Goal: Task Accomplishment & Management: Manage account settings

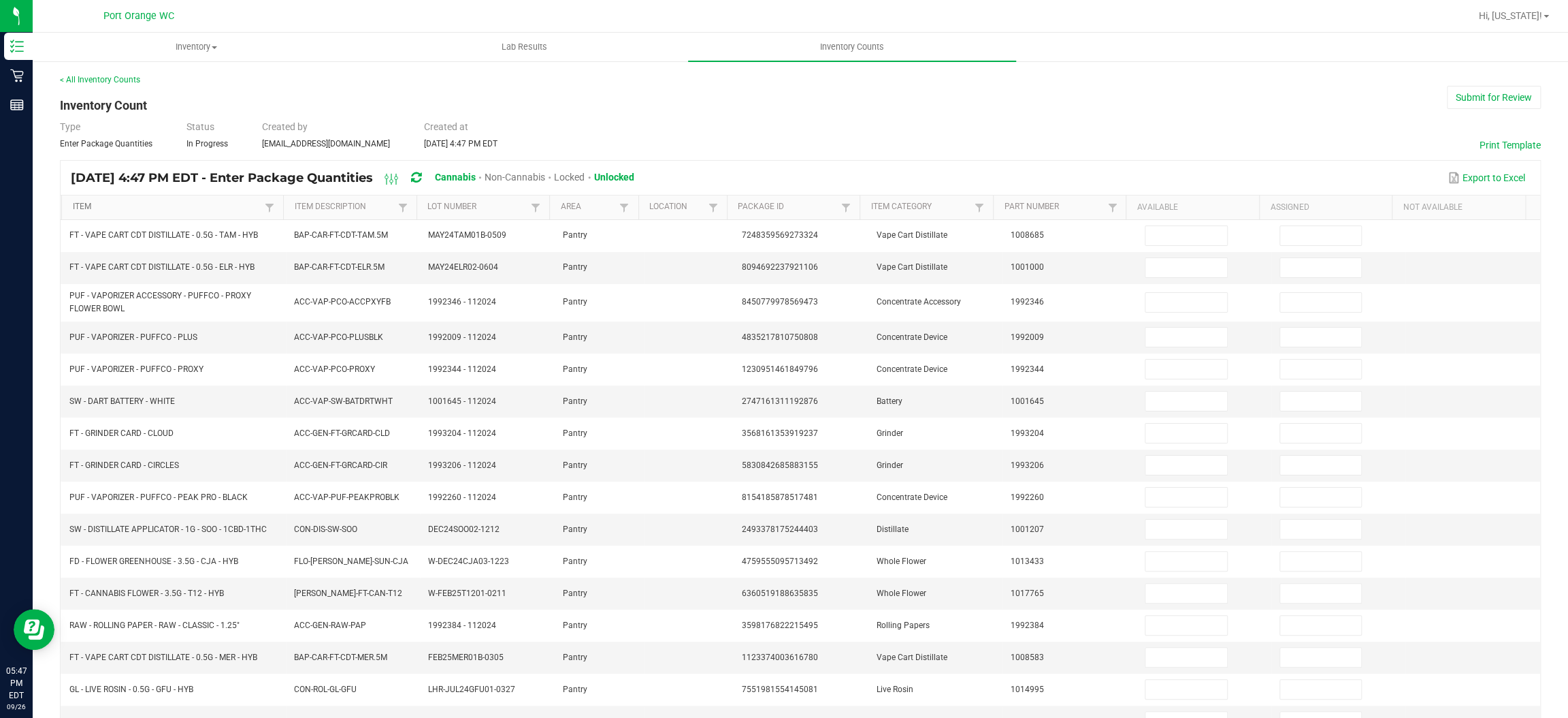
click at [185, 206] on link "Item" at bounding box center [167, 207] width 188 height 11
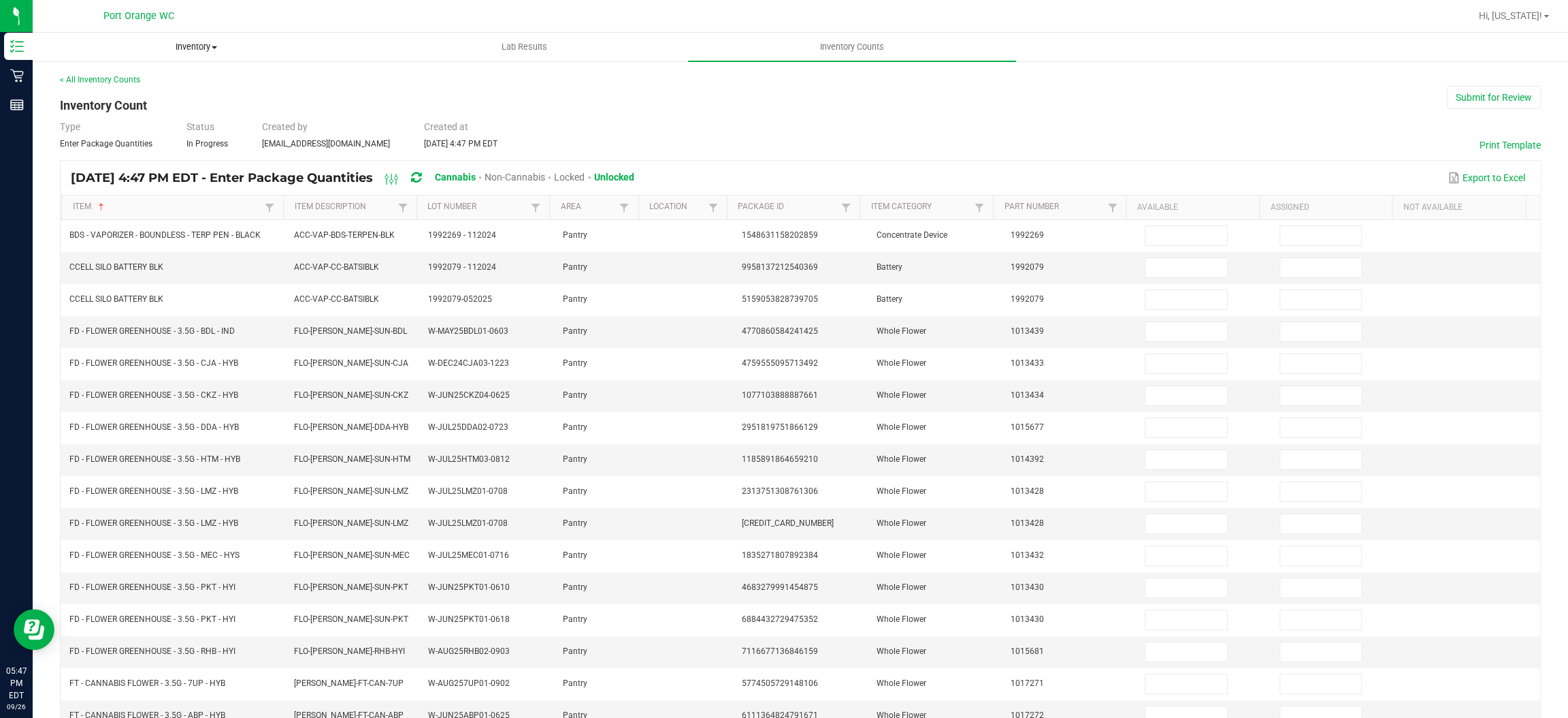
drag, startPoint x: 286, startPoint y: 56, endPoint x: 288, endPoint y: 48, distance: 8.2
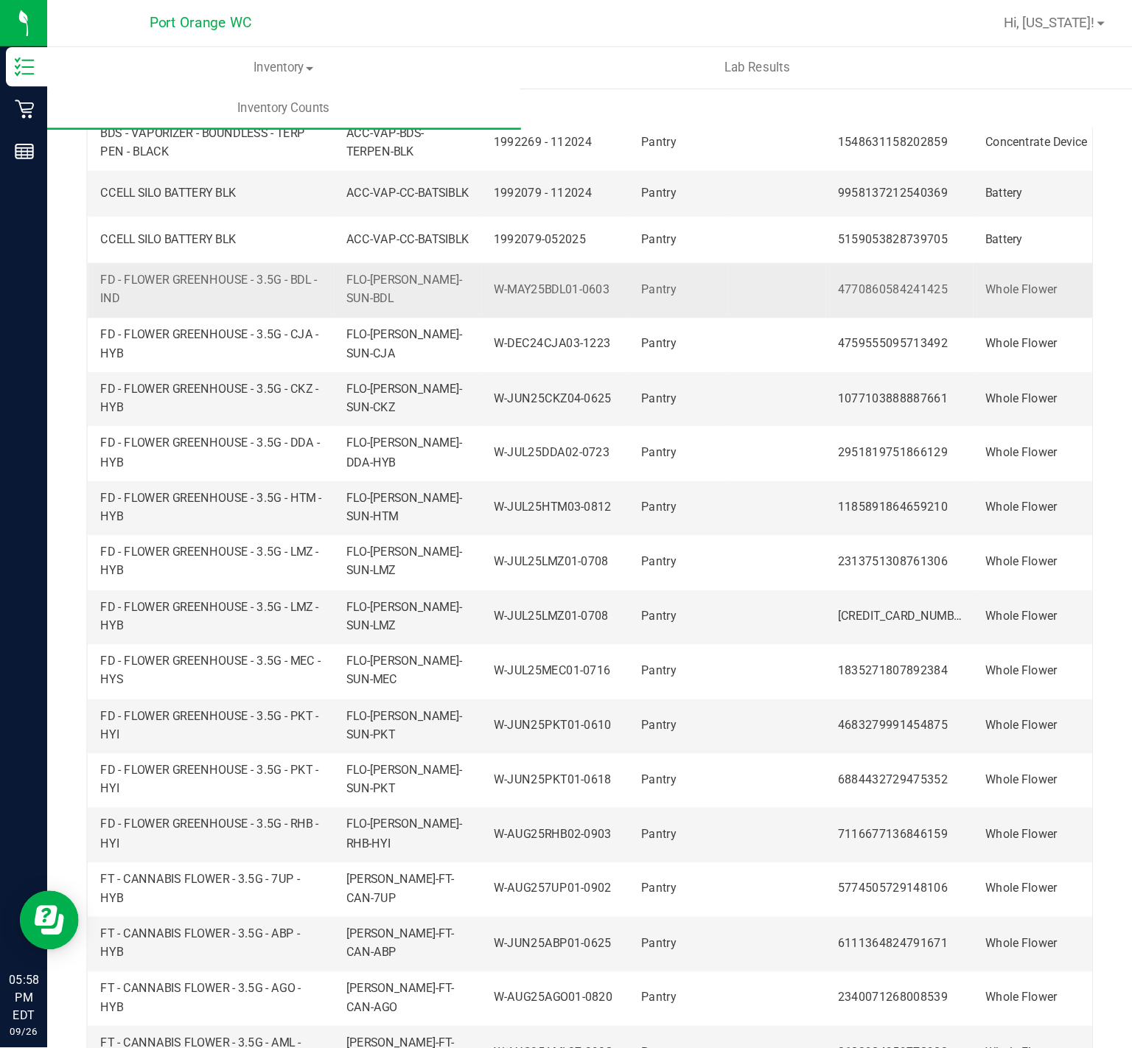
scroll to position [77, 0]
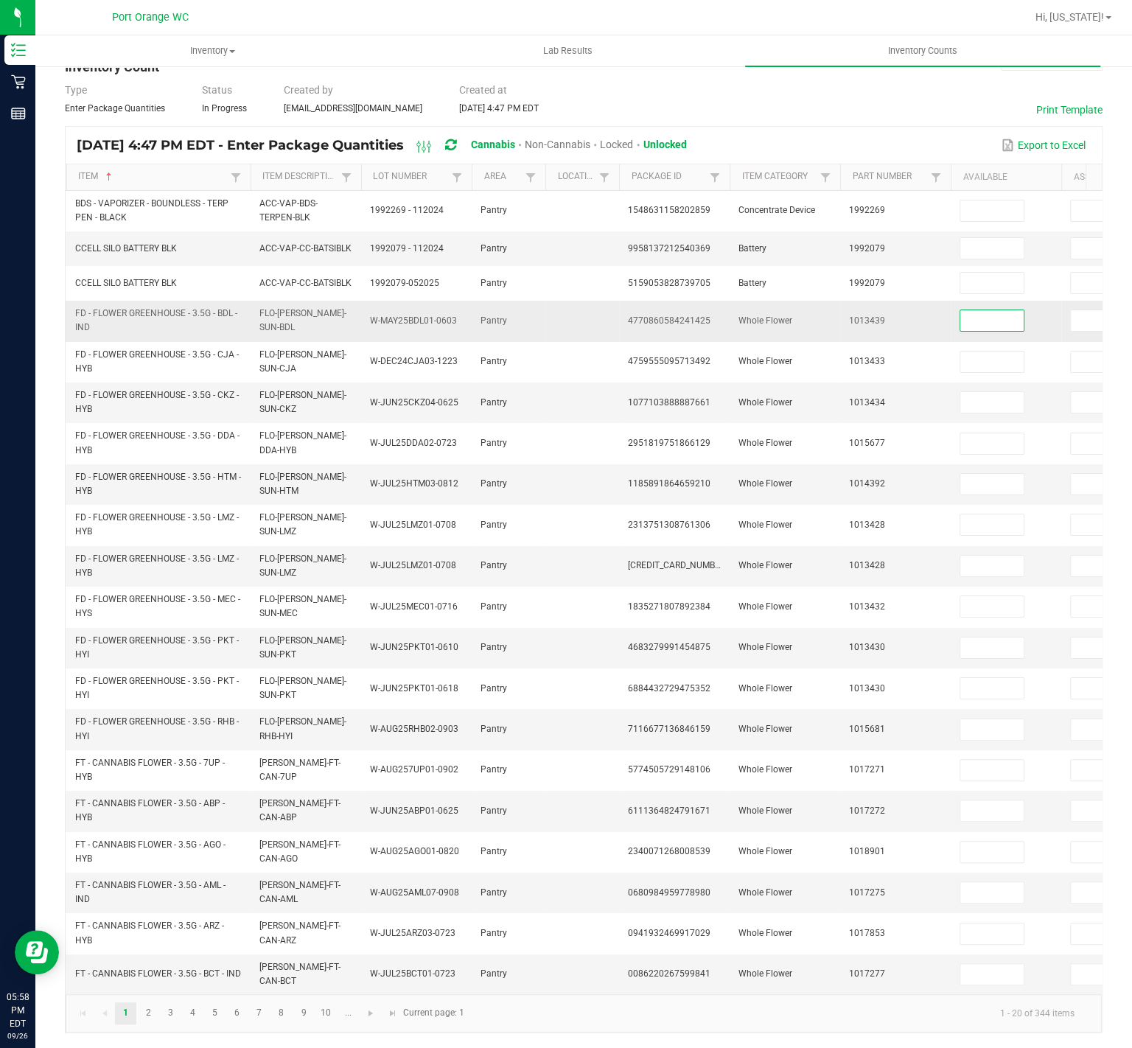
click at [989, 310] on input at bounding box center [991, 320] width 63 height 21
type input "2"
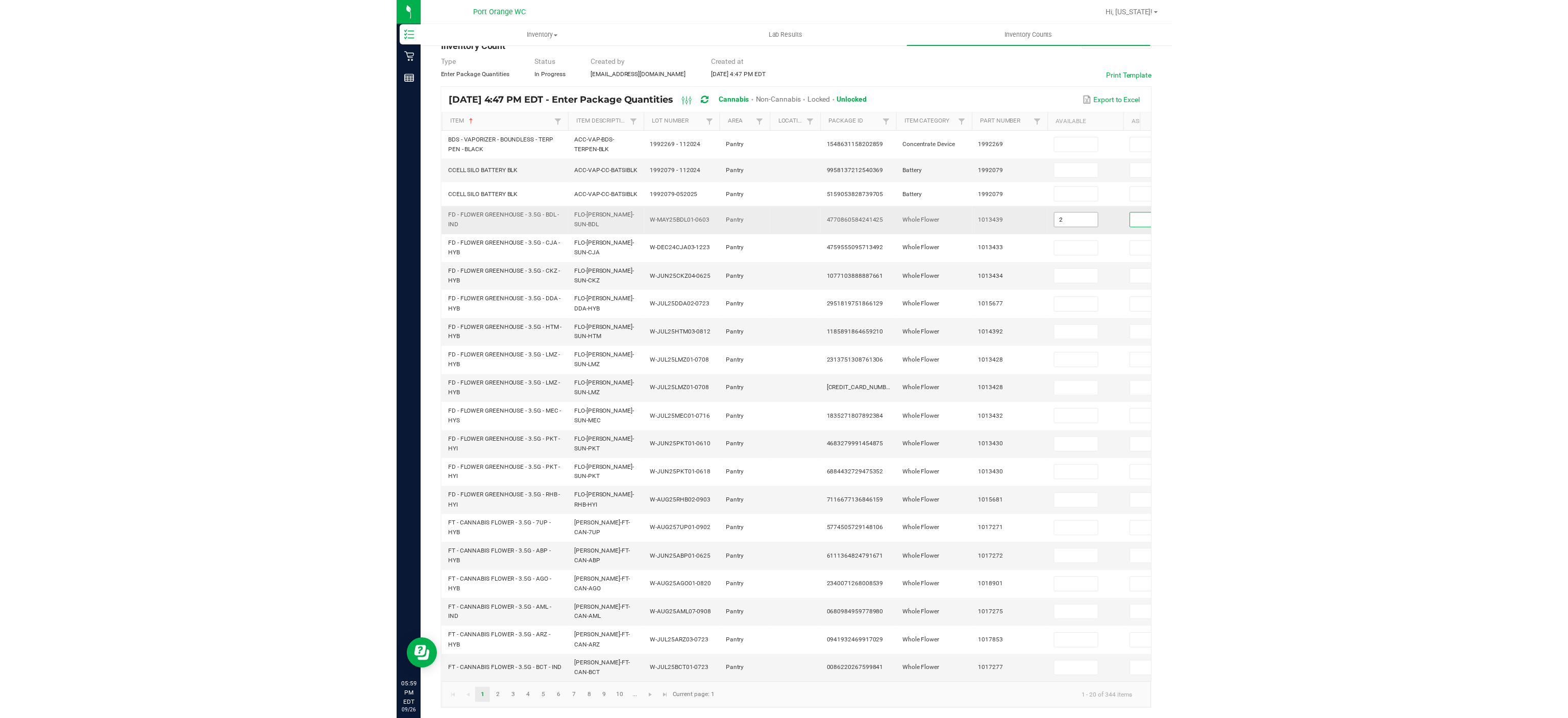
scroll to position [0, 152]
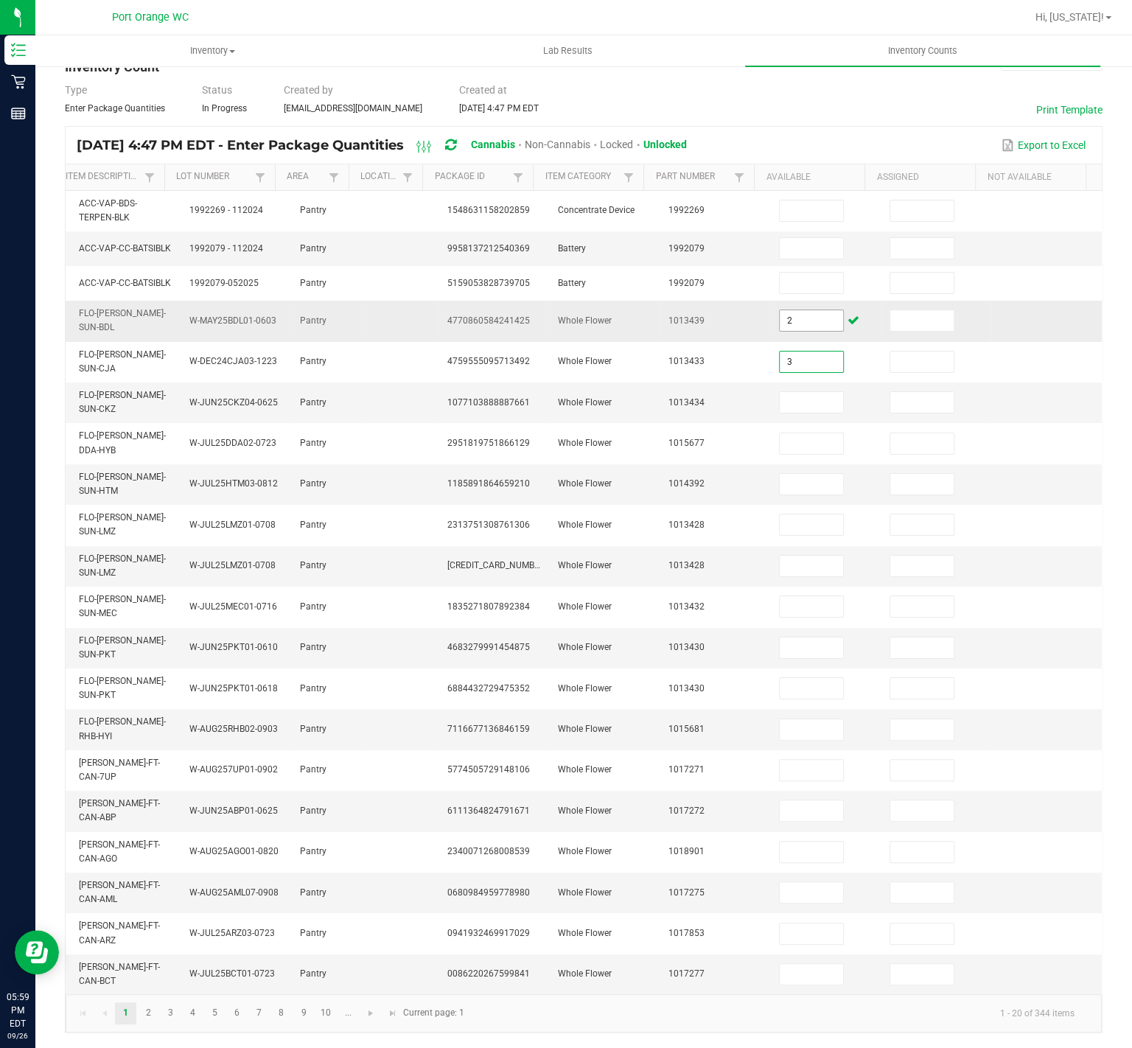
type input "3"
type input "17"
type input "10"
type input "9"
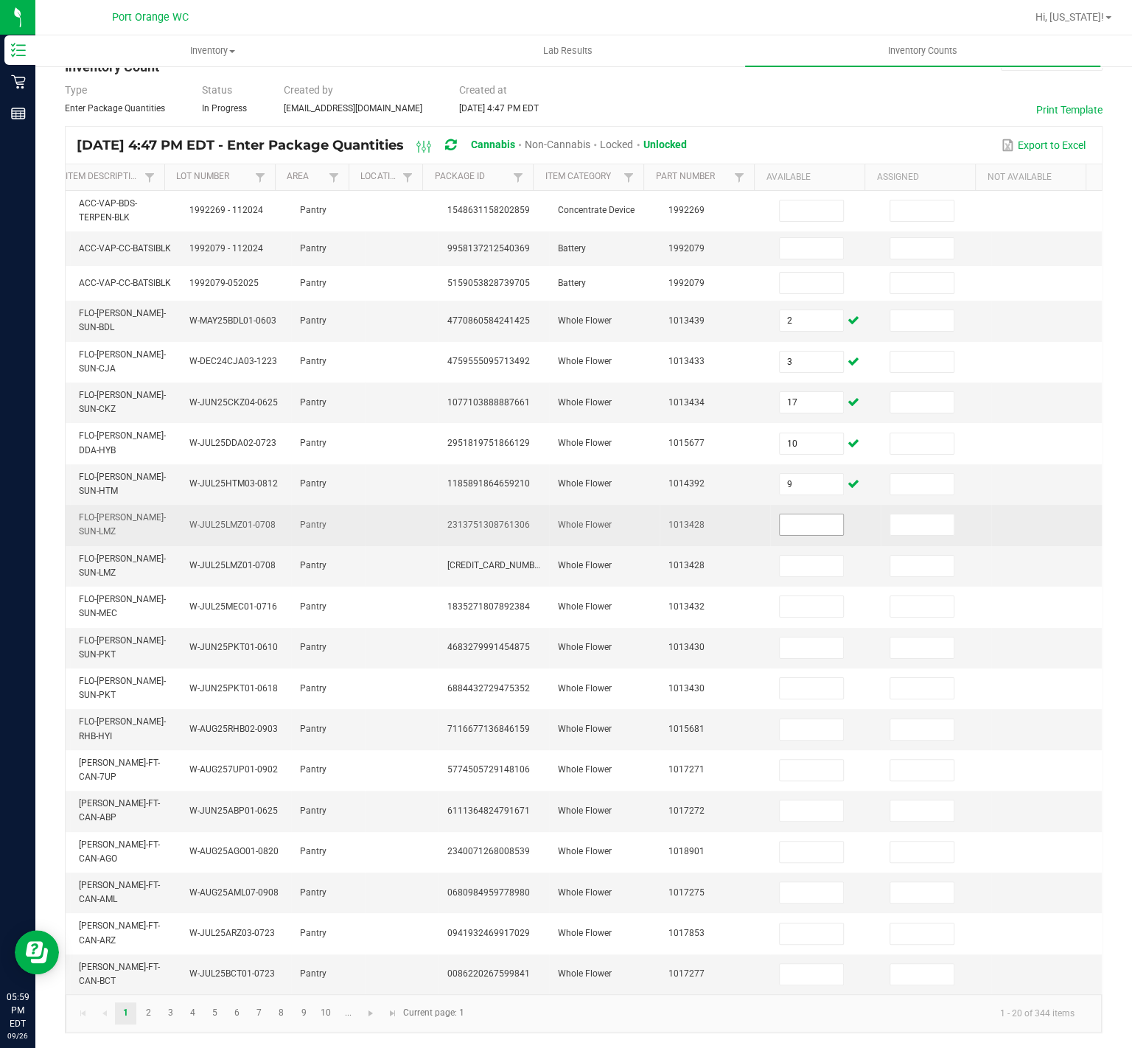
click at [779, 514] on input at bounding box center [810, 524] width 63 height 21
type input "18"
type input "1"
click at [779, 514] on input "18" at bounding box center [810, 524] width 63 height 21
type input "0"
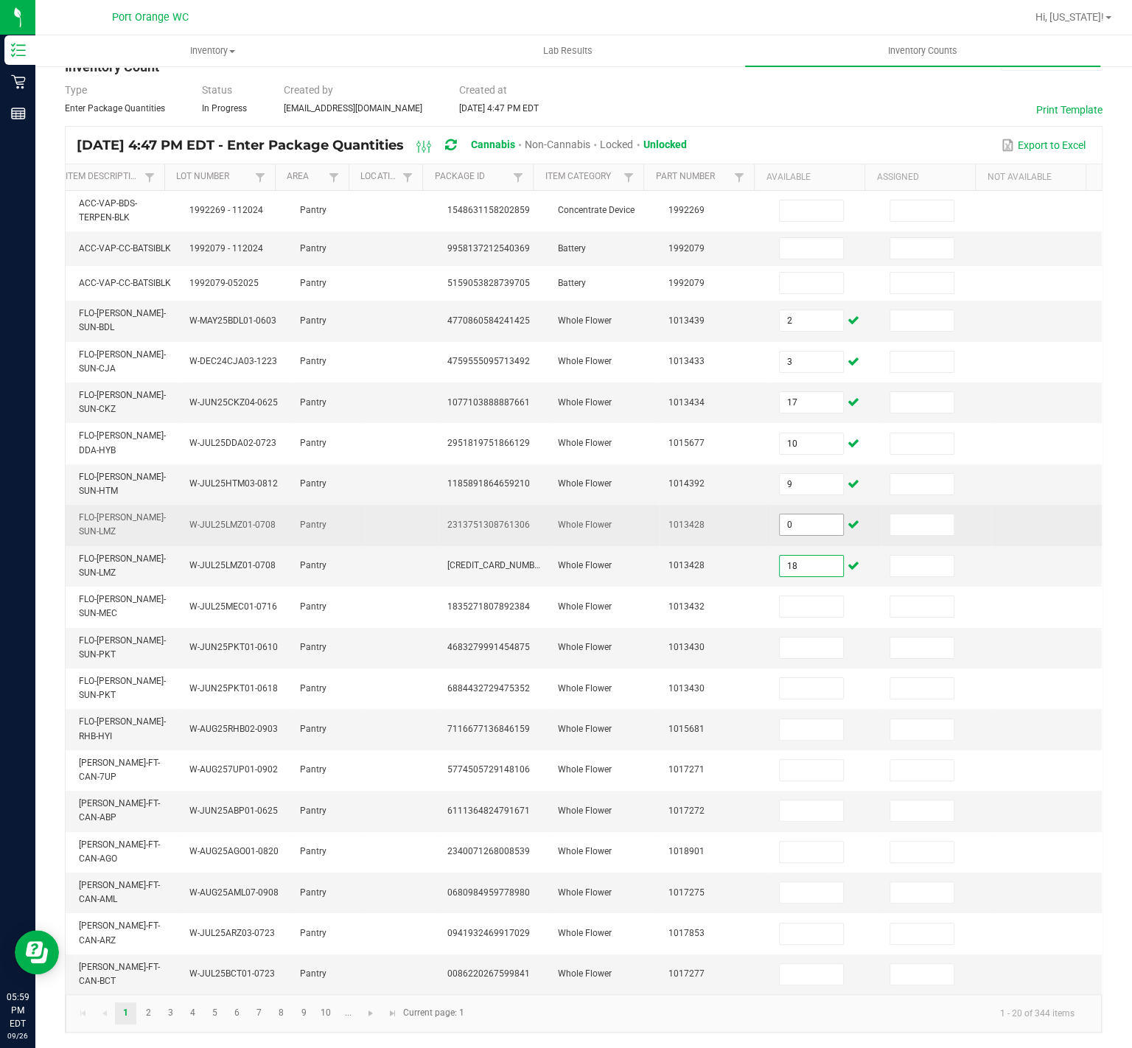
type input "18"
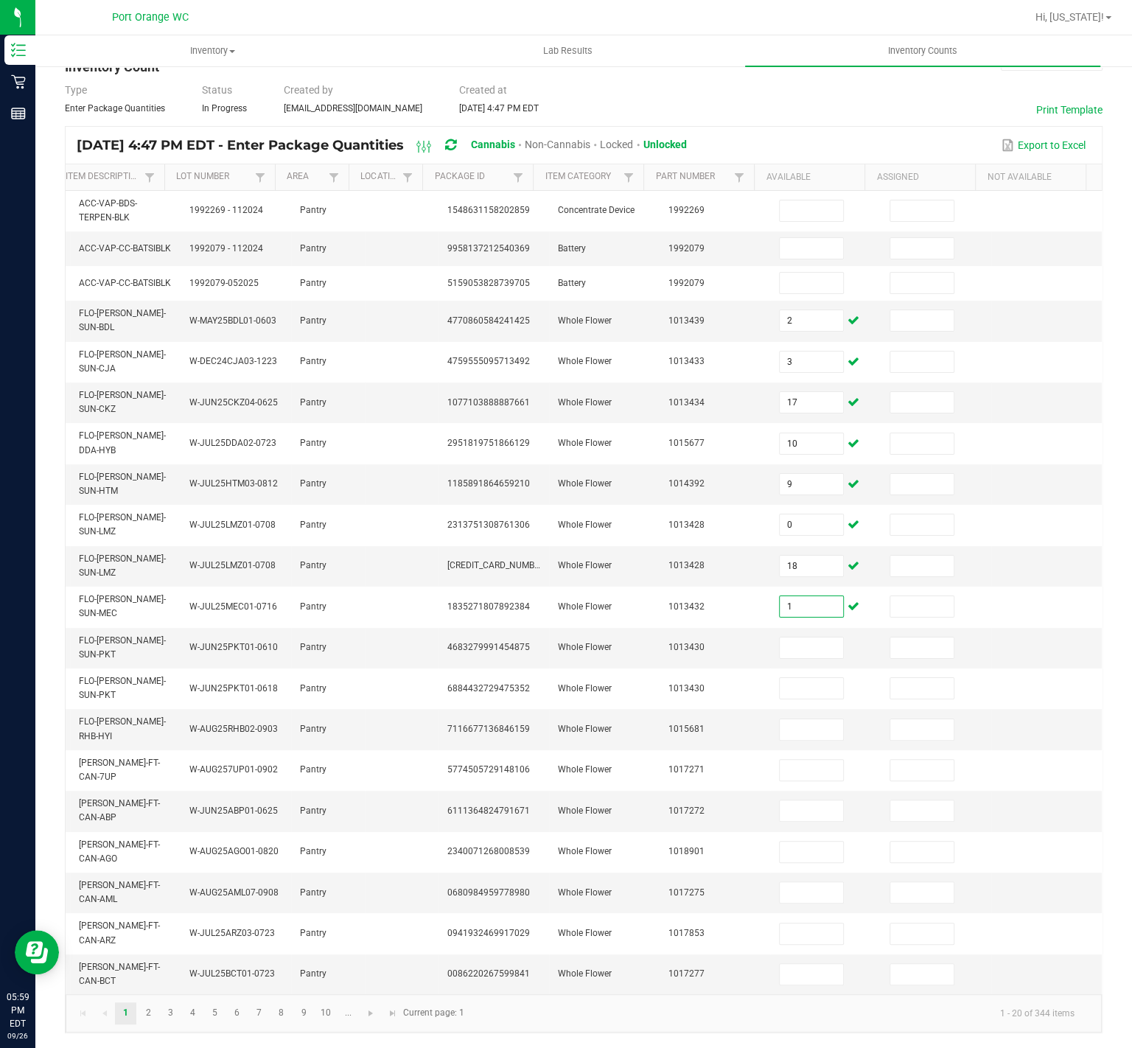
type input "1"
click at [785, 639] on td at bounding box center [825, 648] width 111 height 41
click at [785, 637] on input at bounding box center [810, 647] width 63 height 21
type input "7"
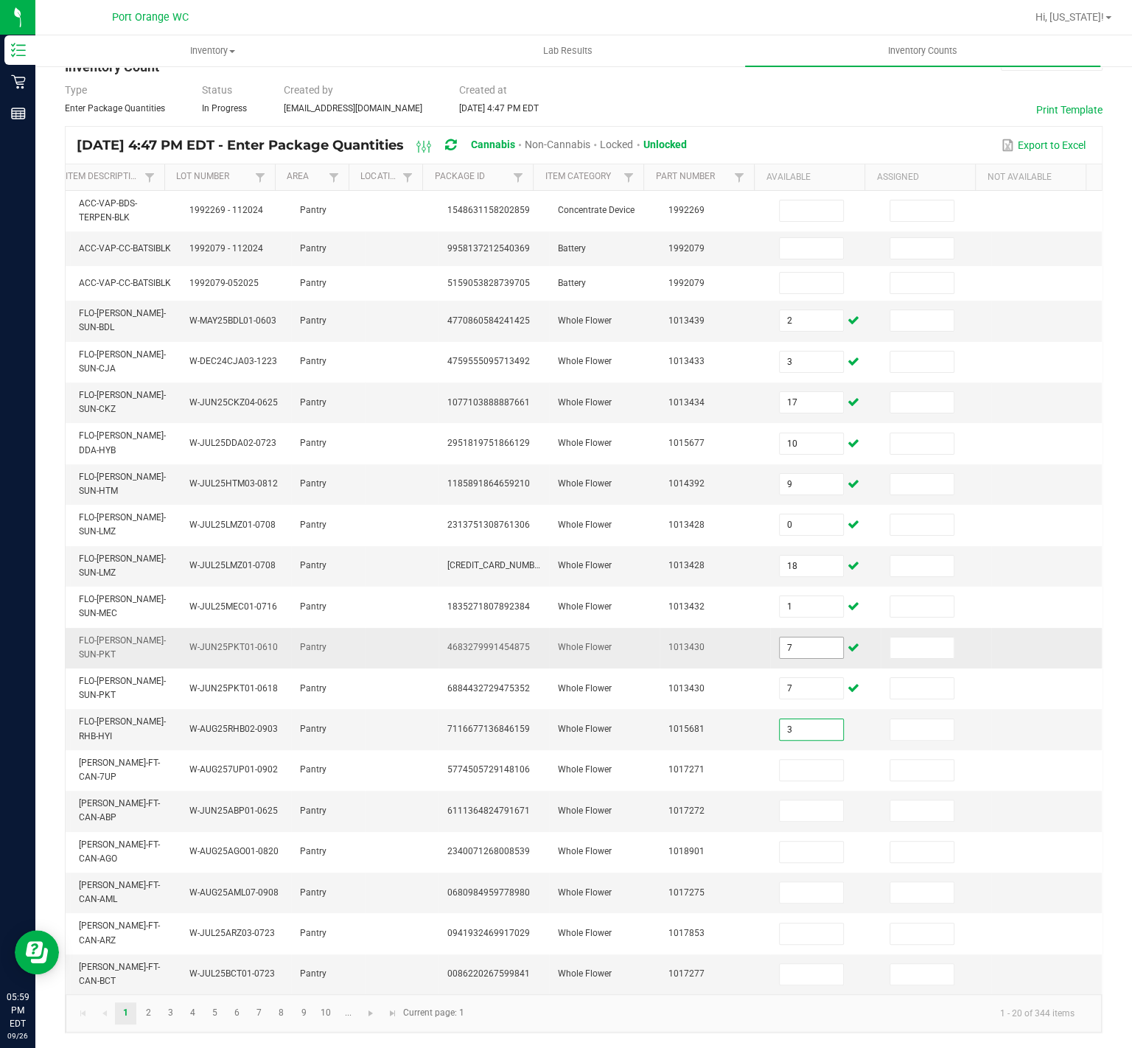
type input "3"
type input "18"
type input "20"
type input "15"
type input "18"
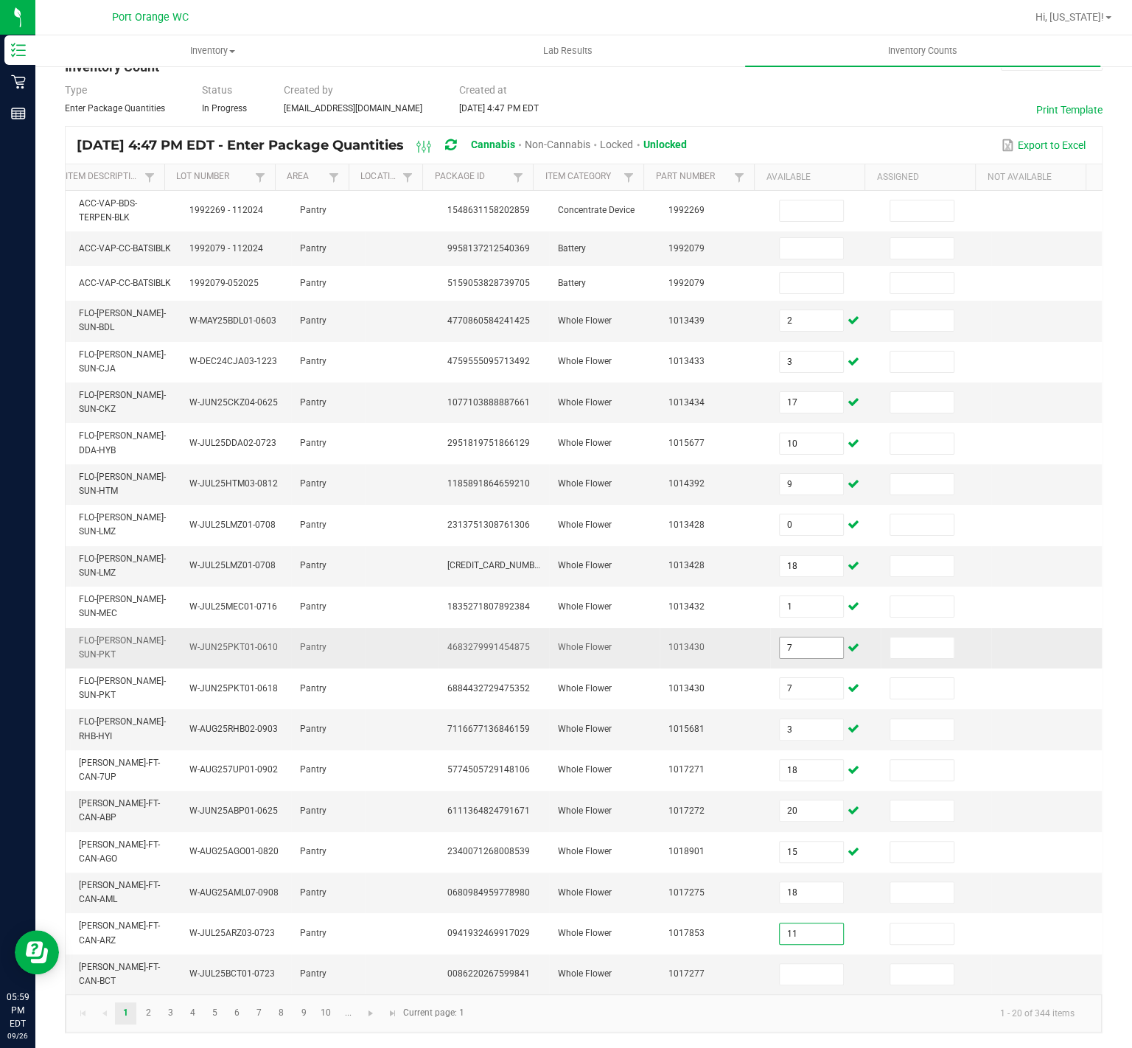
type input "11"
type input "18"
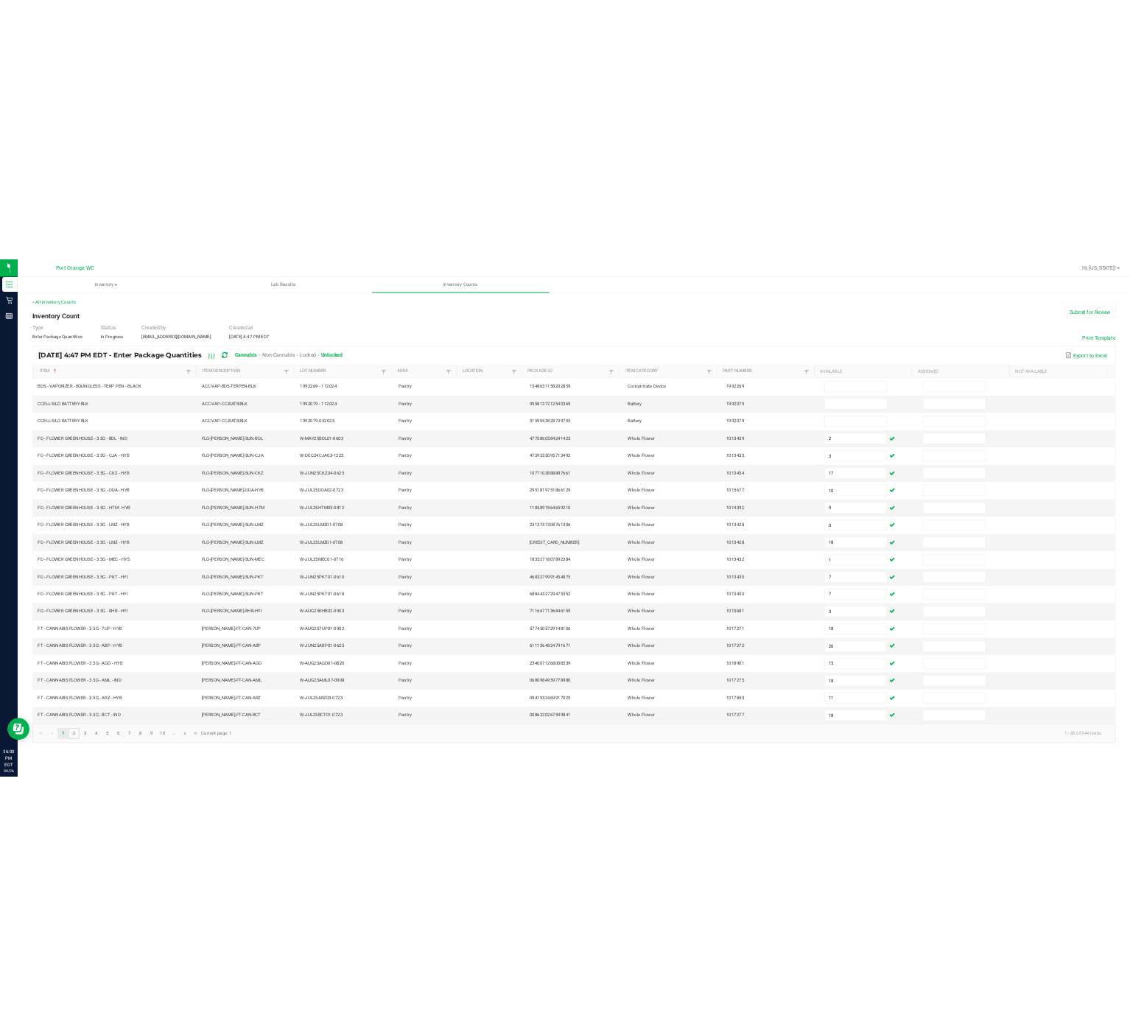
scroll to position [0, 0]
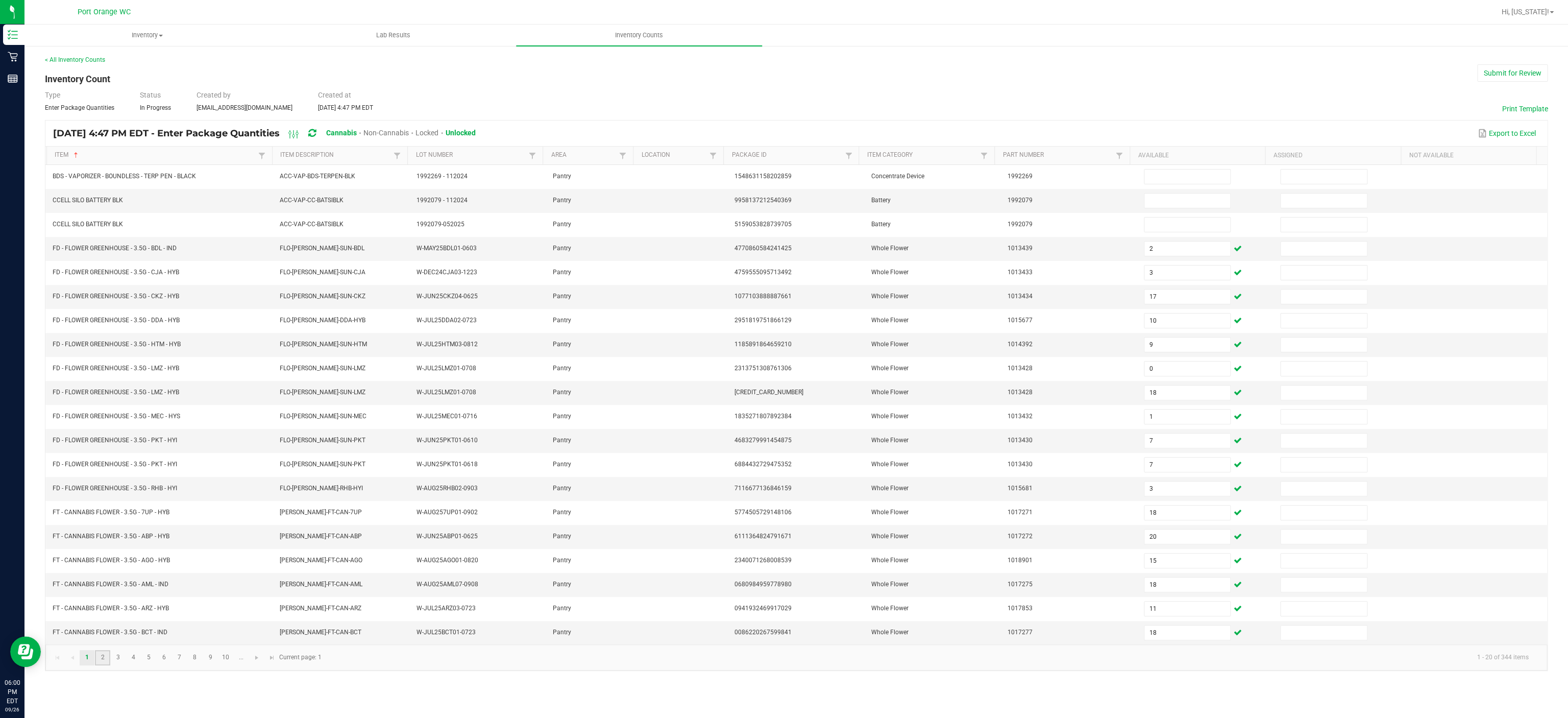
click at [104, 538] on link "2" at bounding box center [102, 658] width 15 height 15
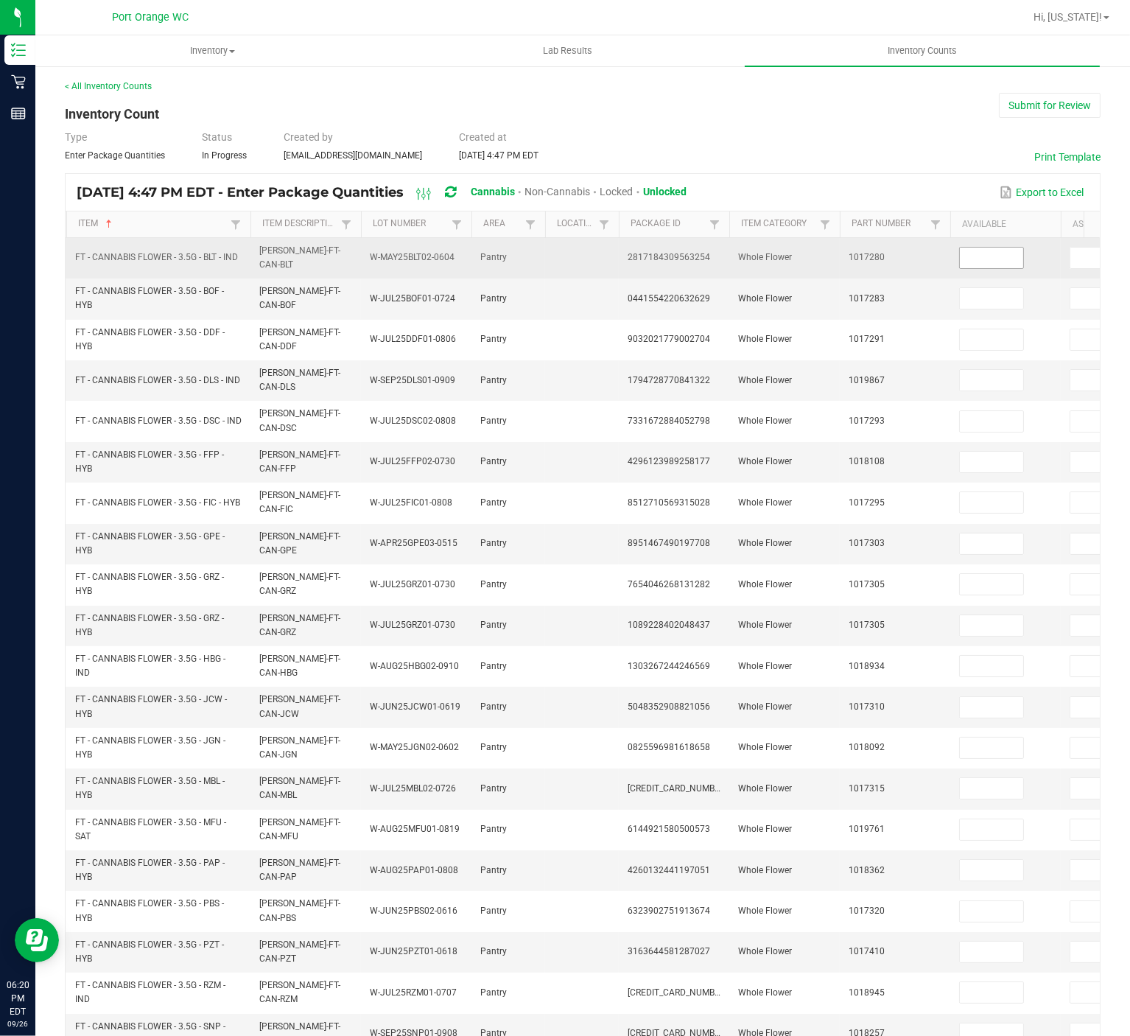
click at [996, 256] on input at bounding box center [991, 258] width 63 height 21
click at [1008, 259] on input at bounding box center [991, 258] width 63 height 21
type input "20"
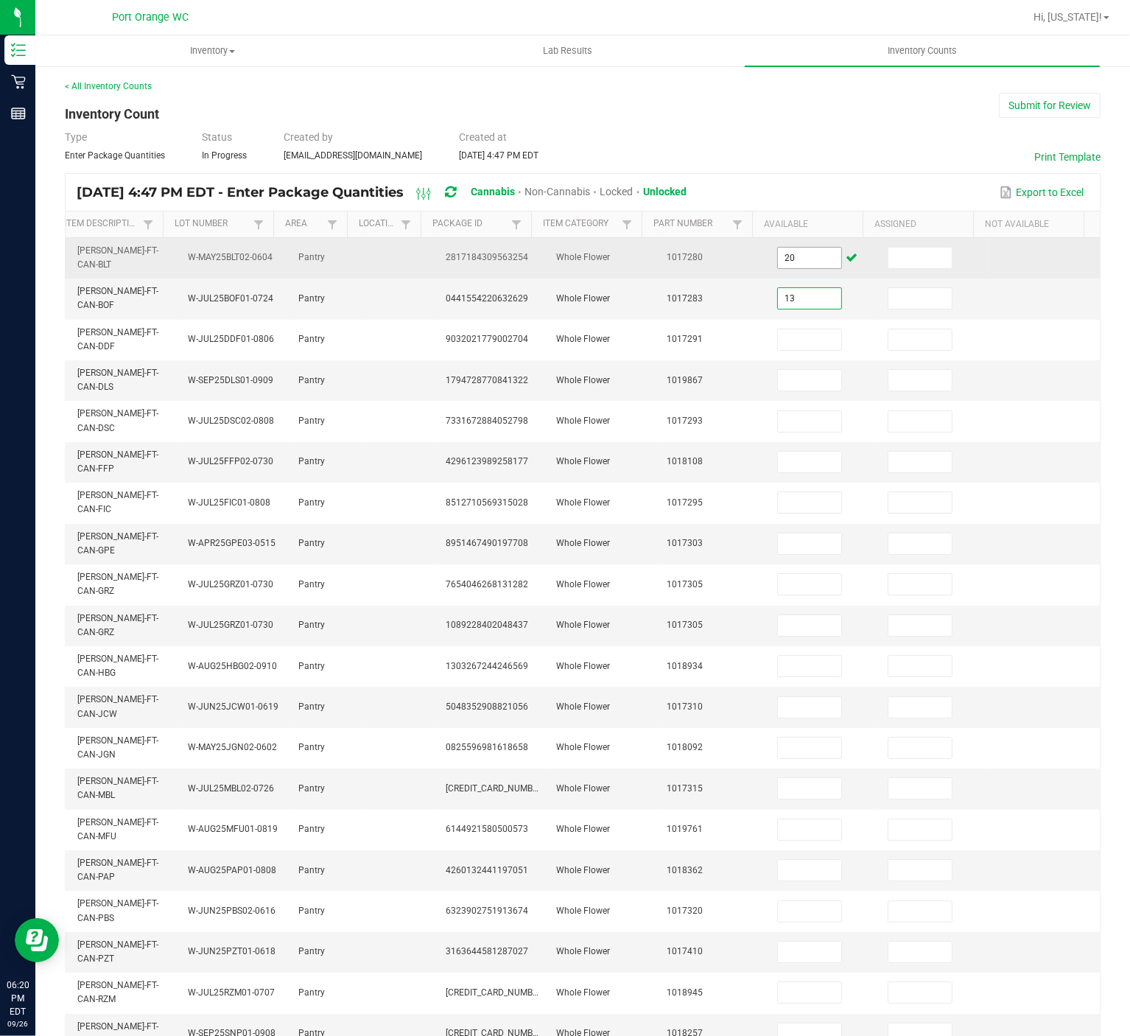
type input "13"
type input "14"
type input "11"
type input "13"
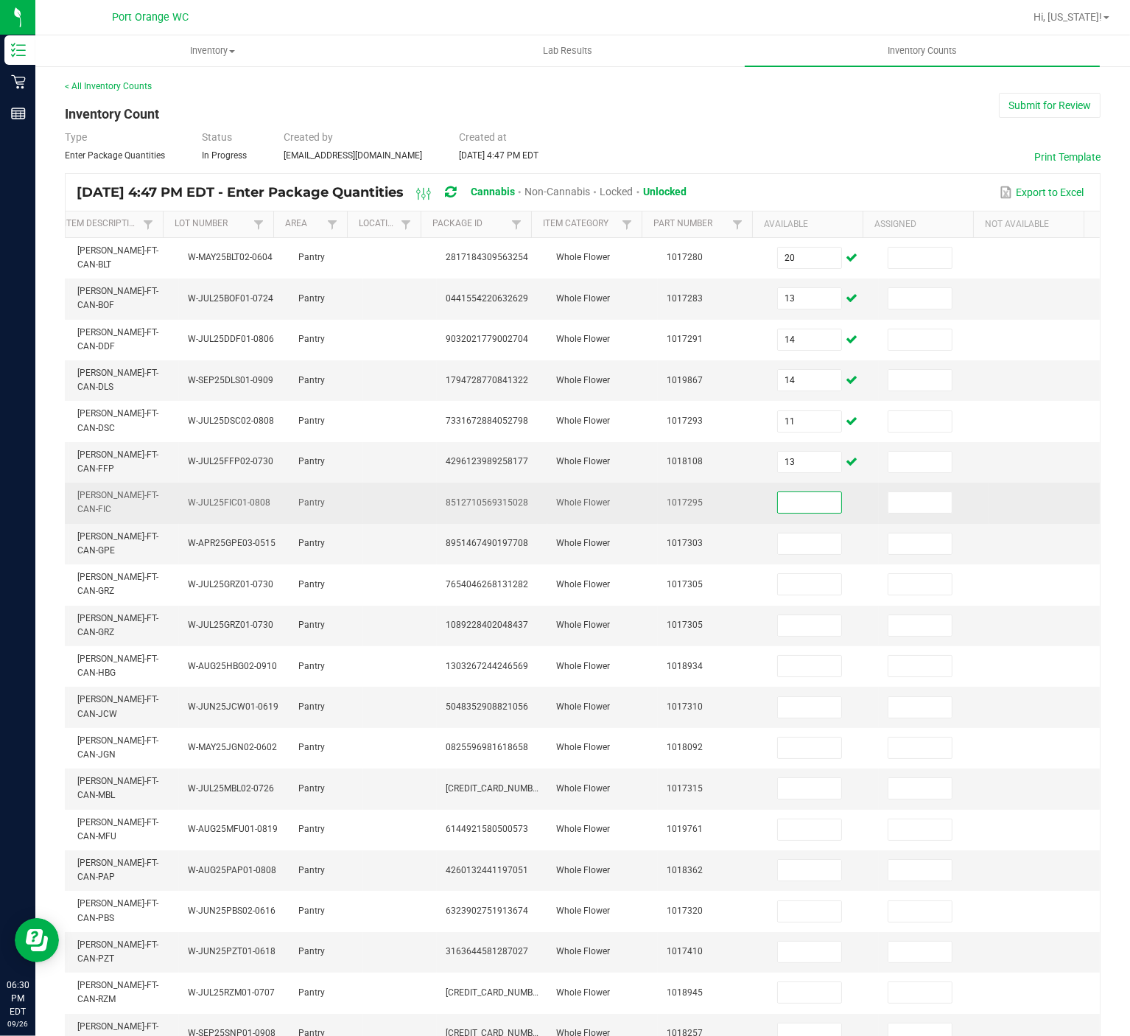
click at [785, 492] on input at bounding box center [809, 502] width 63 height 21
type input "2"
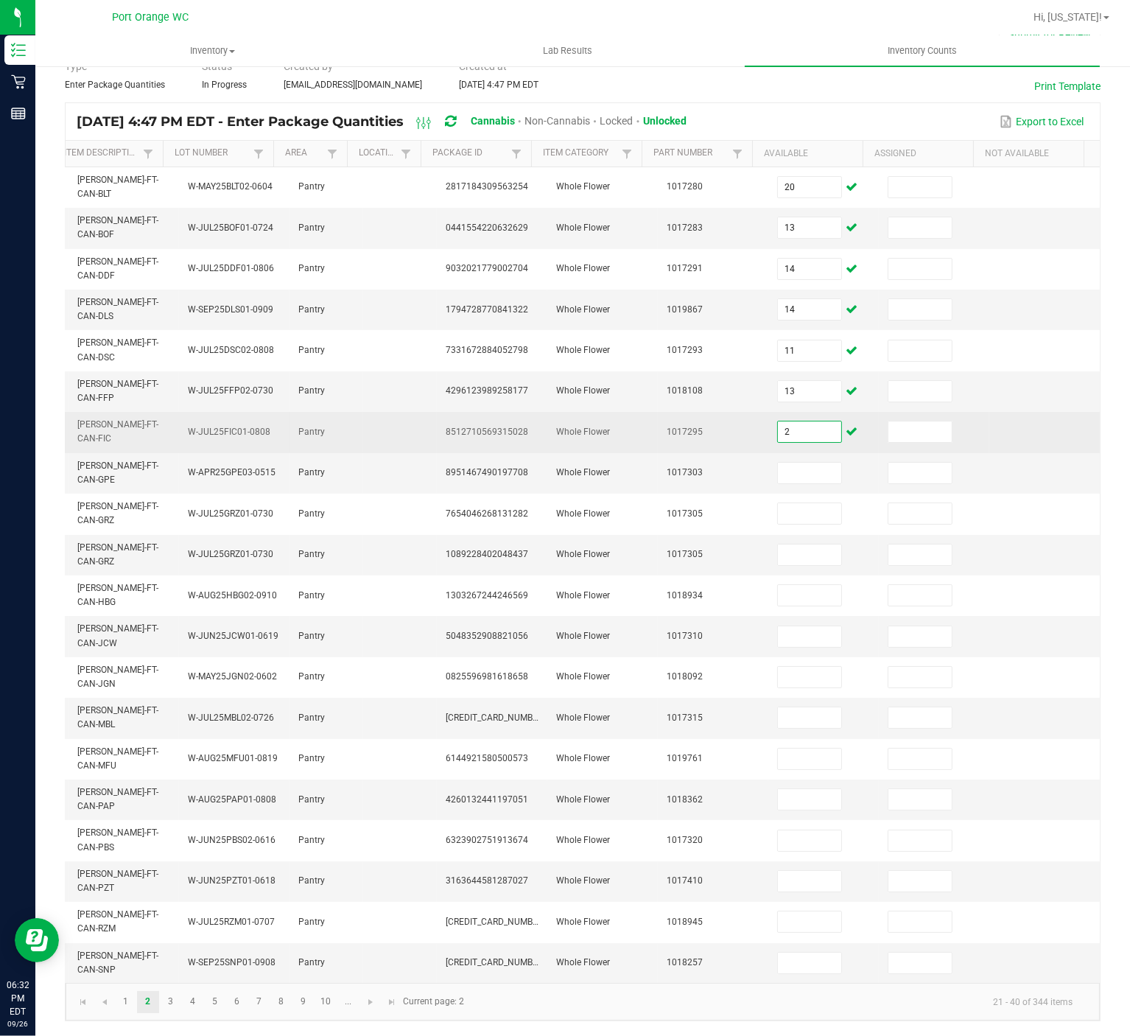
click at [778, 421] on input "2" at bounding box center [809, 431] width 63 height 21
click at [778, 421] on input at bounding box center [809, 431] width 63 height 21
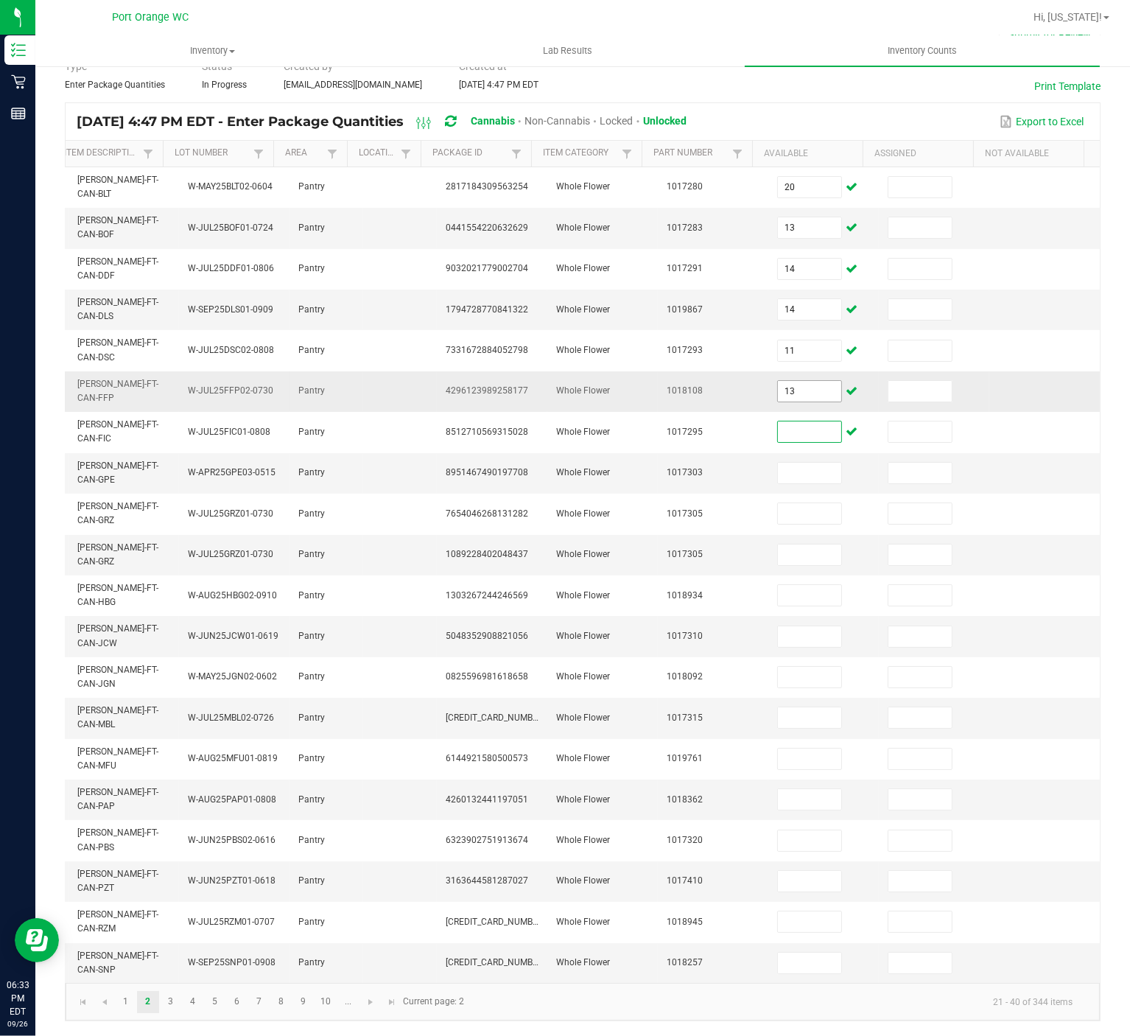
click at [778, 381] on input "13" at bounding box center [809, 391] width 63 height 21
type input "12"
type input "14"
type input "1"
type input "13"
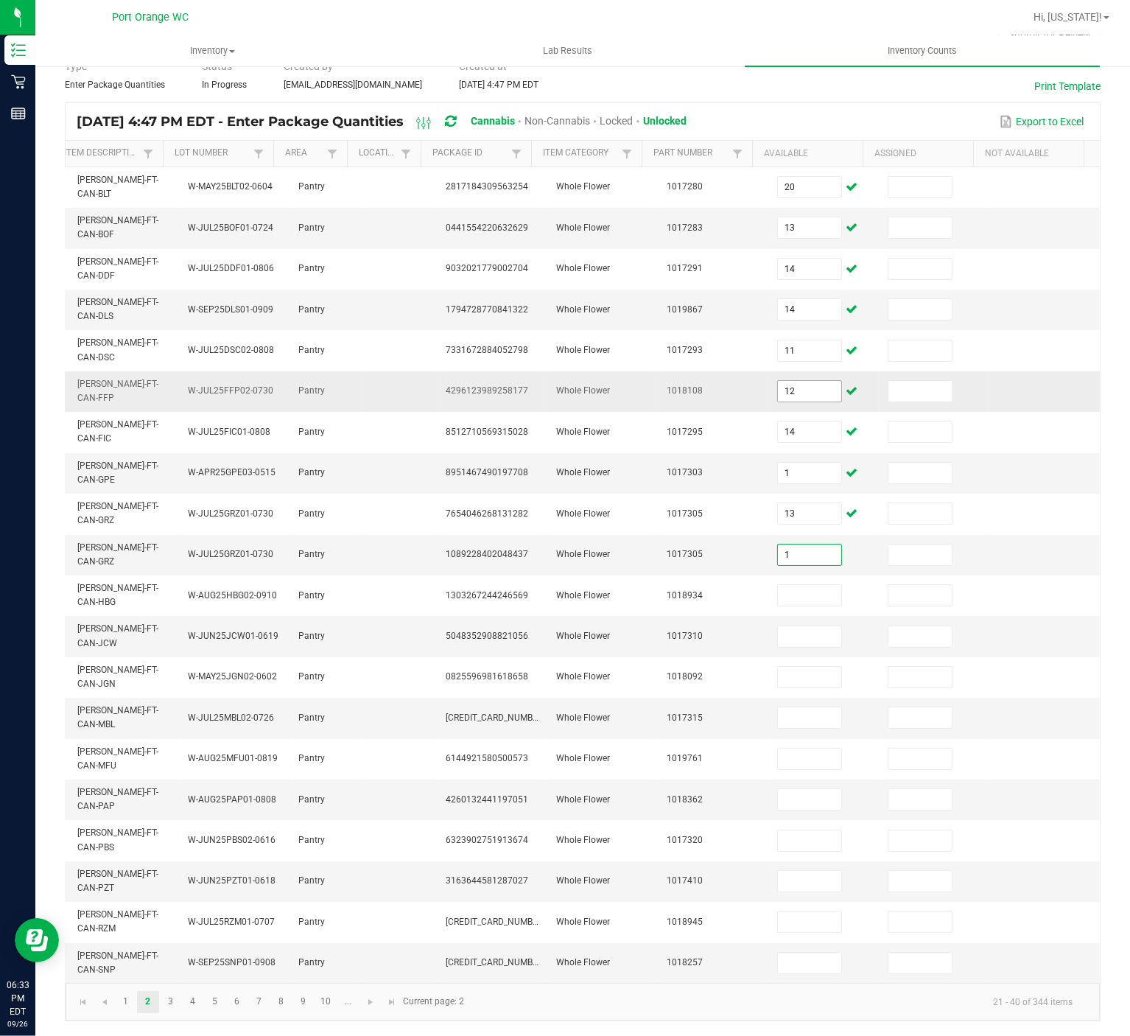
type input "1"
type input "10"
type input "2"
type input "19"
click at [779, 707] on input at bounding box center [809, 717] width 63 height 21
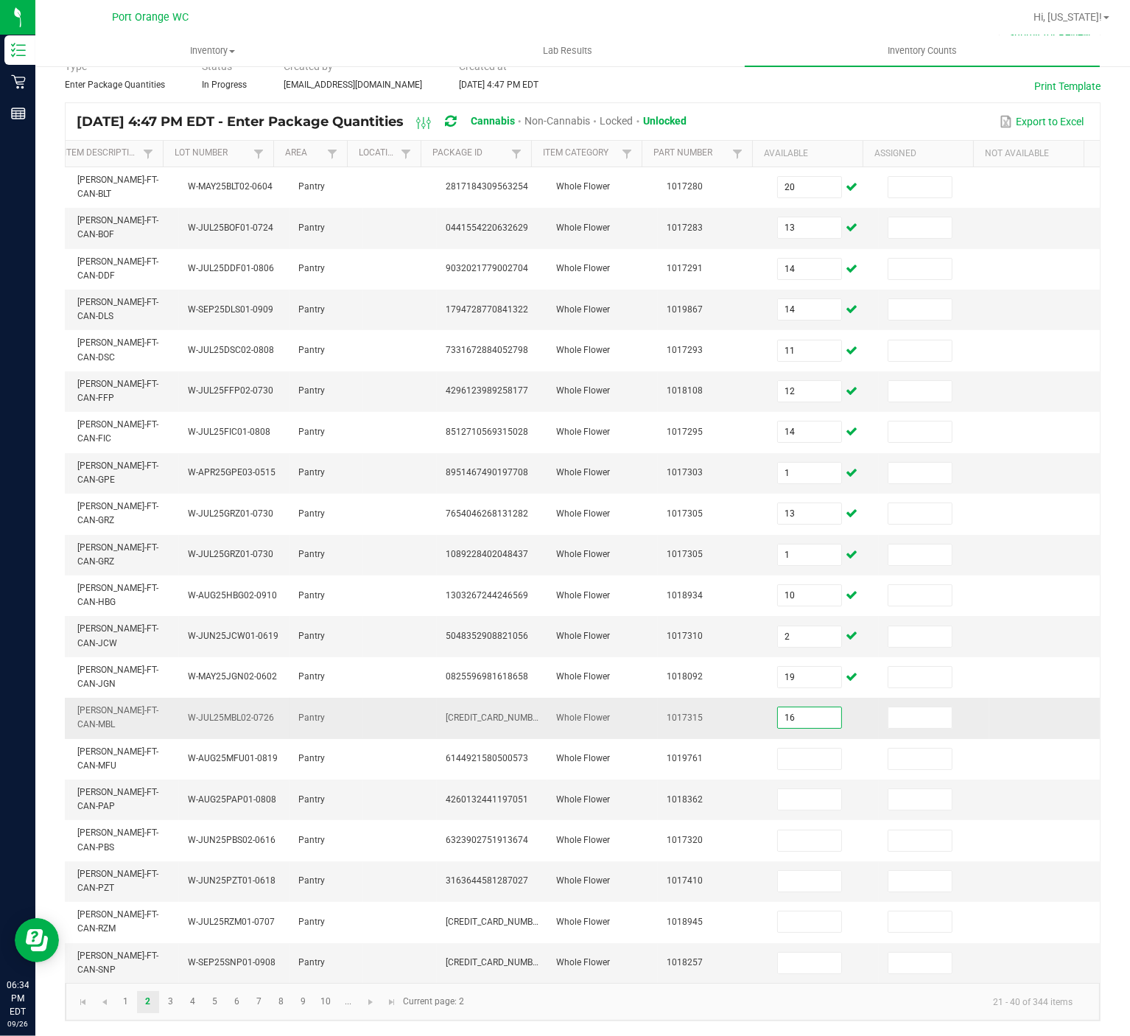
type input "16"
type input "10"
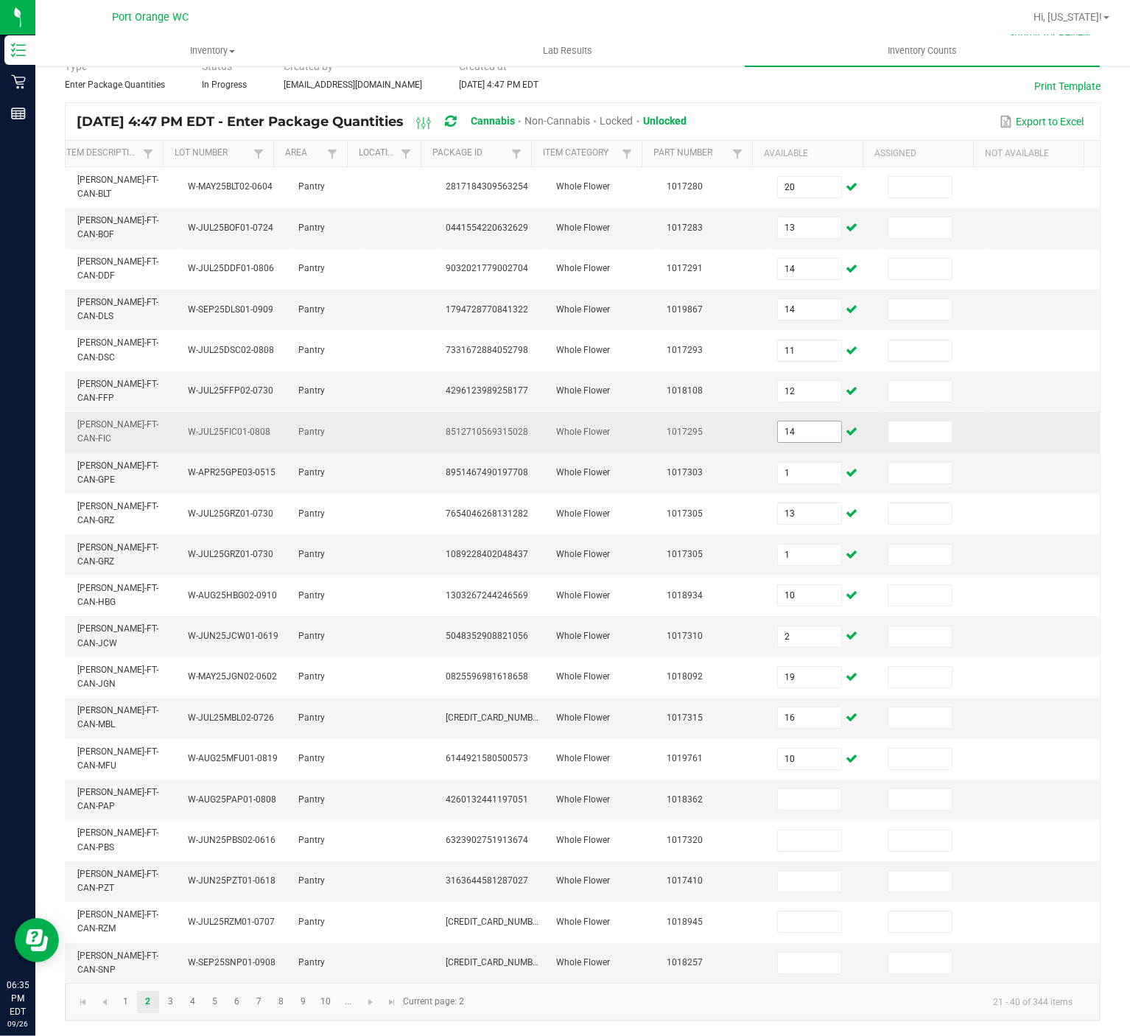
click at [778, 421] on input "14" at bounding box center [809, 431] width 63 height 21
type input "12"
type input "14"
type input "1"
type input "13"
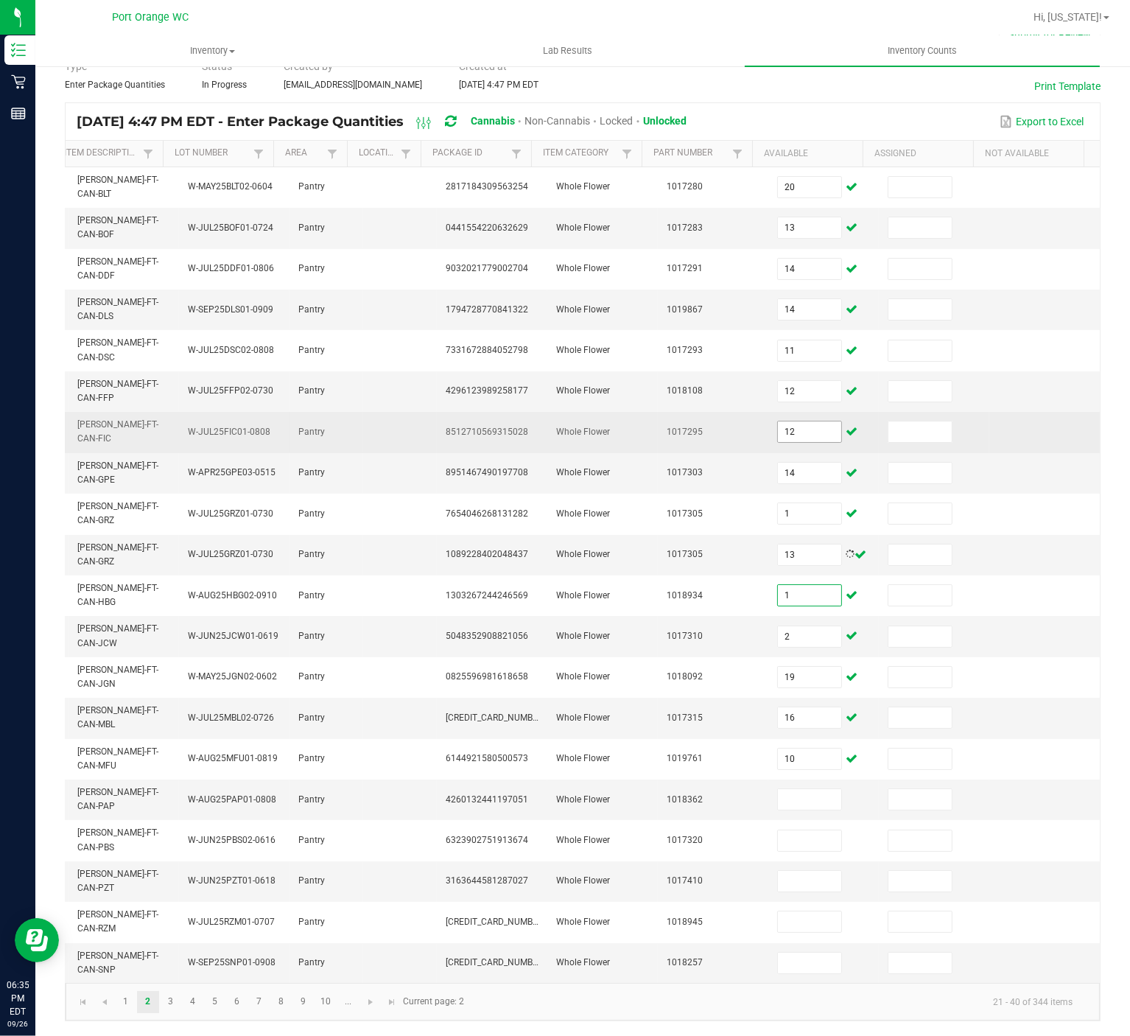
type input "1"
type input "10"
type input "2"
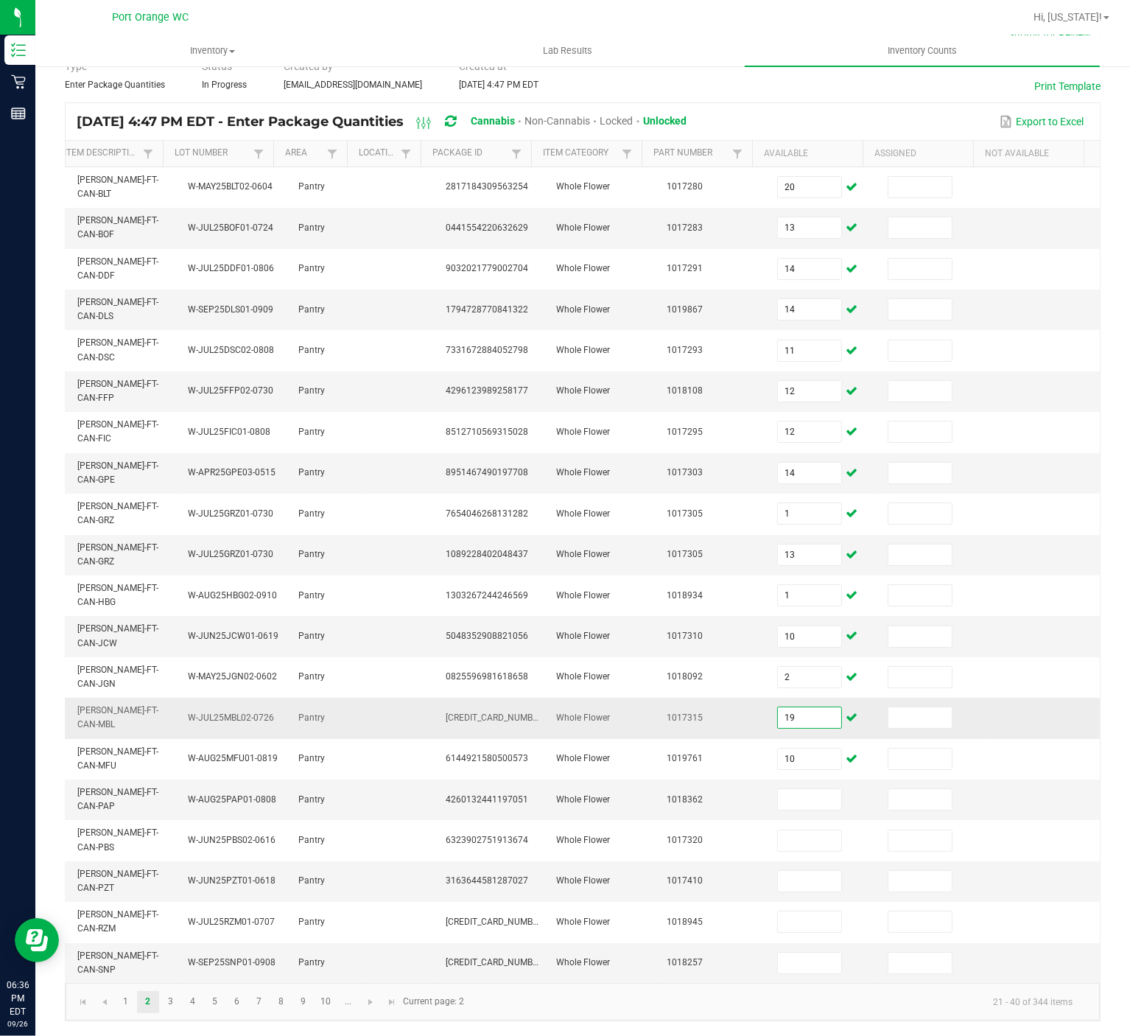
click at [780, 707] on input "19" at bounding box center [809, 717] width 63 height 21
type input "1"
type input "0"
type input "19"
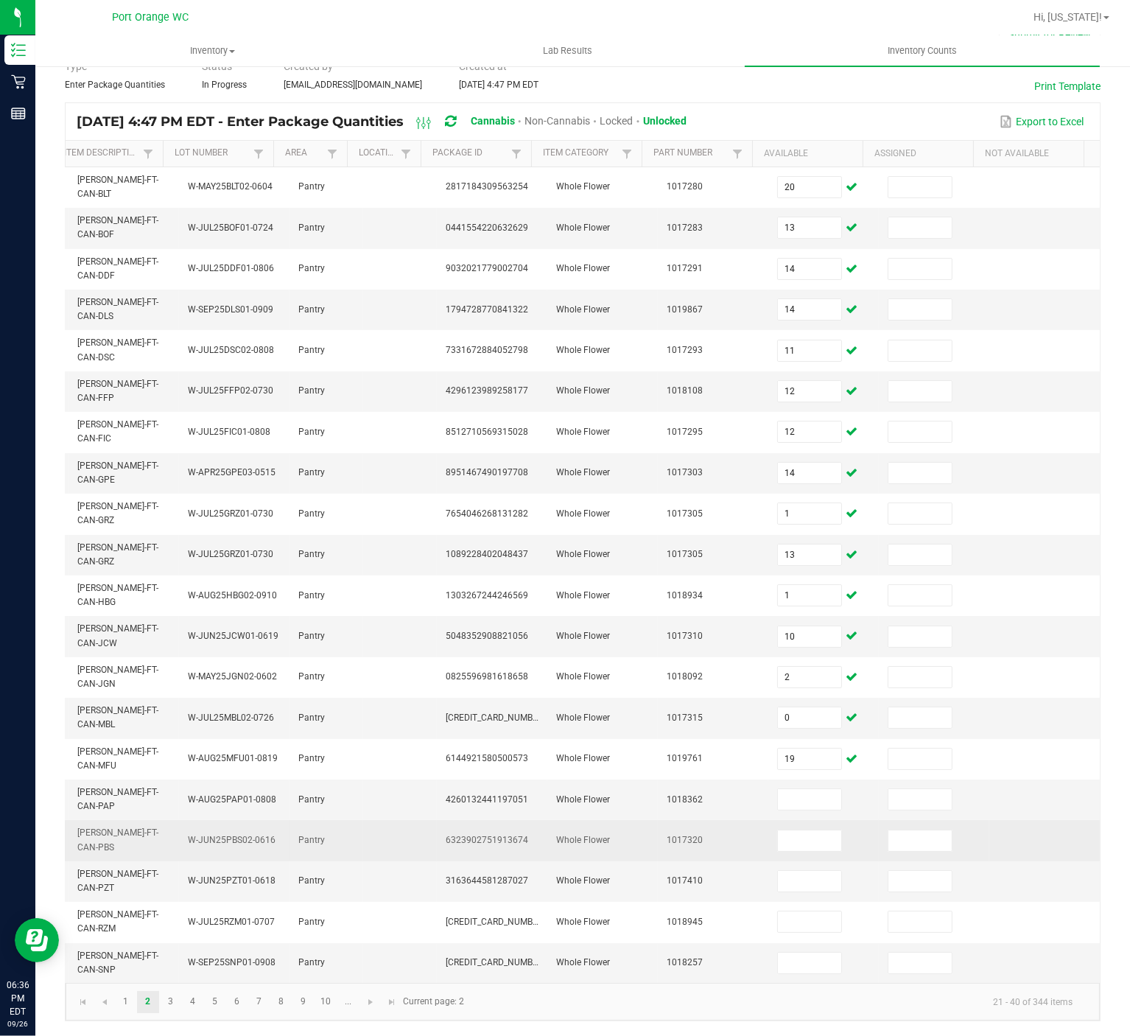
click at [804, 776] on td at bounding box center [823, 840] width 111 height 41
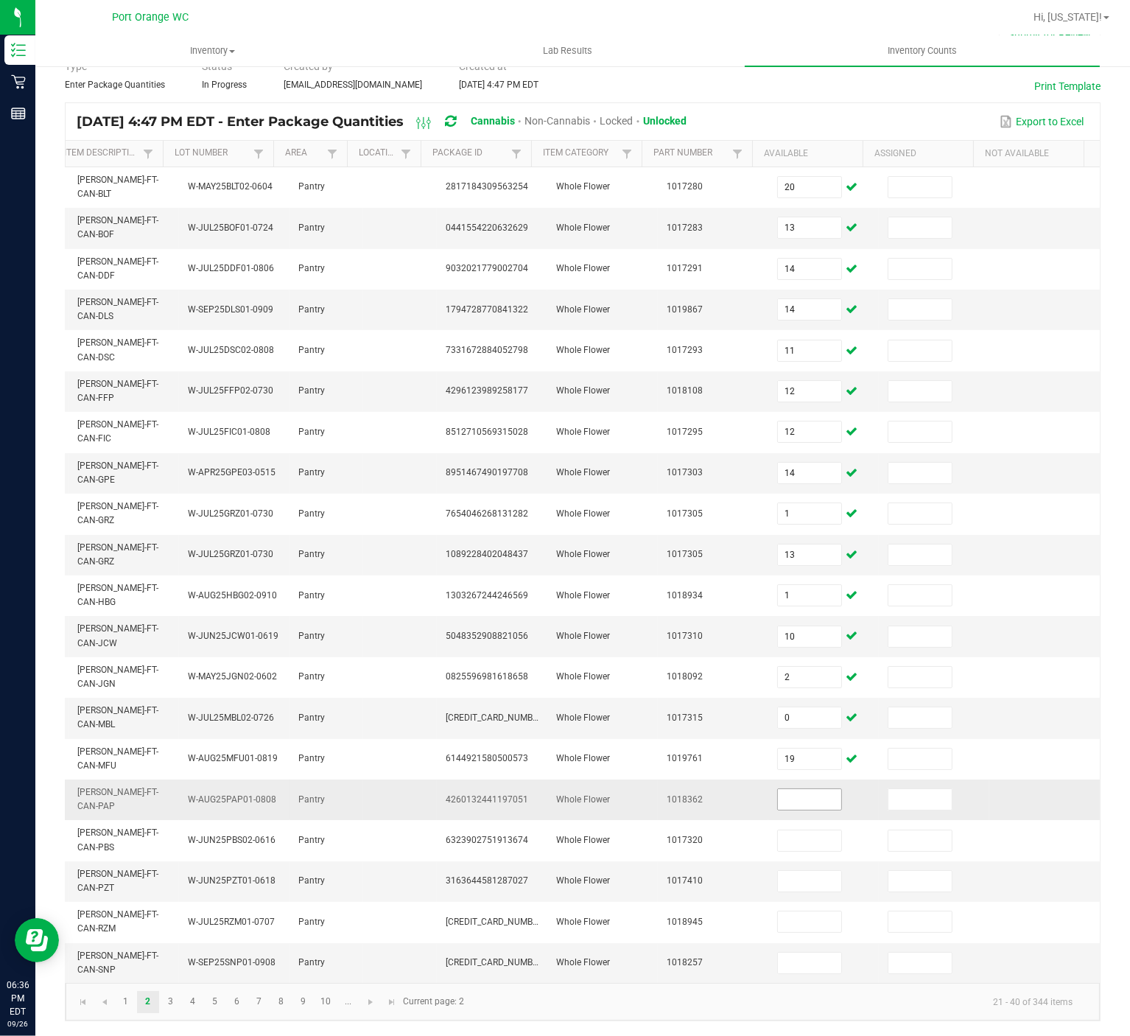
click at [785, 776] on input at bounding box center [809, 799] width 63 height 21
type input "16"
type input "8"
type input "10"
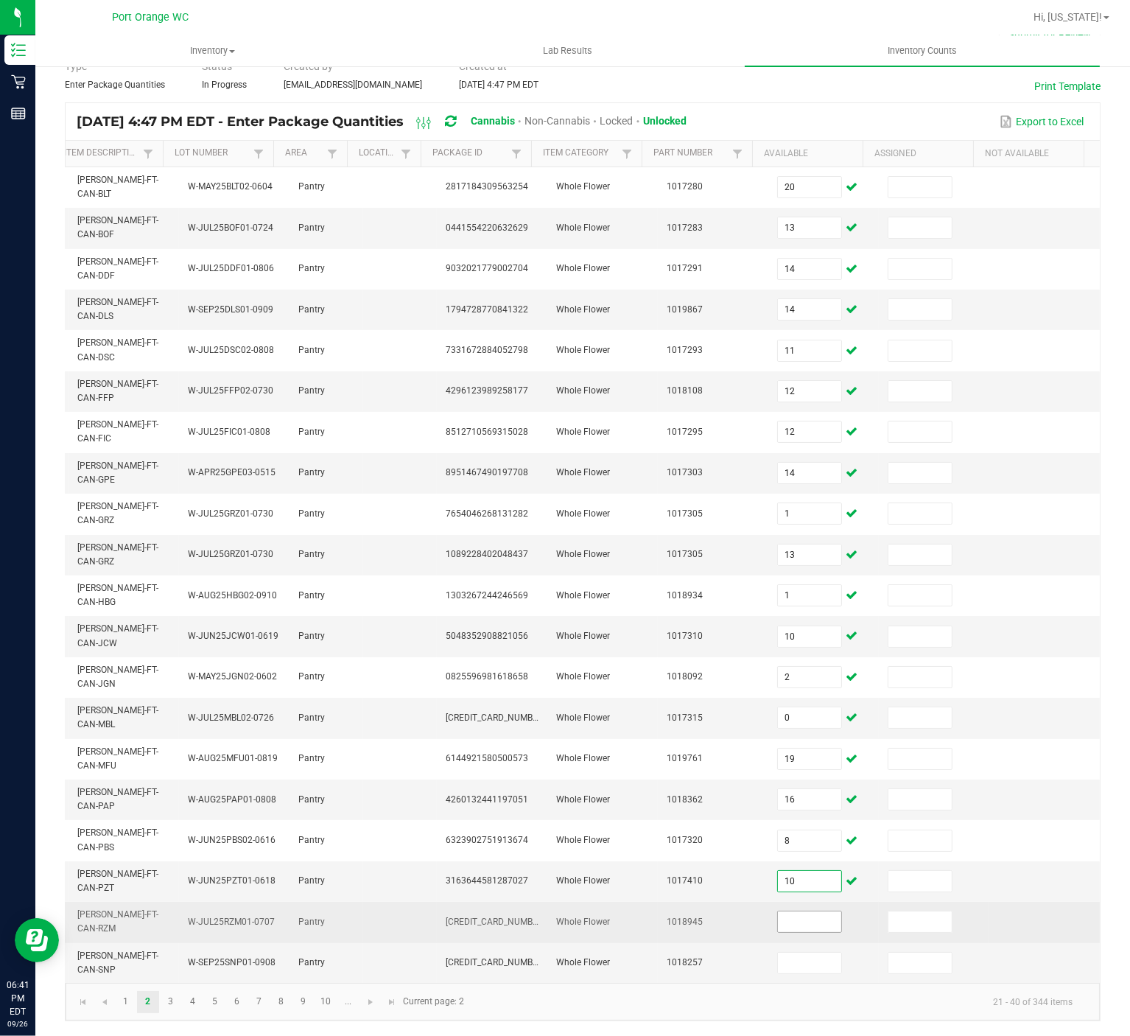
click at [778, 776] on input at bounding box center [809, 921] width 63 height 21
type input "4"
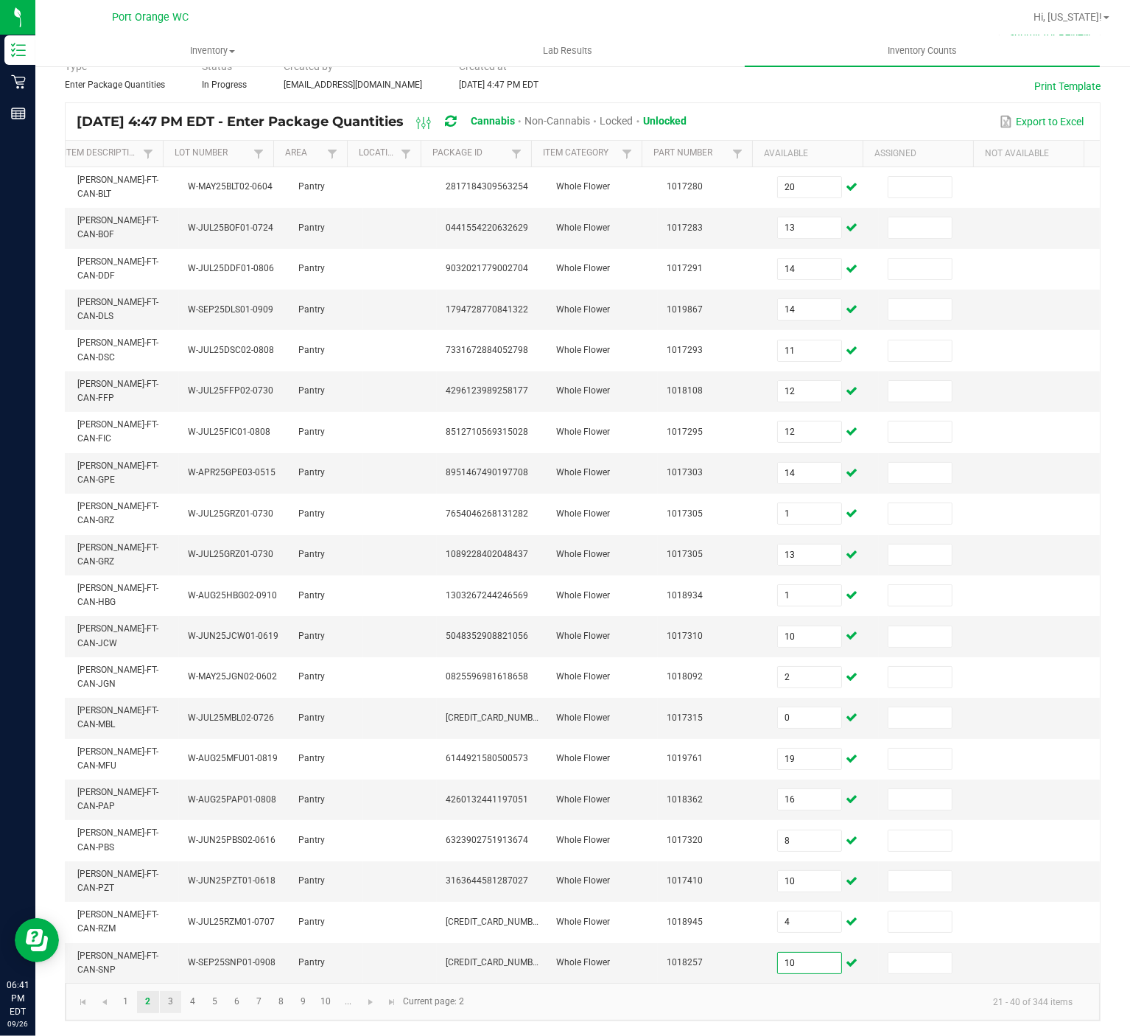
type input "10"
click at [172, 776] on link "3" at bounding box center [170, 1002] width 21 height 22
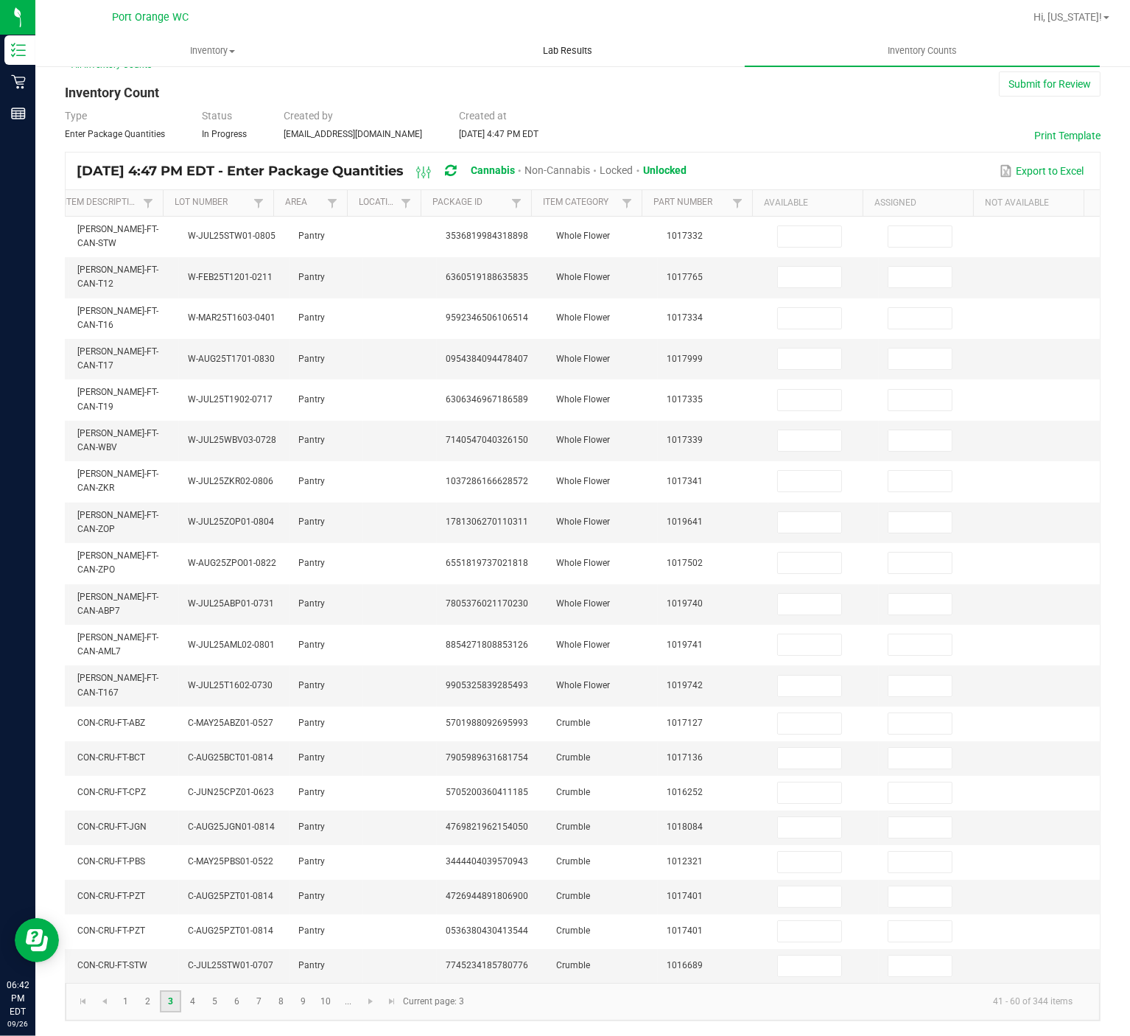
scroll to position [0, 0]
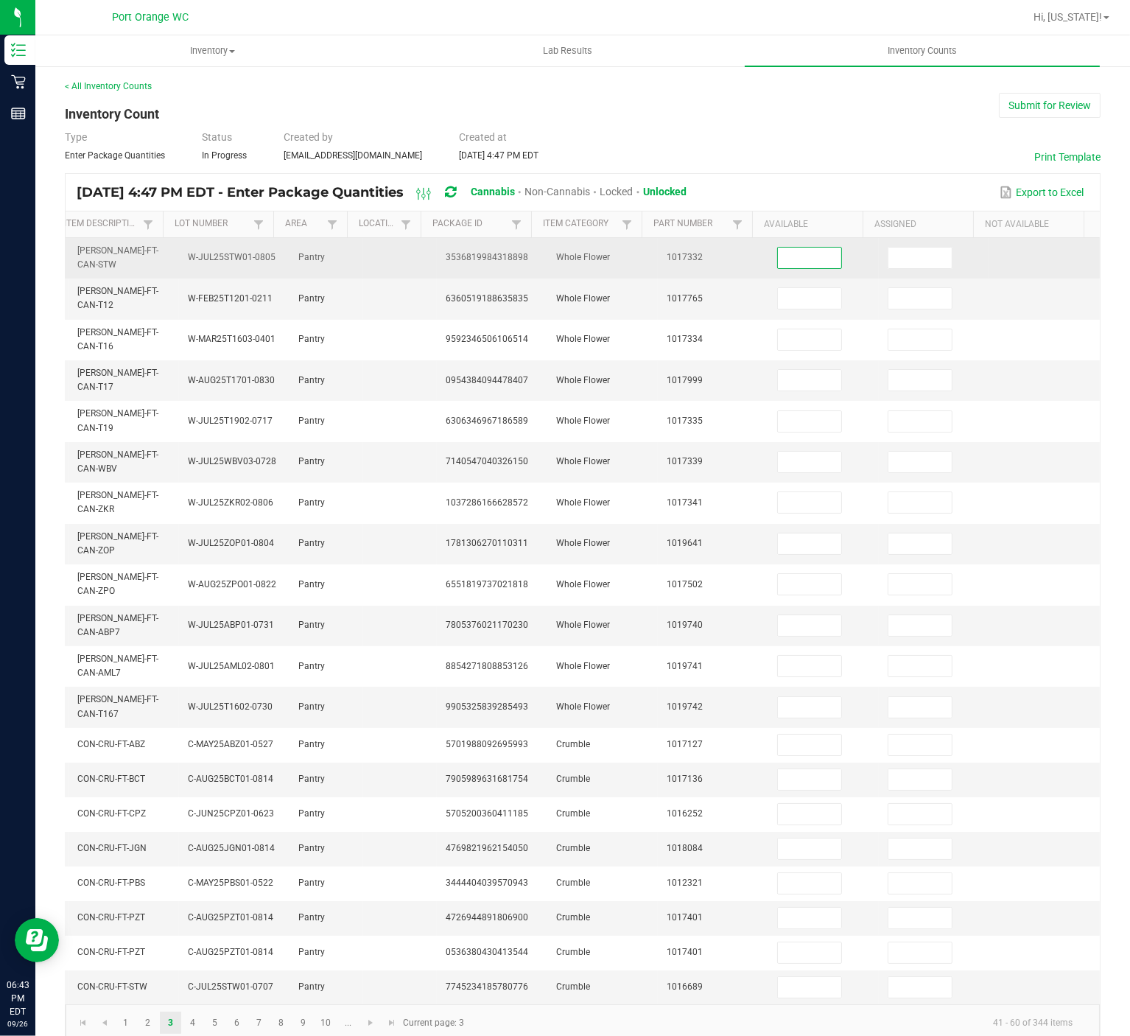
click at [778, 264] on input at bounding box center [809, 258] width 63 height 21
type input "15"
type input "20"
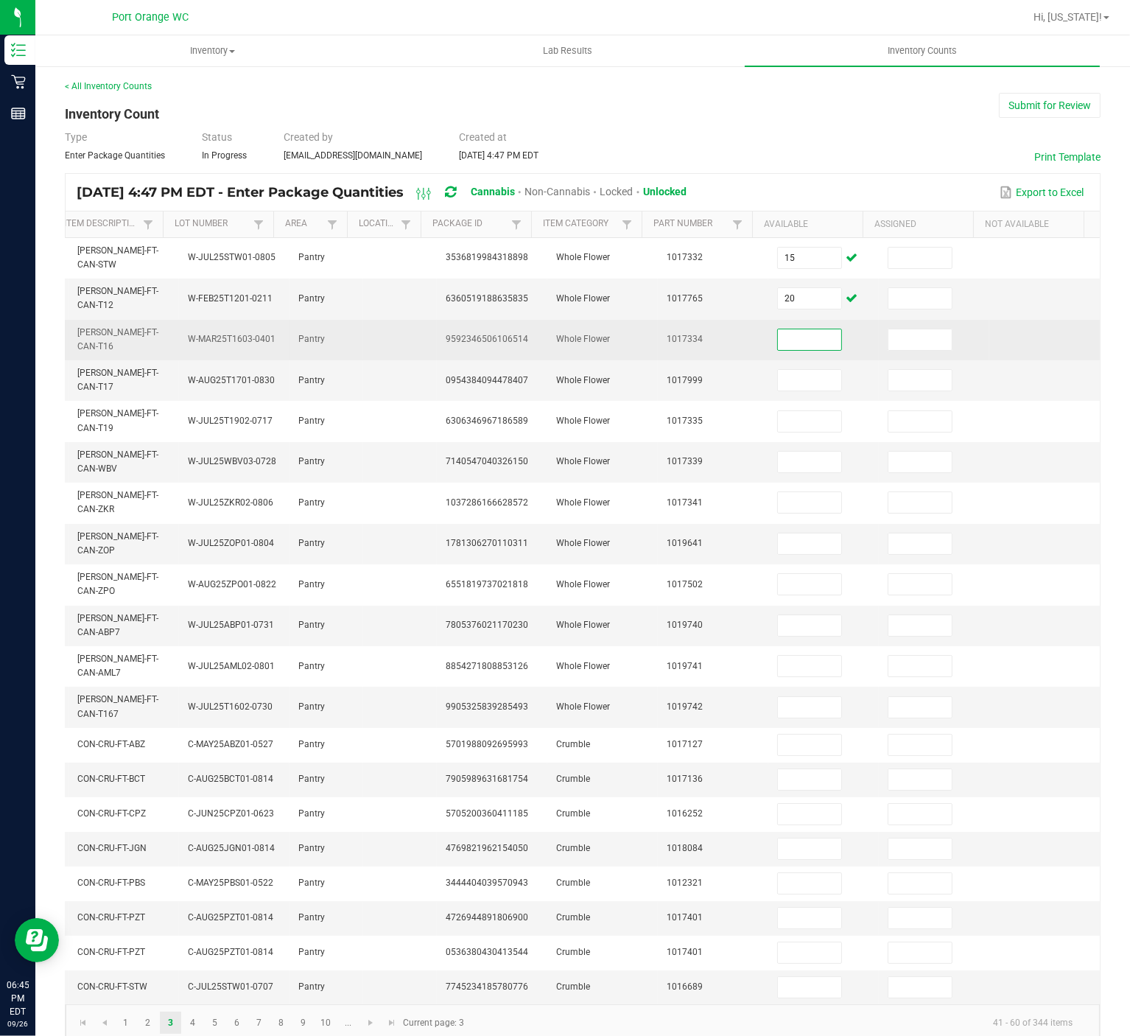
click at [779, 345] on input at bounding box center [809, 339] width 63 height 21
click at [778, 342] on input at bounding box center [809, 339] width 63 height 21
type input "18"
type input "4"
type input "9"
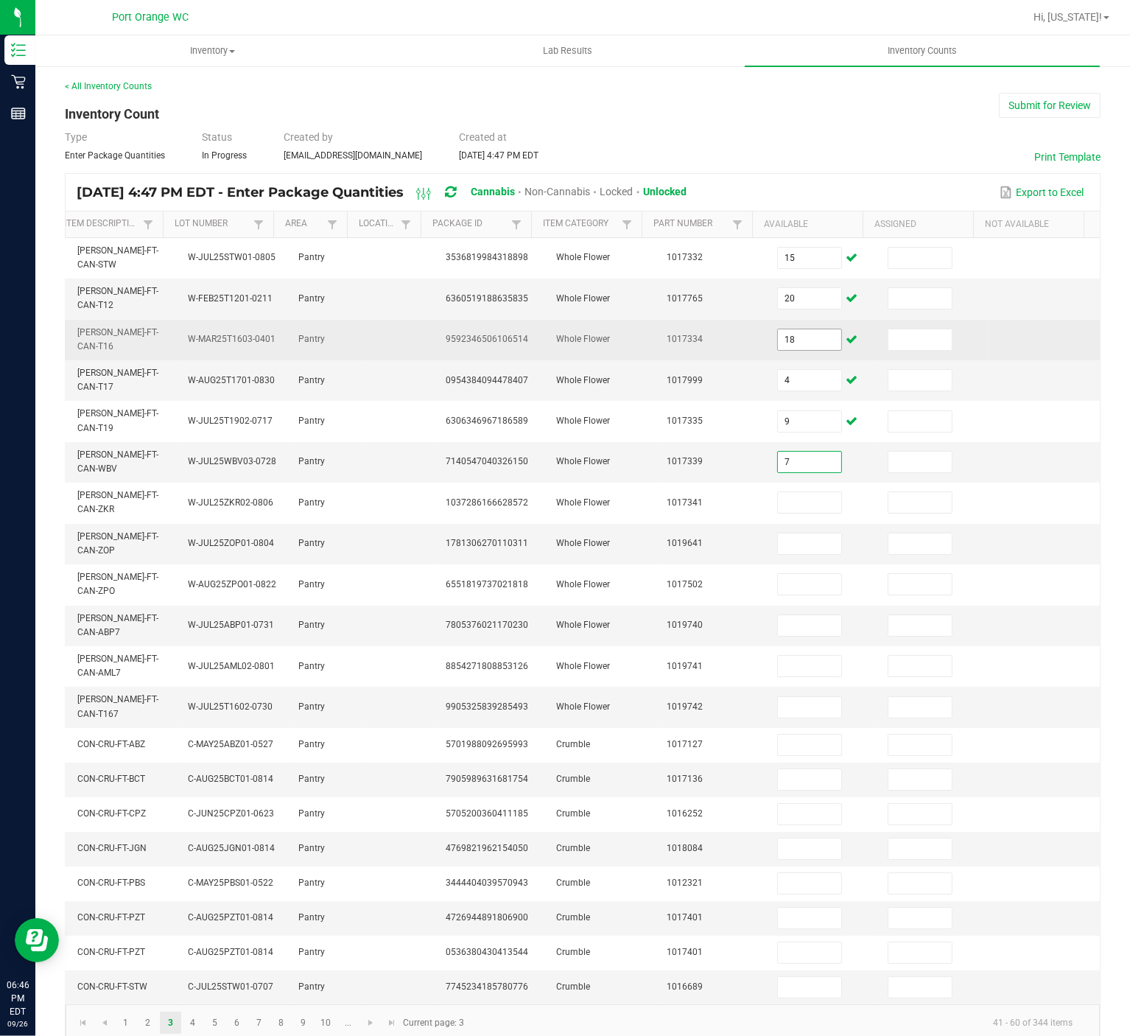
type input "7"
type input "3"
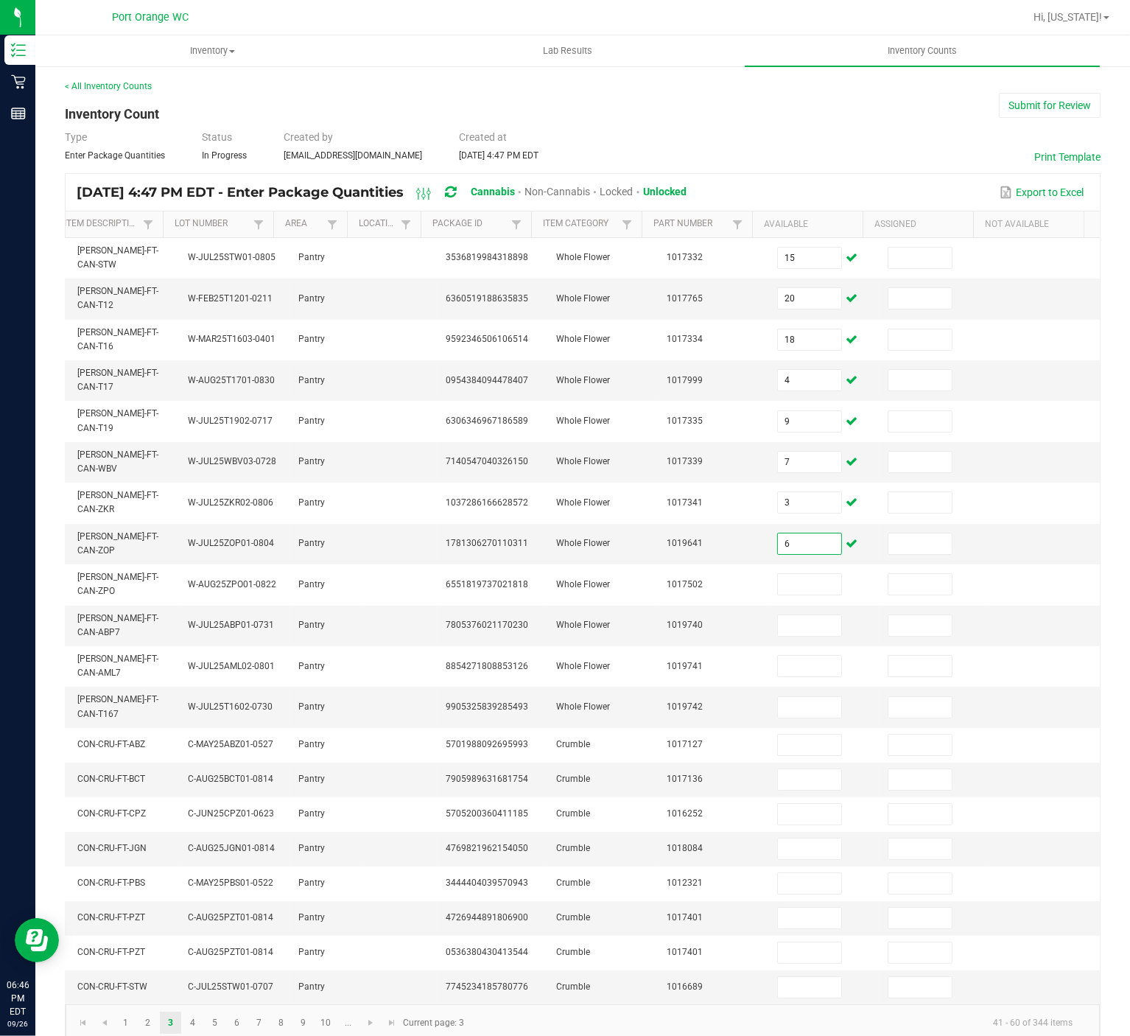
type input "6"
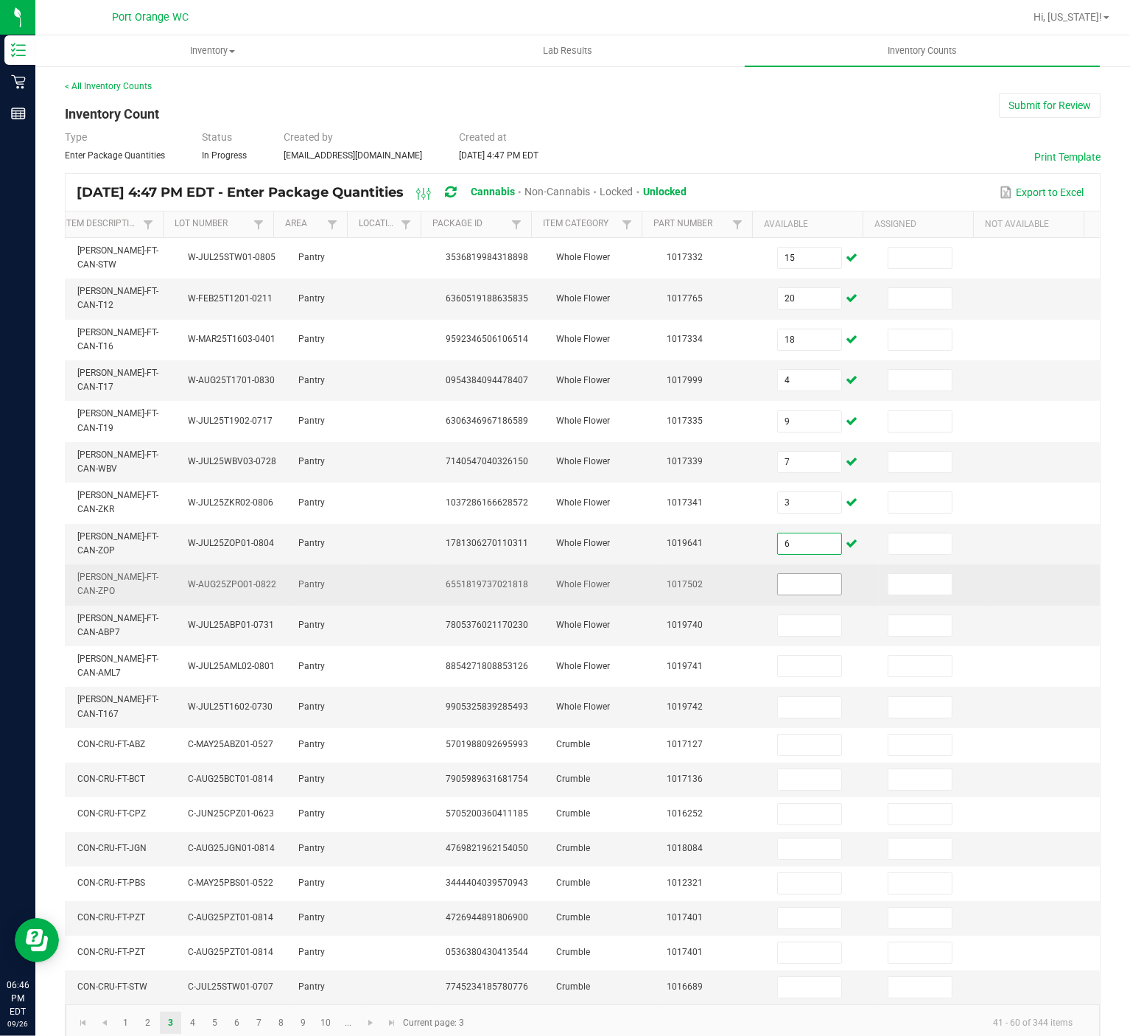
click at [778, 578] on input at bounding box center [809, 584] width 63 height 21
type input "17"
type input "14"
type input "12"
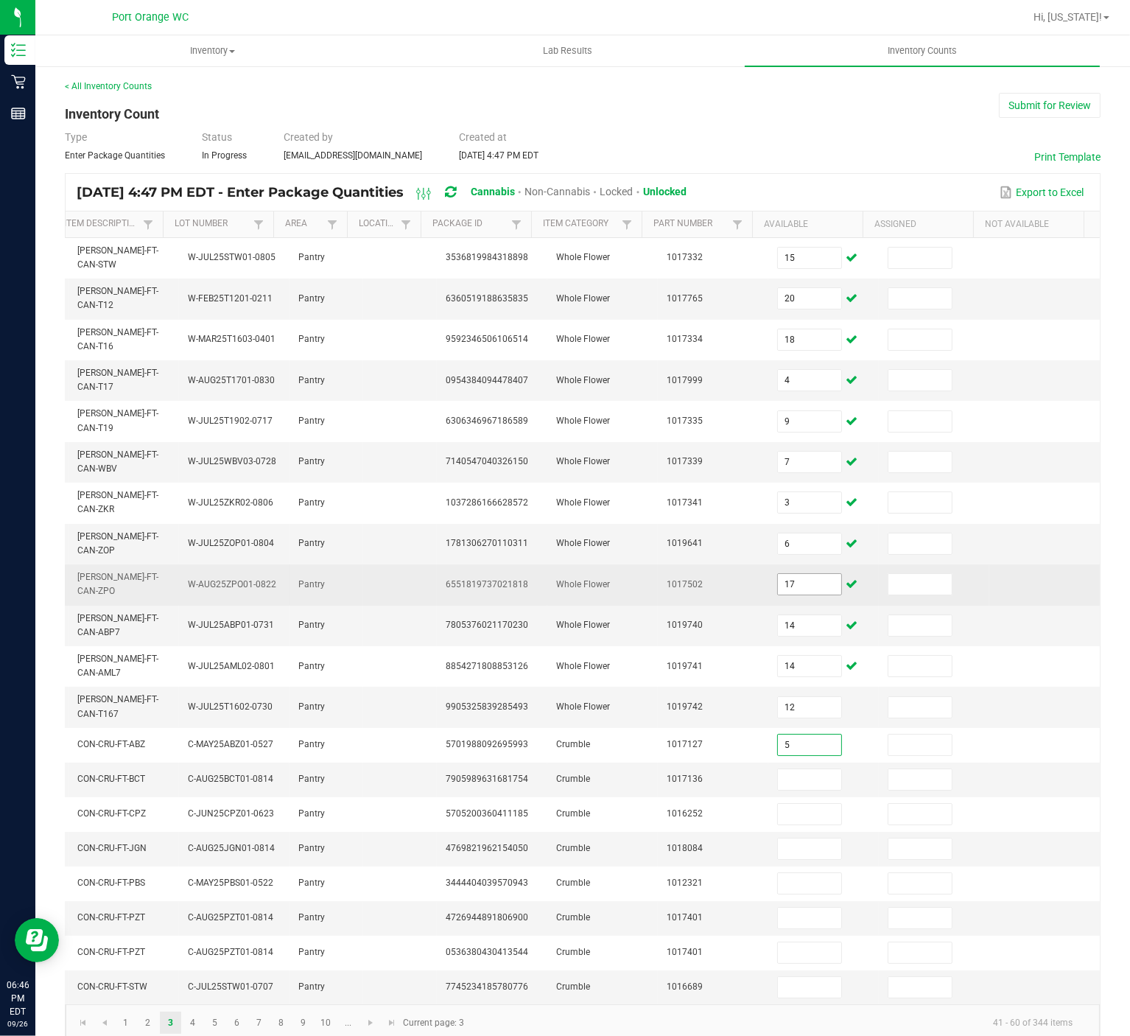
type input "5"
type input "2"
type input "4"
type input "8"
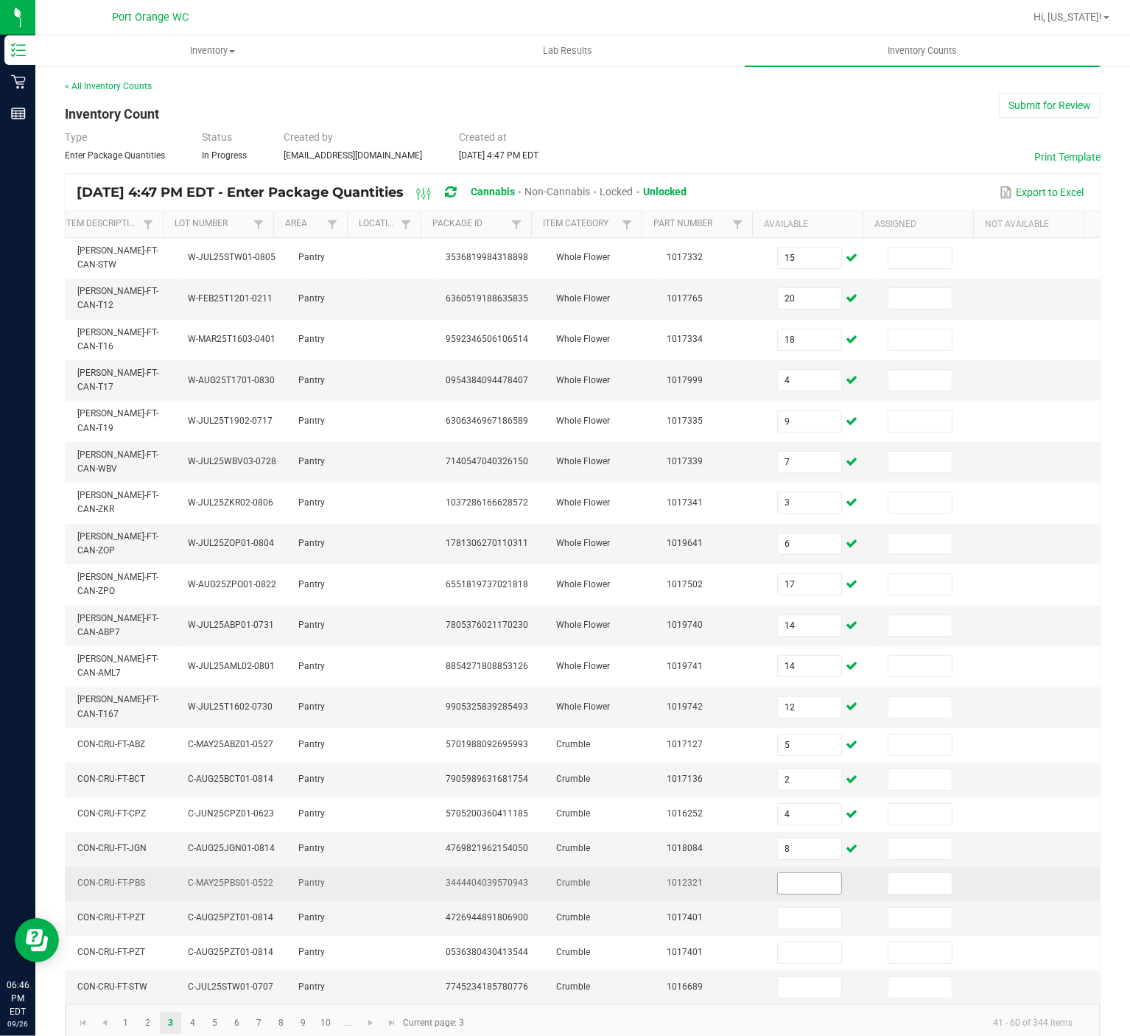
click at [778, 776] on input at bounding box center [809, 883] width 63 height 21
type input "3"
type input "1"
type input "8"
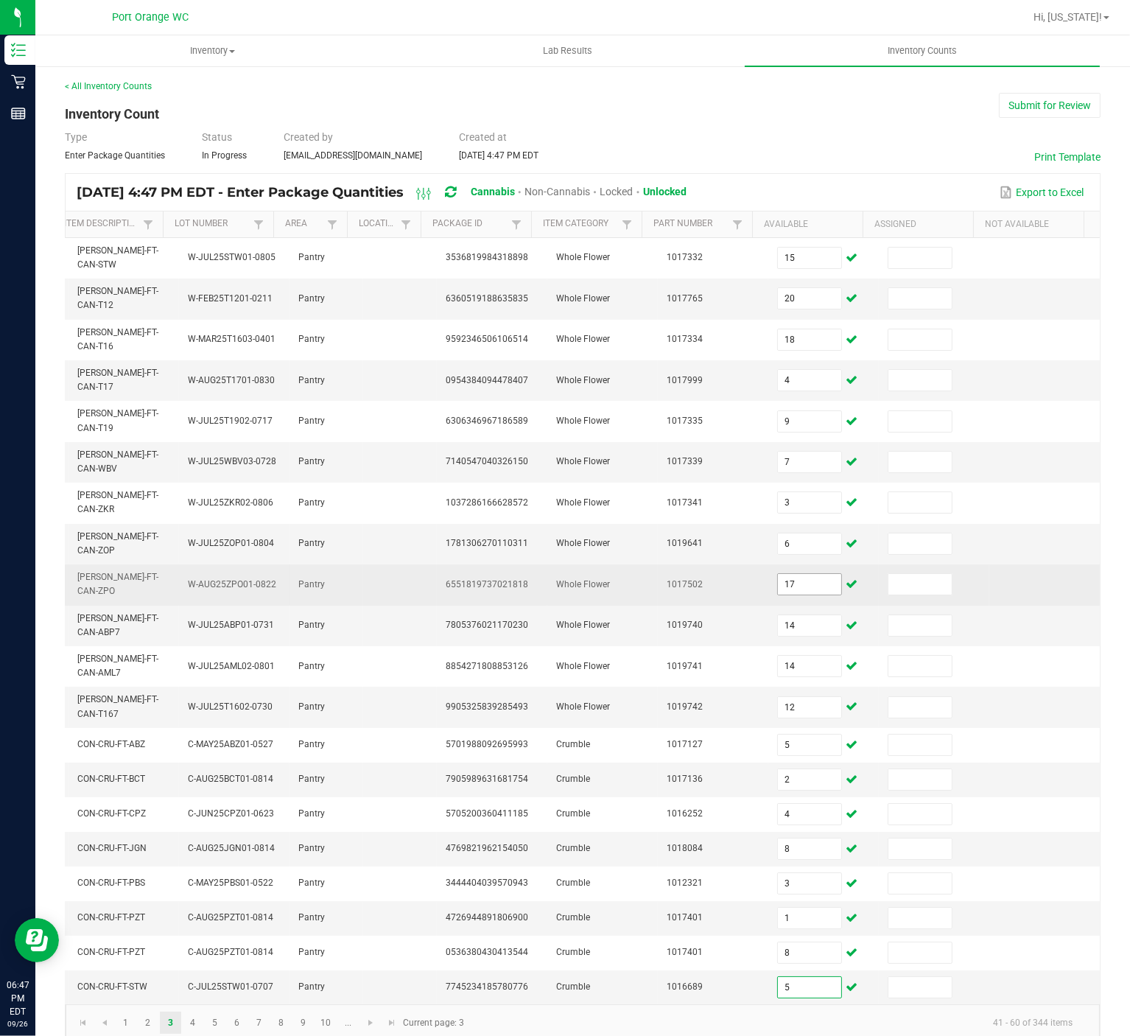
scroll to position [35, 0]
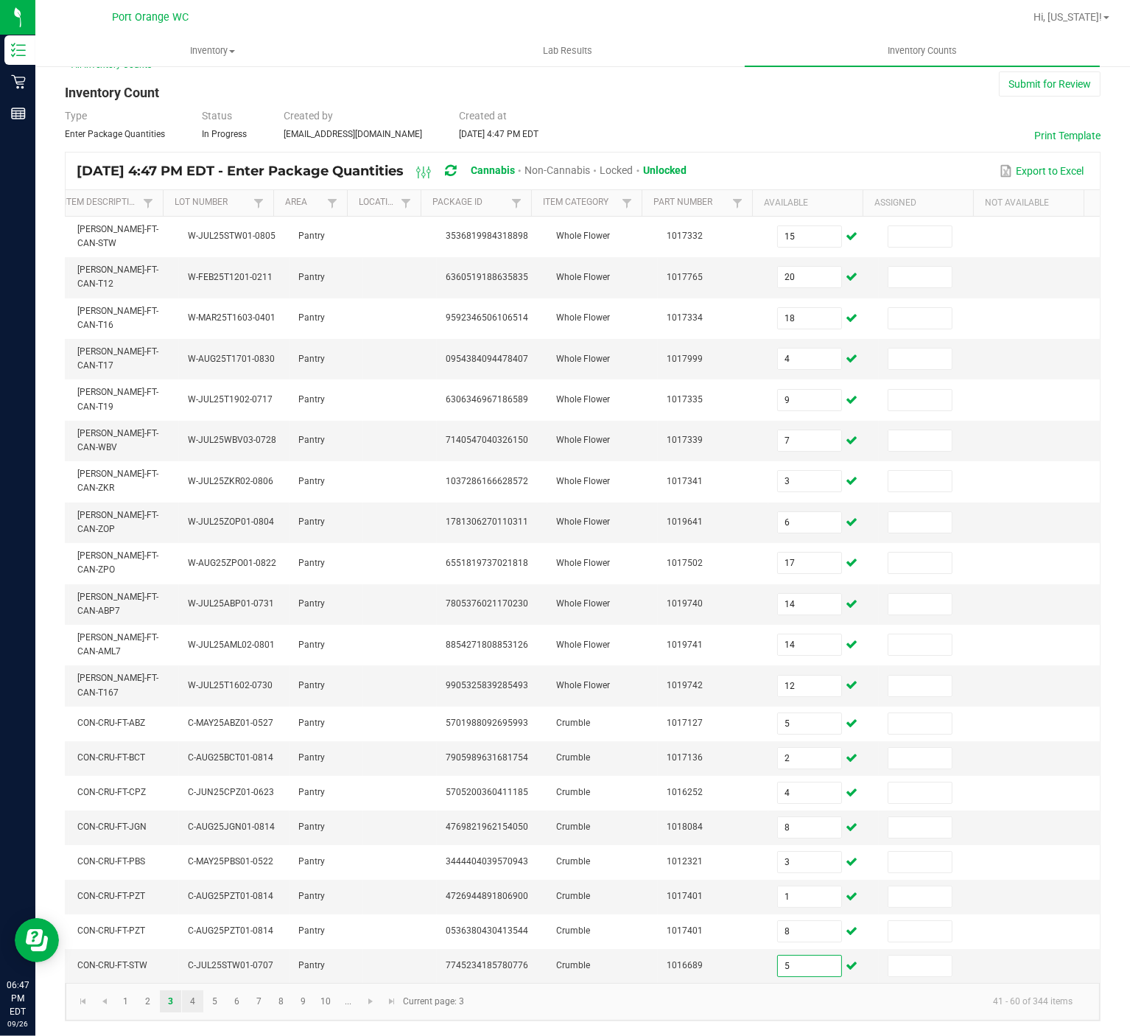
type input "5"
click at [189, 776] on link "4" at bounding box center [192, 1001] width 21 height 22
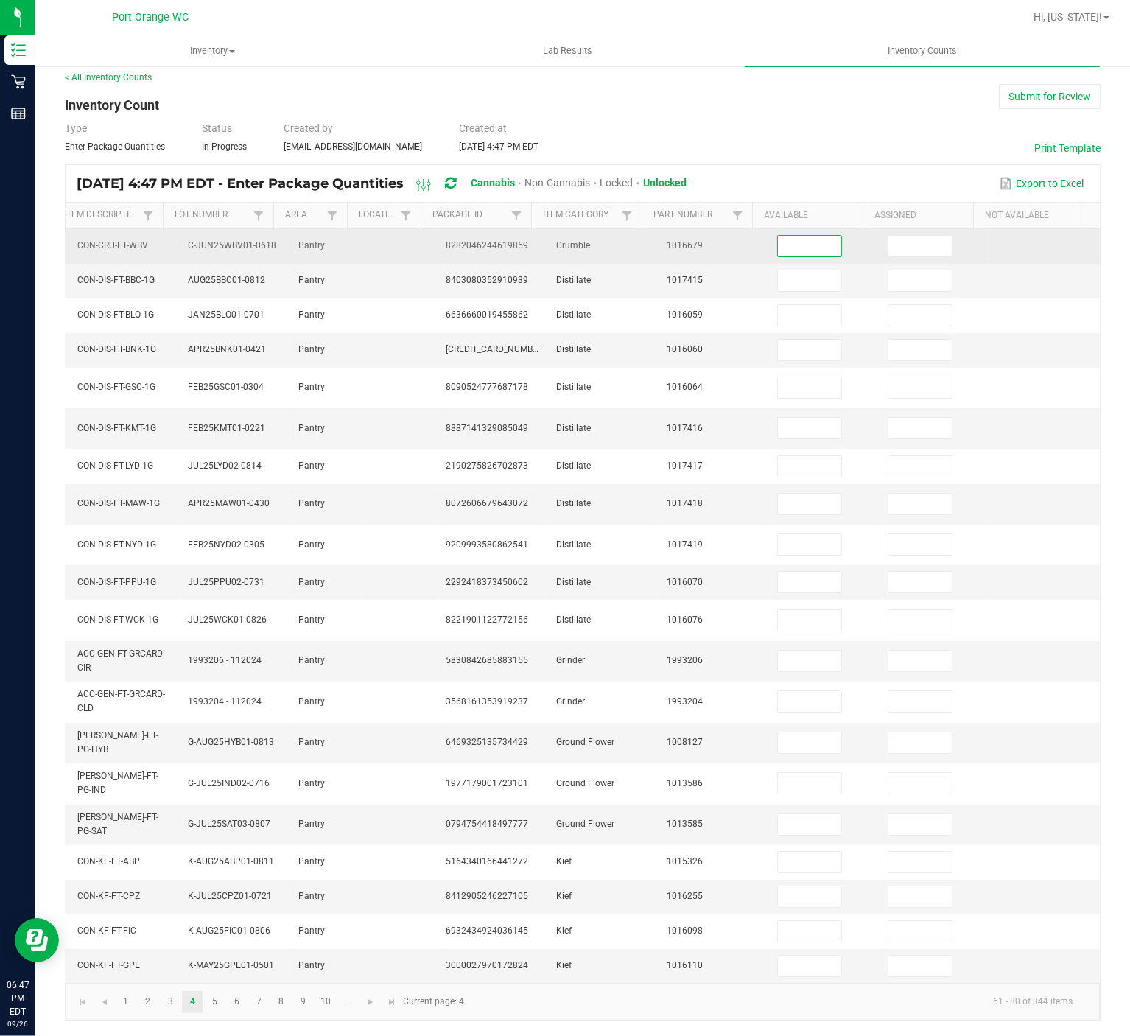
click at [778, 236] on input at bounding box center [809, 246] width 63 height 21
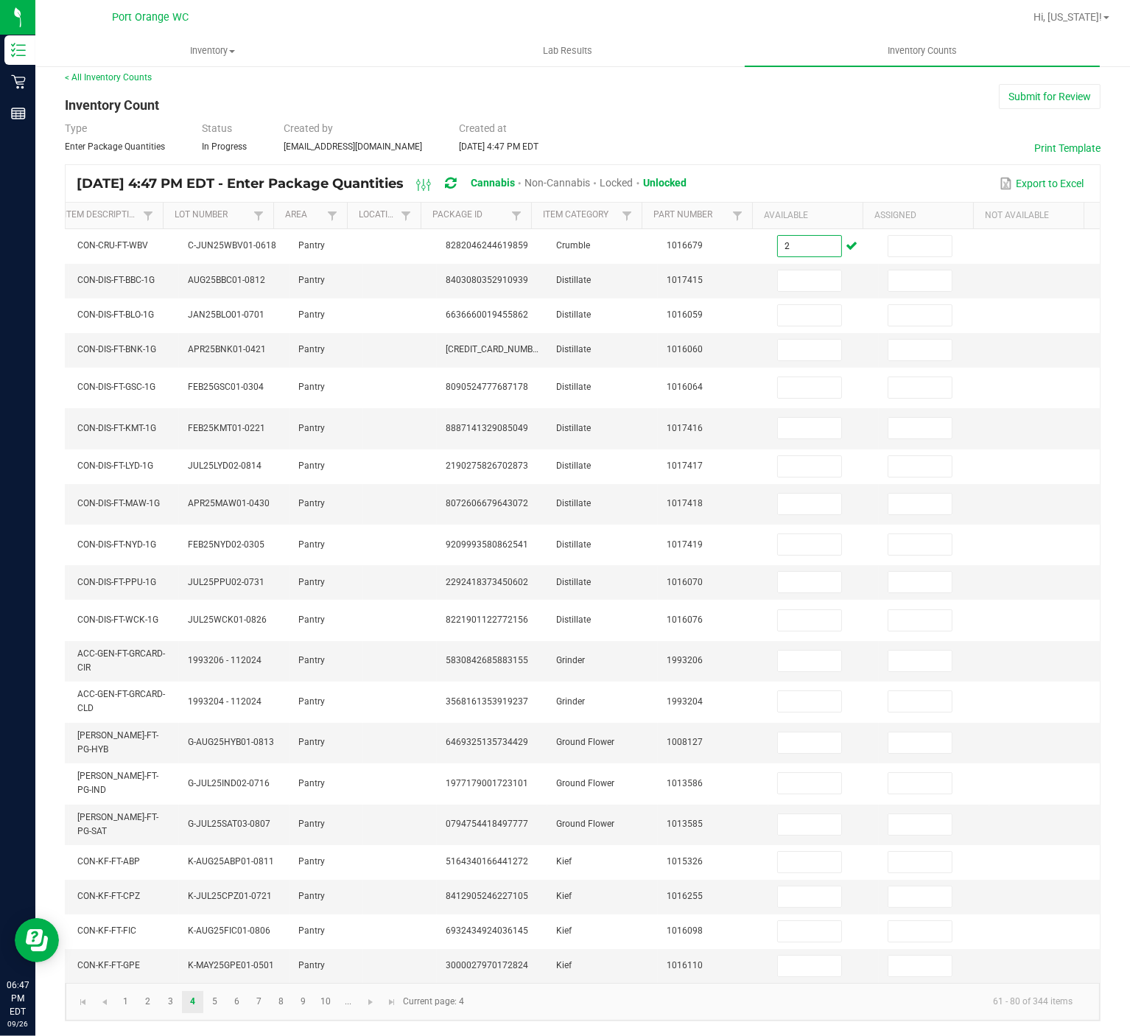
type input "2"
click at [778, 270] on input at bounding box center [809, 280] width 63 height 21
type input "2"
type input "1"
type input "6"
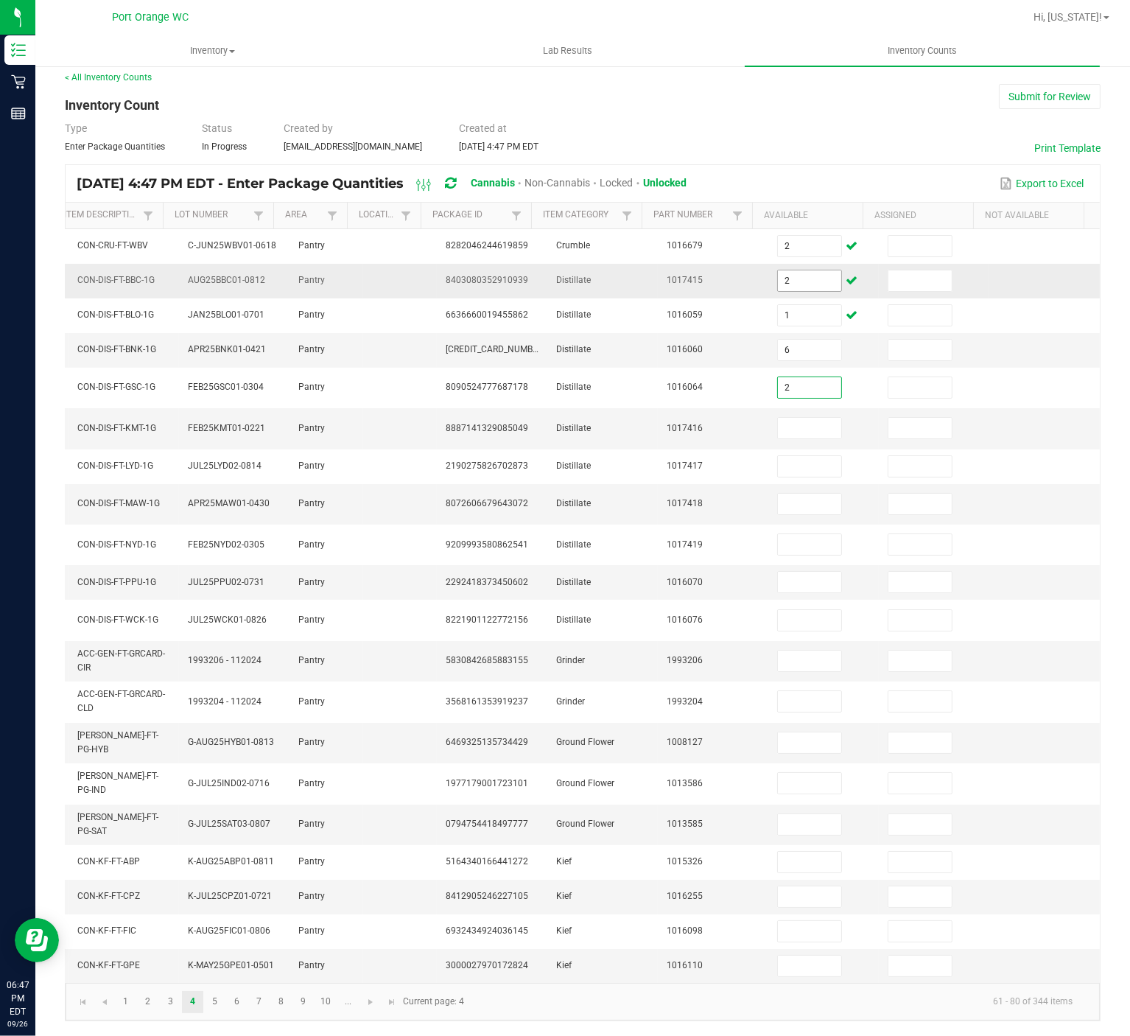
type input "2"
type input "4"
type input "9"
type input "3"
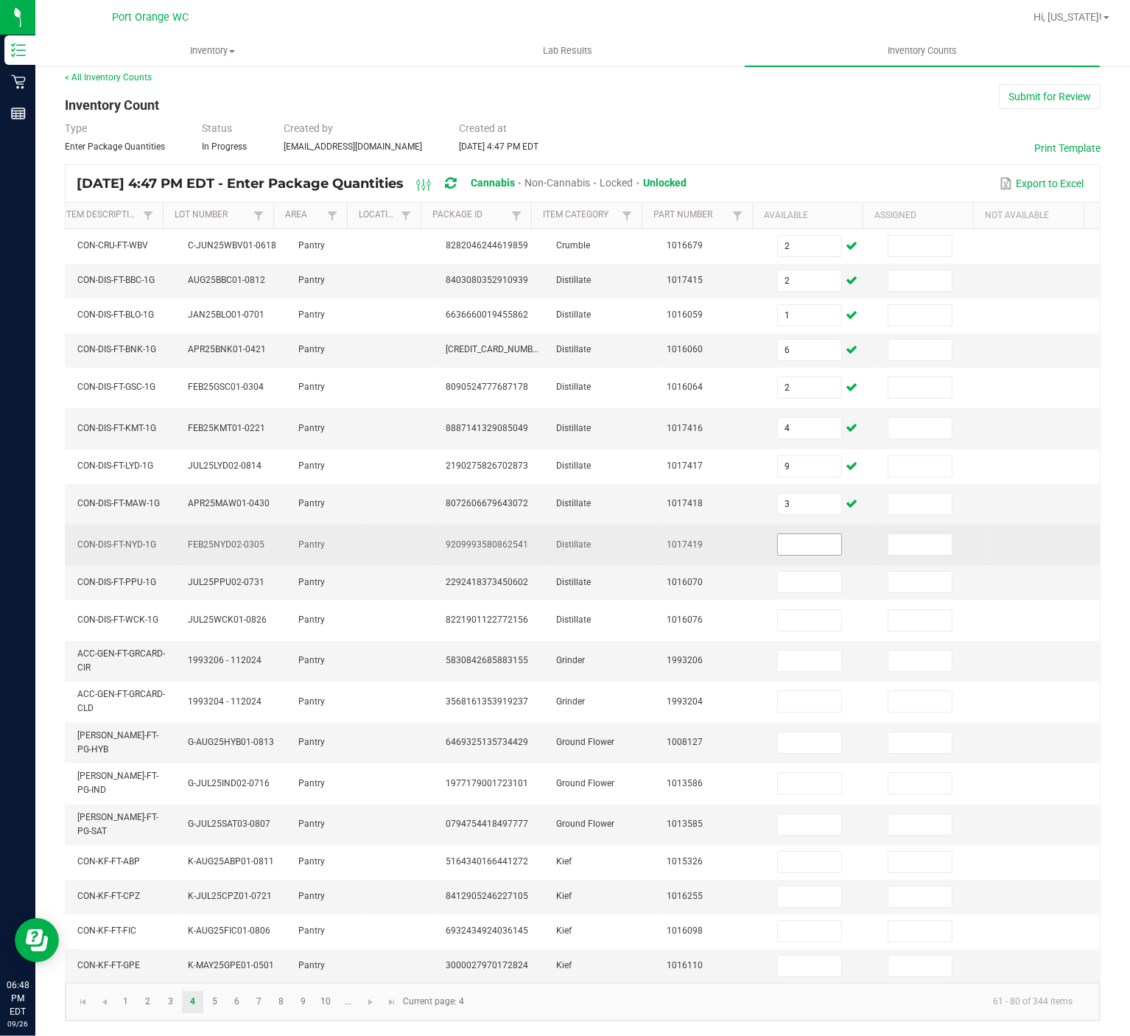
click at [778, 534] on input at bounding box center [809, 544] width 63 height 21
type input "11"
type input "6"
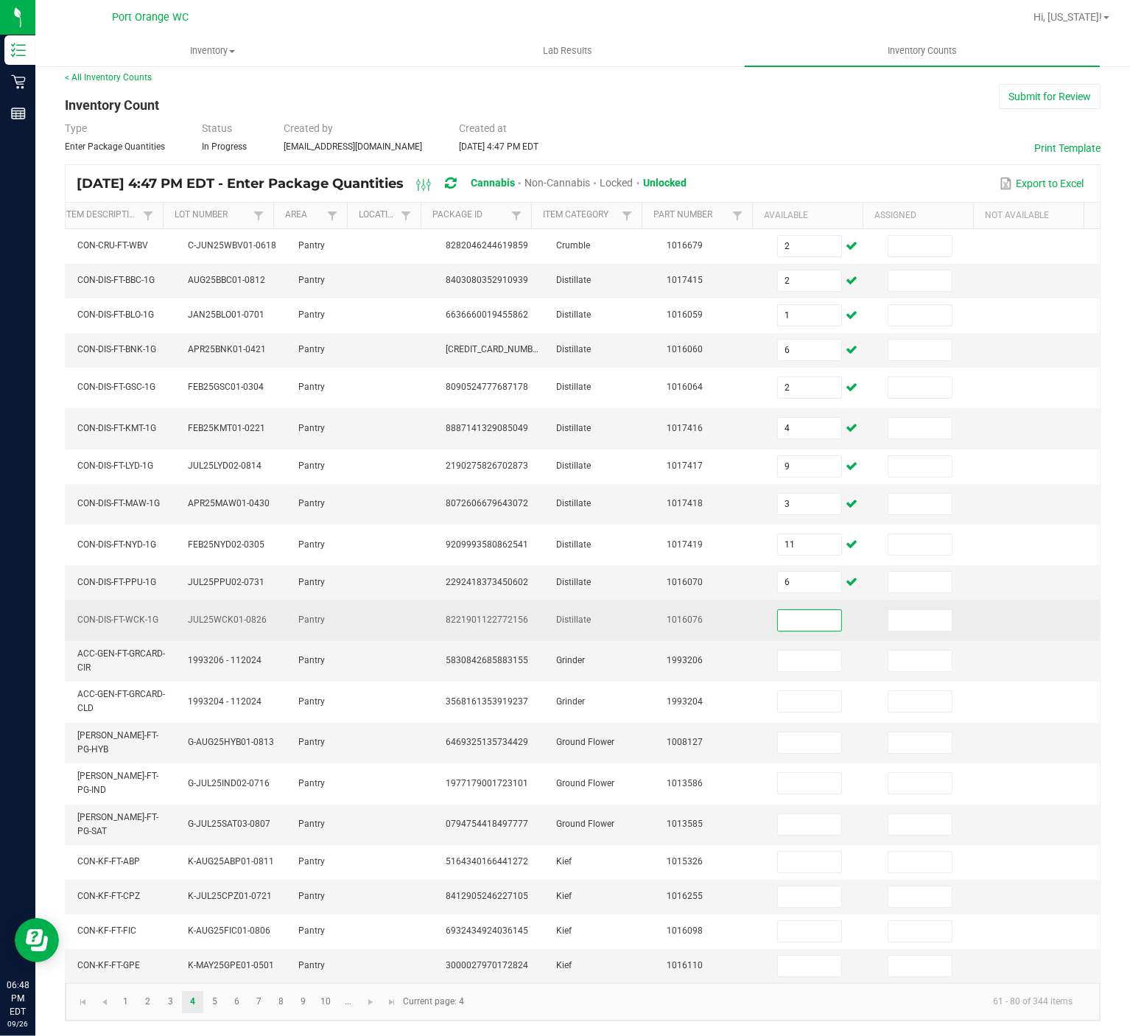
click at [778, 611] on input at bounding box center [809, 620] width 63 height 21
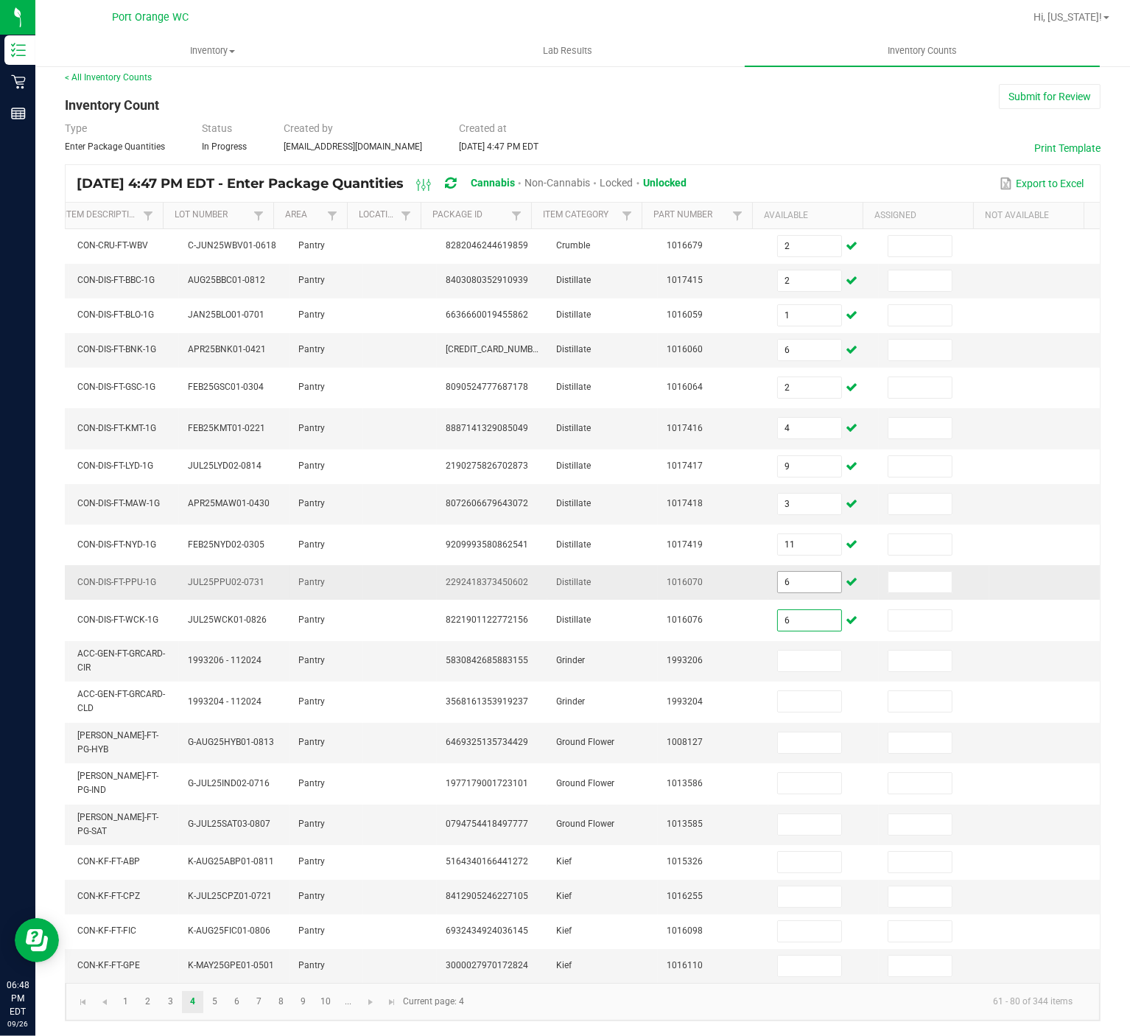
type input "6"
click at [791, 572] on input "6" at bounding box center [809, 582] width 63 height 21
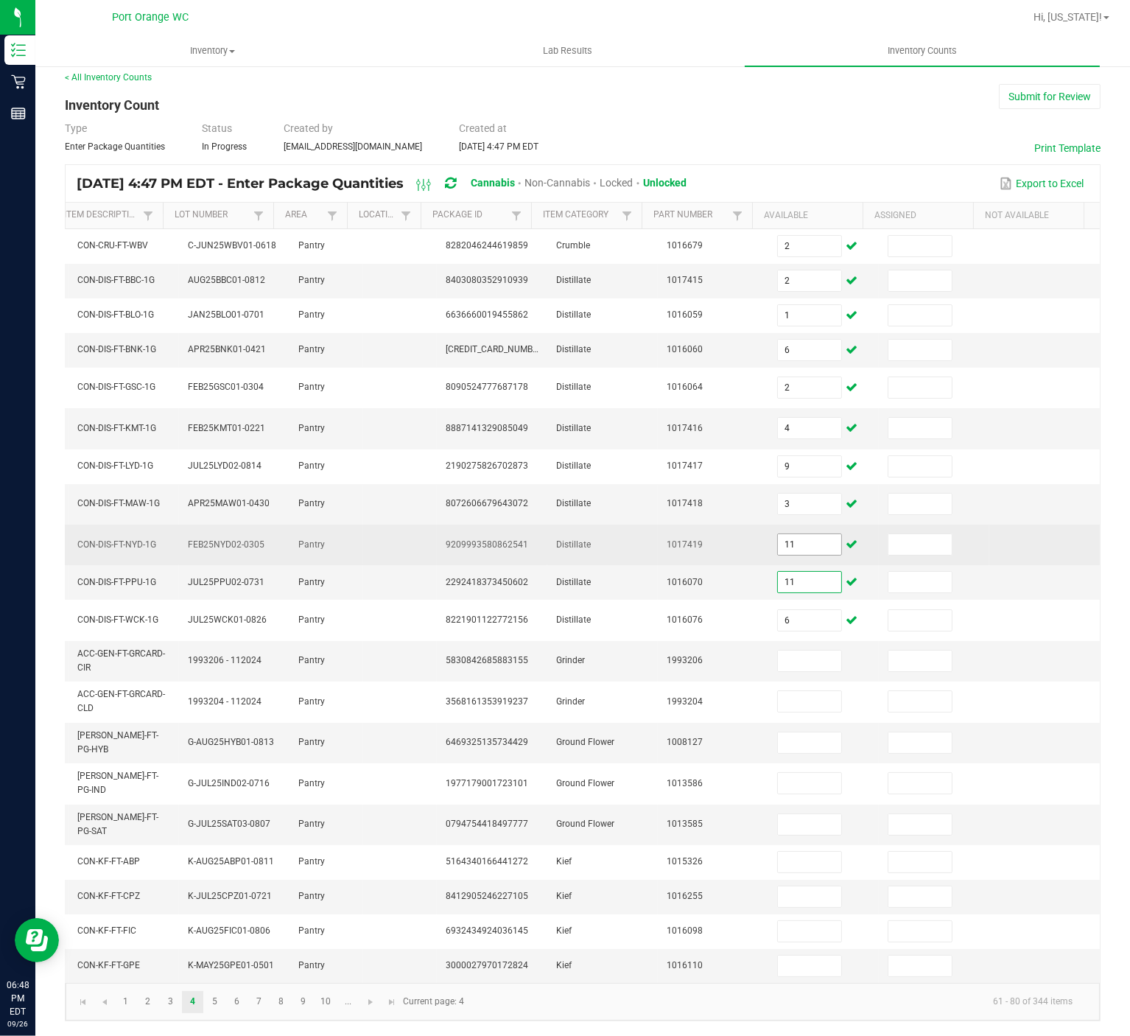
type input "11"
click at [779, 534] on input "11" at bounding box center [809, 544] width 63 height 21
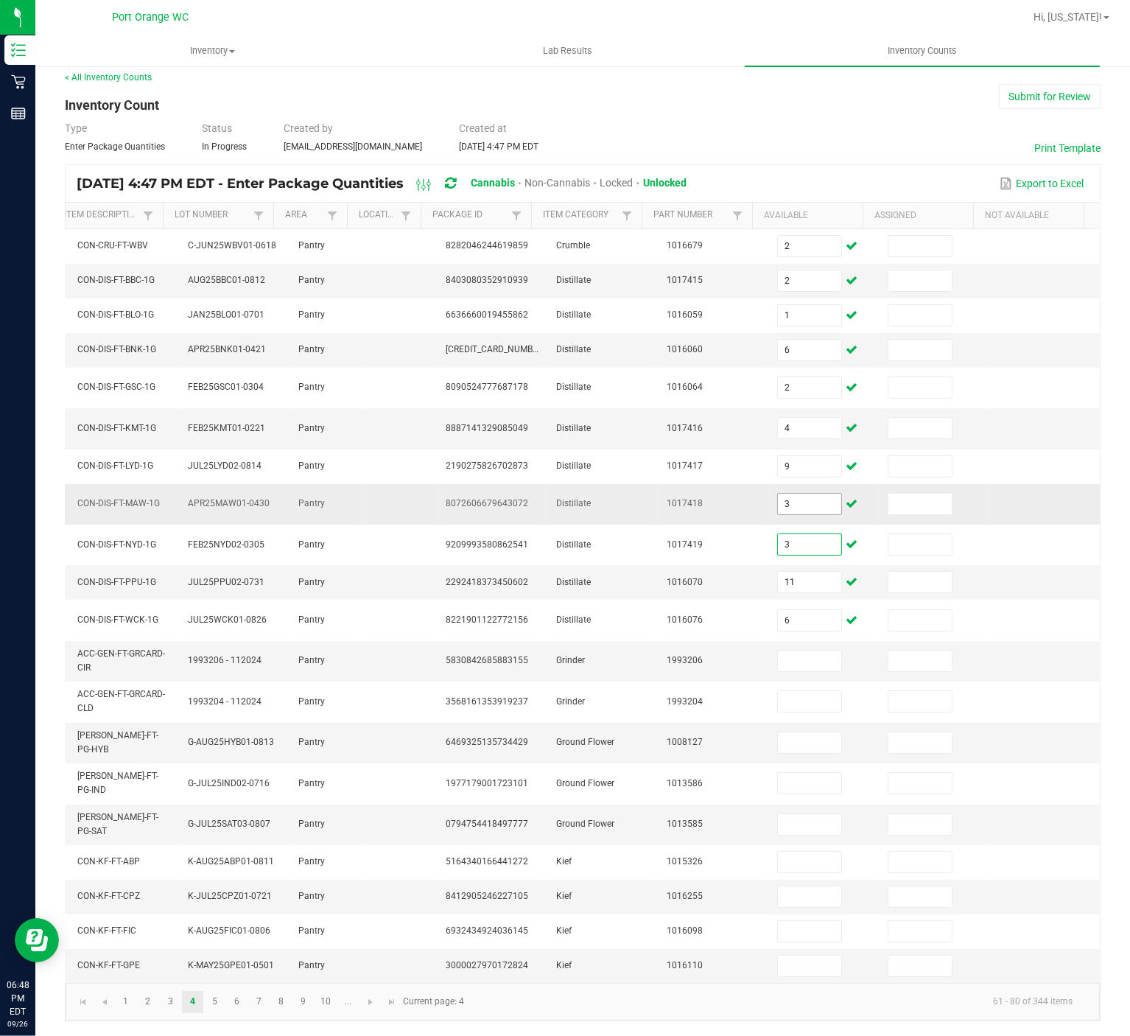
type input "3"
click at [778, 496] on input "3" at bounding box center [809, 504] width 63 height 21
type input "9"
click at [778, 737] on input at bounding box center [809, 742] width 63 height 21
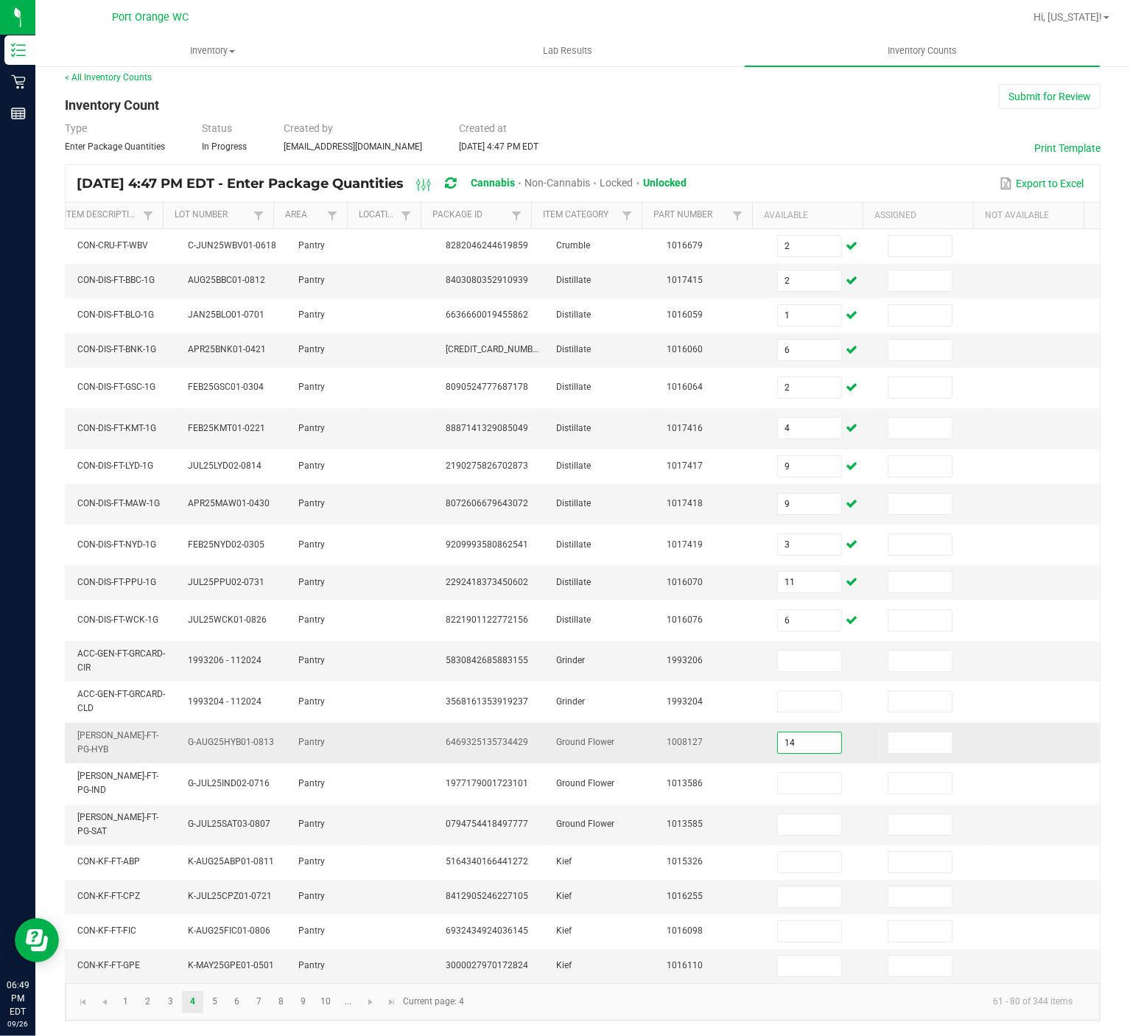
type input "14"
type input "12"
type input "2"
type input "3"
type input "2"
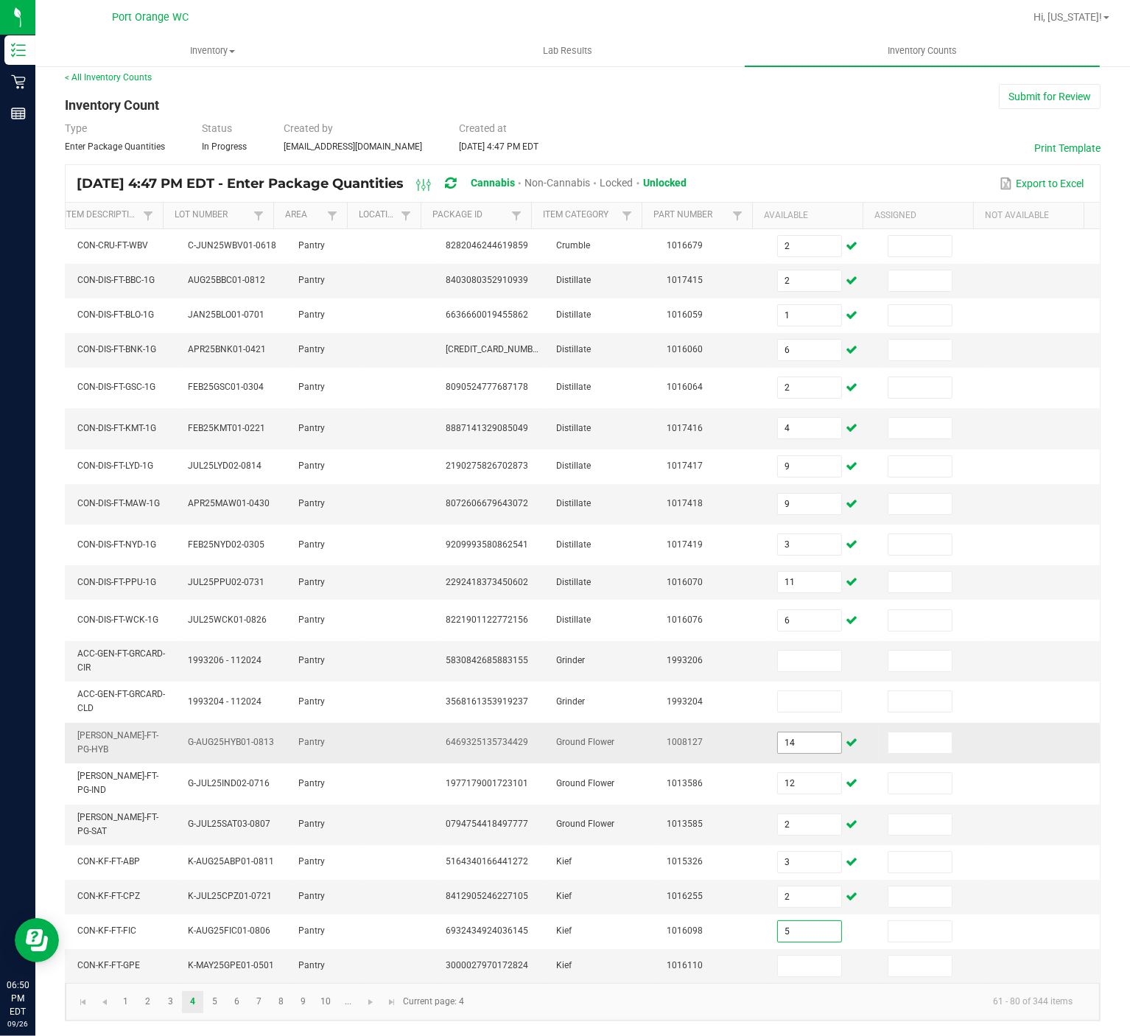
type input "5"
click at [780, 776] on input at bounding box center [809, 966] width 63 height 21
type input "2"
click at [215, 776] on link "5" at bounding box center [214, 1002] width 21 height 22
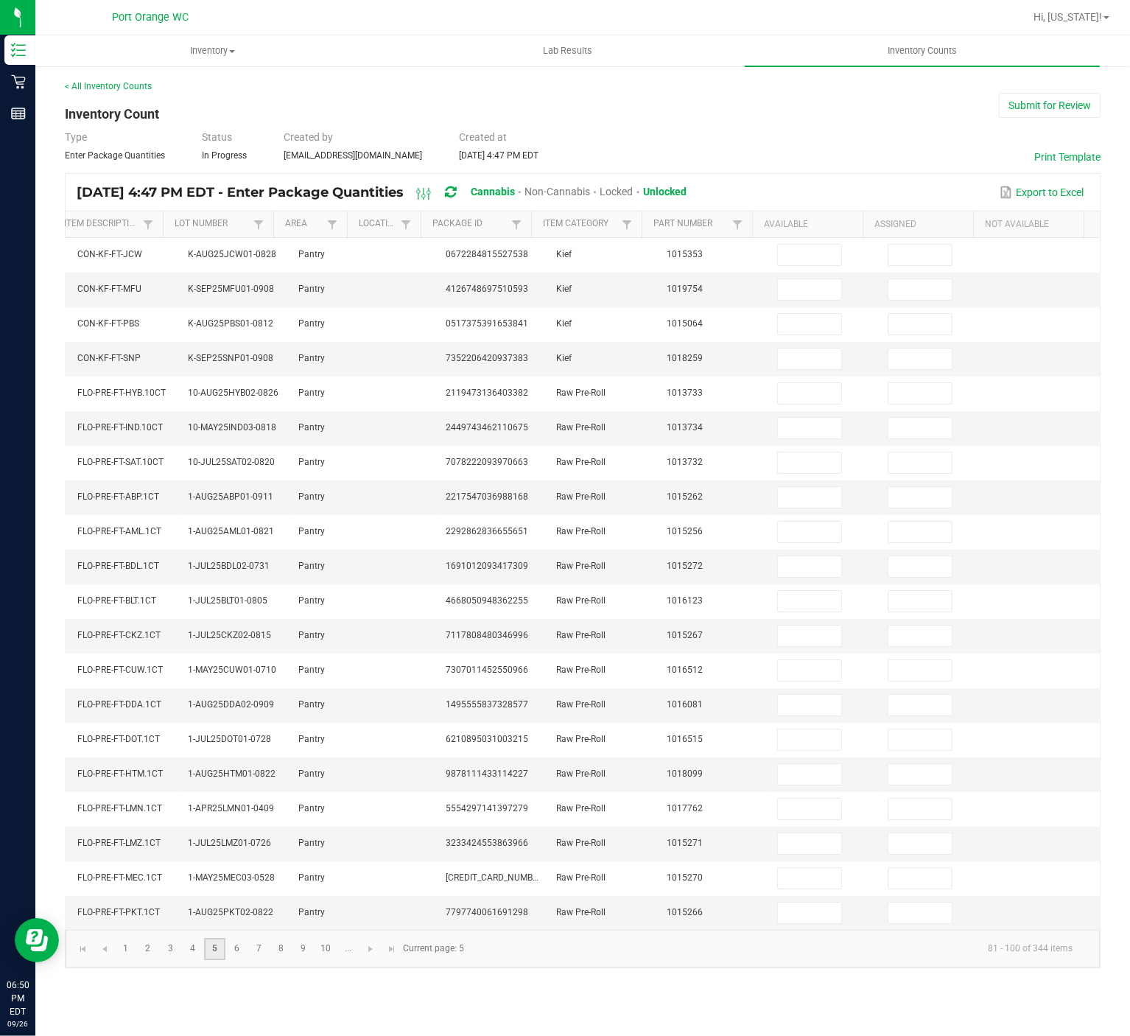
scroll to position [0, 199]
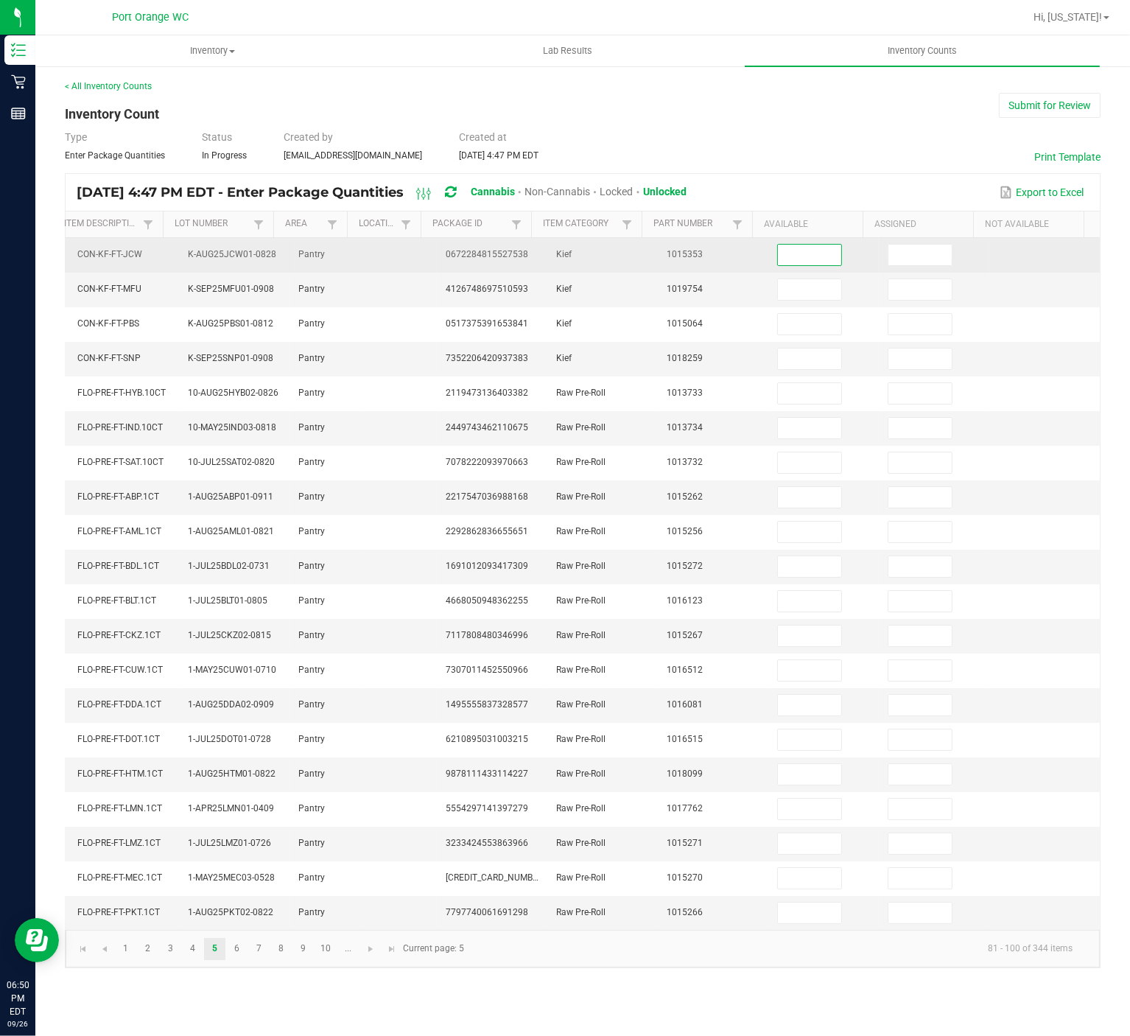
click at [778, 260] on input at bounding box center [809, 255] width 63 height 21
type input "5"
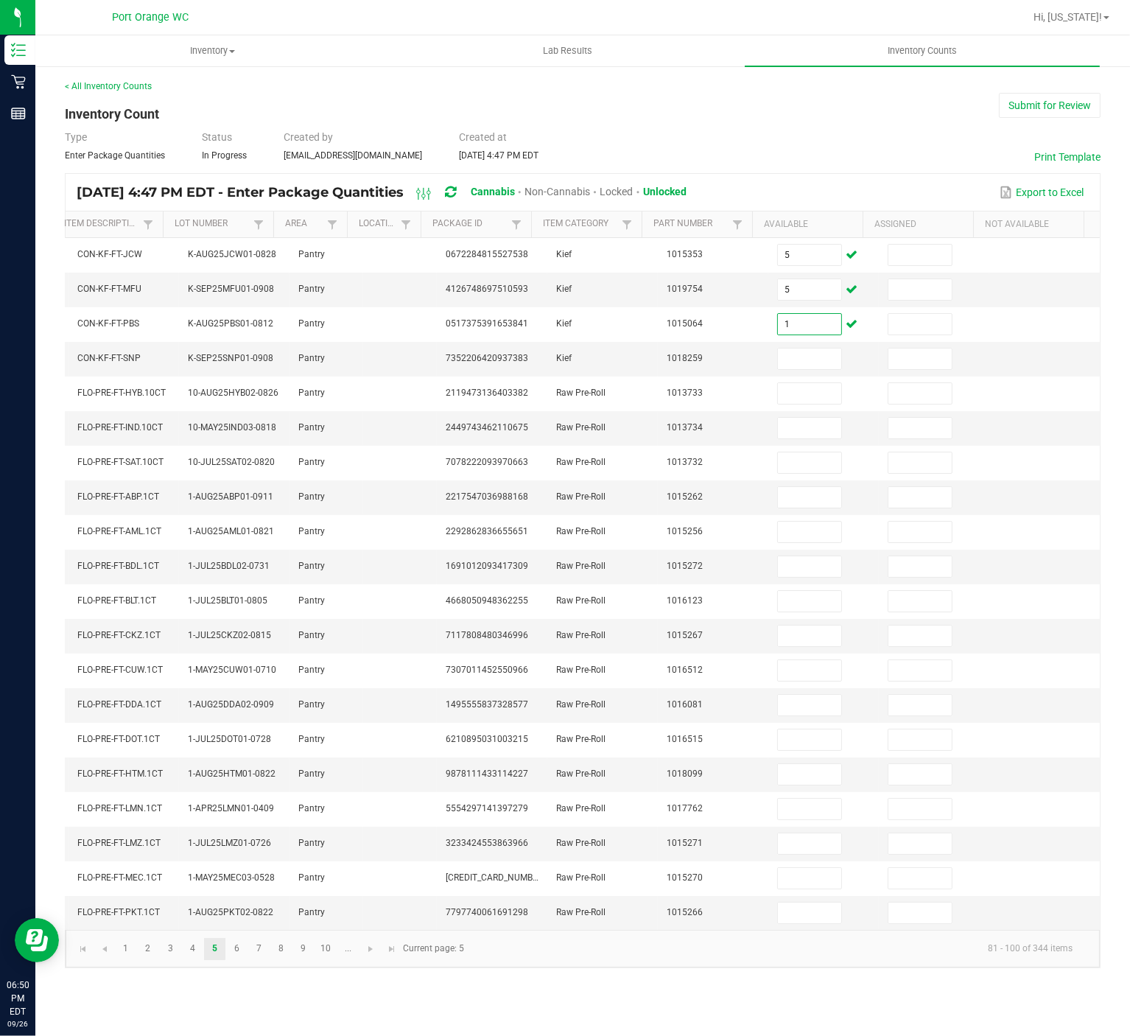
type input "1"
click at [798, 367] on input at bounding box center [809, 358] width 63 height 21
type input "1"
type input "12"
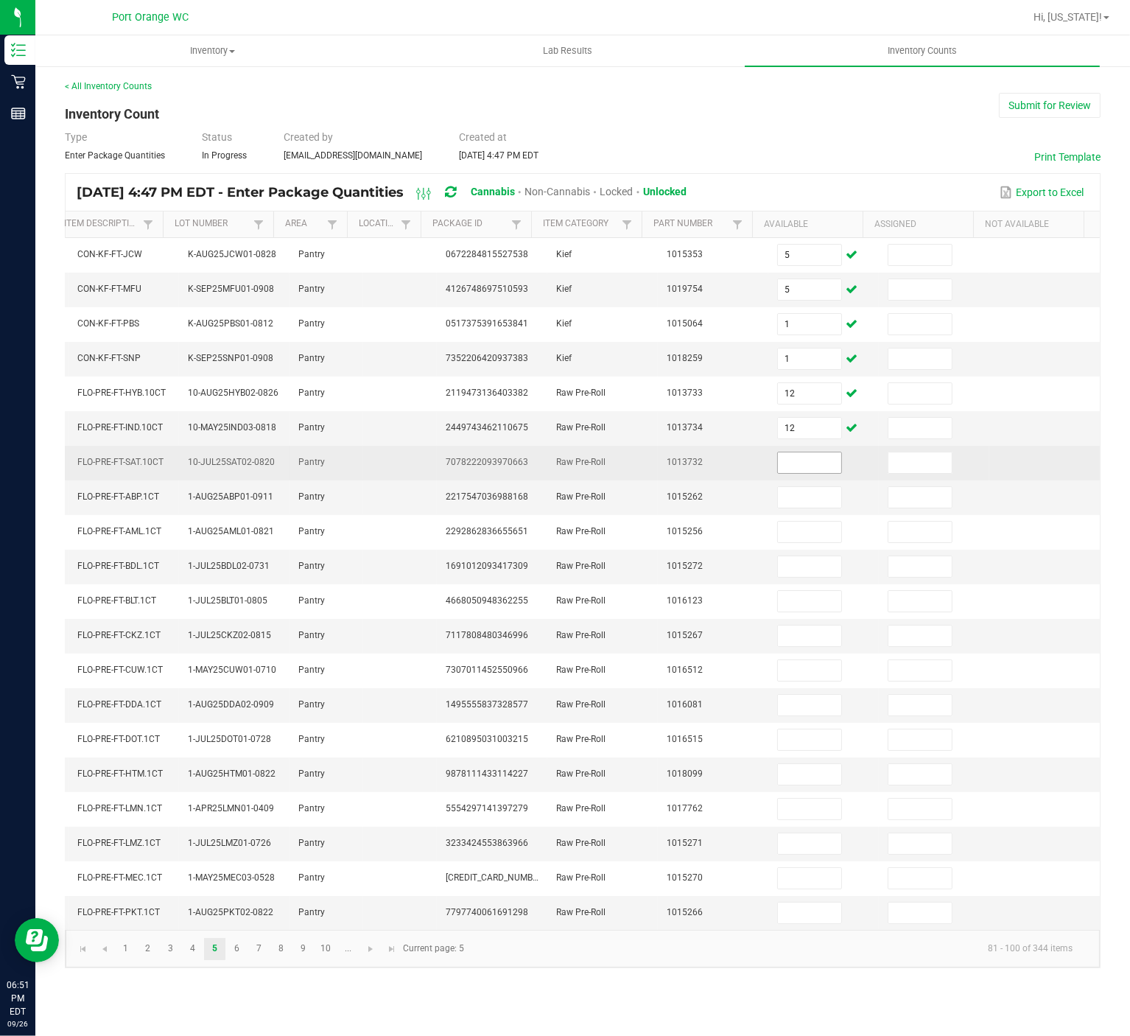
click at [796, 473] on input at bounding box center [809, 462] width 63 height 21
type input "10"
type input "22"
type input "17"
type input "14"
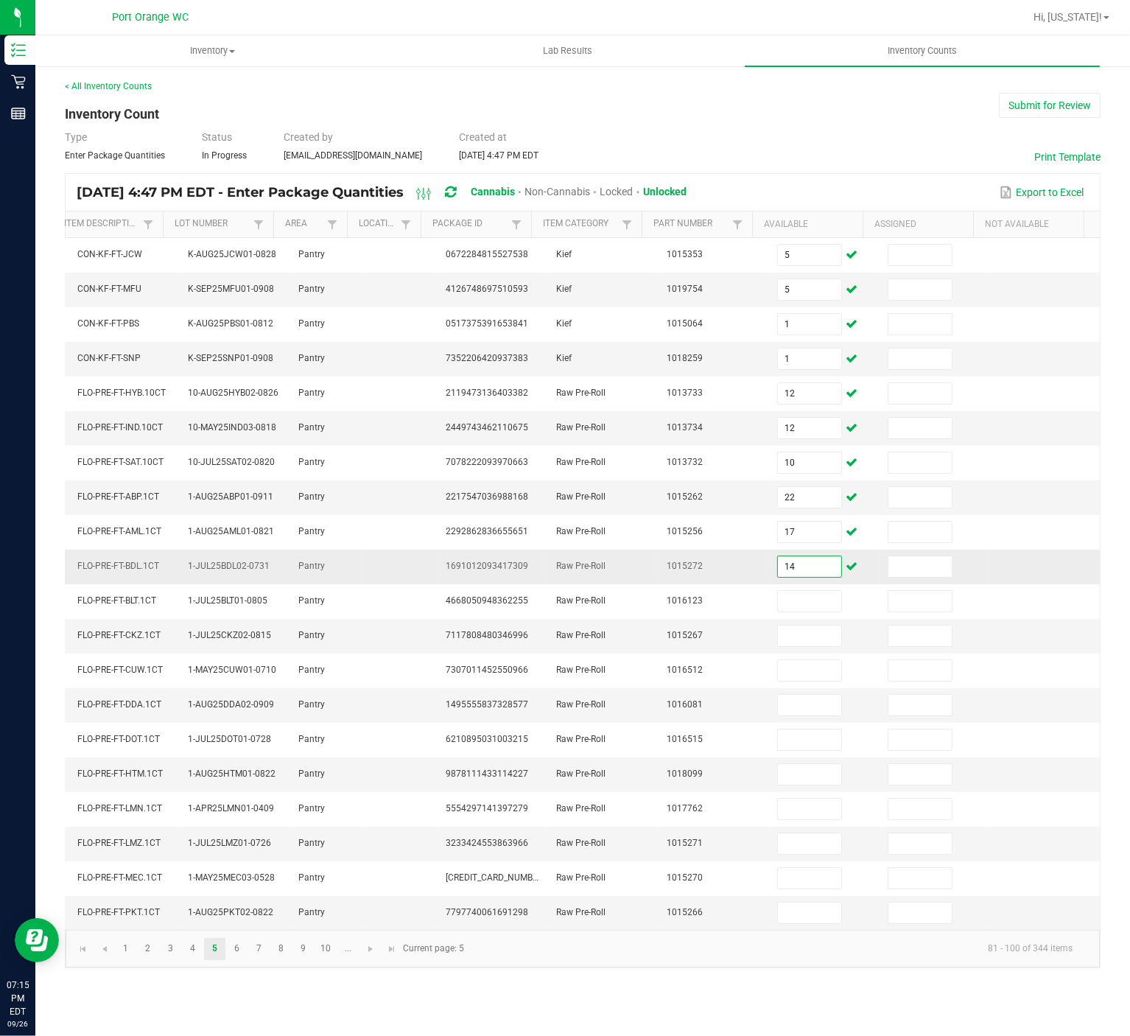
click at [778, 577] on input "14" at bounding box center [809, 566] width 63 height 21
click at [729, 776] on td "1015271" at bounding box center [713, 844] width 111 height 35
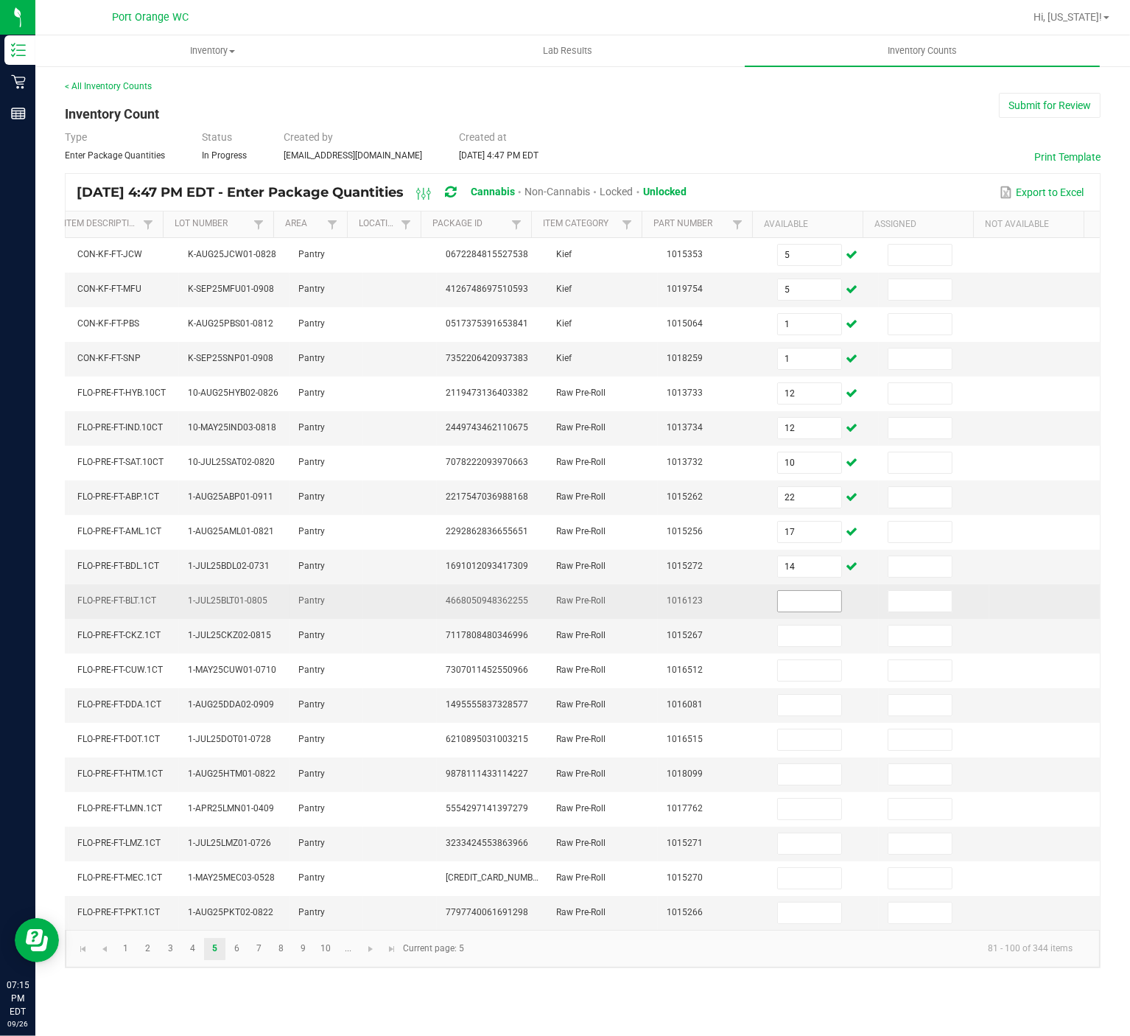
click at [804, 611] on input at bounding box center [809, 601] width 63 height 21
type input "4"
type input "6"
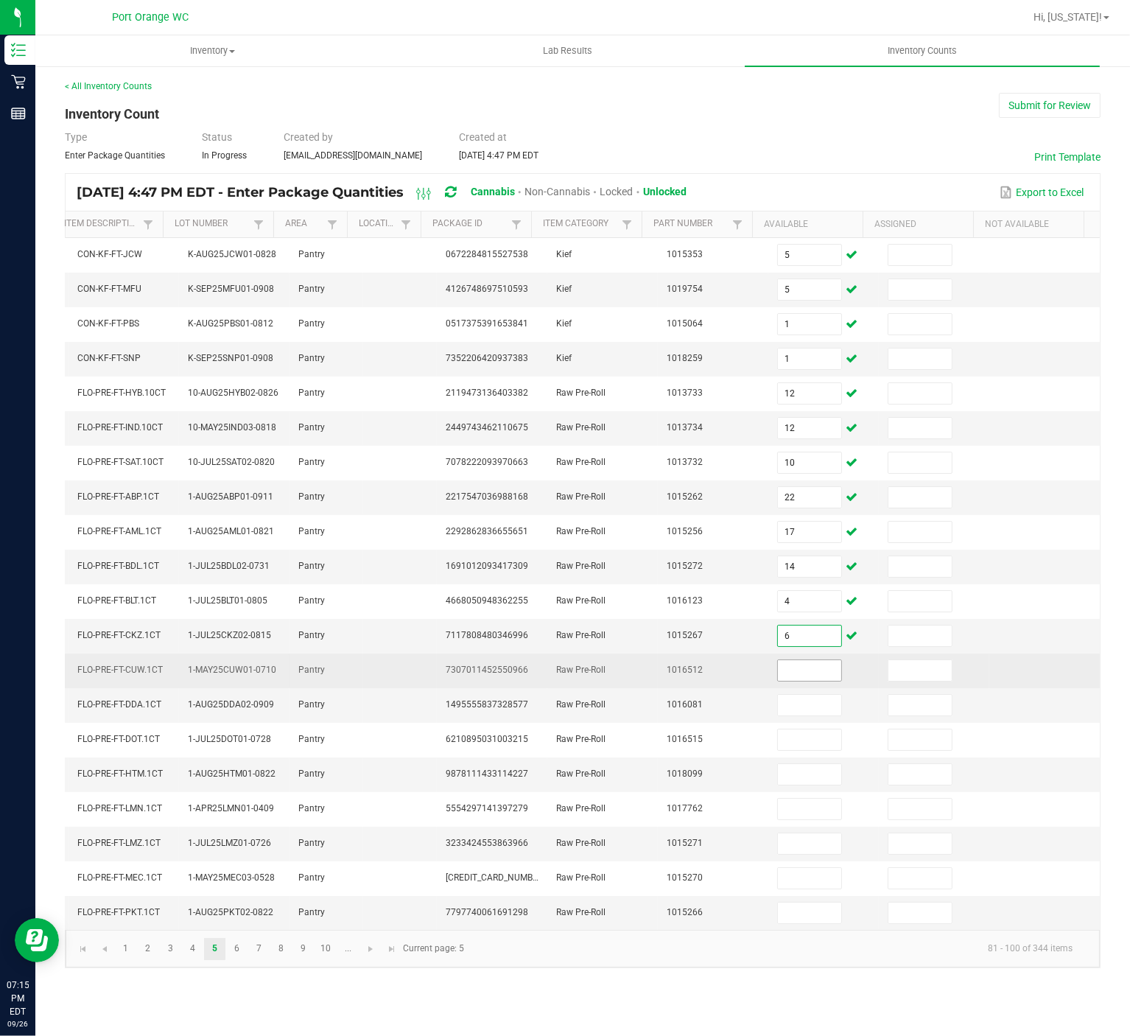
click at [802, 681] on input at bounding box center [809, 670] width 63 height 21
click at [796, 681] on input at bounding box center [809, 670] width 63 height 21
click at [791, 681] on input at bounding box center [809, 670] width 63 height 21
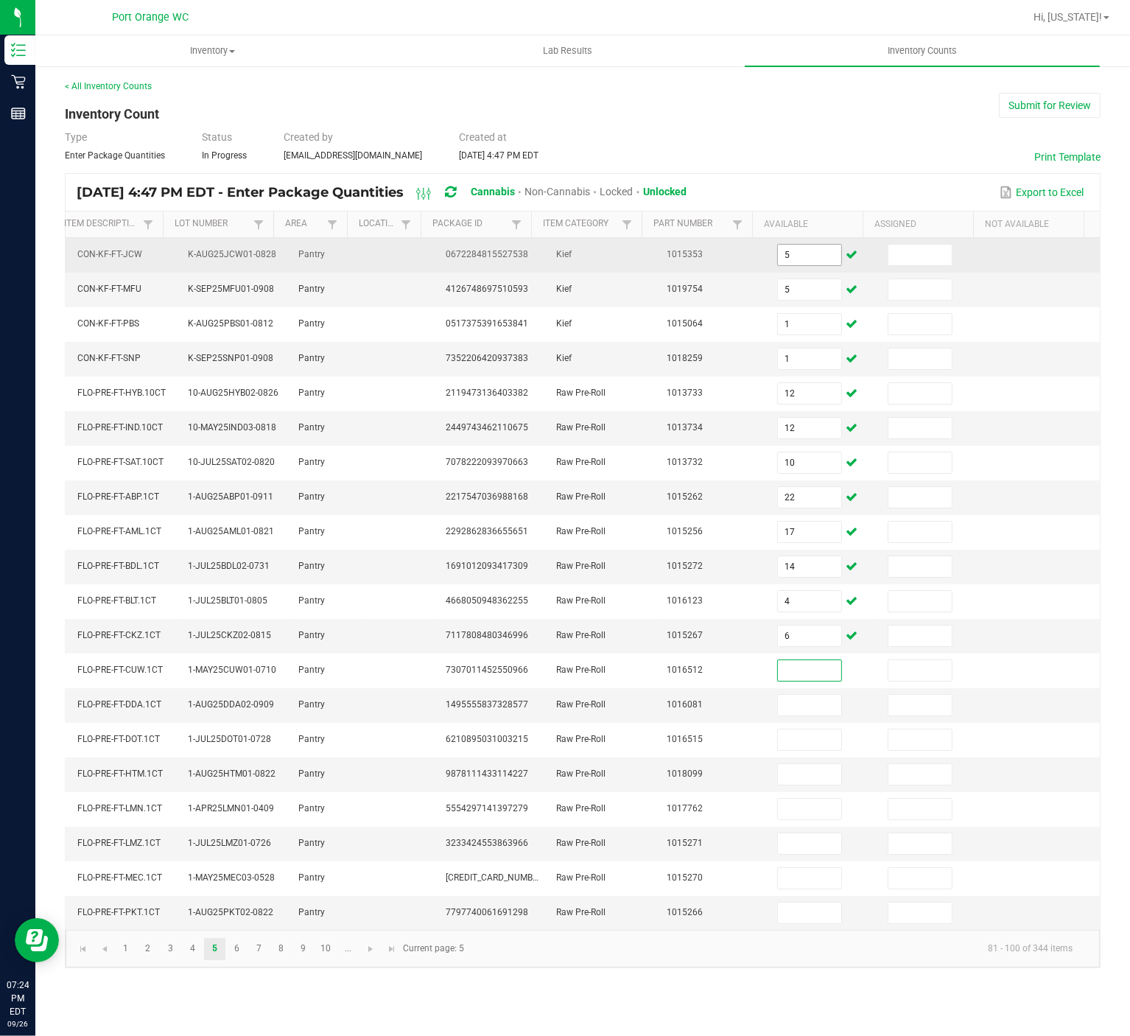
click at [788, 681] on input at bounding box center [809, 670] width 63 height 21
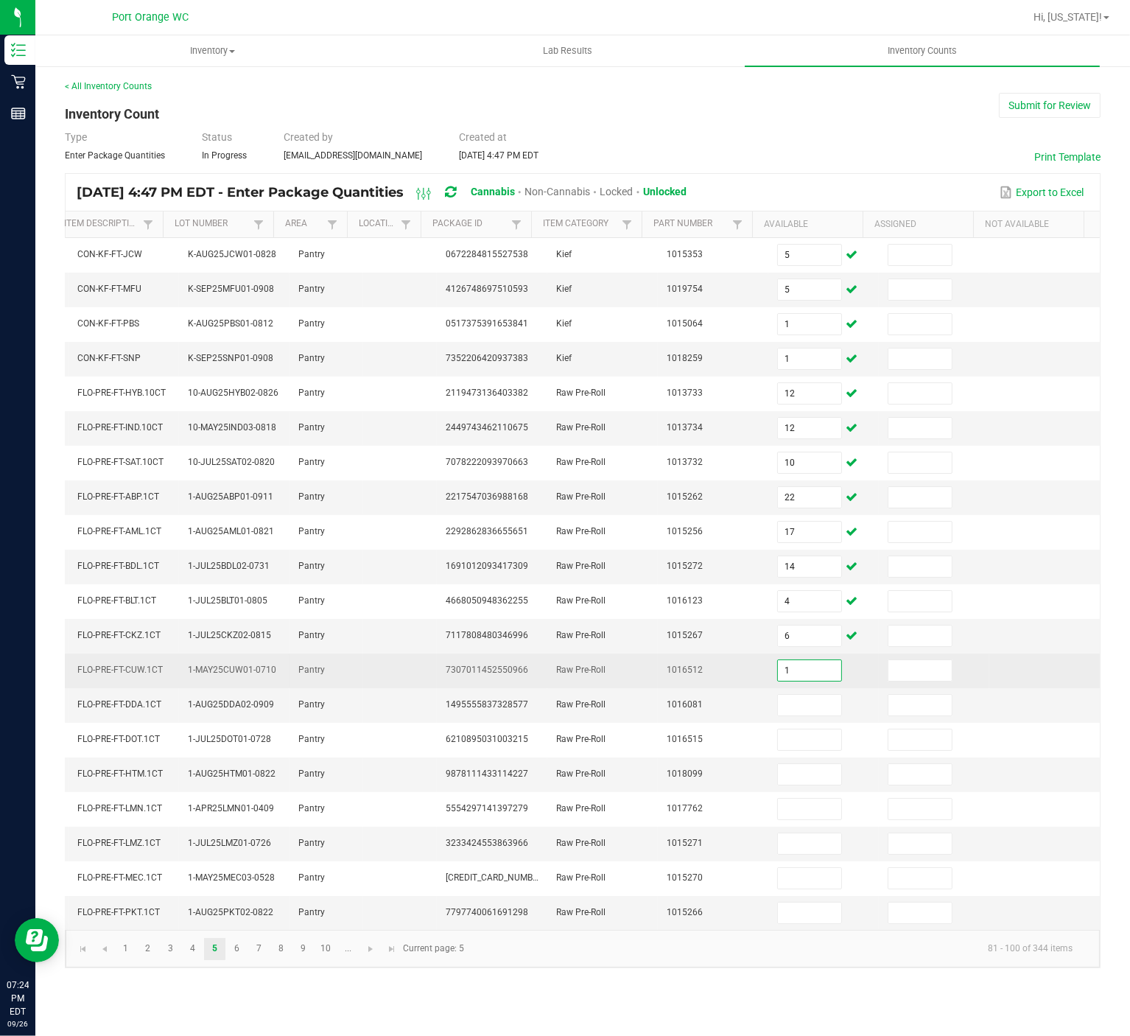
type input "1"
type input "25"
type input "3"
type input "8"
type input "19"
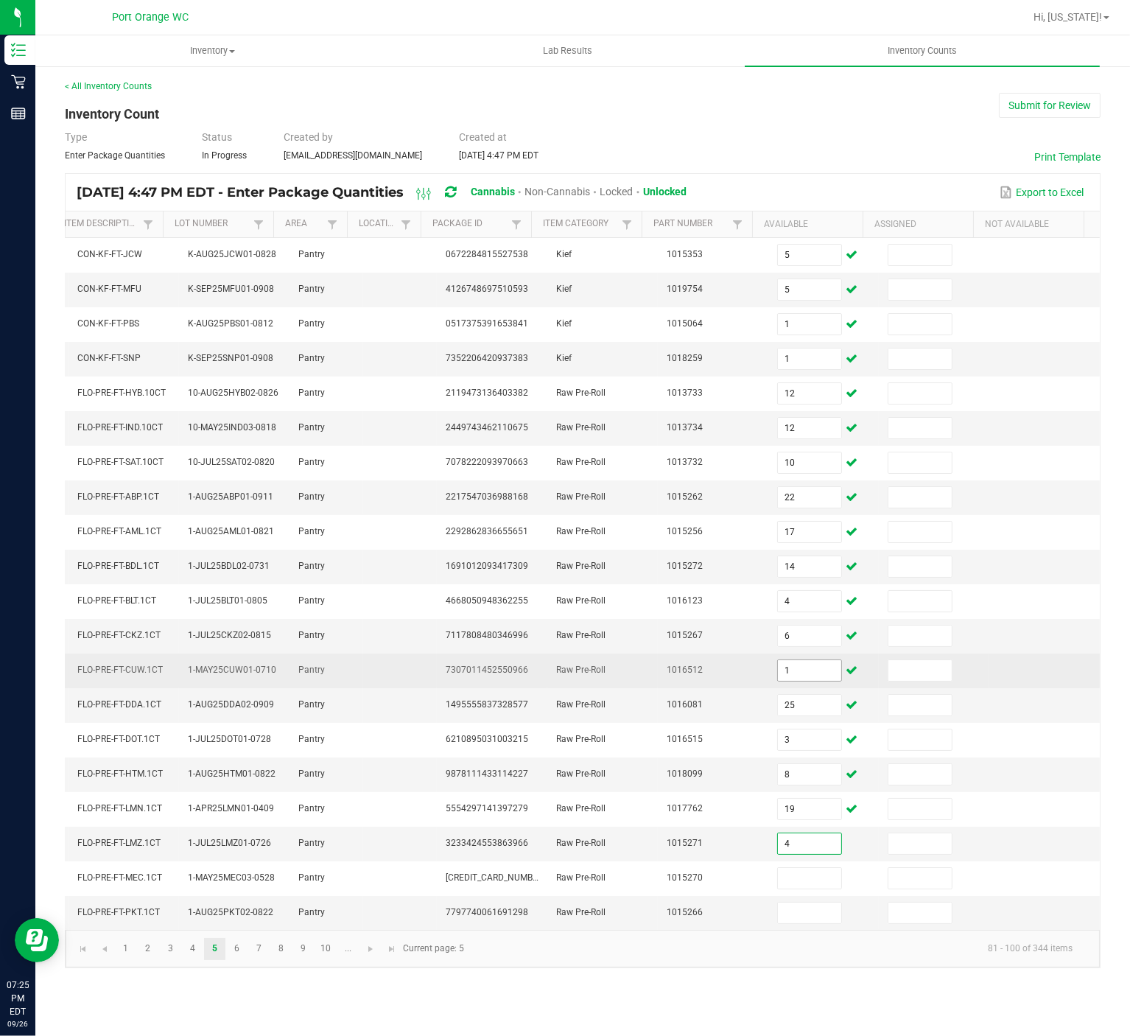
type input "4"
type input "17"
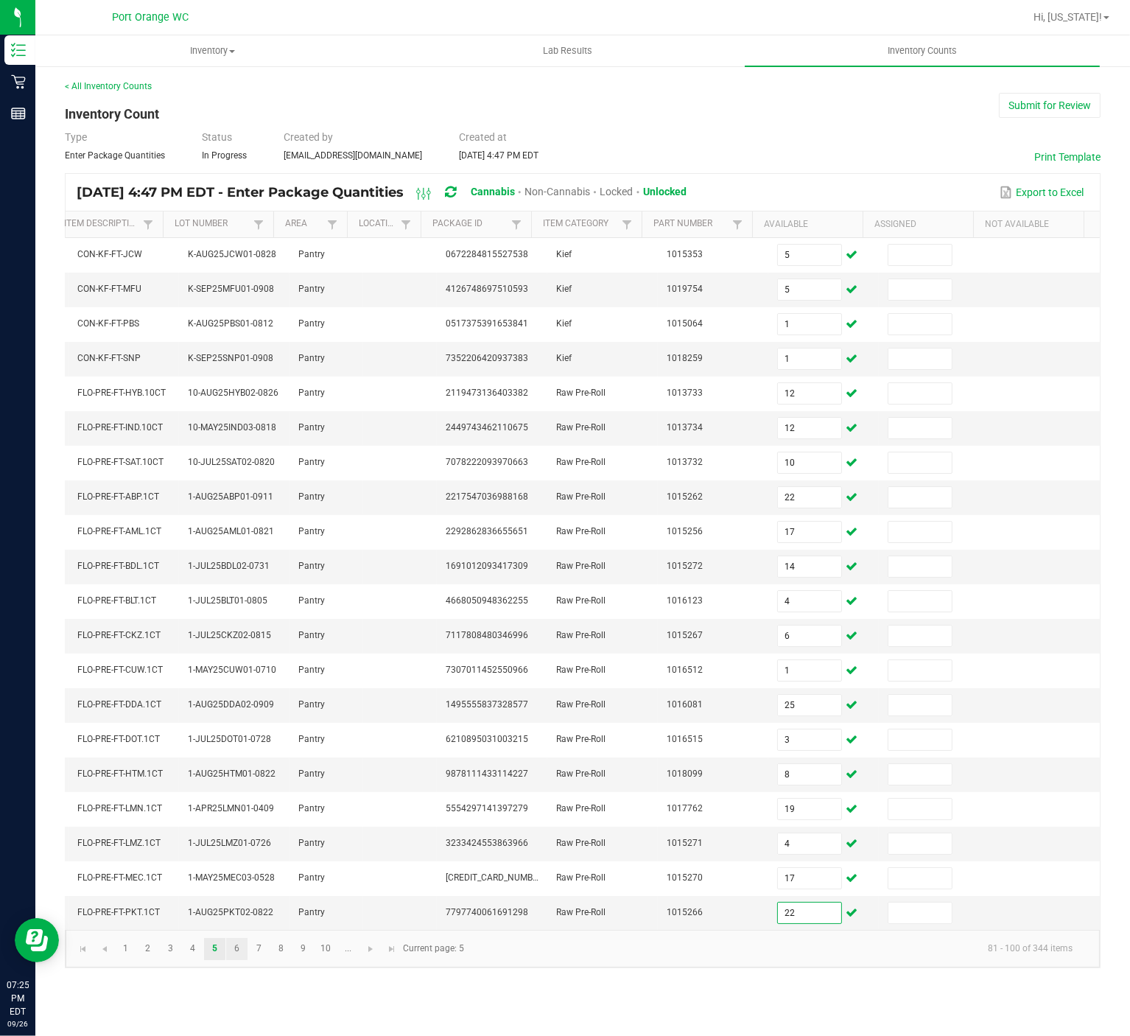
type input "22"
click at [236, 776] on link "6" at bounding box center [236, 949] width 21 height 22
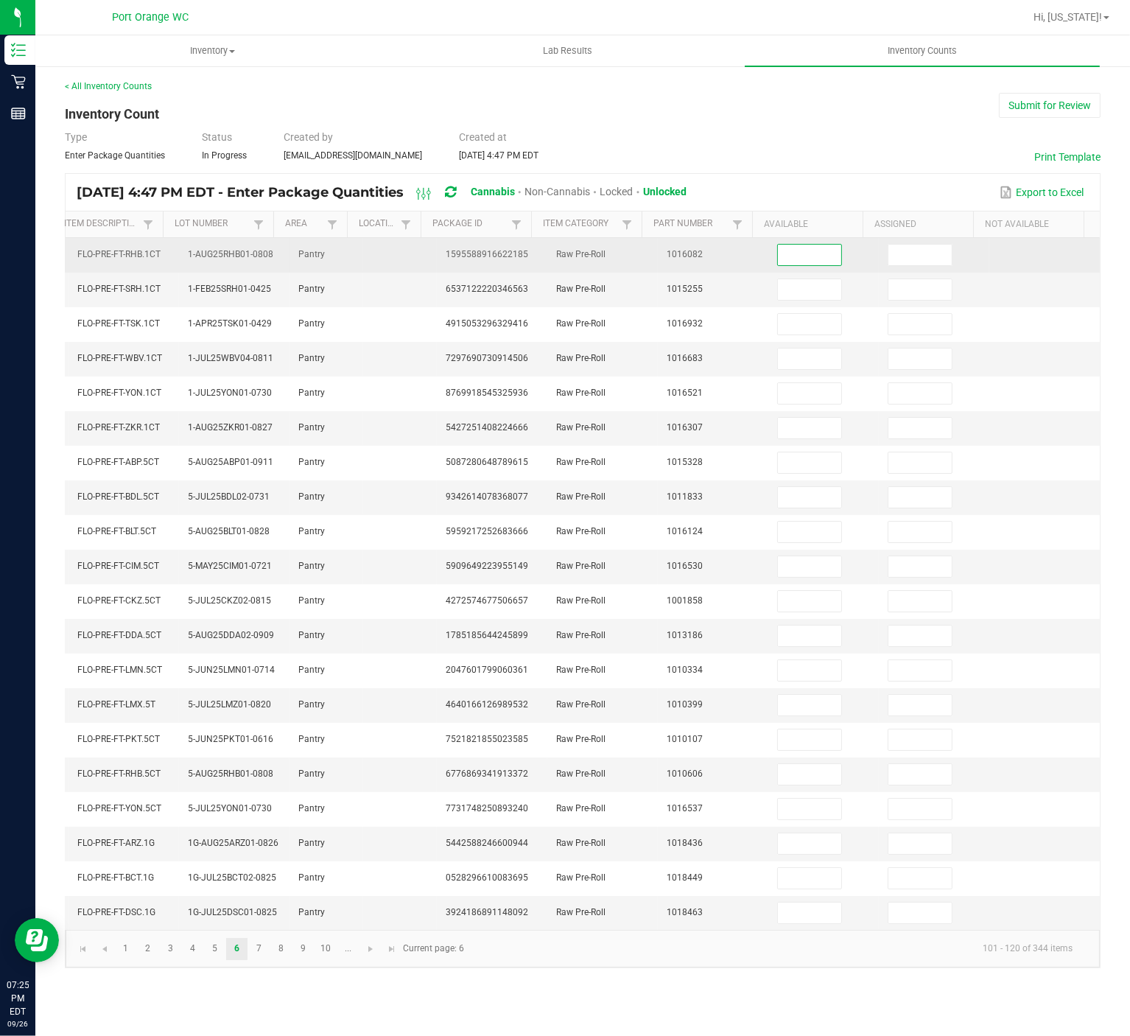
click at [795, 250] on input at bounding box center [809, 255] width 63 height 21
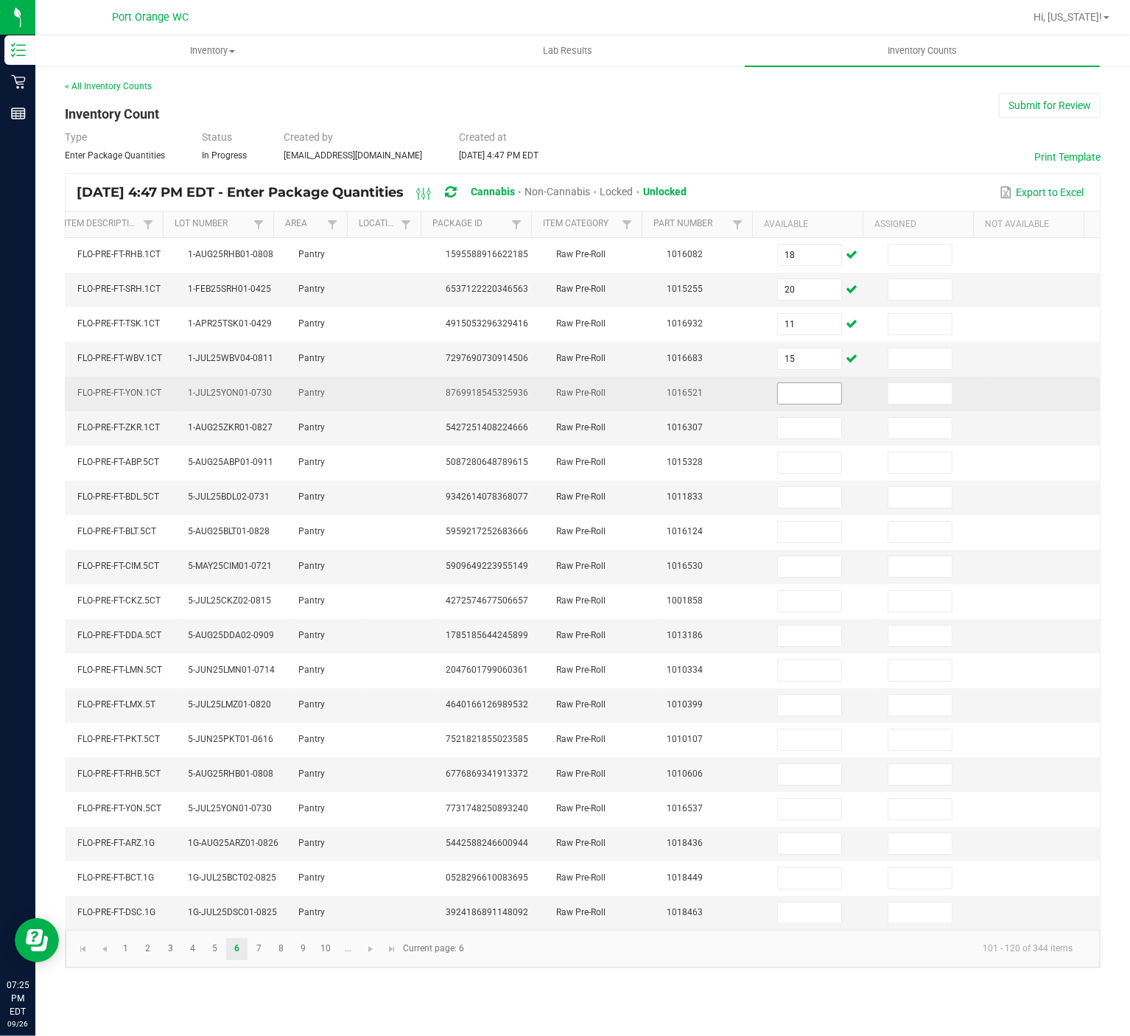
click at [780, 401] on input at bounding box center [809, 393] width 63 height 21
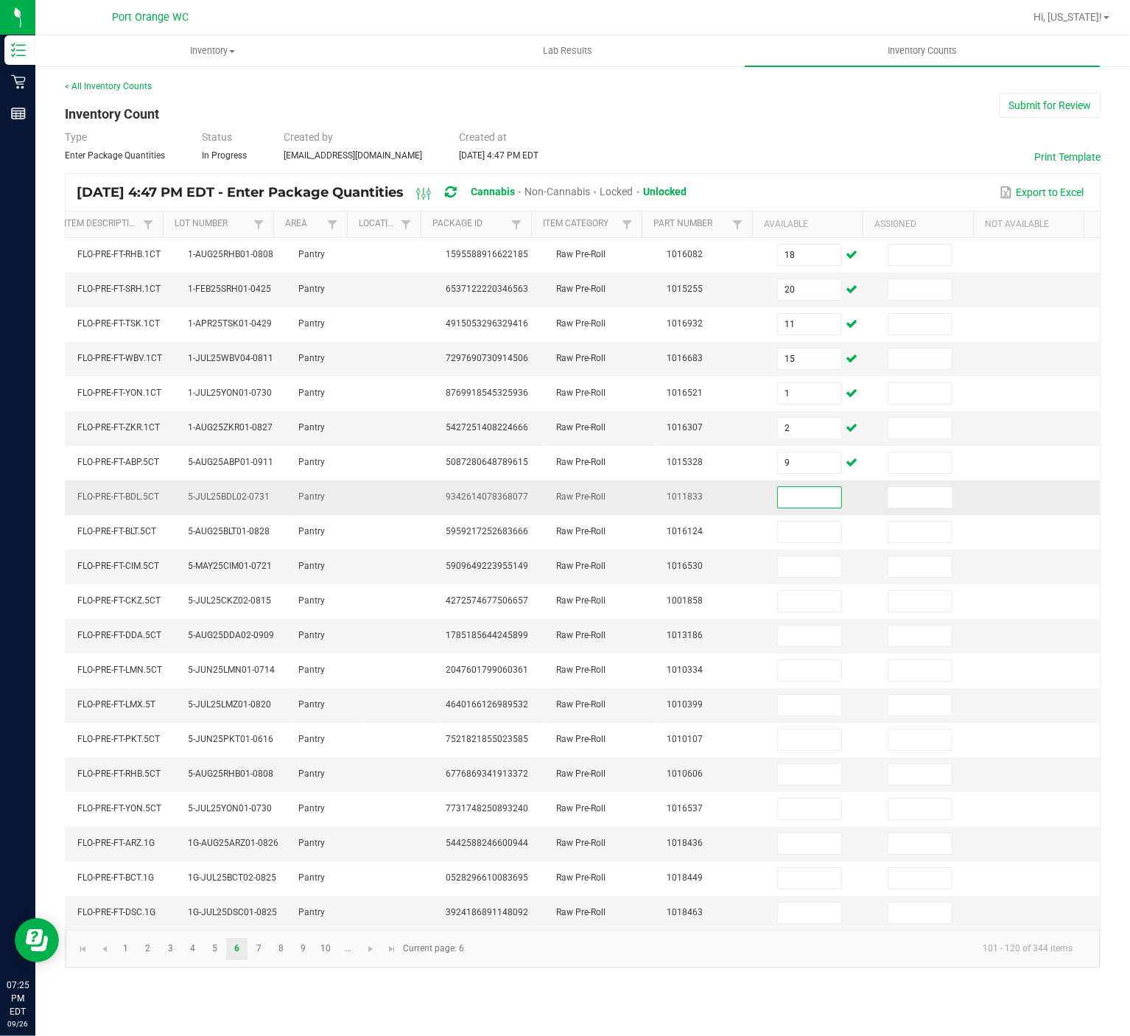
click at [787, 508] on input at bounding box center [809, 497] width 63 height 21
click at [792, 715] on input at bounding box center [809, 705] width 63 height 21
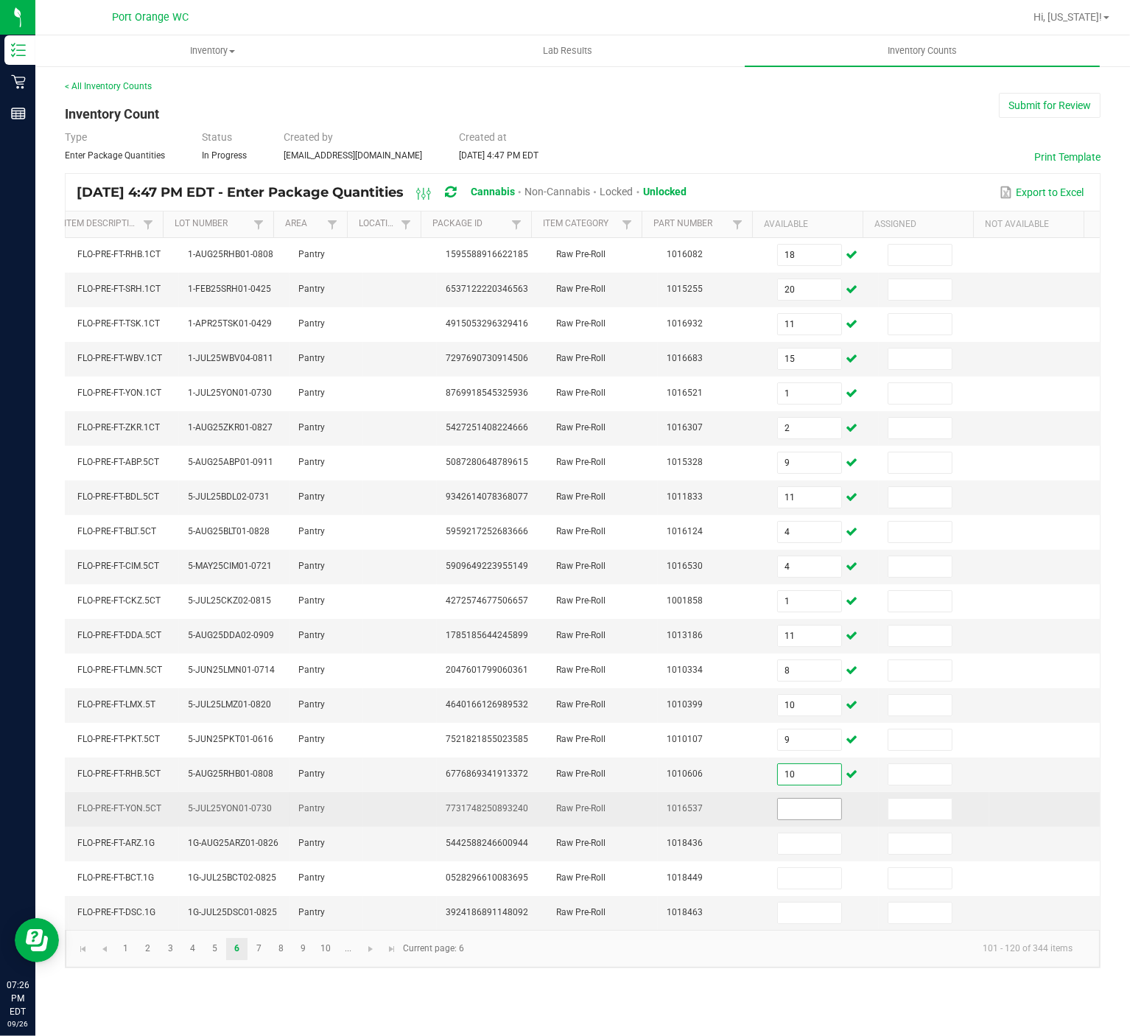
click at [791, 776] on input at bounding box center [809, 809] width 63 height 21
click at [794, 776] on input at bounding box center [809, 809] width 63 height 21
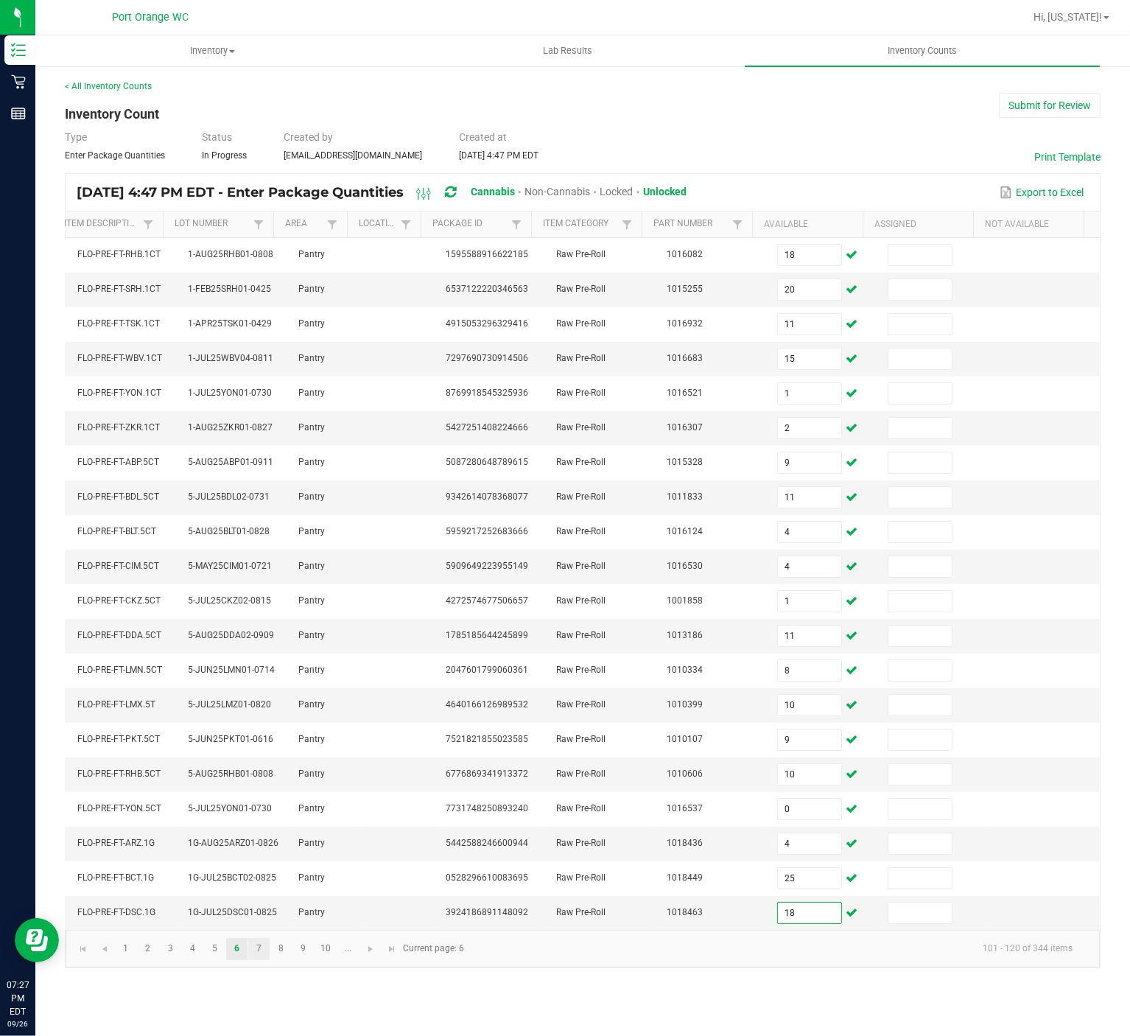
click at [254, 776] on link "7" at bounding box center [258, 949] width 21 height 22
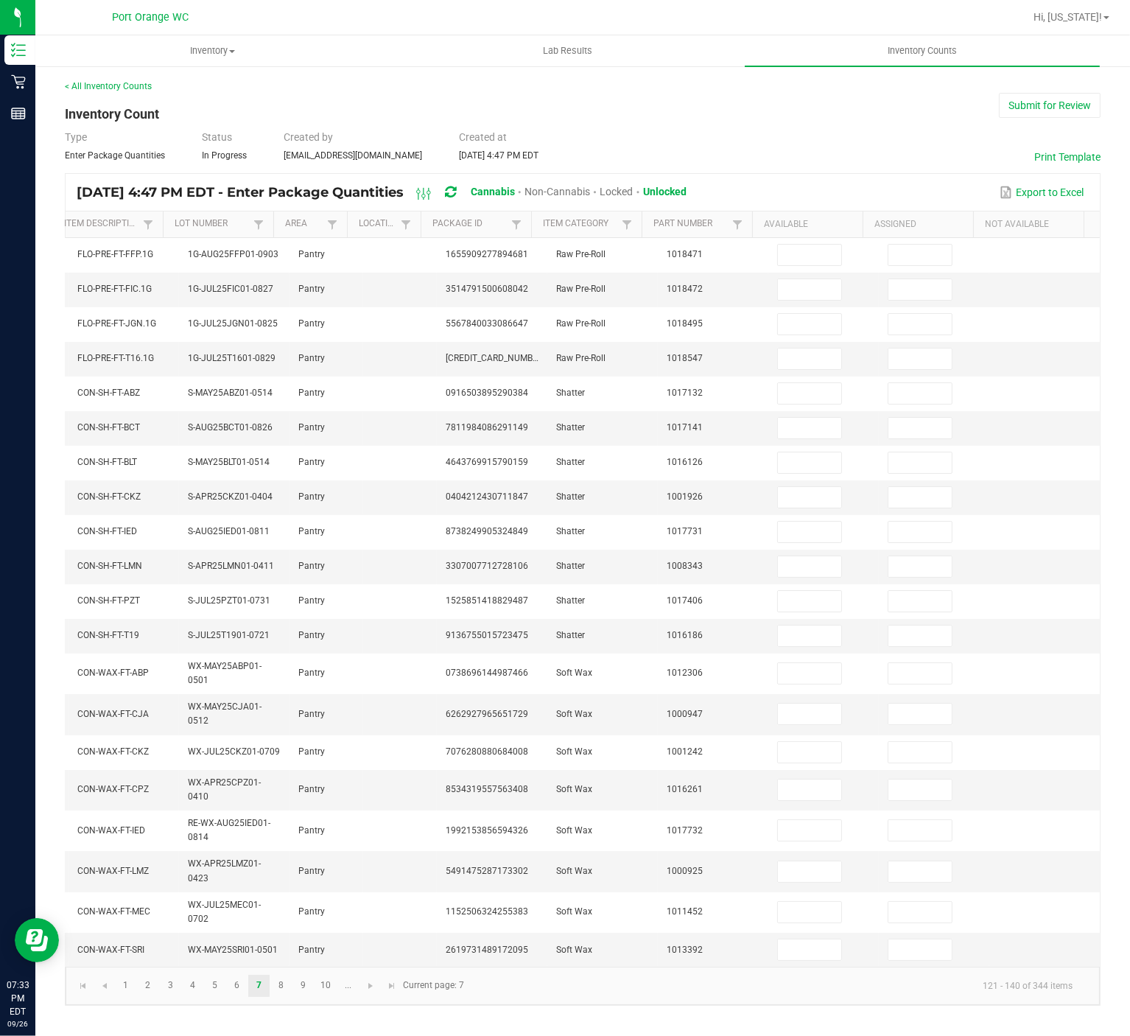
click at [810, 230] on th "Available" at bounding box center [807, 224] width 111 height 27
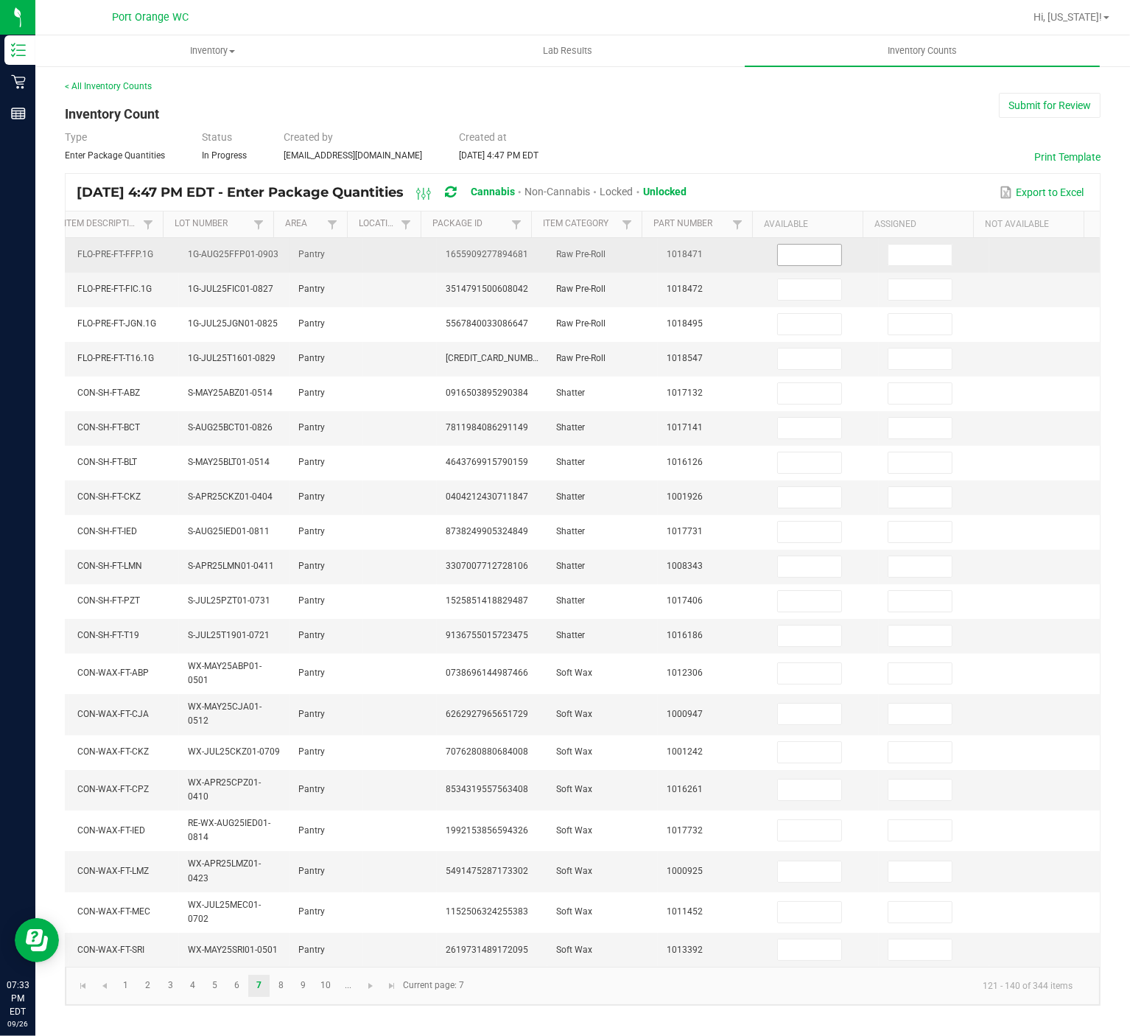
click at [787, 256] on input at bounding box center [809, 255] width 63 height 21
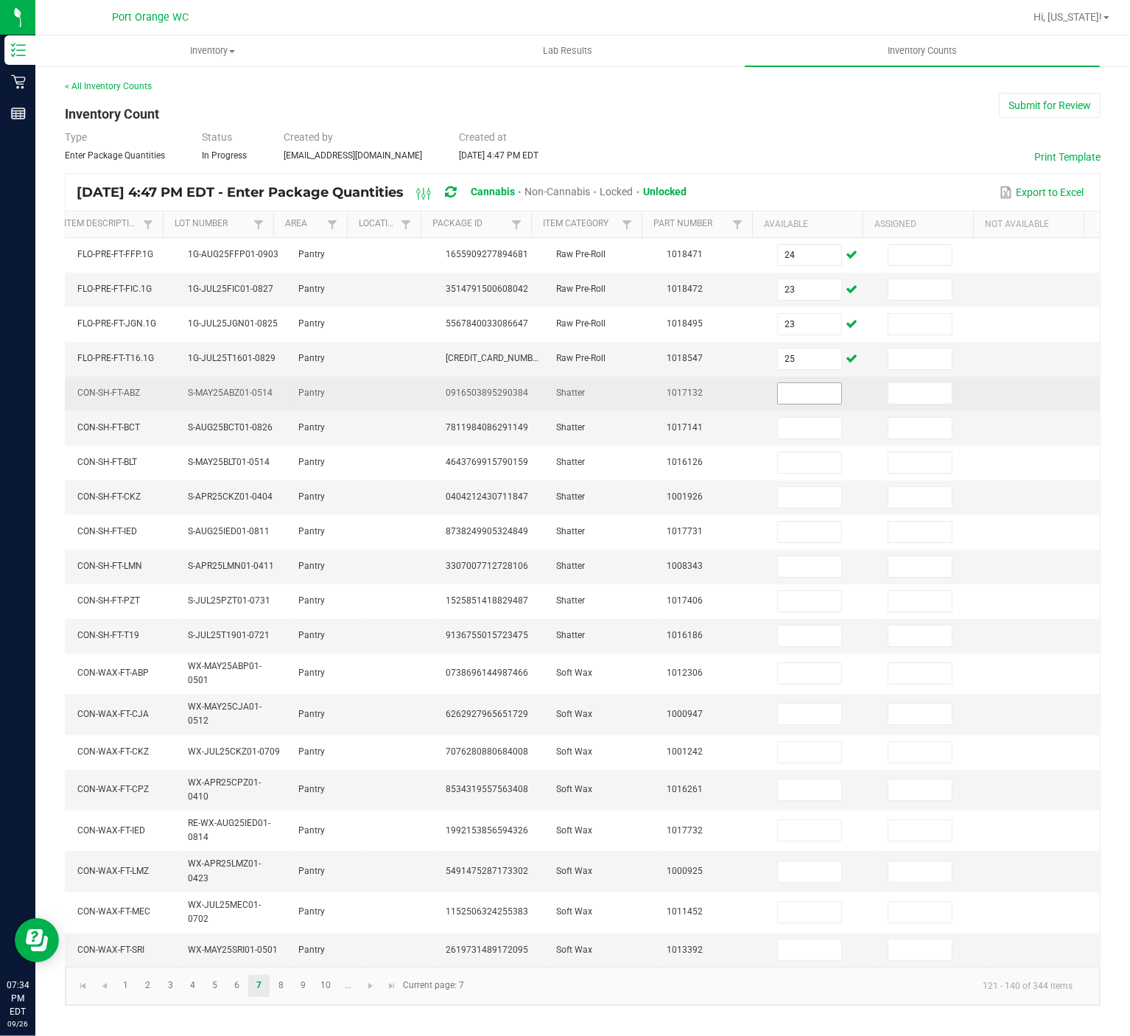
click at [796, 401] on input at bounding box center [809, 393] width 63 height 21
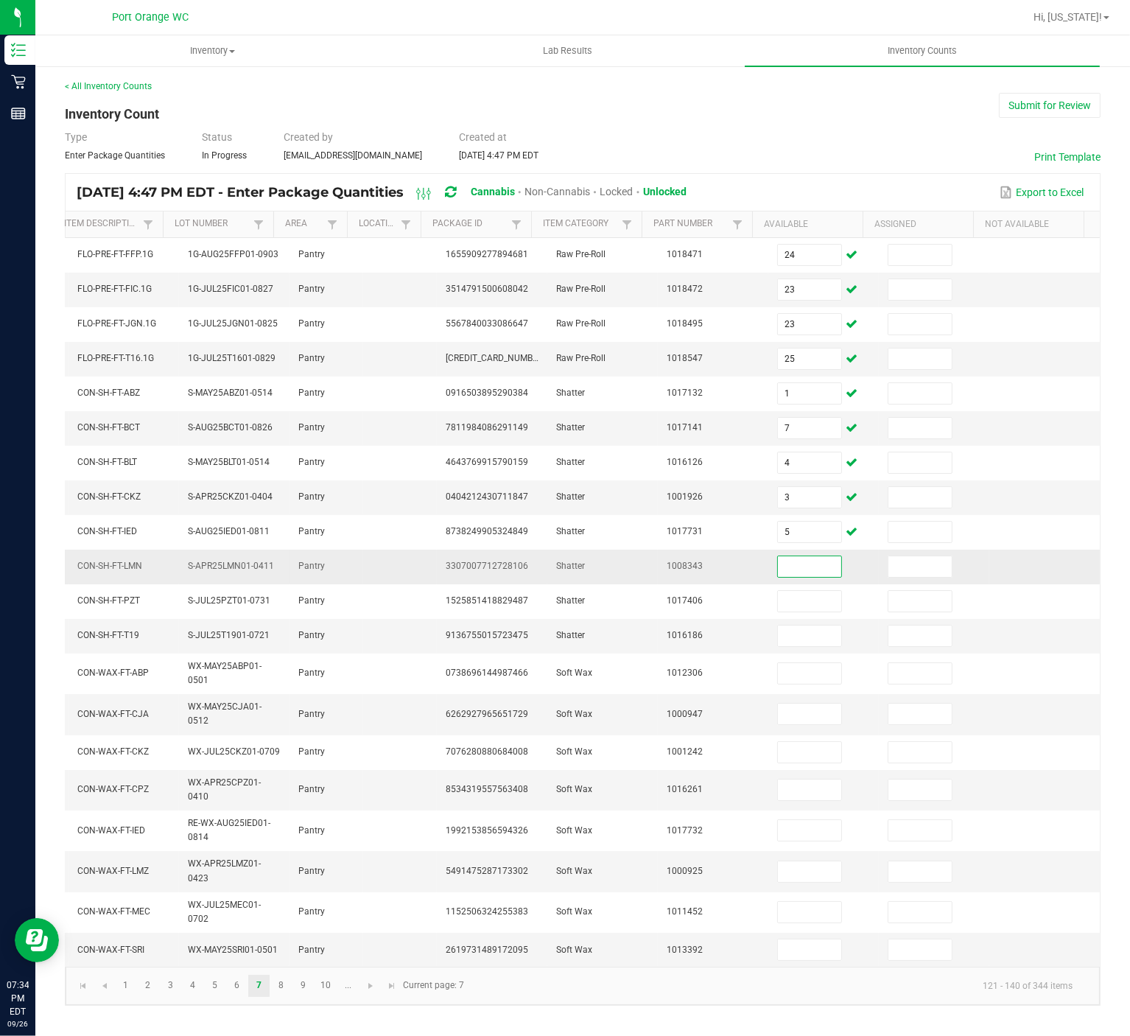
click at [785, 577] on input at bounding box center [809, 566] width 63 height 21
click at [280, 776] on link "8" at bounding box center [280, 986] width 21 height 22
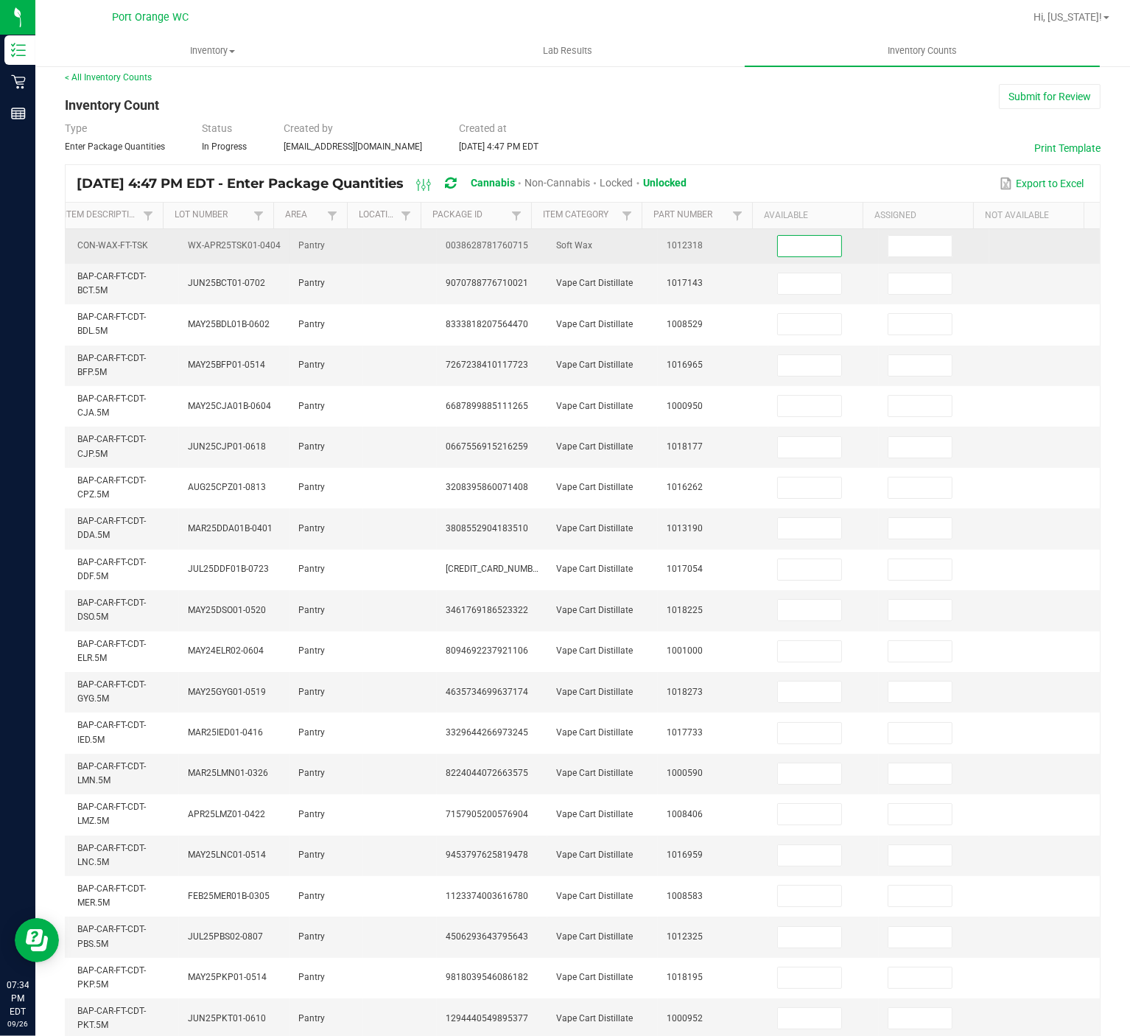
click at [807, 241] on input at bounding box center [809, 246] width 63 height 21
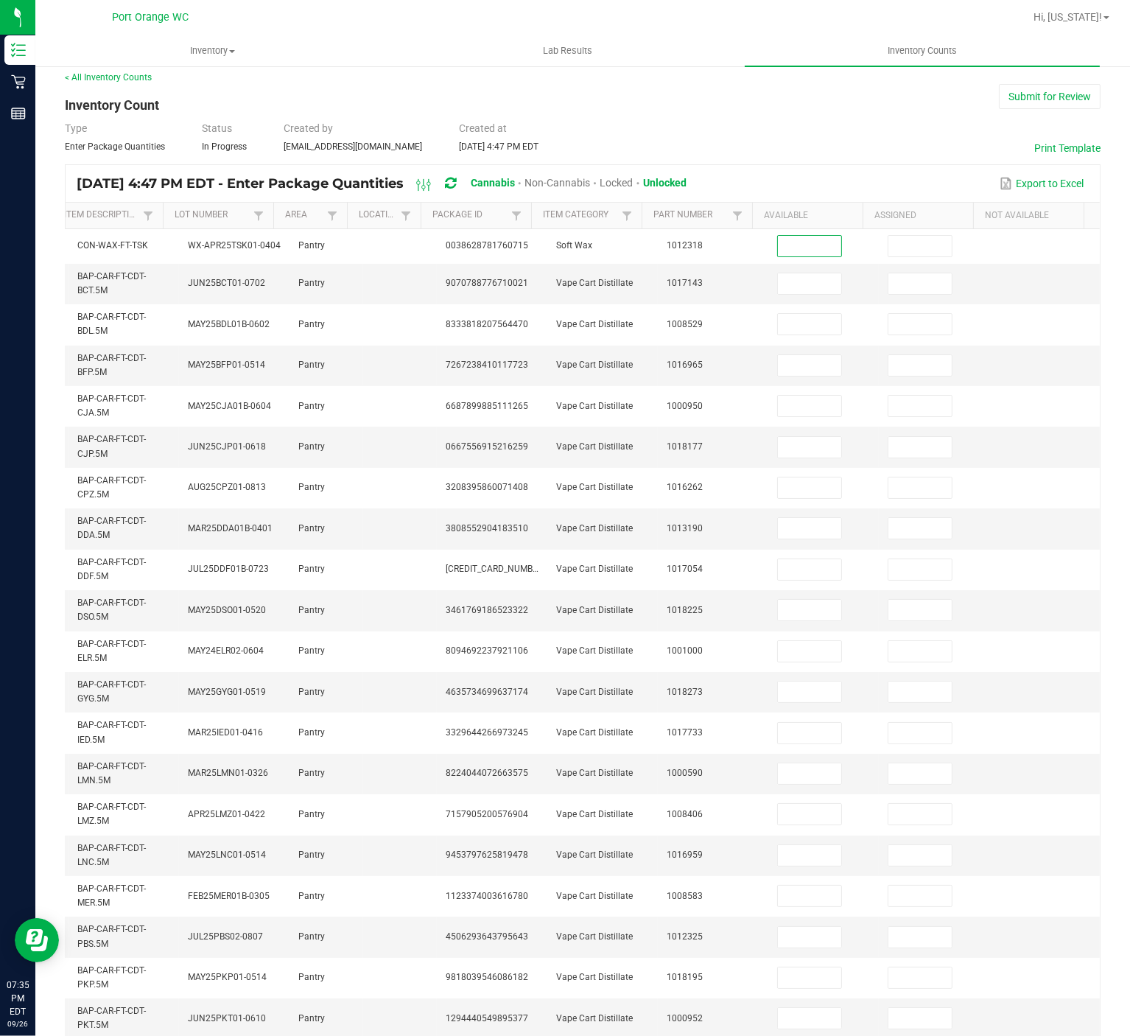
click at [786, 215] on th "Available" at bounding box center [807, 216] width 111 height 27
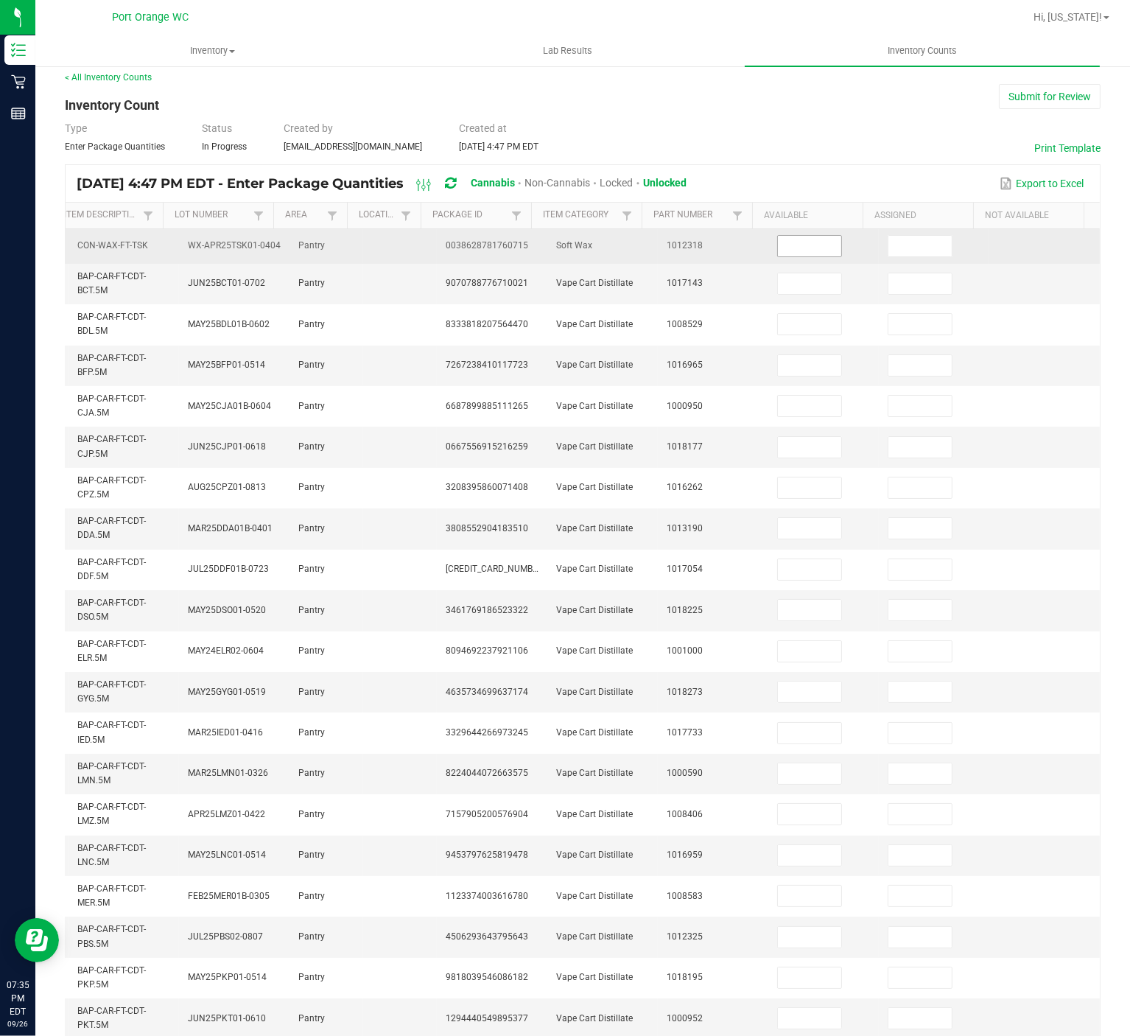
click at [796, 248] on input at bounding box center [809, 246] width 63 height 21
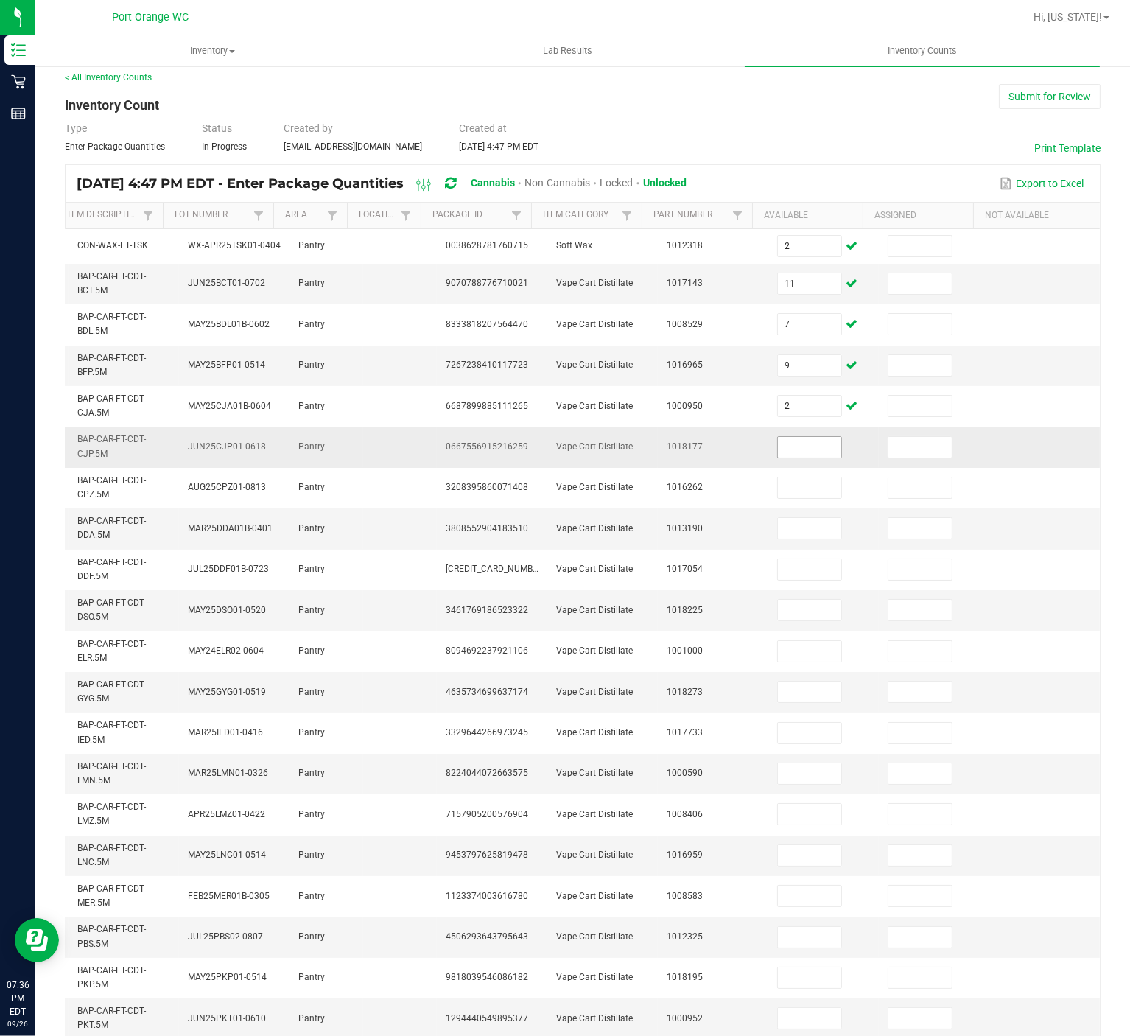
click at [805, 454] on input at bounding box center [809, 447] width 63 height 21
click at [799, 698] on input at bounding box center [809, 691] width 63 height 21
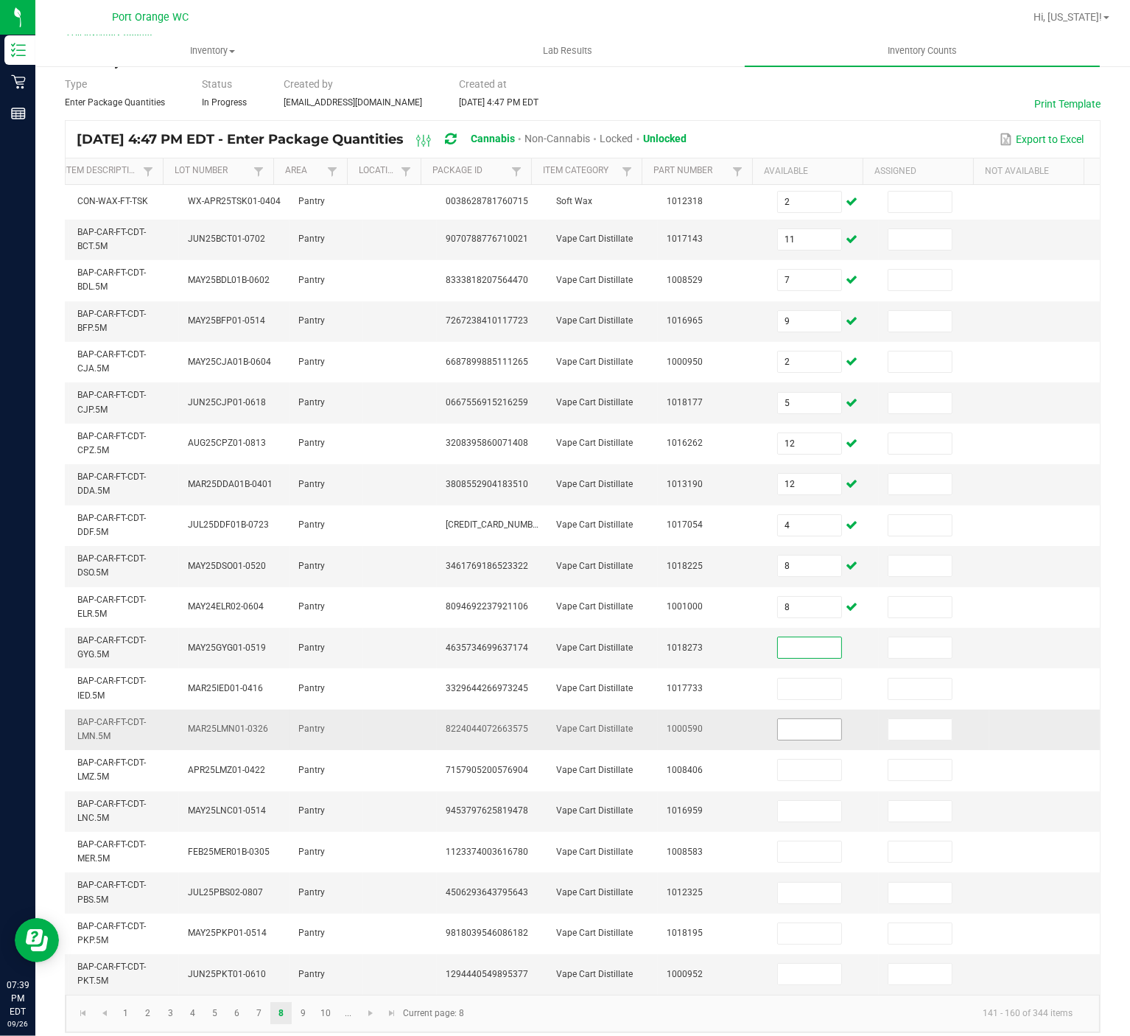
scroll to position [99, 0]
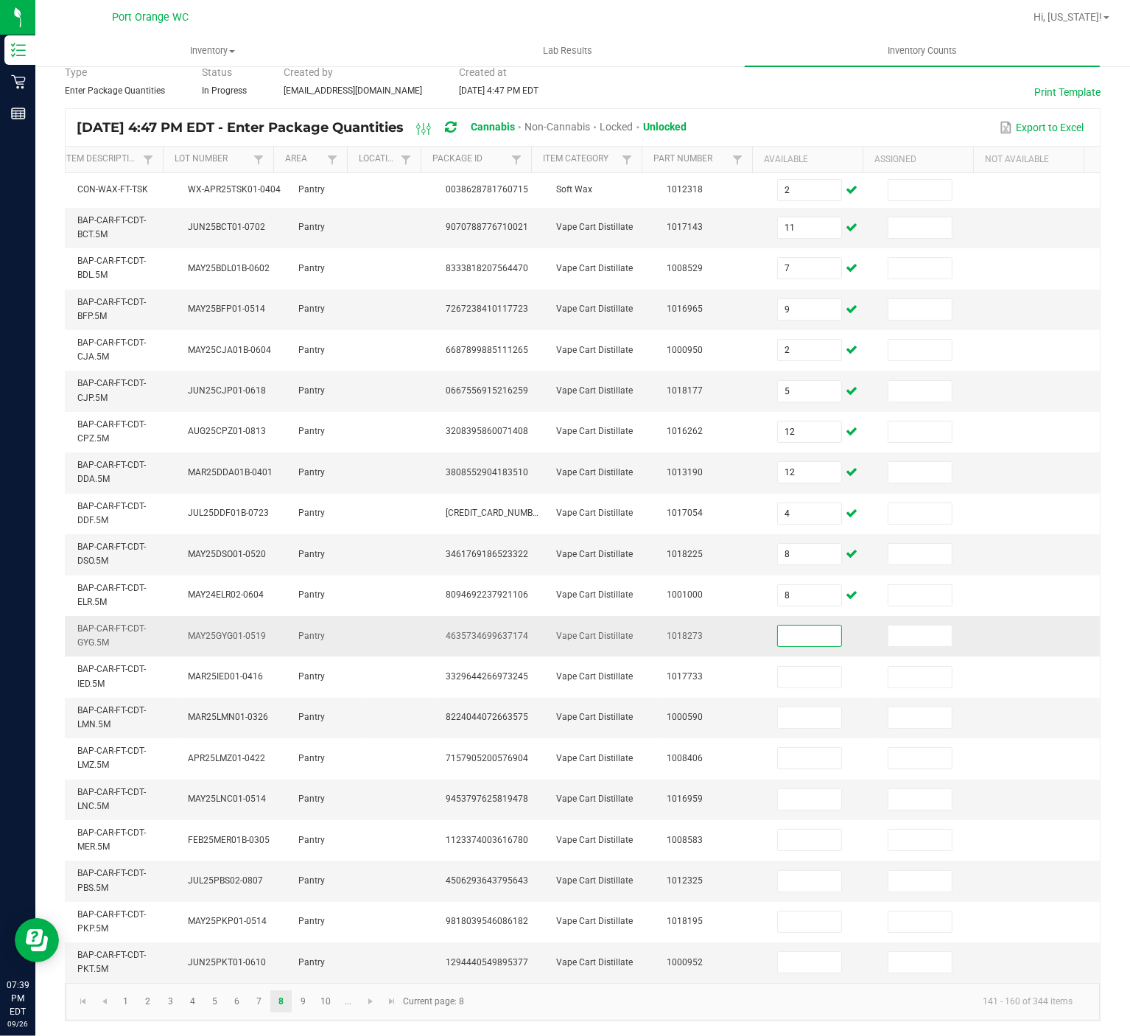
click at [799, 625] on input at bounding box center [809, 635] width 63 height 21
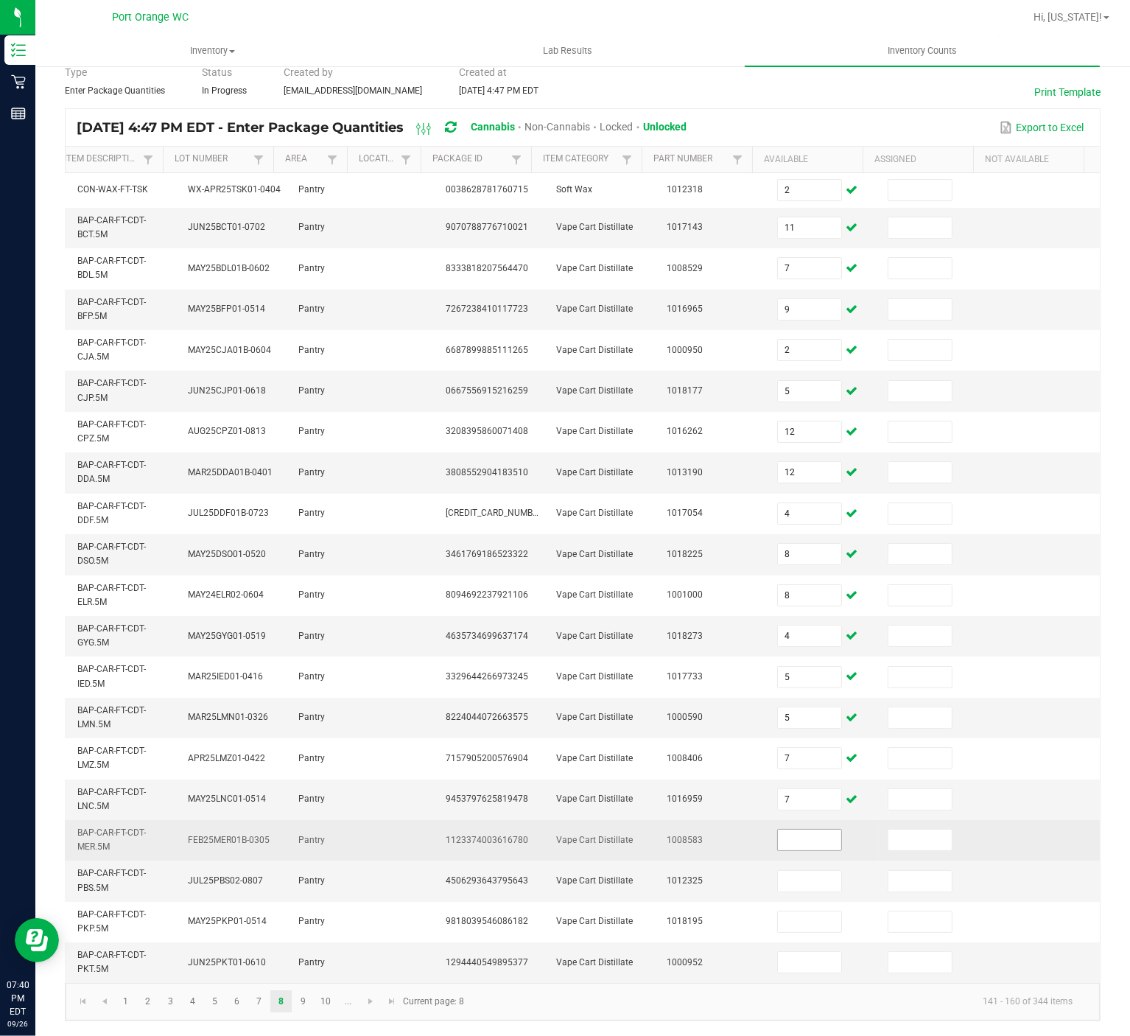
click at [790, 776] on input at bounding box center [809, 840] width 63 height 21
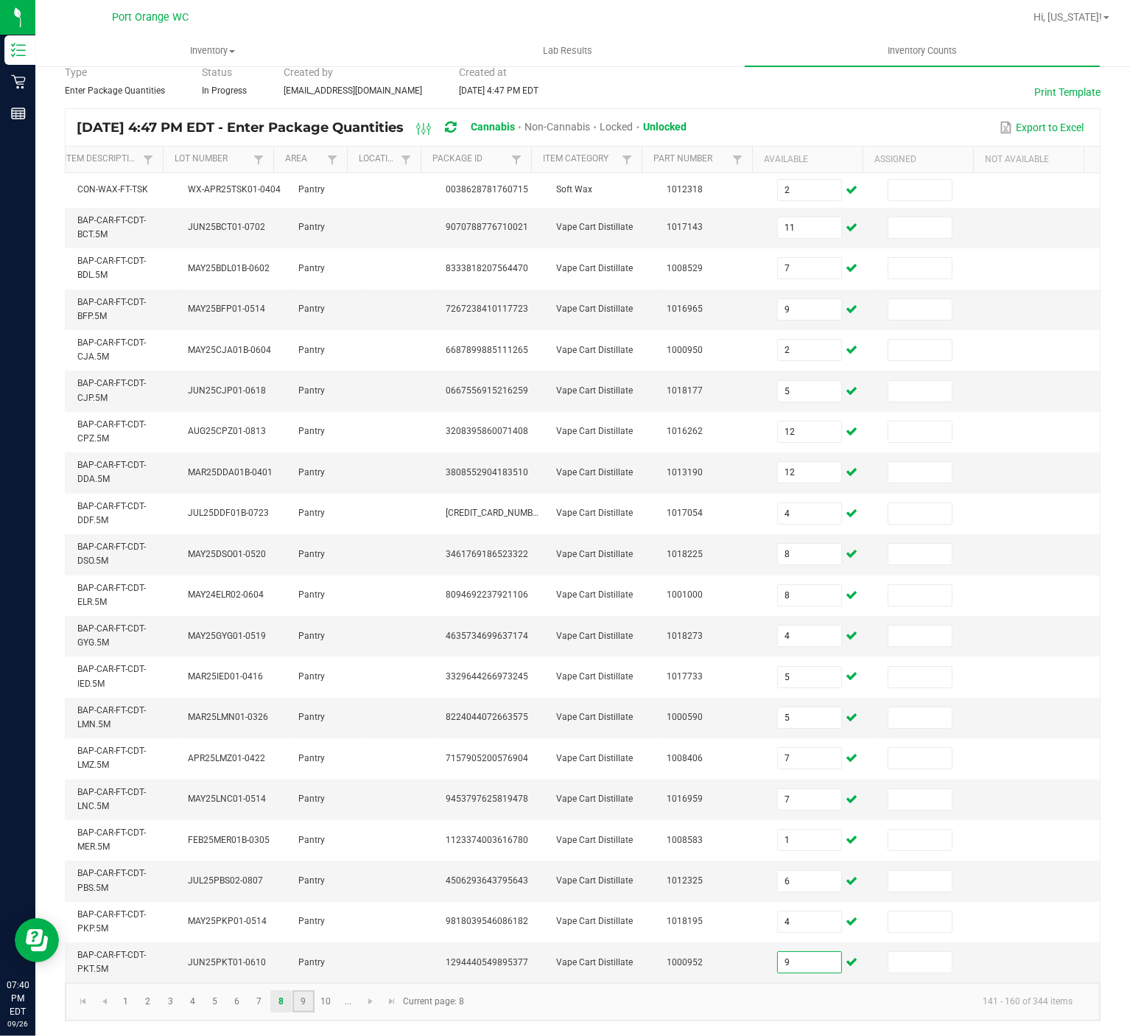
click at [301, 776] on link "9" at bounding box center [302, 1001] width 21 height 22
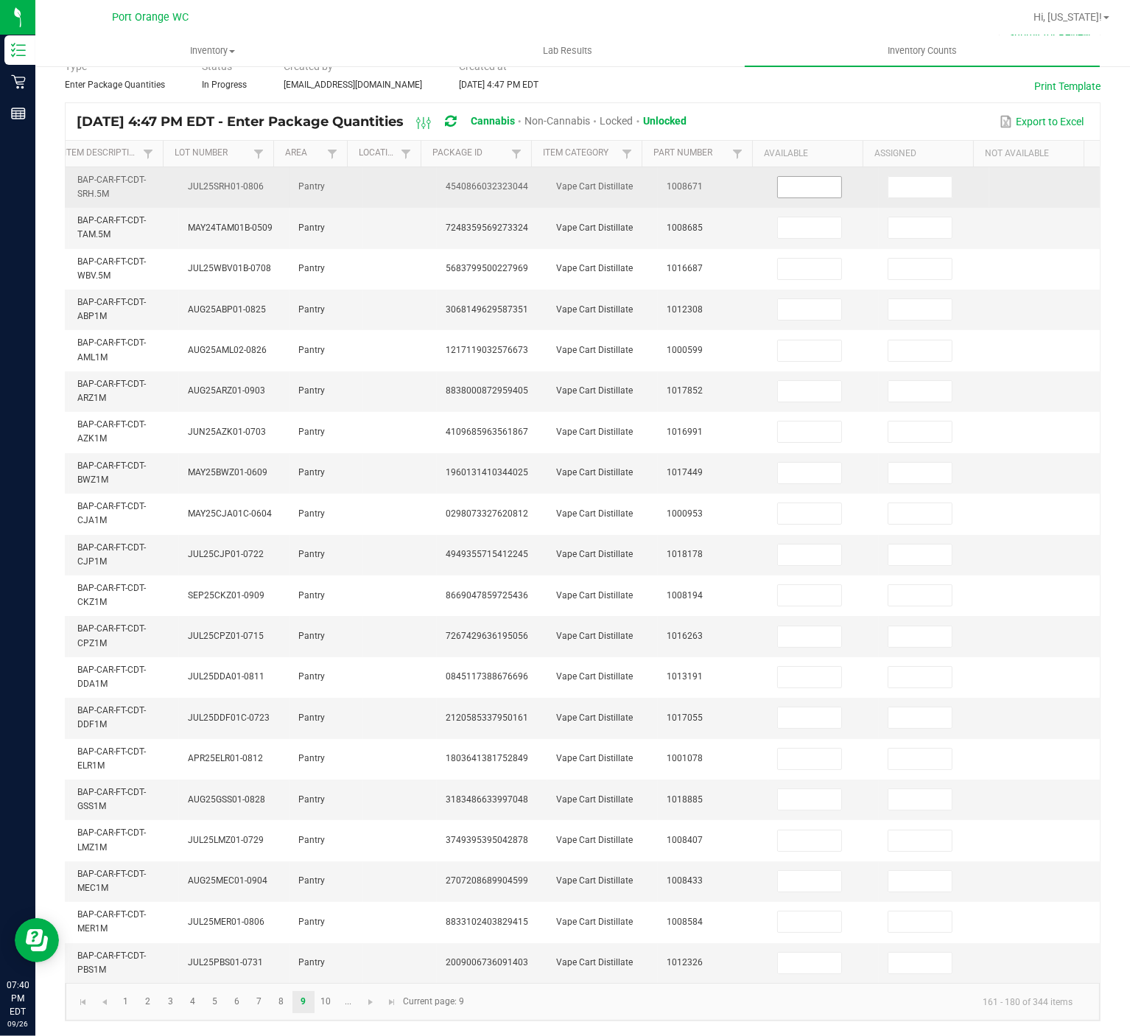
click at [791, 177] on input at bounding box center [809, 187] width 63 height 21
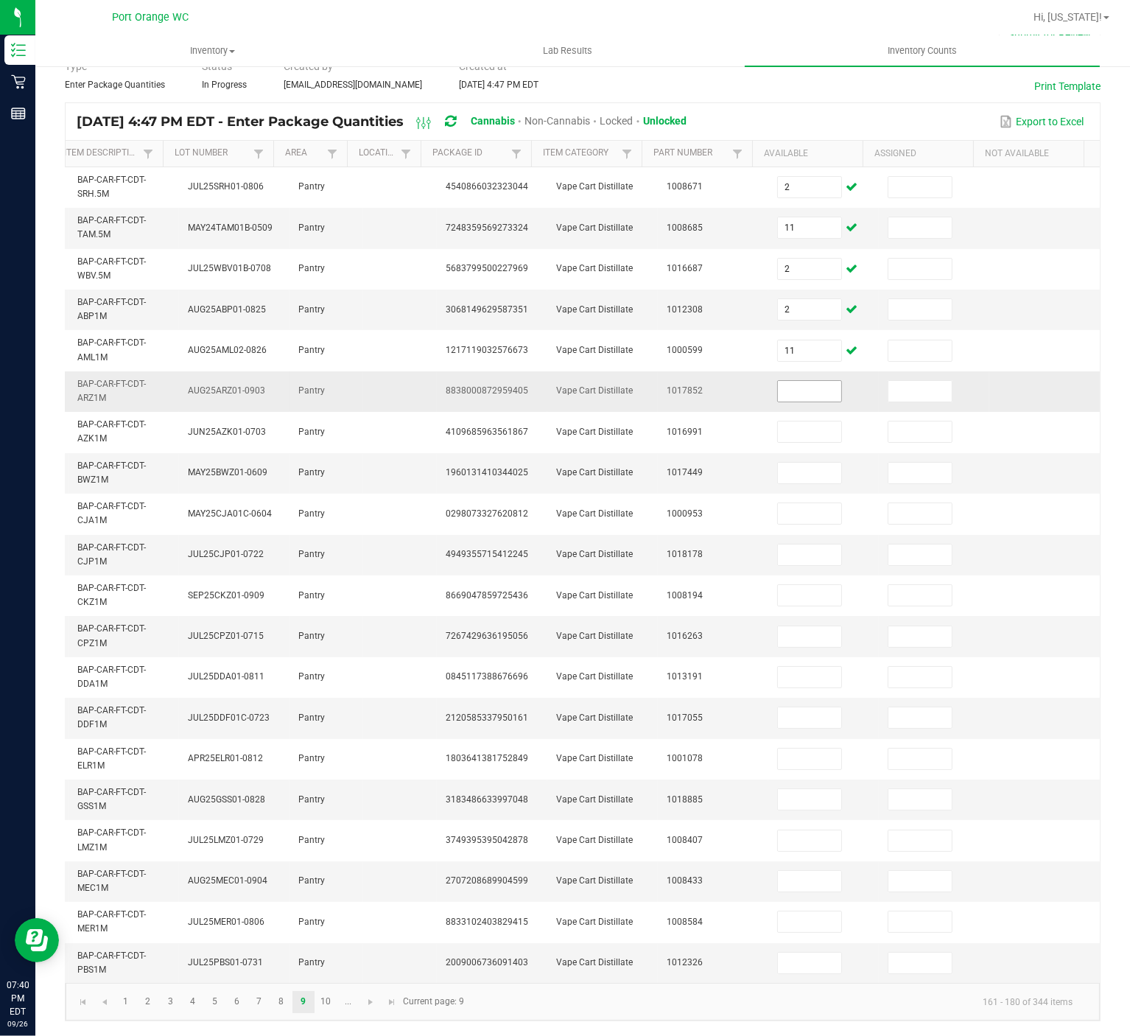
click at [790, 381] on input at bounding box center [809, 391] width 63 height 21
click at [799, 626] on input at bounding box center [809, 636] width 63 height 21
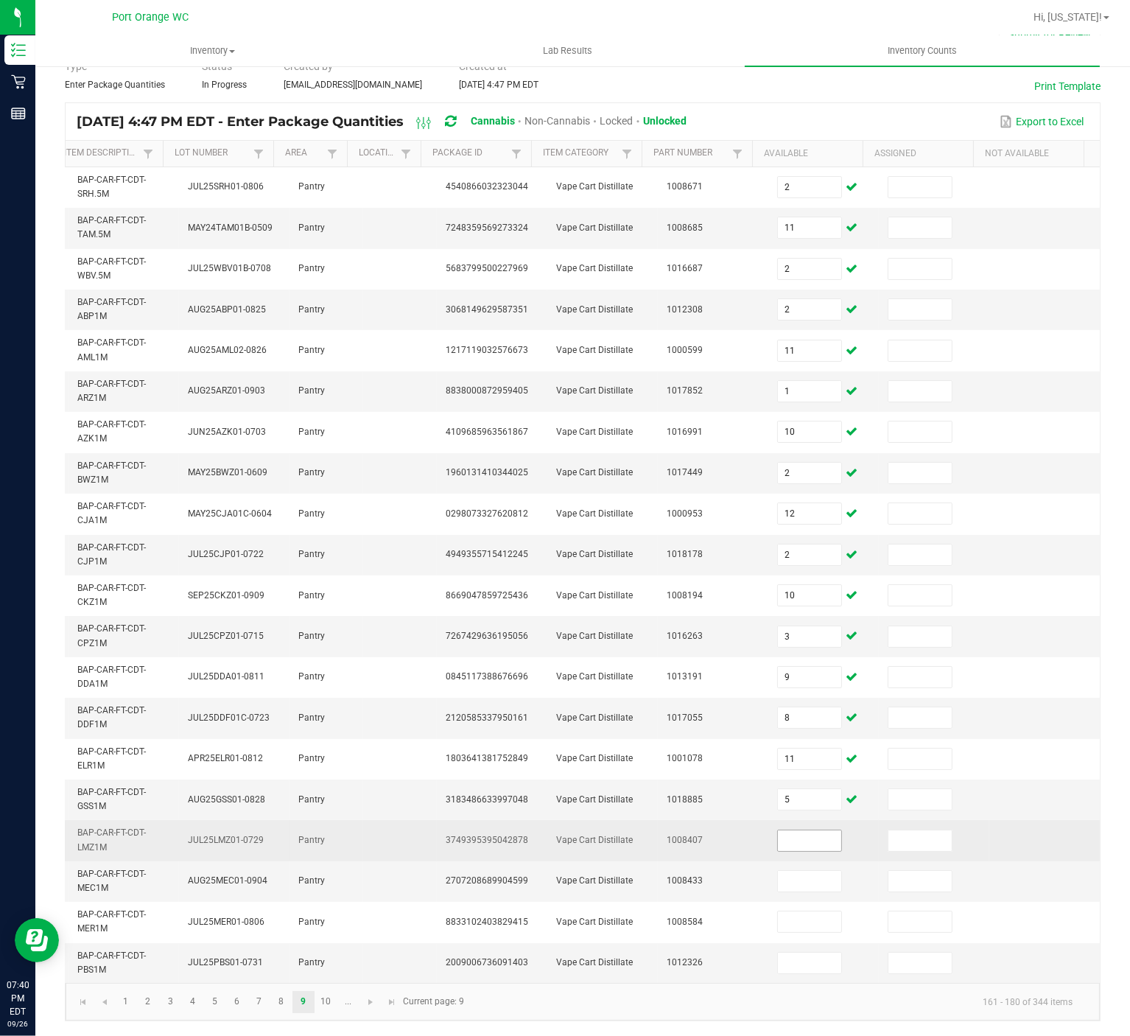
click at [794, 776] on input at bounding box center [809, 840] width 63 height 21
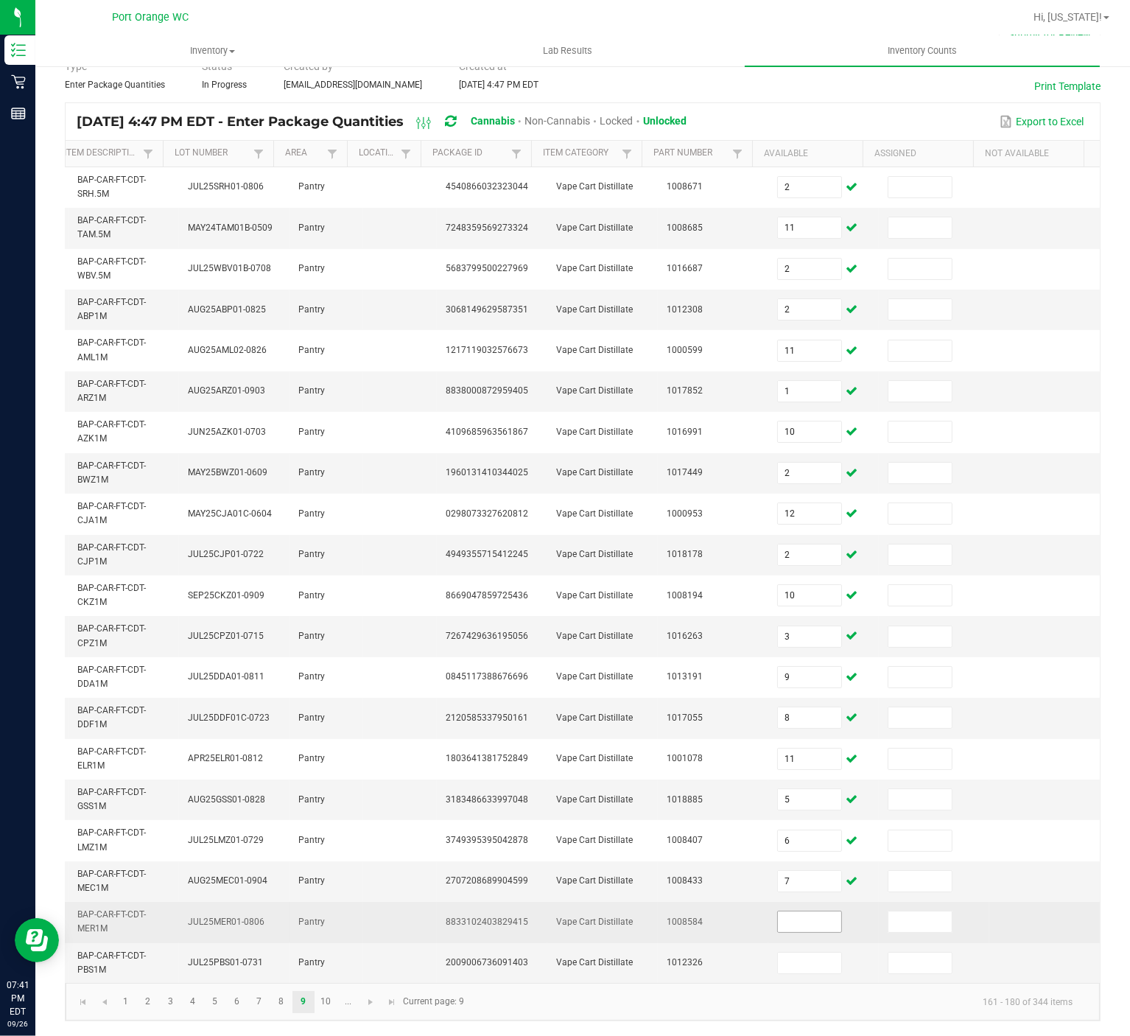
click at [812, 776] on input at bounding box center [809, 921] width 63 height 21
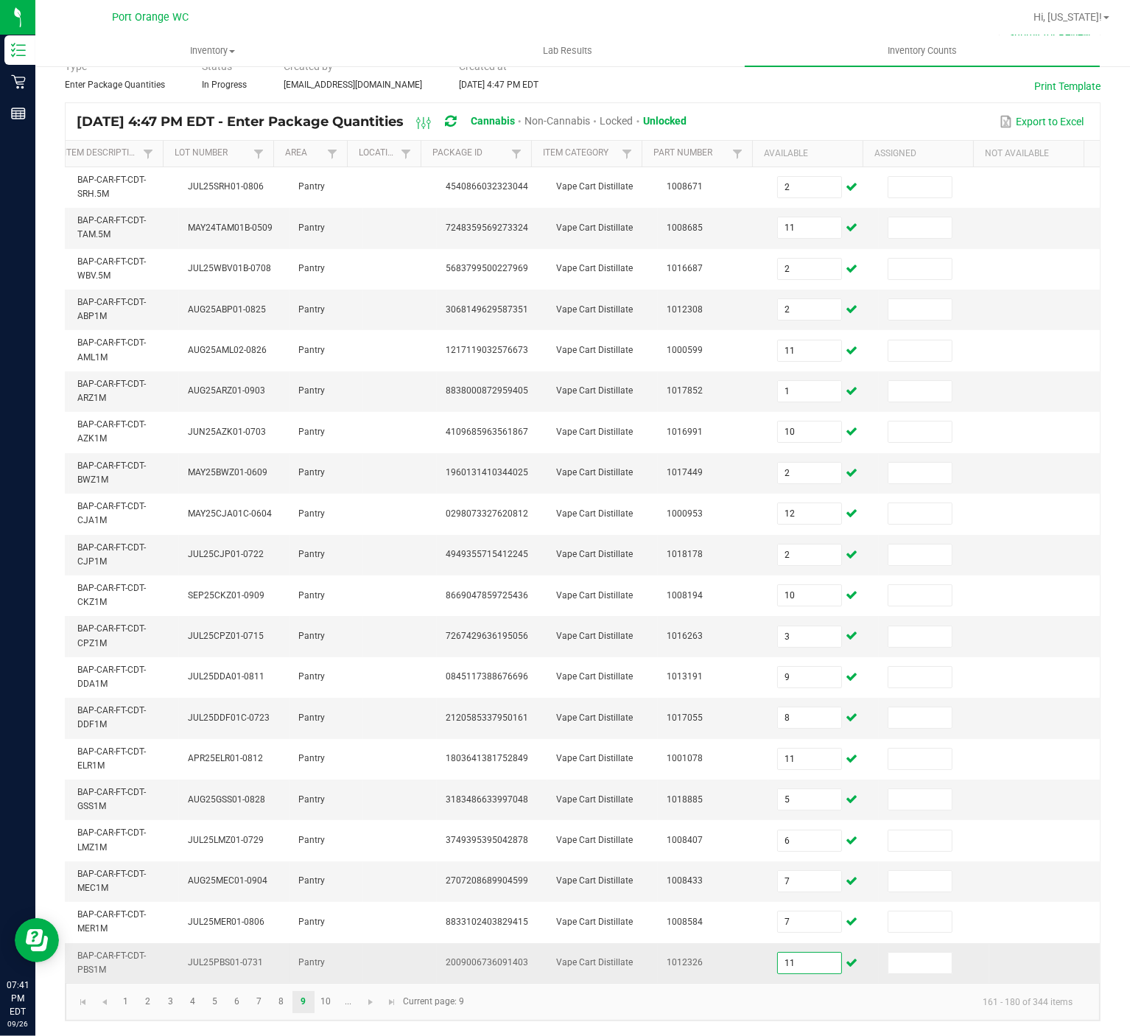
click at [778, 776] on input "11" at bounding box center [809, 963] width 63 height 21
click at [329, 776] on link "10" at bounding box center [325, 1002] width 21 height 22
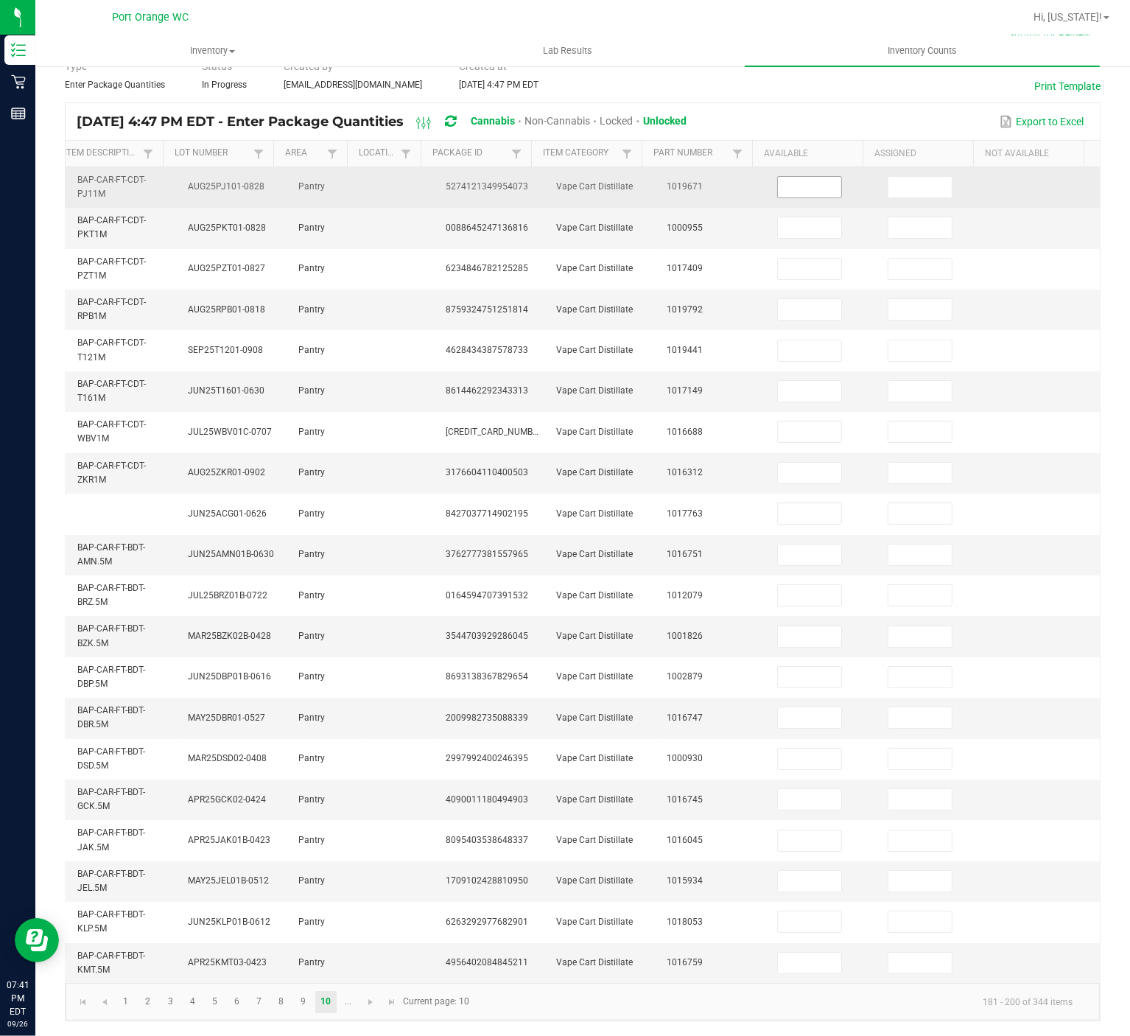
click at [778, 177] on input at bounding box center [809, 187] width 63 height 21
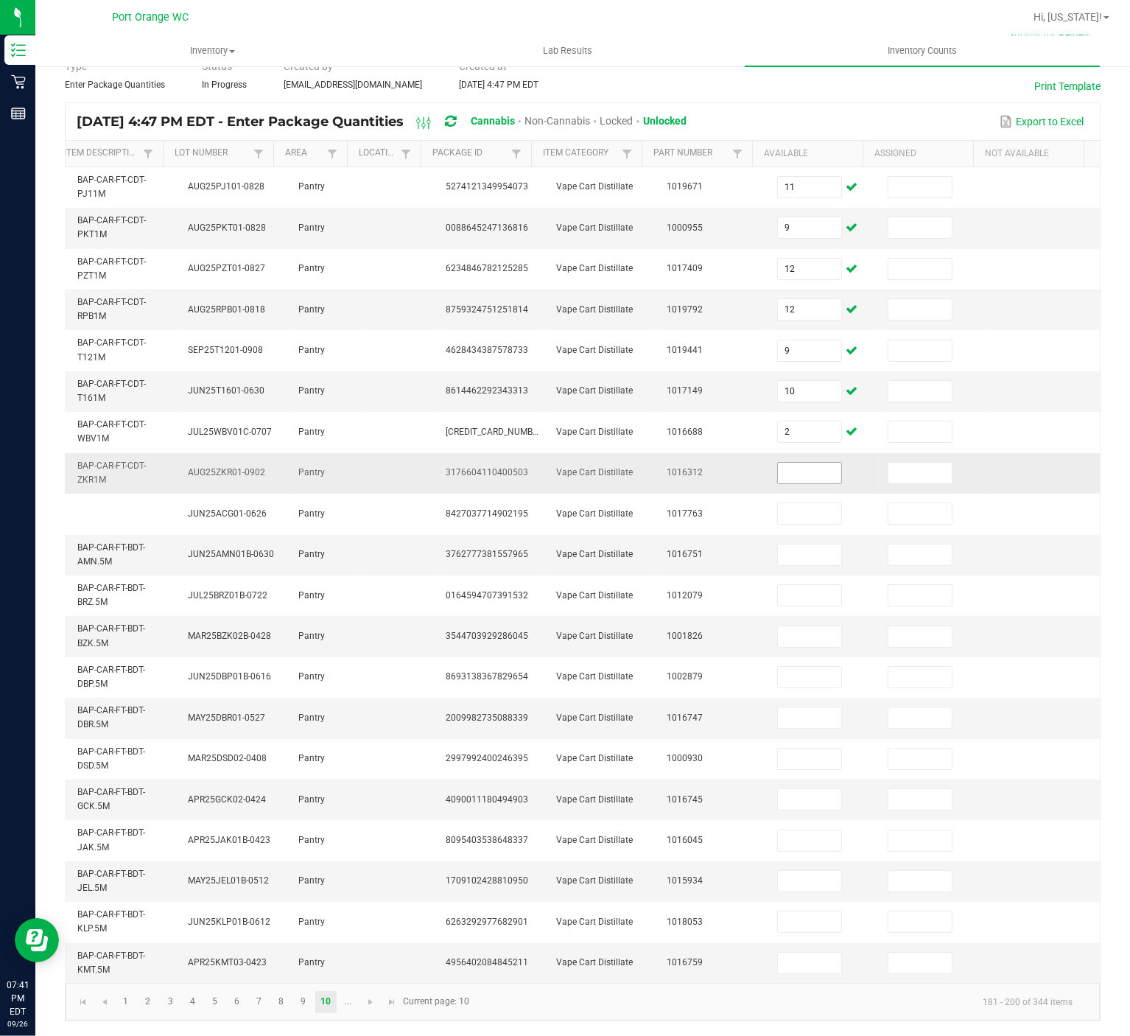
click at [792, 463] on input at bounding box center [809, 473] width 63 height 21
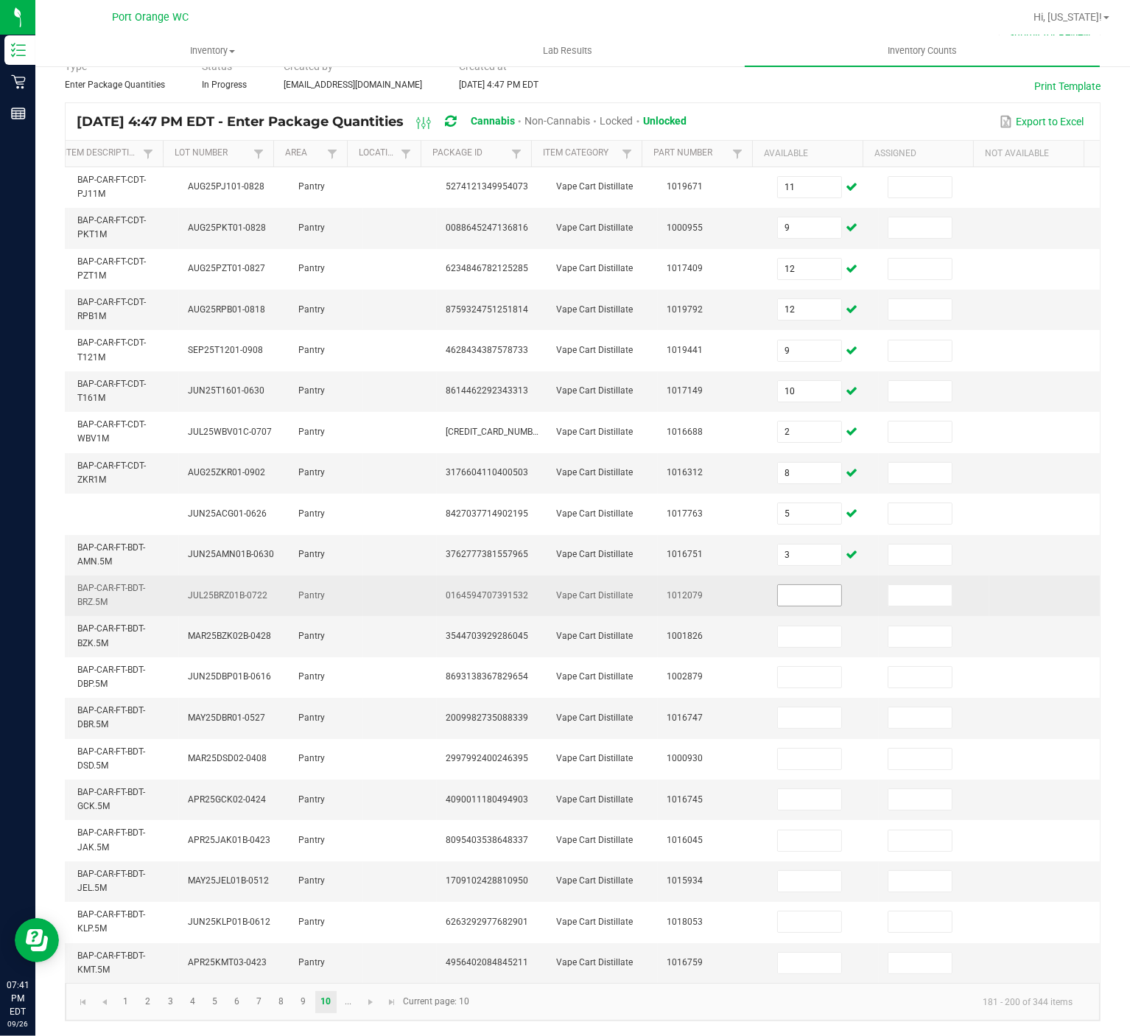
click at [780, 585] on input at bounding box center [809, 595] width 63 height 21
click at [778, 585] on input at bounding box center [809, 595] width 63 height 21
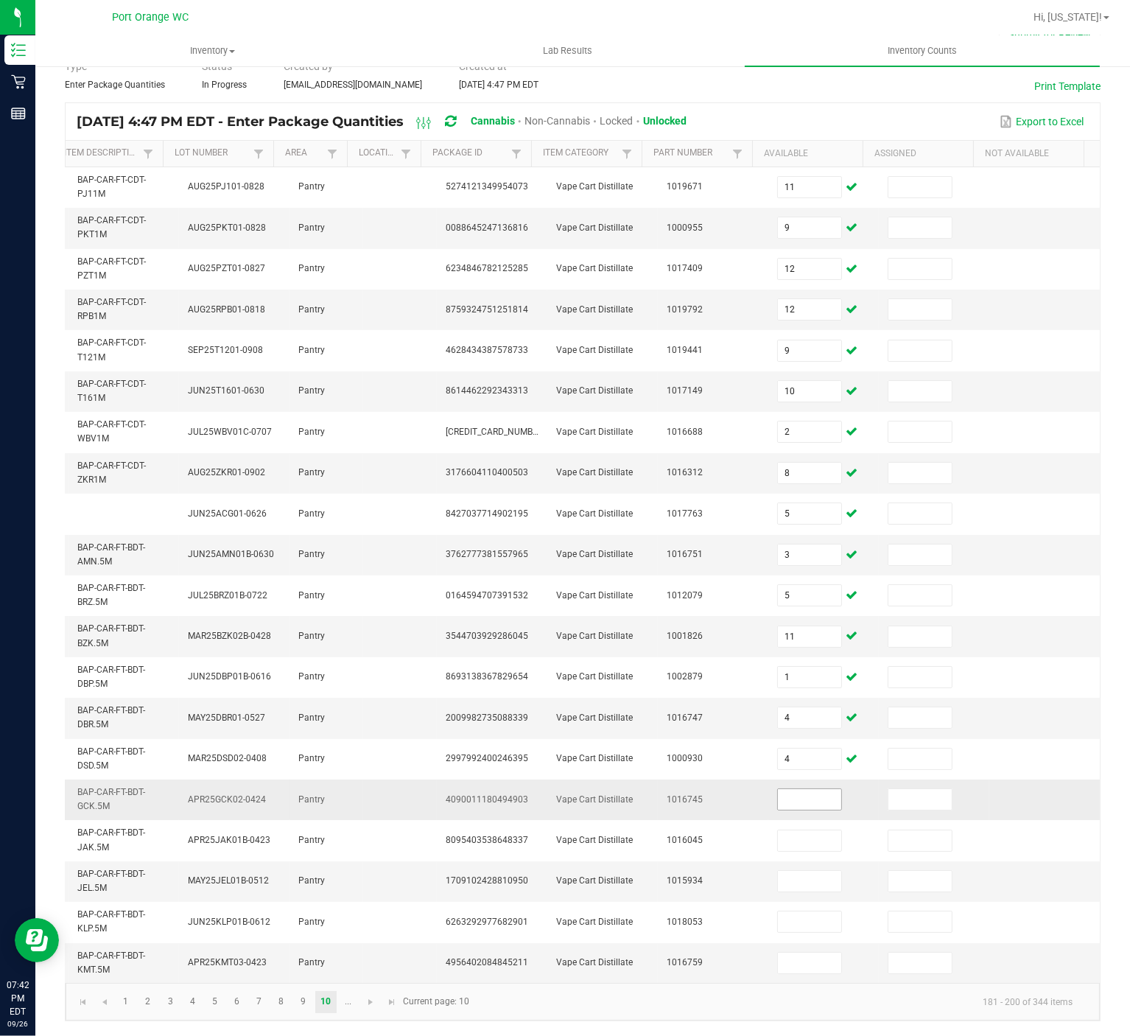
click at [790, 776] on input at bounding box center [809, 799] width 63 height 21
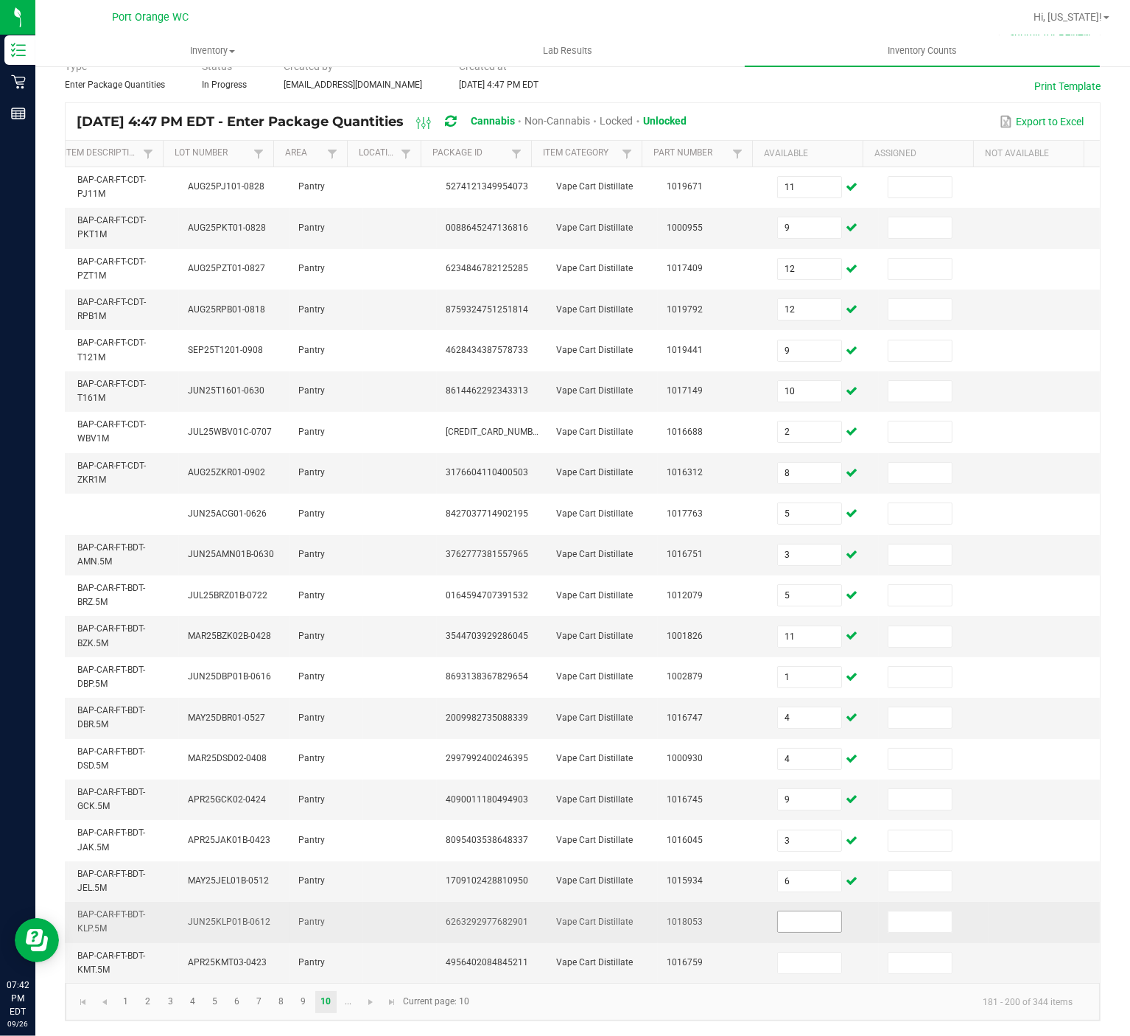
click at [804, 776] on input at bounding box center [809, 921] width 63 height 21
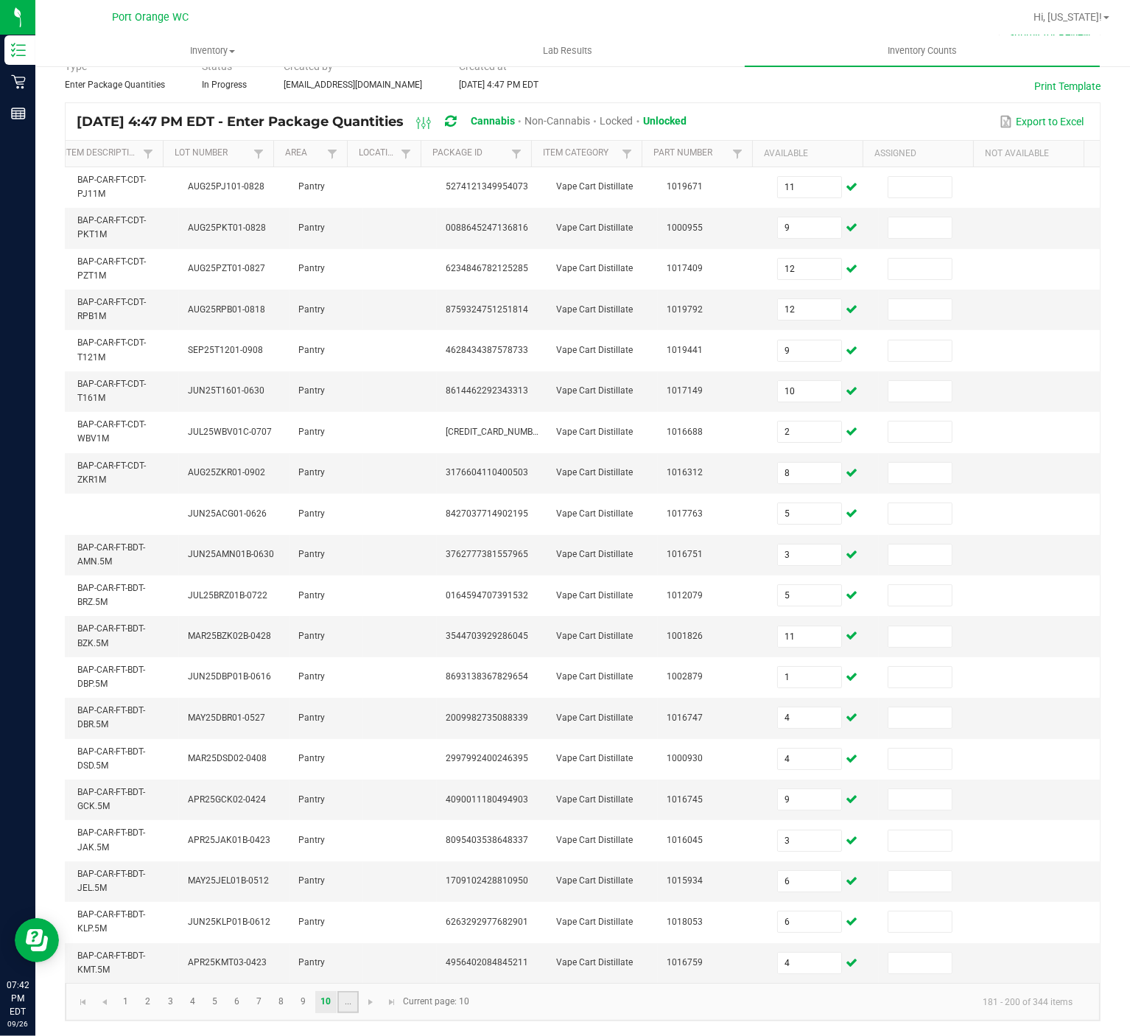
click at [358, 776] on link "..." at bounding box center [347, 1002] width 21 height 22
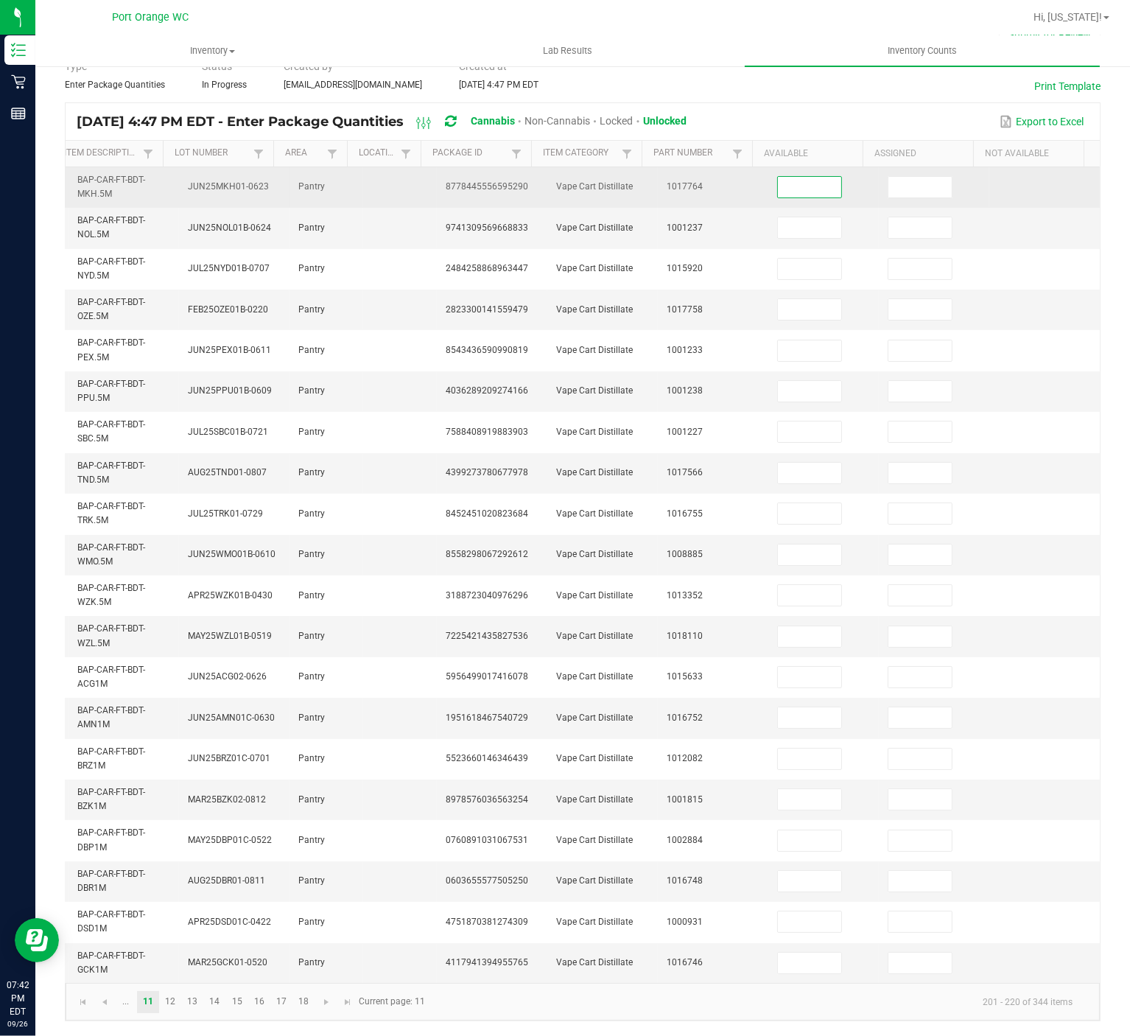
click at [789, 177] on input at bounding box center [809, 187] width 63 height 21
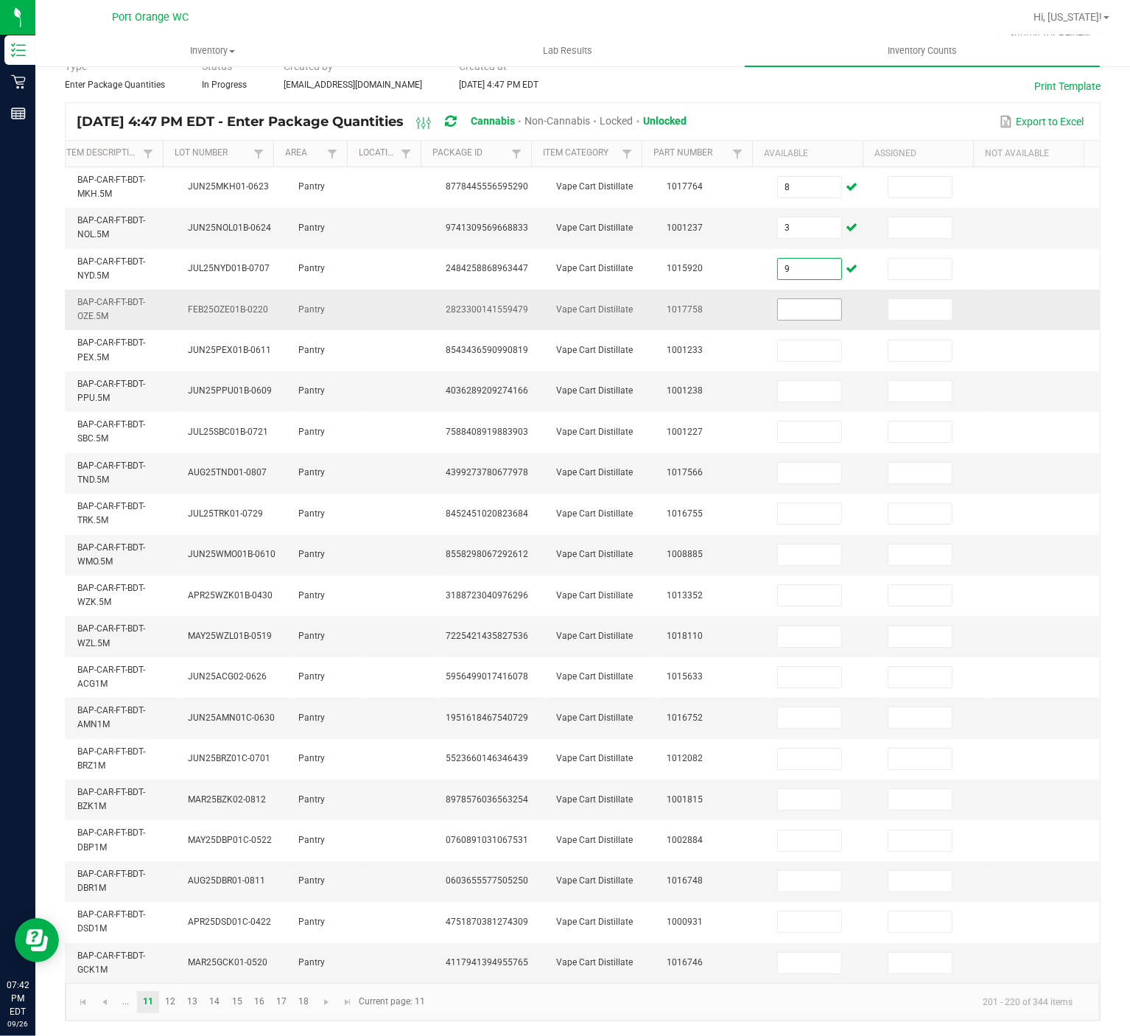
click at [798, 299] on input at bounding box center [809, 309] width 63 height 21
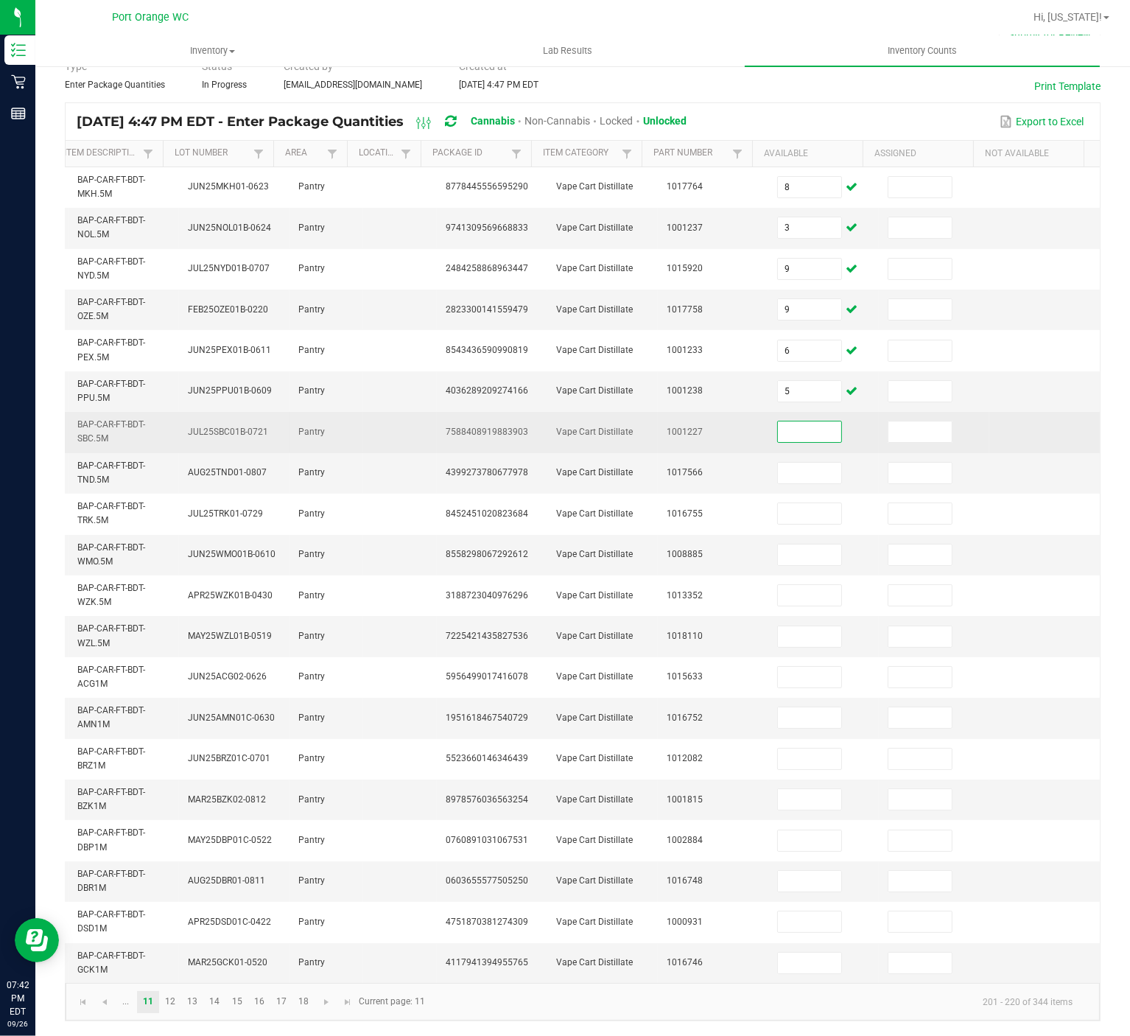
click at [794, 421] on input at bounding box center [809, 431] width 63 height 21
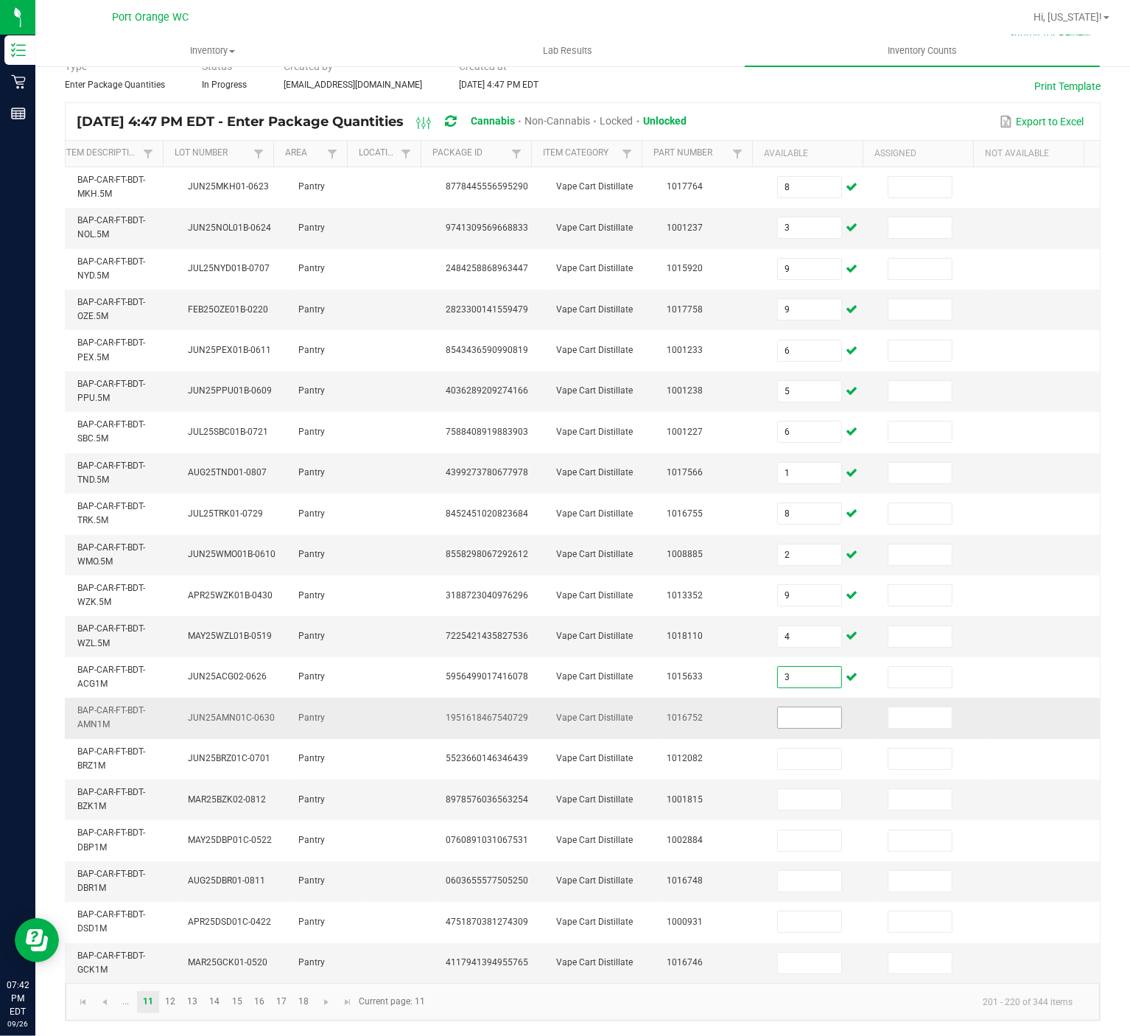
click at [802, 707] on input at bounding box center [809, 717] width 63 height 21
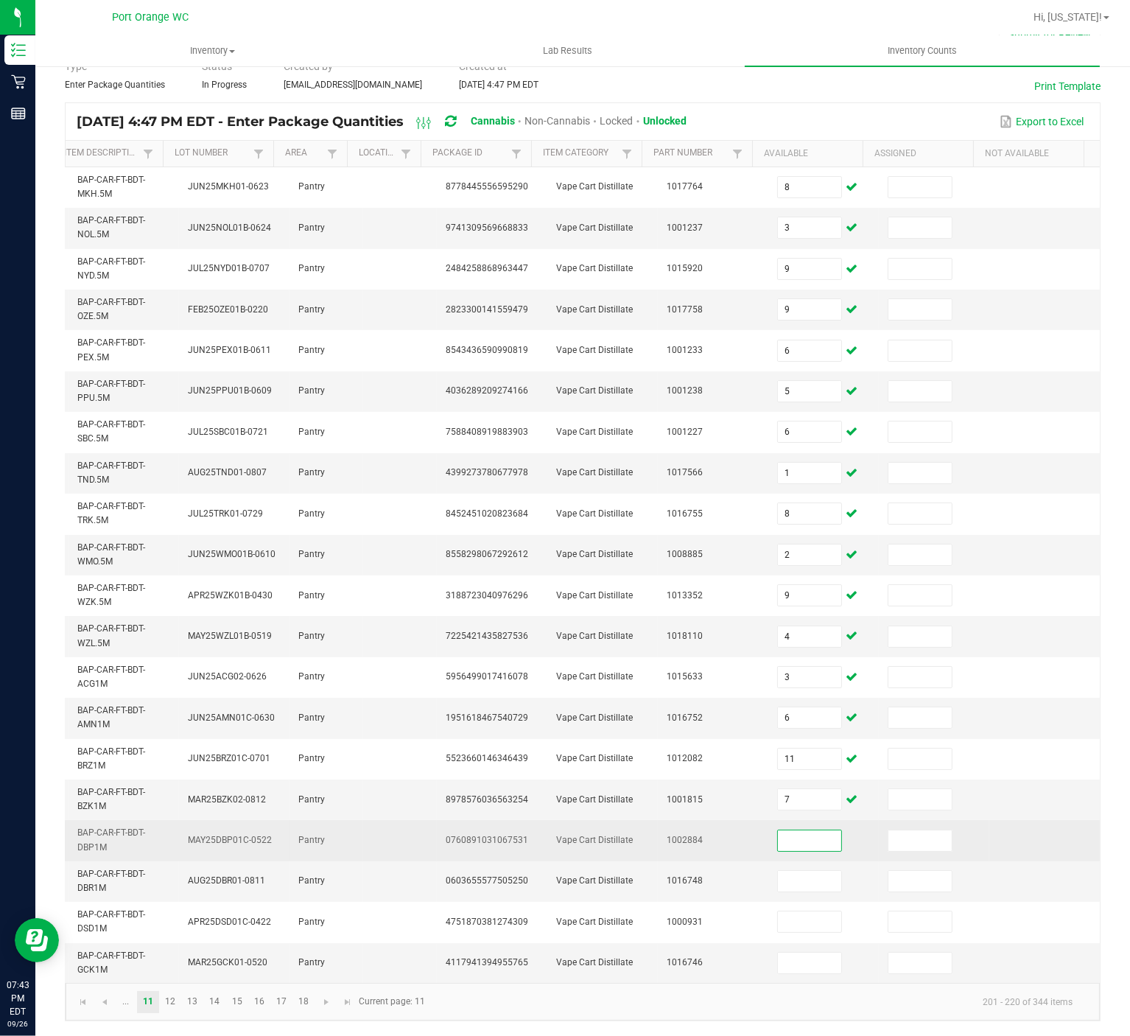
click at [792, 776] on input at bounding box center [809, 840] width 63 height 21
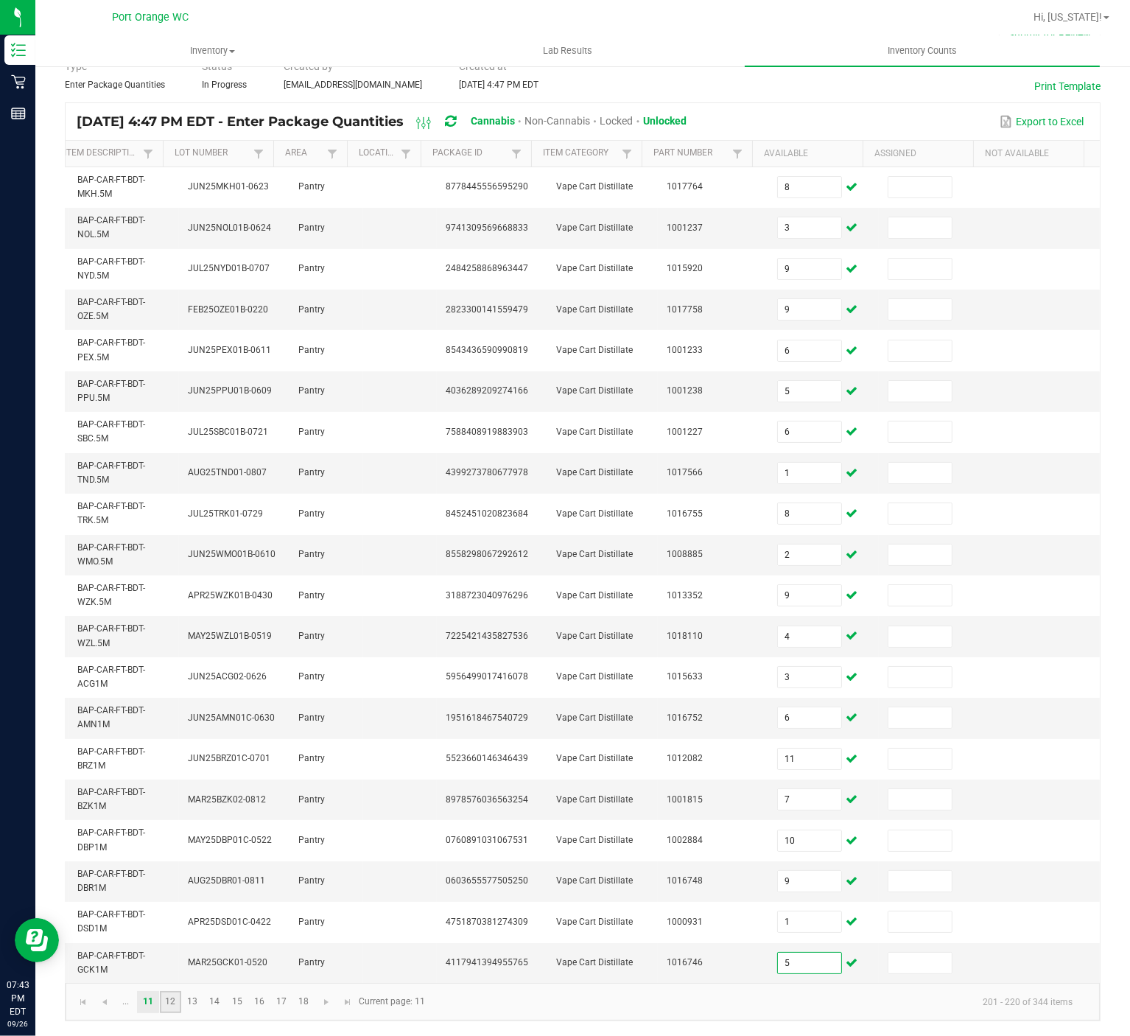
click at [172, 776] on link "12" at bounding box center [170, 1002] width 21 height 22
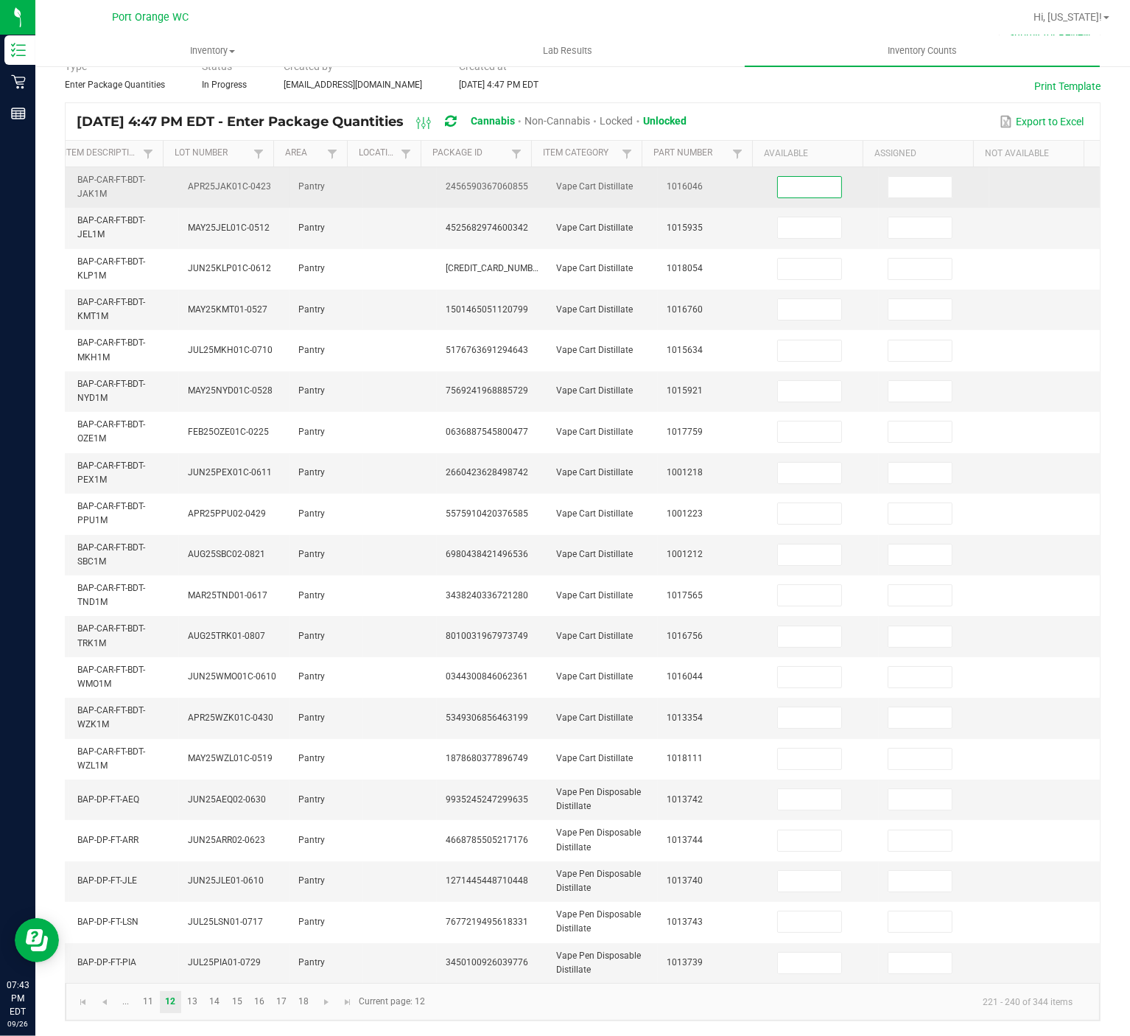
click at [780, 177] on input at bounding box center [809, 187] width 63 height 21
click at [787, 177] on input at bounding box center [809, 187] width 63 height 21
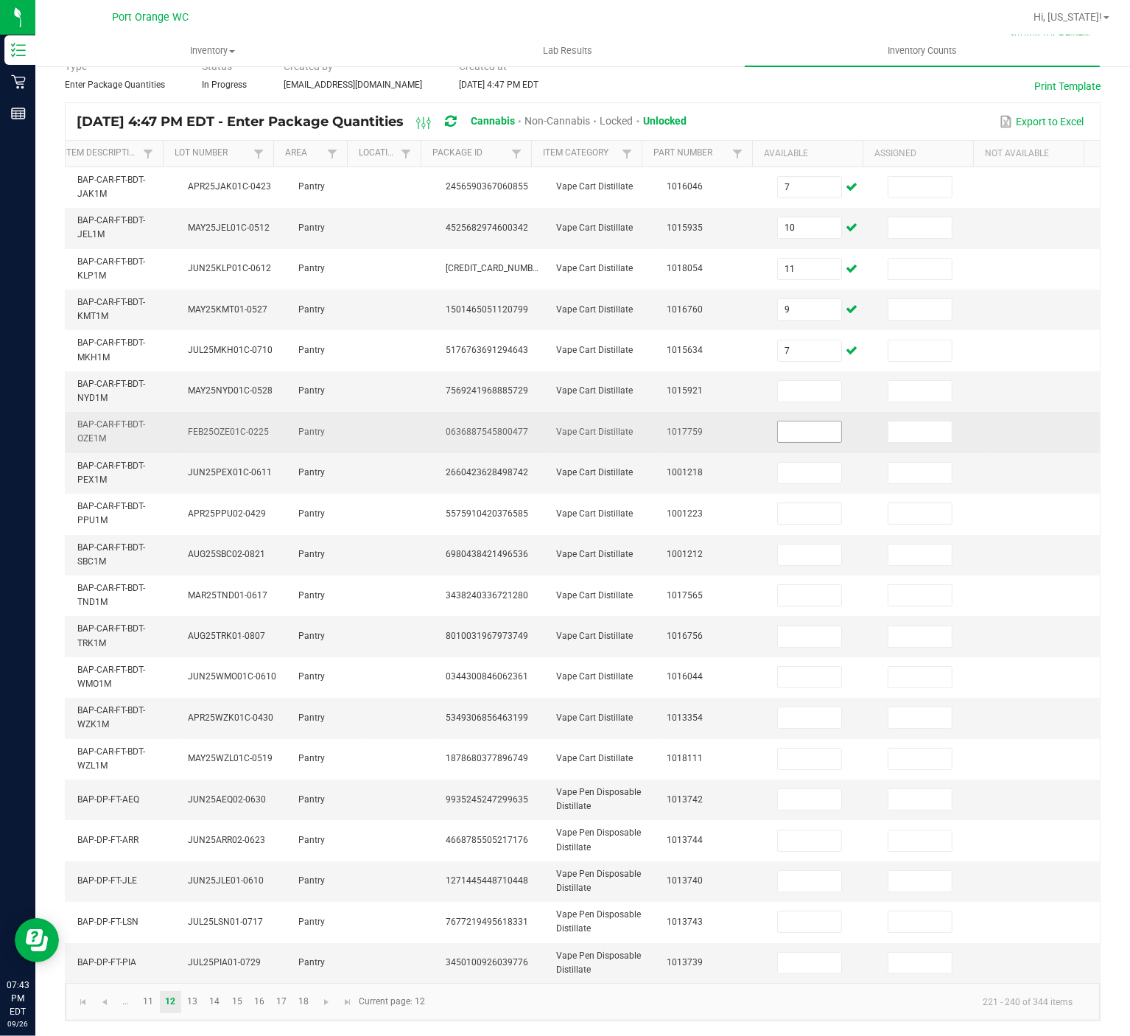
click at [792, 421] on input at bounding box center [809, 431] width 63 height 21
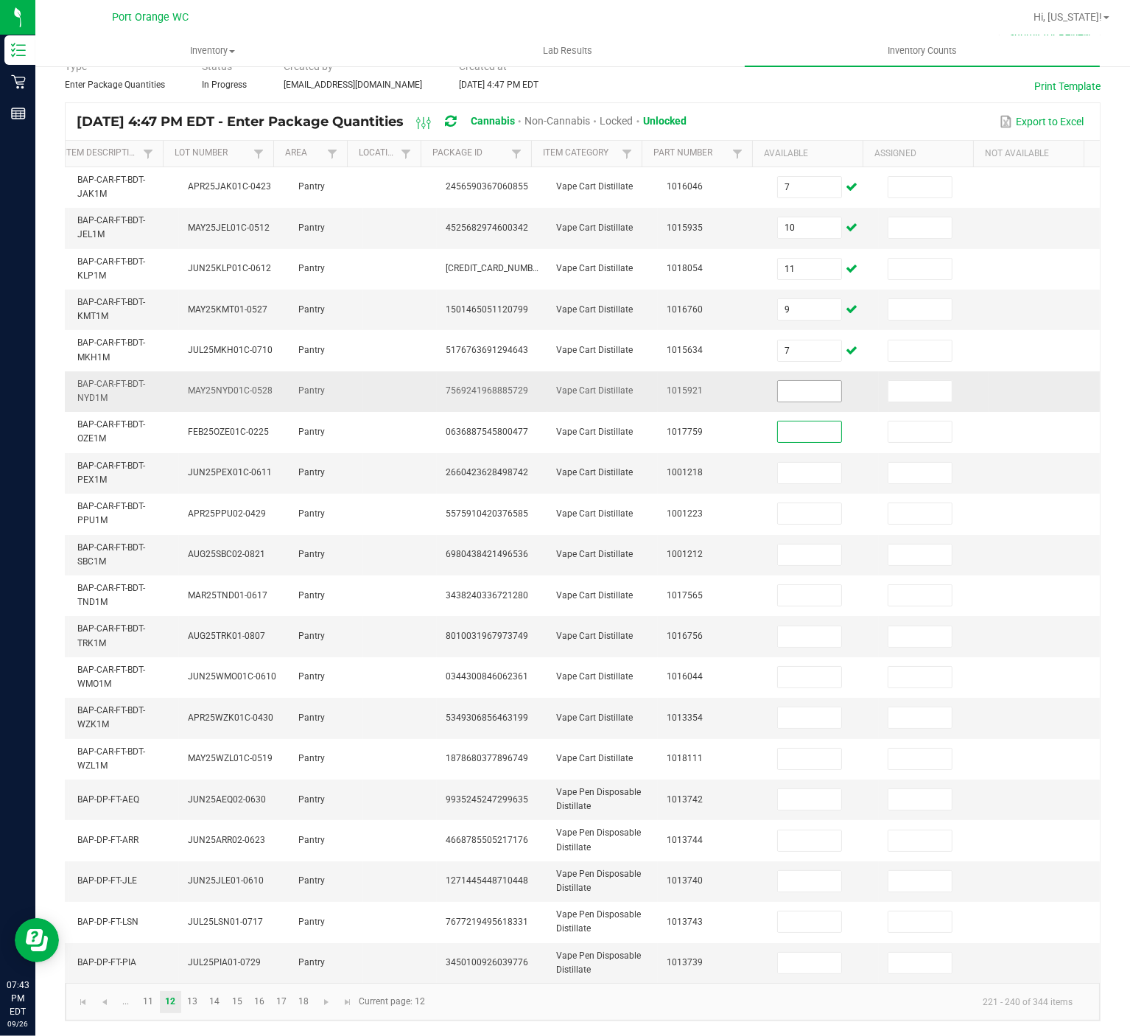
click at [799, 381] on input at bounding box center [809, 391] width 63 height 21
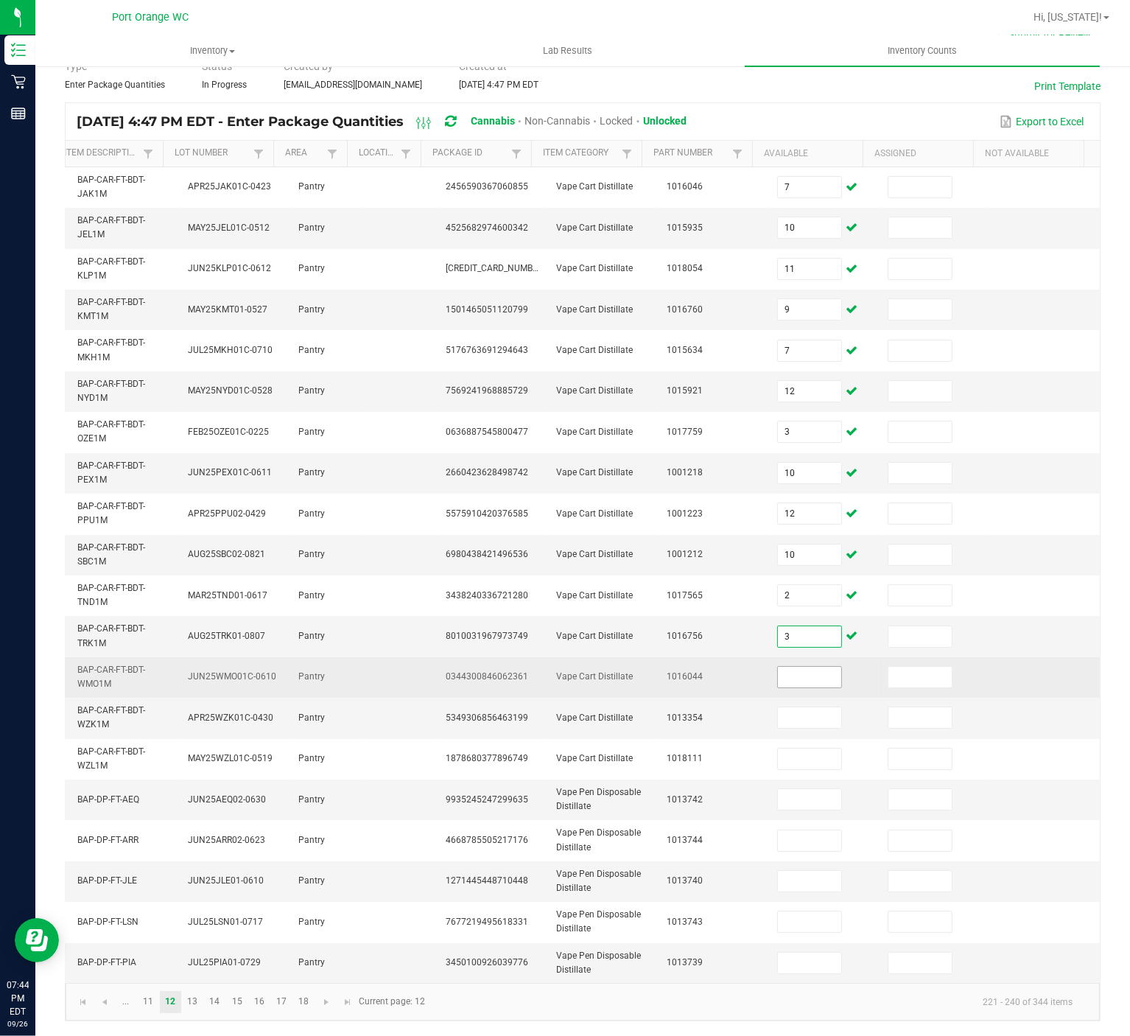
click at [793, 667] on input at bounding box center [809, 677] width 63 height 21
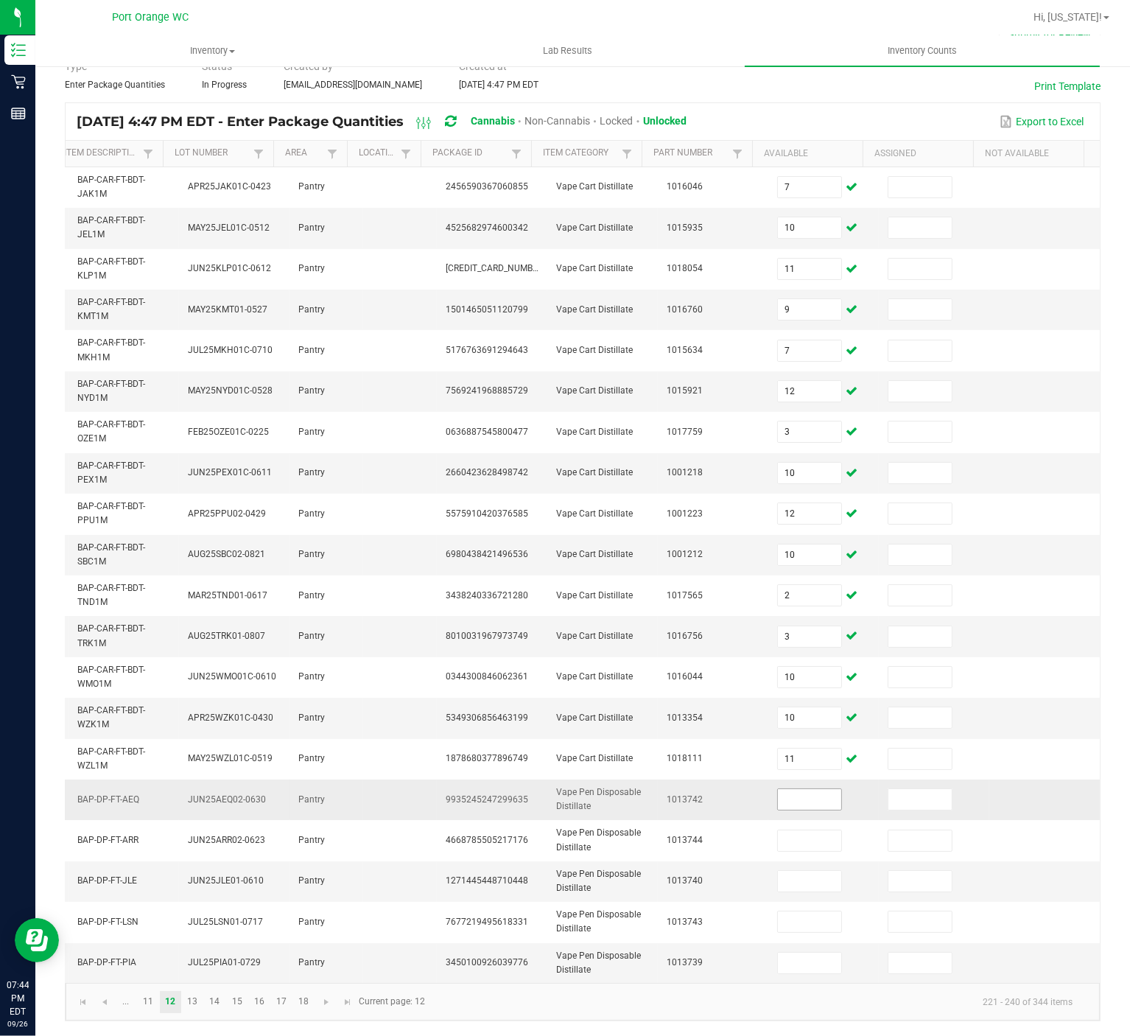
click at [793, 776] on input at bounding box center [809, 799] width 63 height 21
click at [794, 776] on input at bounding box center [809, 963] width 63 height 21
click at [195, 776] on link "13" at bounding box center [192, 1002] width 21 height 22
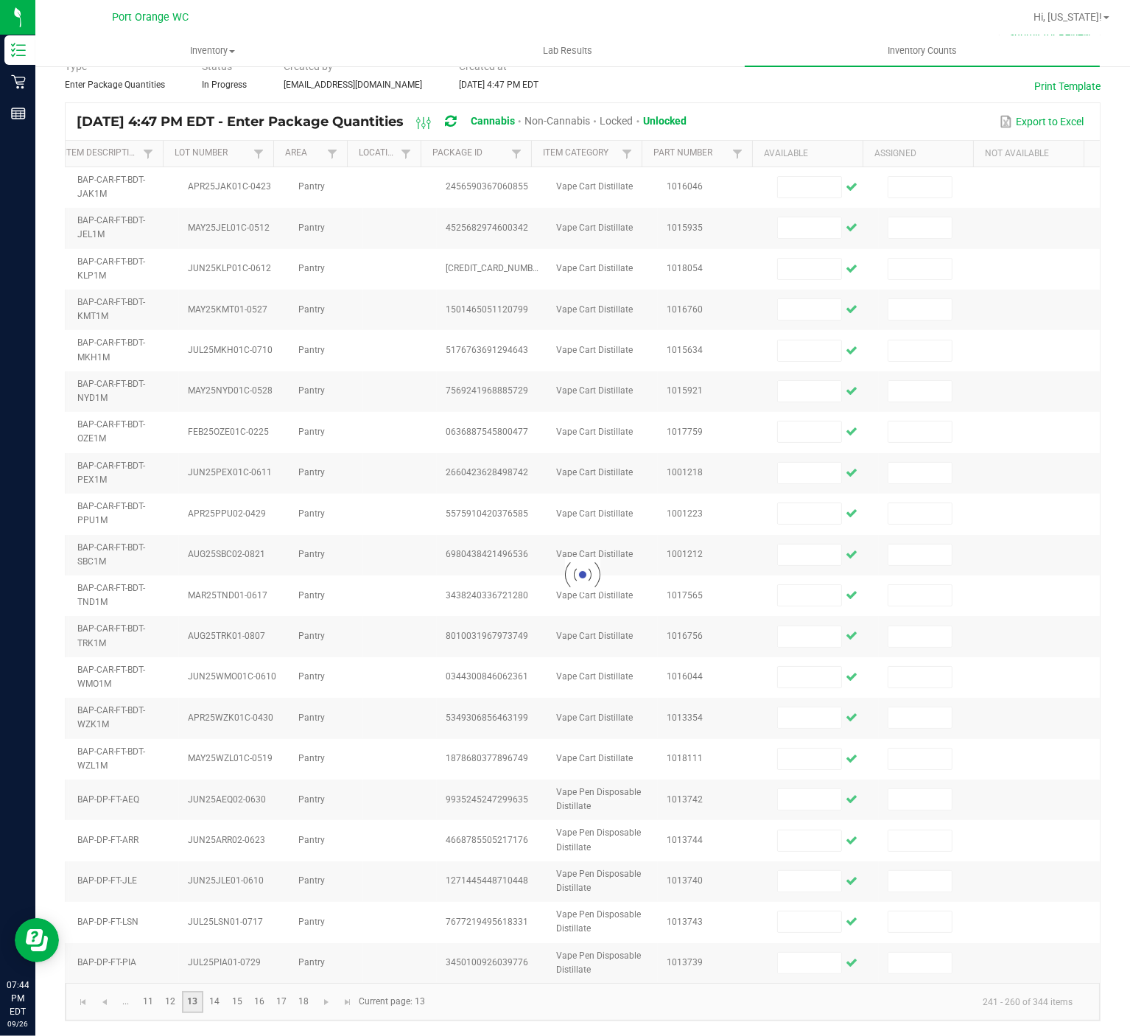
scroll to position [94, 0]
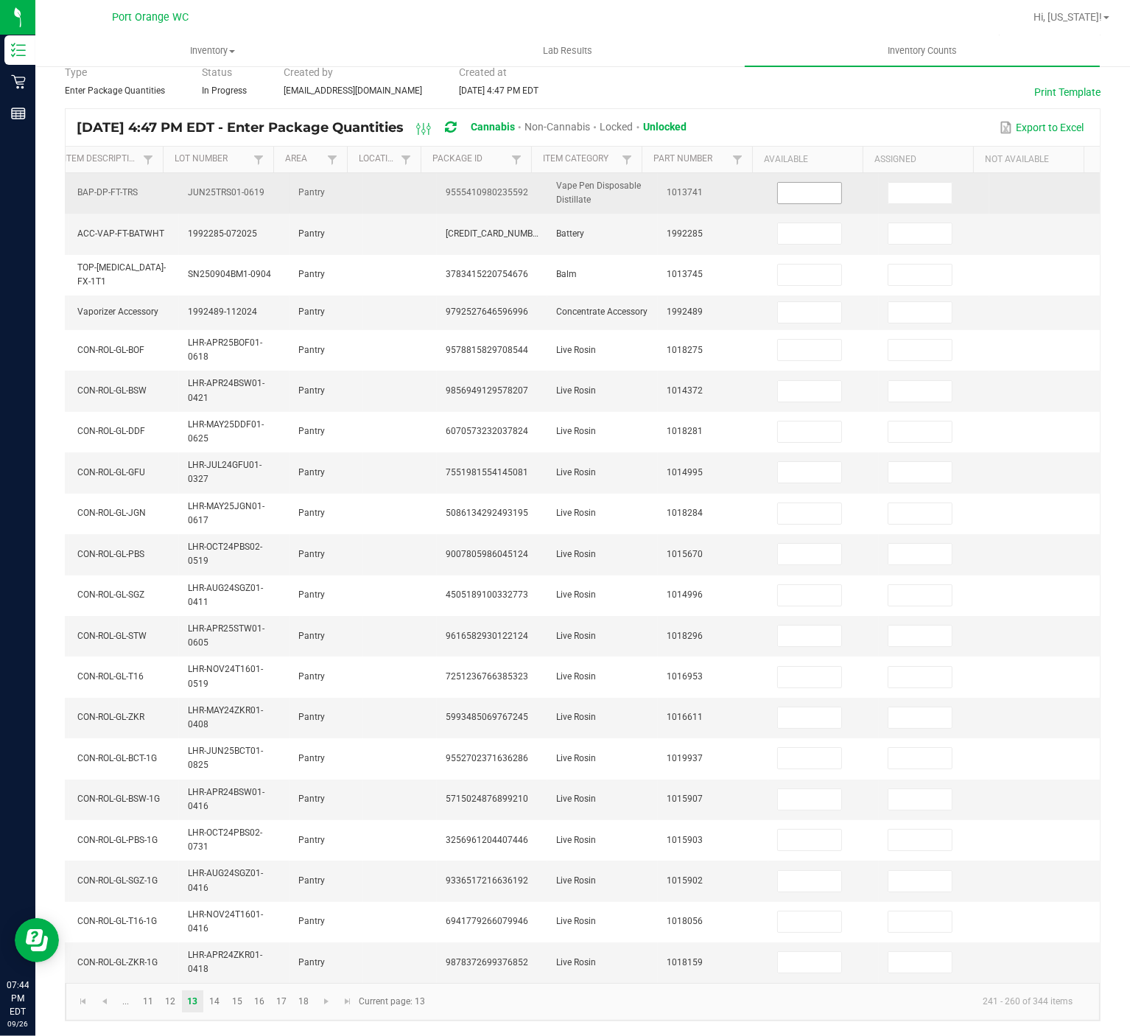
click at [788, 183] on input at bounding box center [809, 193] width 63 height 21
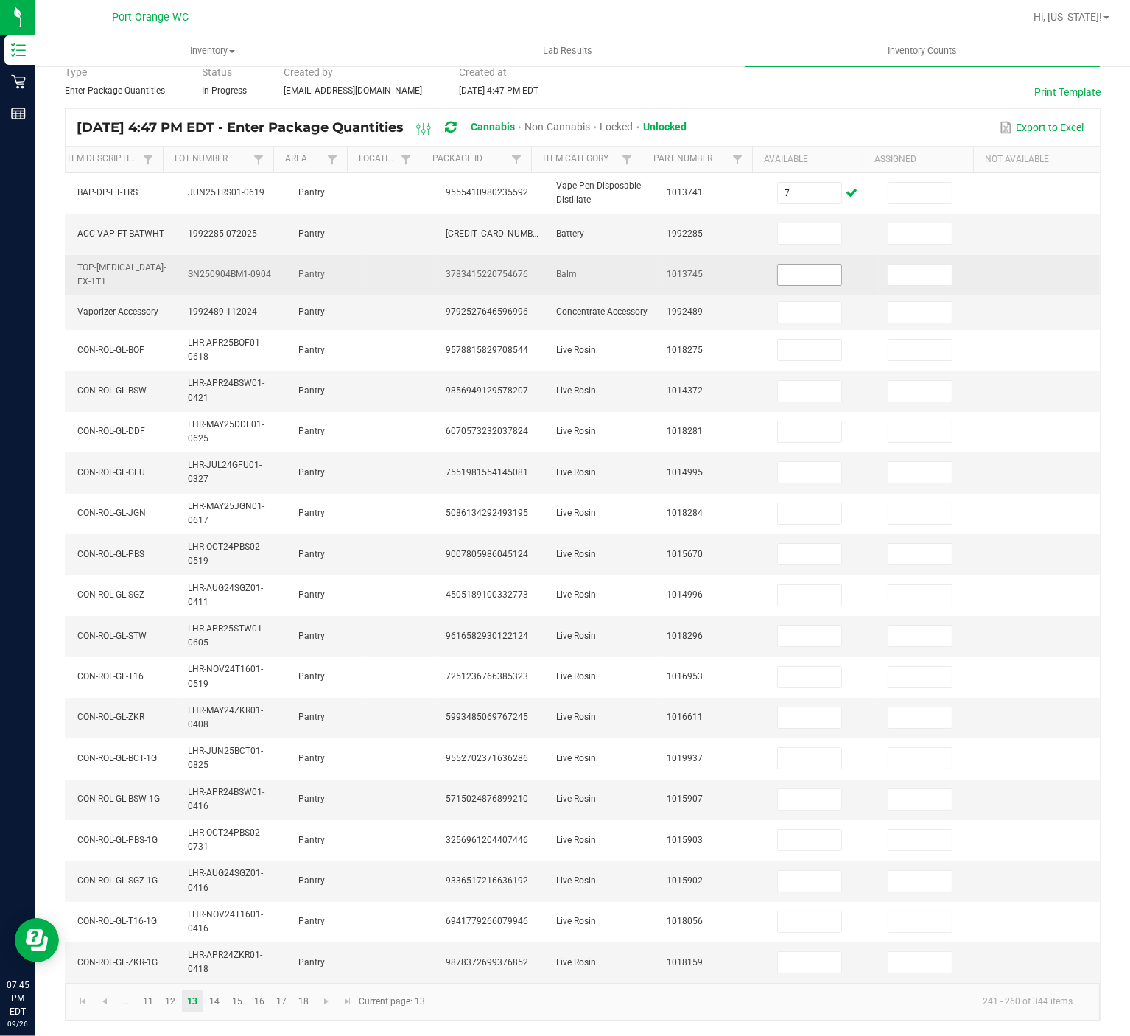
click at [798, 264] on input at bounding box center [809, 274] width 63 height 21
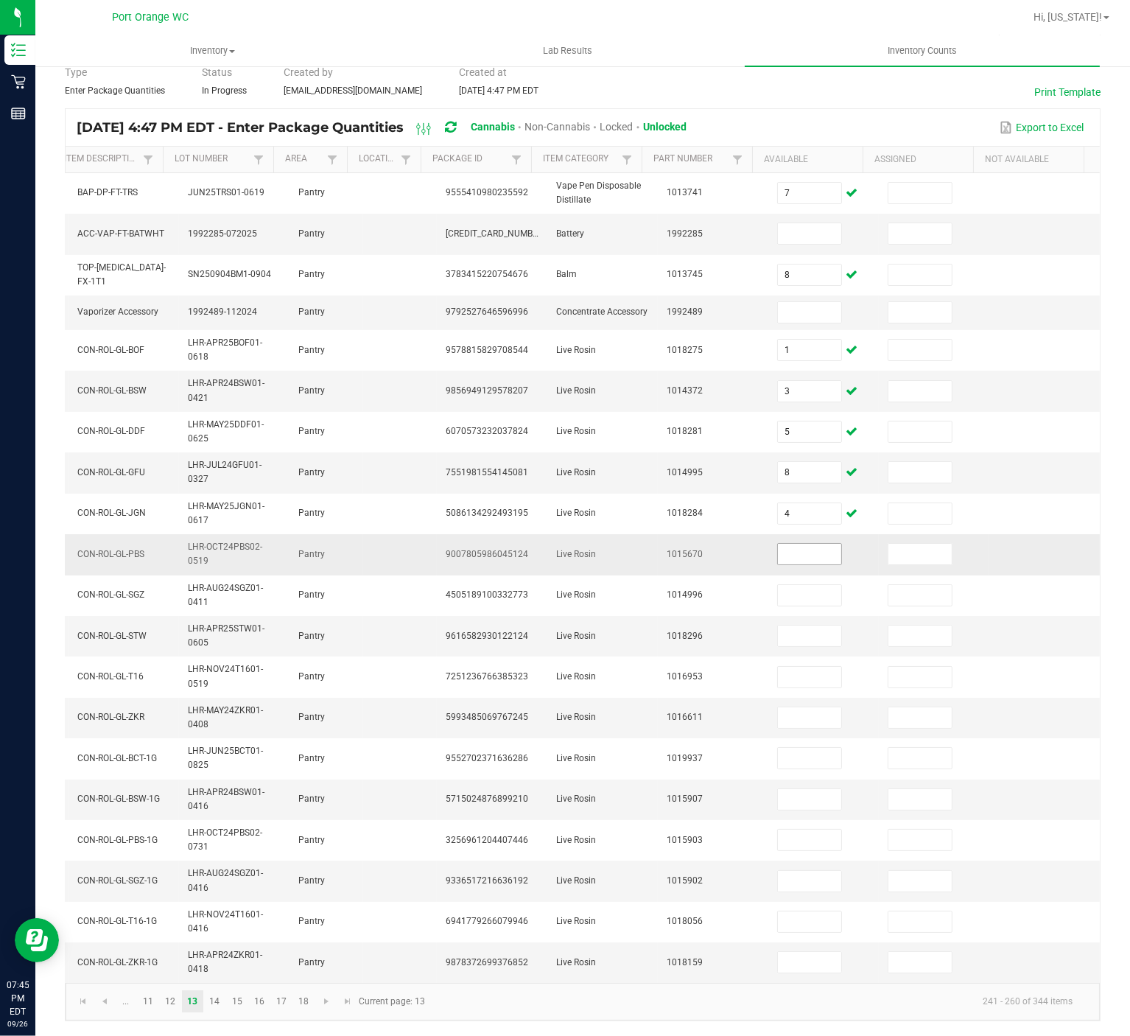
click at [778, 544] on input at bounding box center [809, 554] width 63 height 21
click at [804, 707] on input at bounding box center [809, 717] width 63 height 21
click at [217, 776] on link "14" at bounding box center [214, 1001] width 21 height 22
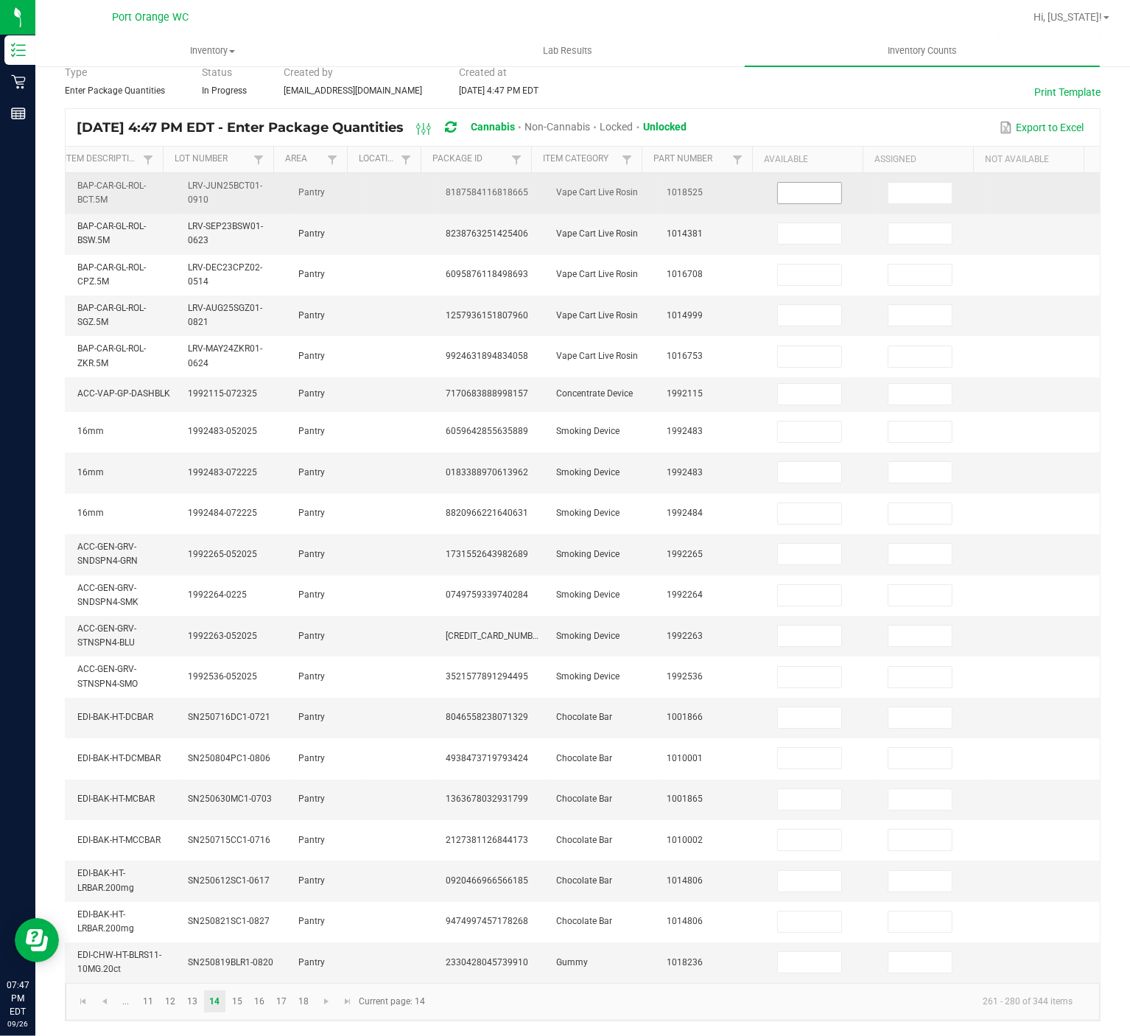
click at [786, 183] on input at bounding box center [809, 193] width 63 height 21
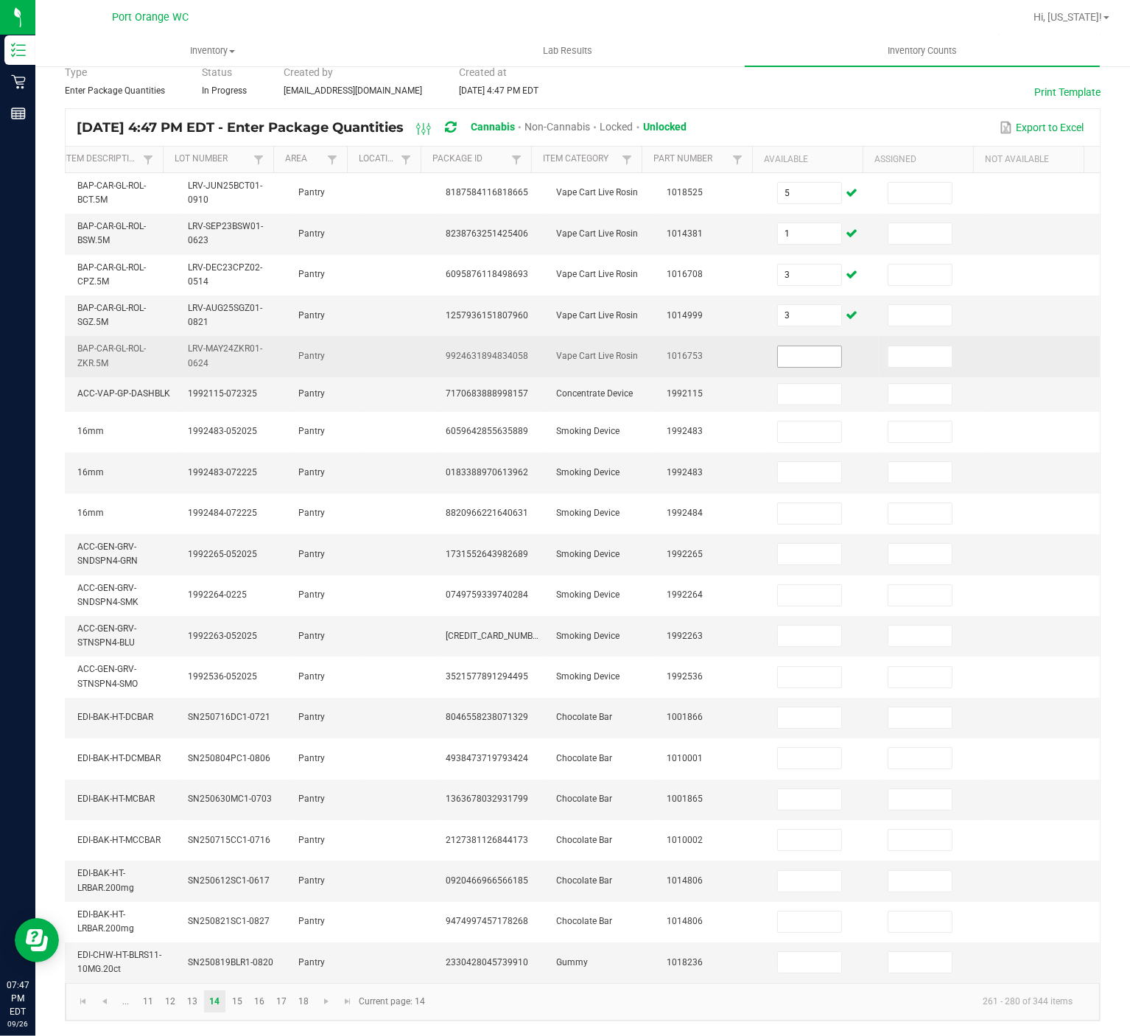
click at [792, 346] on input at bounding box center [809, 356] width 63 height 21
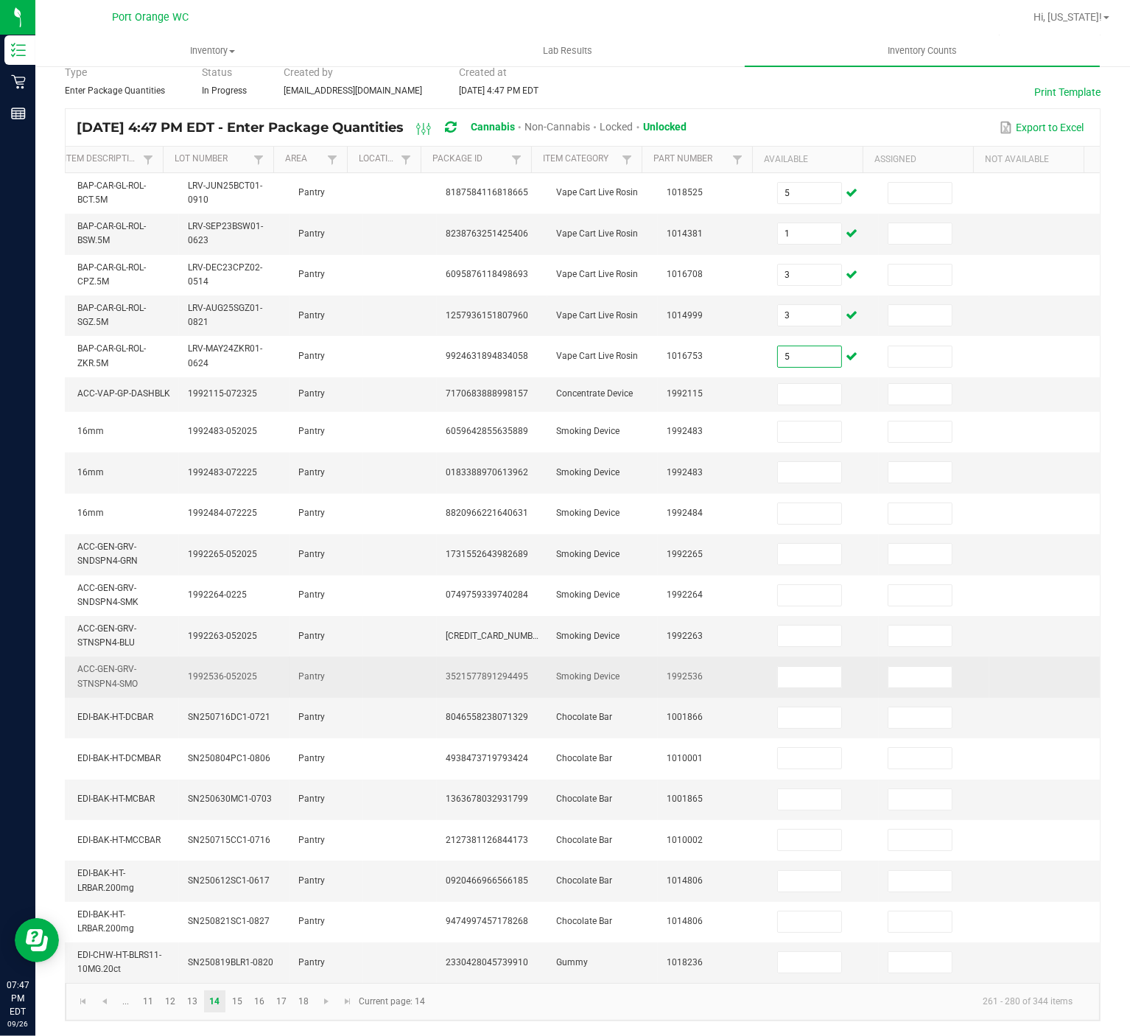
click at [832, 670] on td at bounding box center [823, 676] width 111 height 41
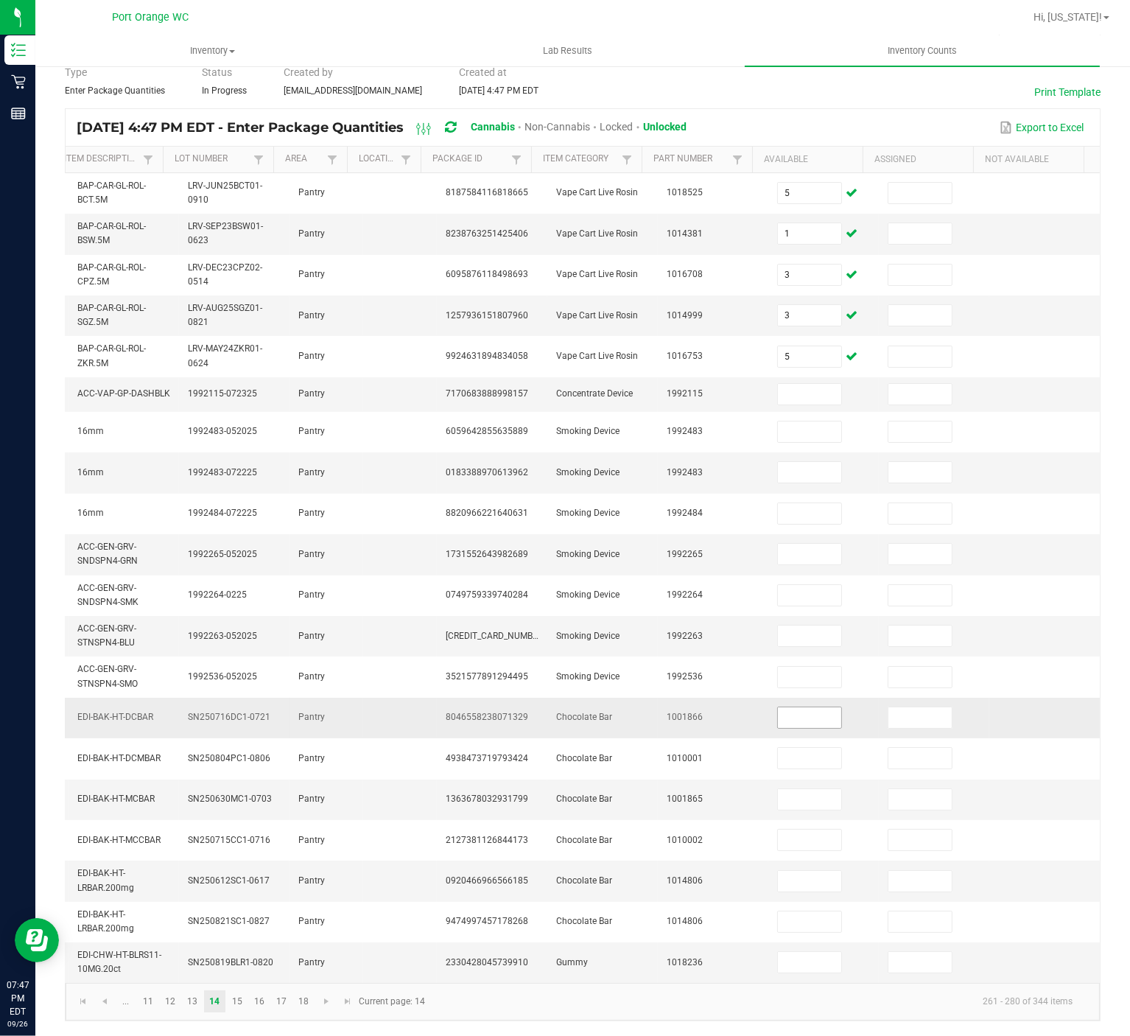
click at [787, 707] on input at bounding box center [809, 717] width 63 height 21
click at [794, 707] on input at bounding box center [809, 717] width 63 height 21
click at [779, 776] on input at bounding box center [809, 881] width 63 height 21
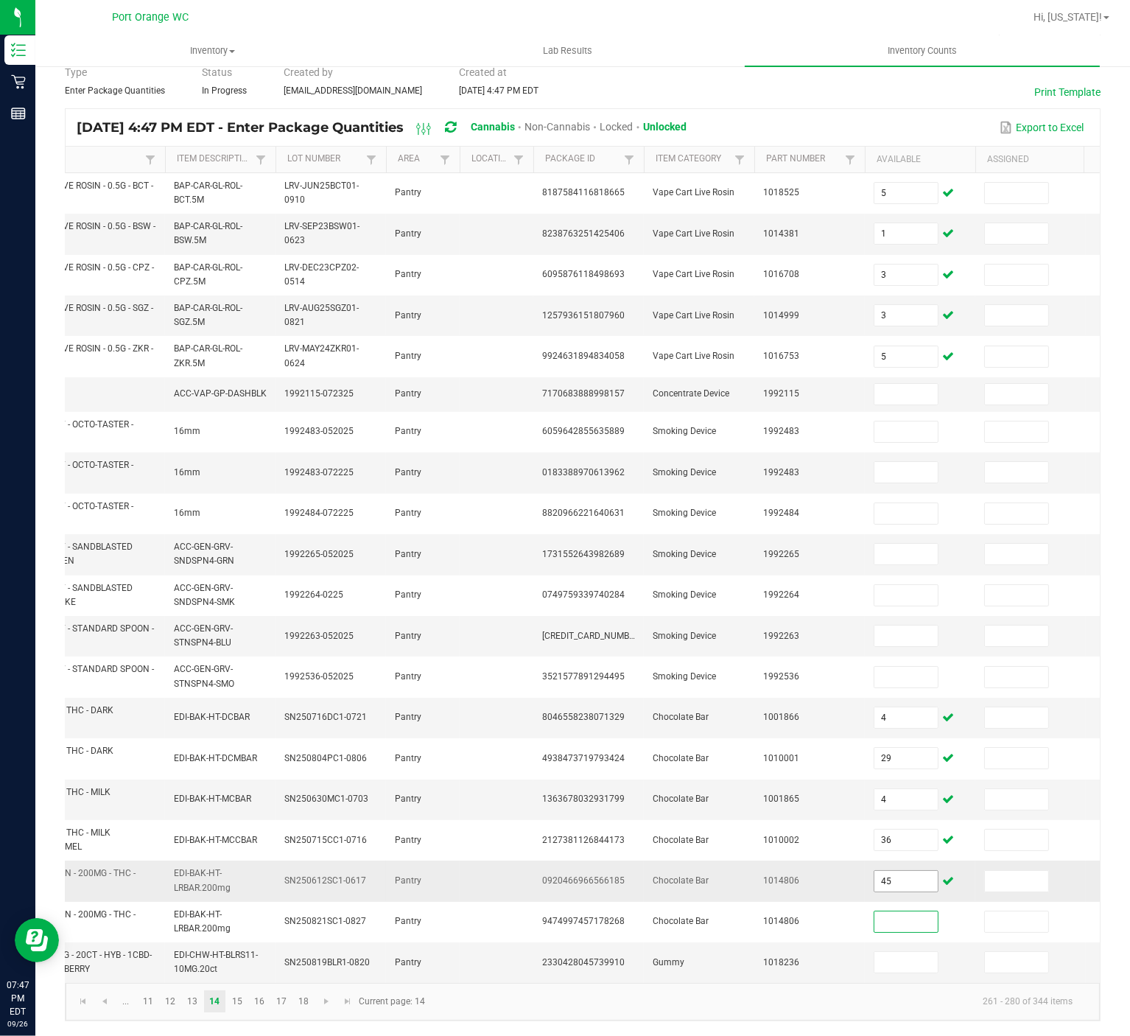
scroll to position [0, 0]
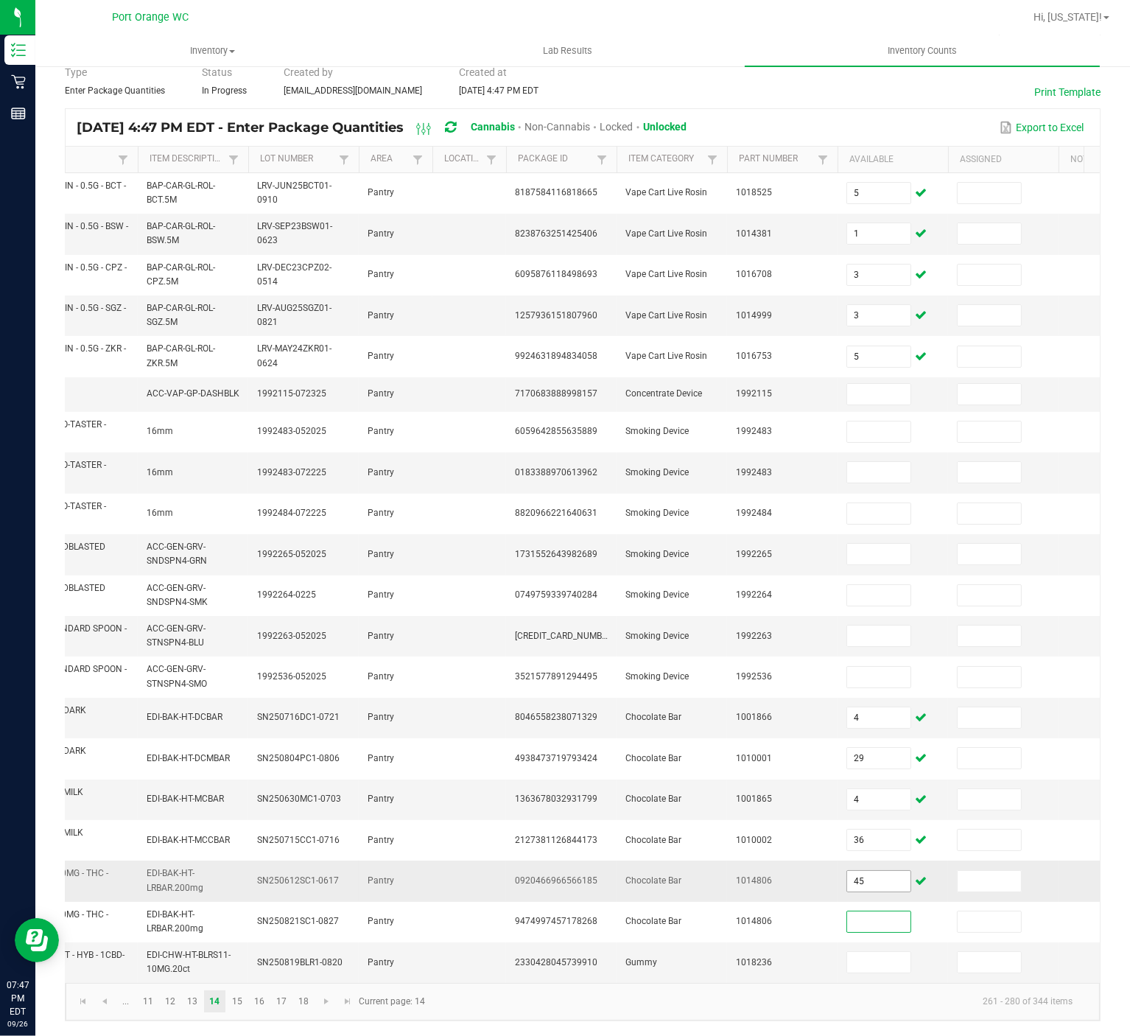
click at [887, 776] on input "45" at bounding box center [878, 881] width 63 height 21
click at [233, 776] on link "15" at bounding box center [236, 1001] width 21 height 22
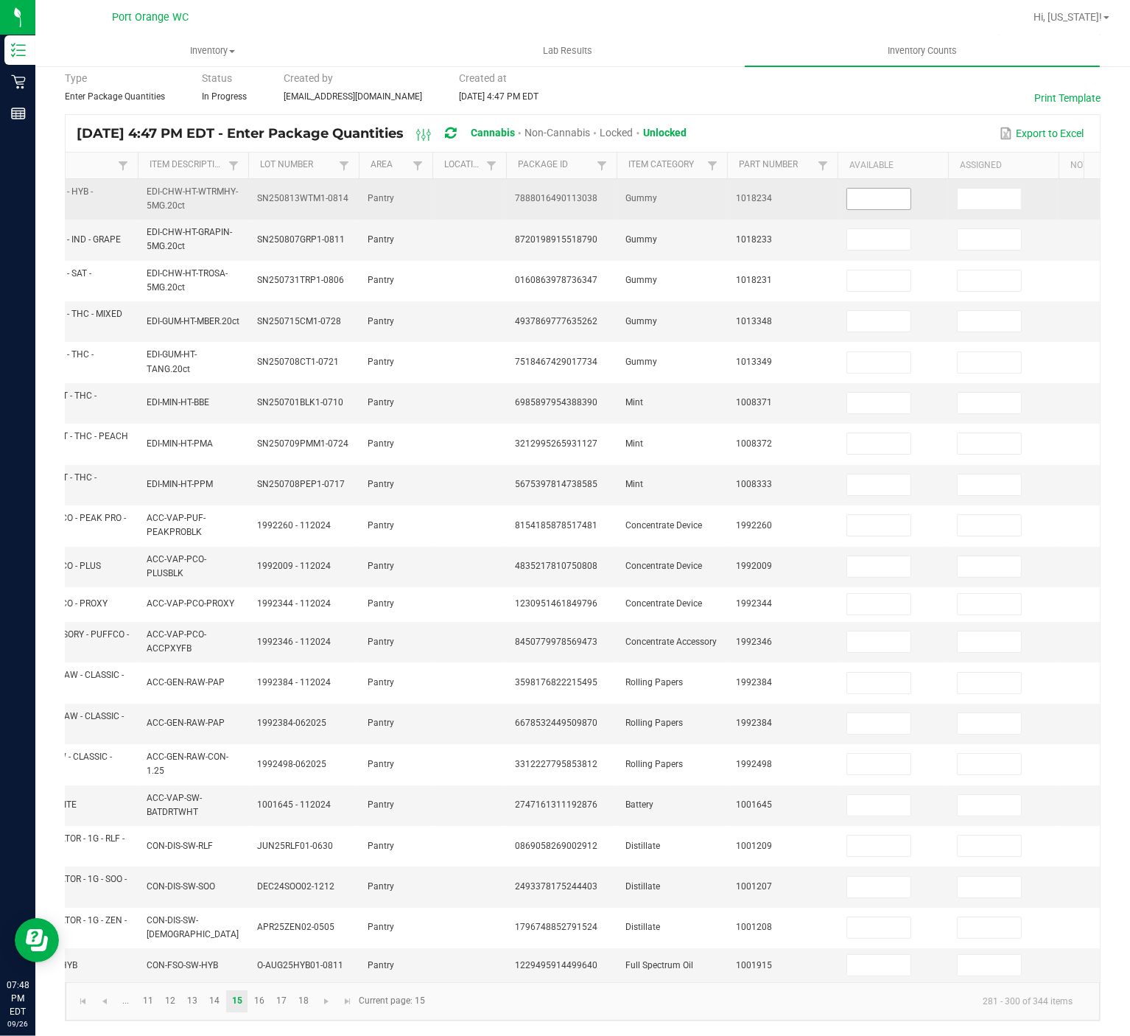
click at [886, 189] on input at bounding box center [878, 199] width 63 height 21
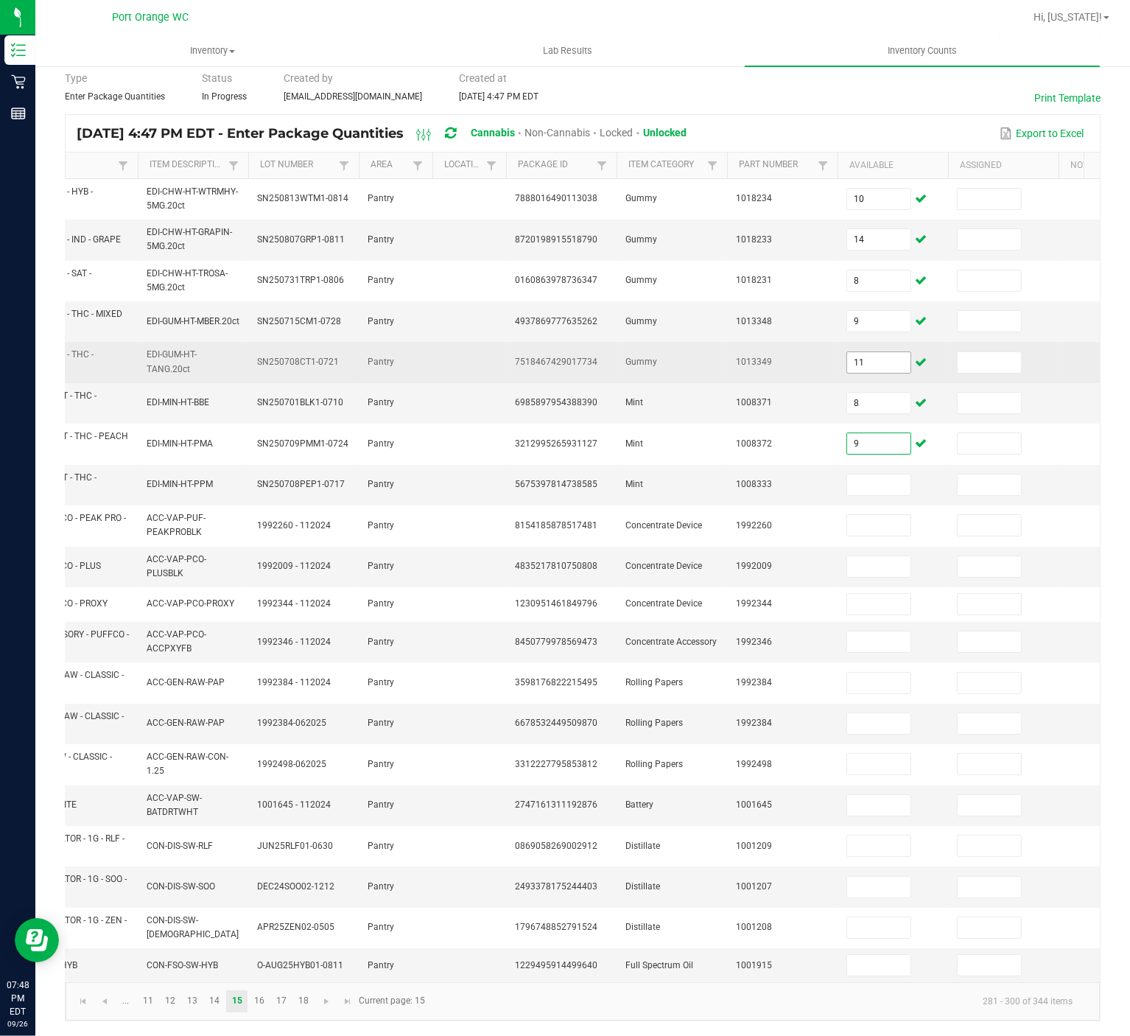
click at [894, 352] on input "11" at bounding box center [878, 362] width 63 height 21
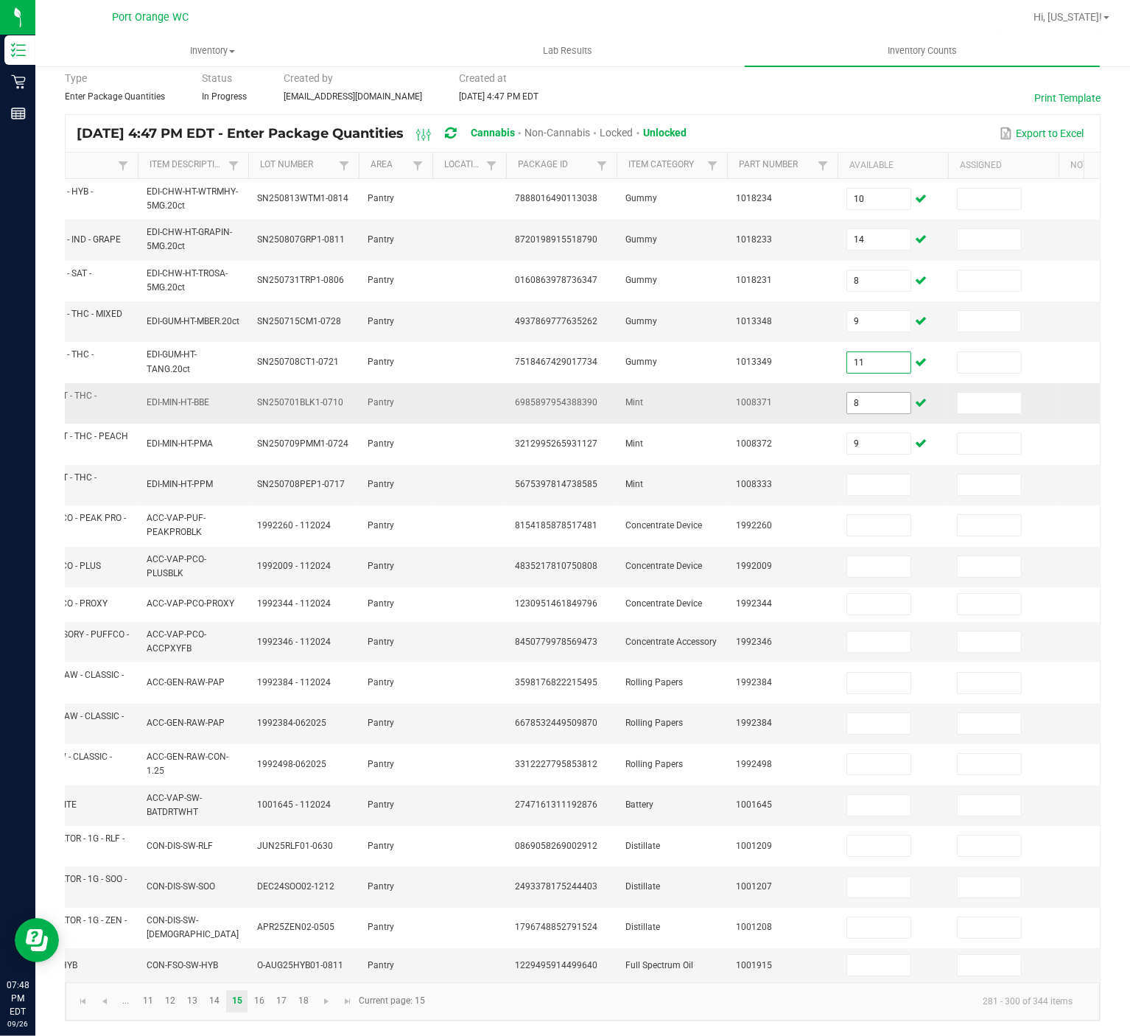
click at [885, 393] on input "8" at bounding box center [878, 403] width 63 height 21
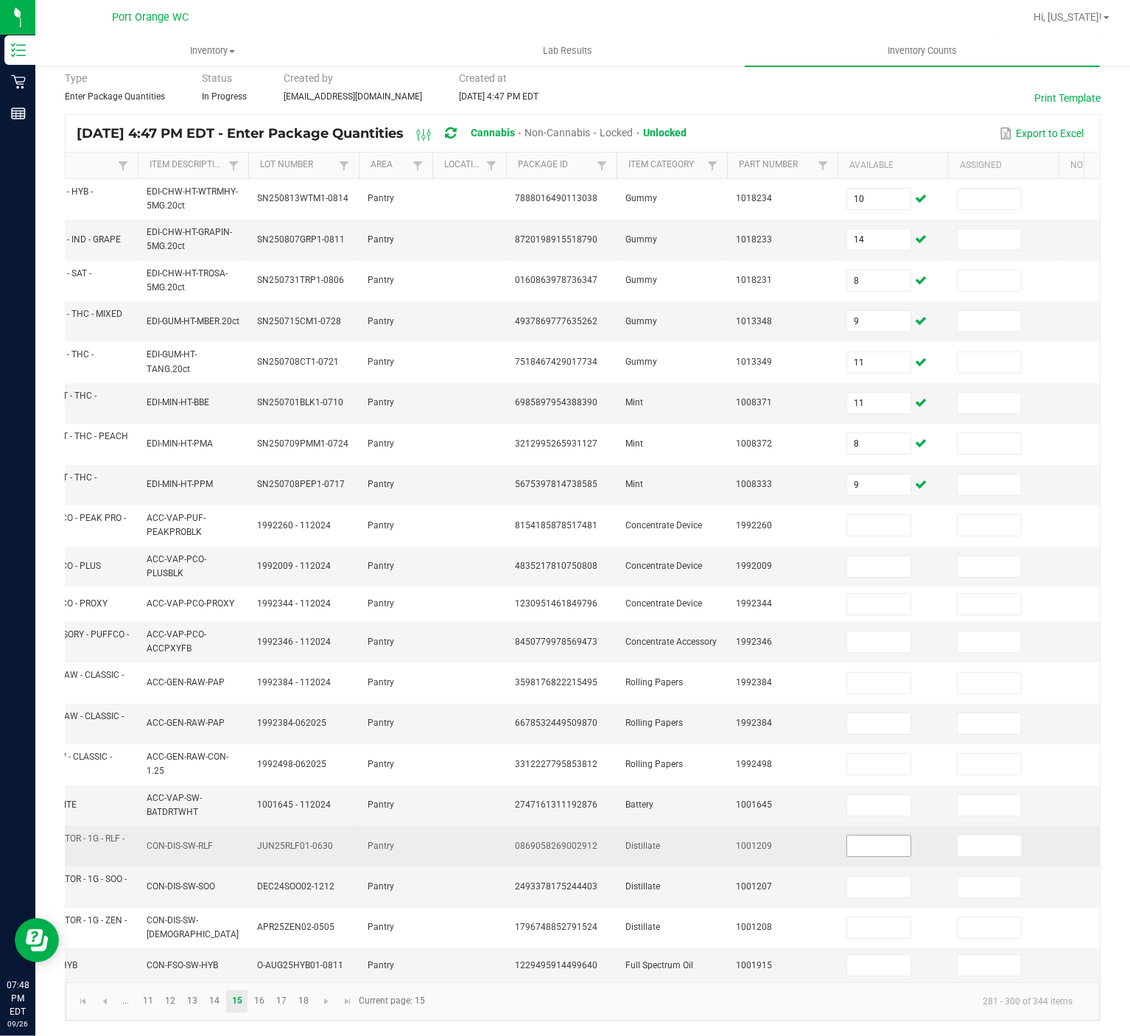
click at [896, 776] on input at bounding box center [878, 845] width 63 height 21
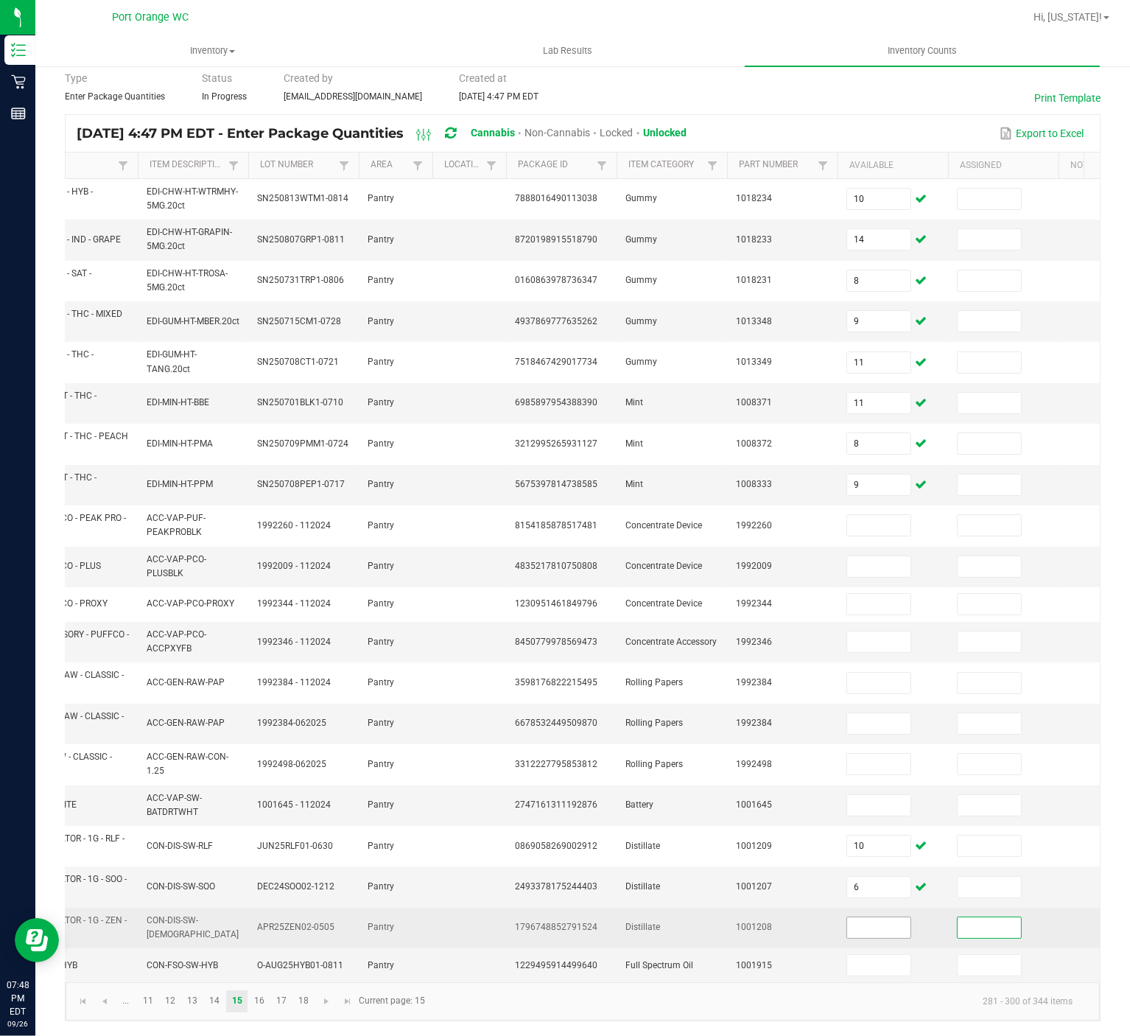
click at [883, 776] on input at bounding box center [878, 927] width 63 height 21
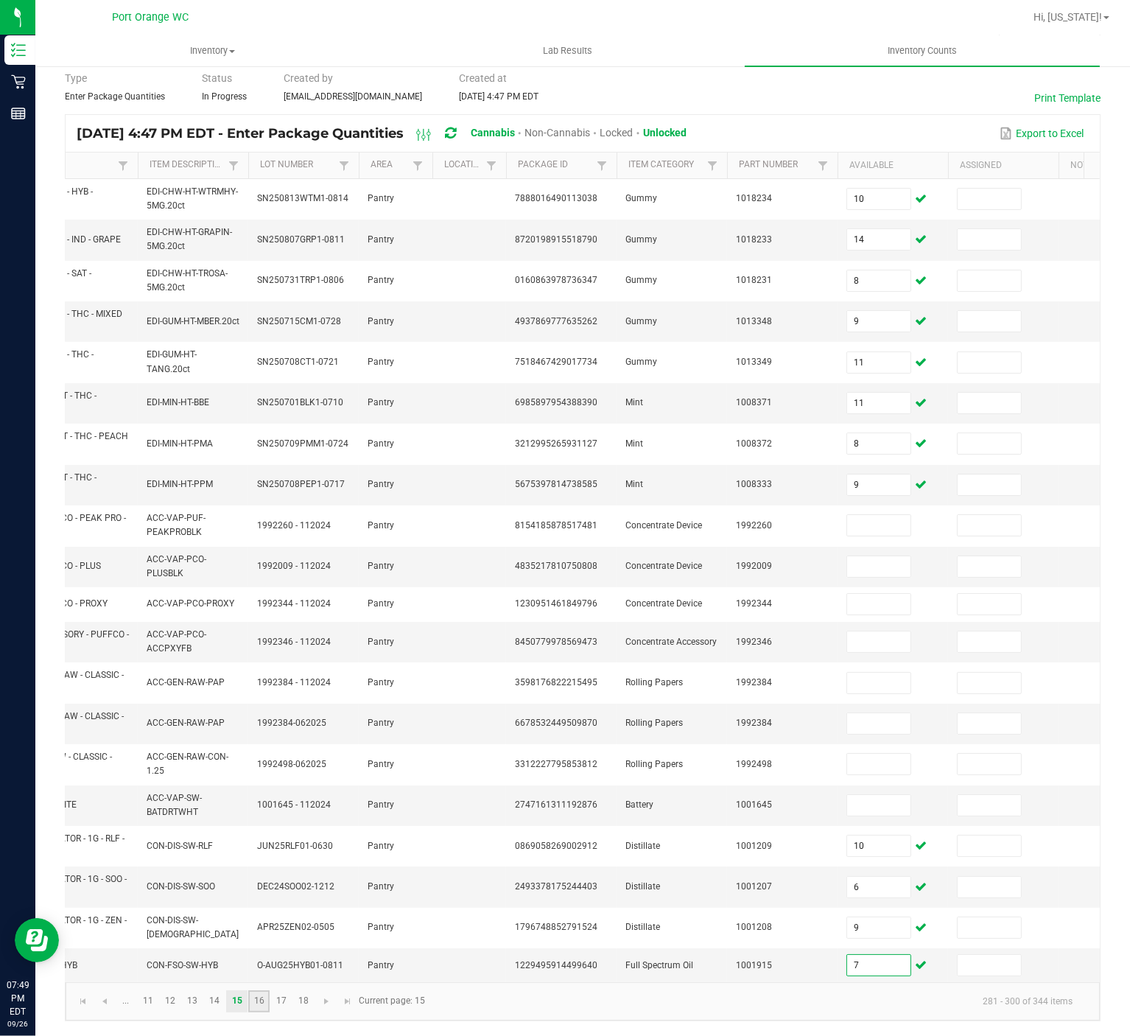
click at [260, 776] on link "16" at bounding box center [258, 1001] width 21 height 22
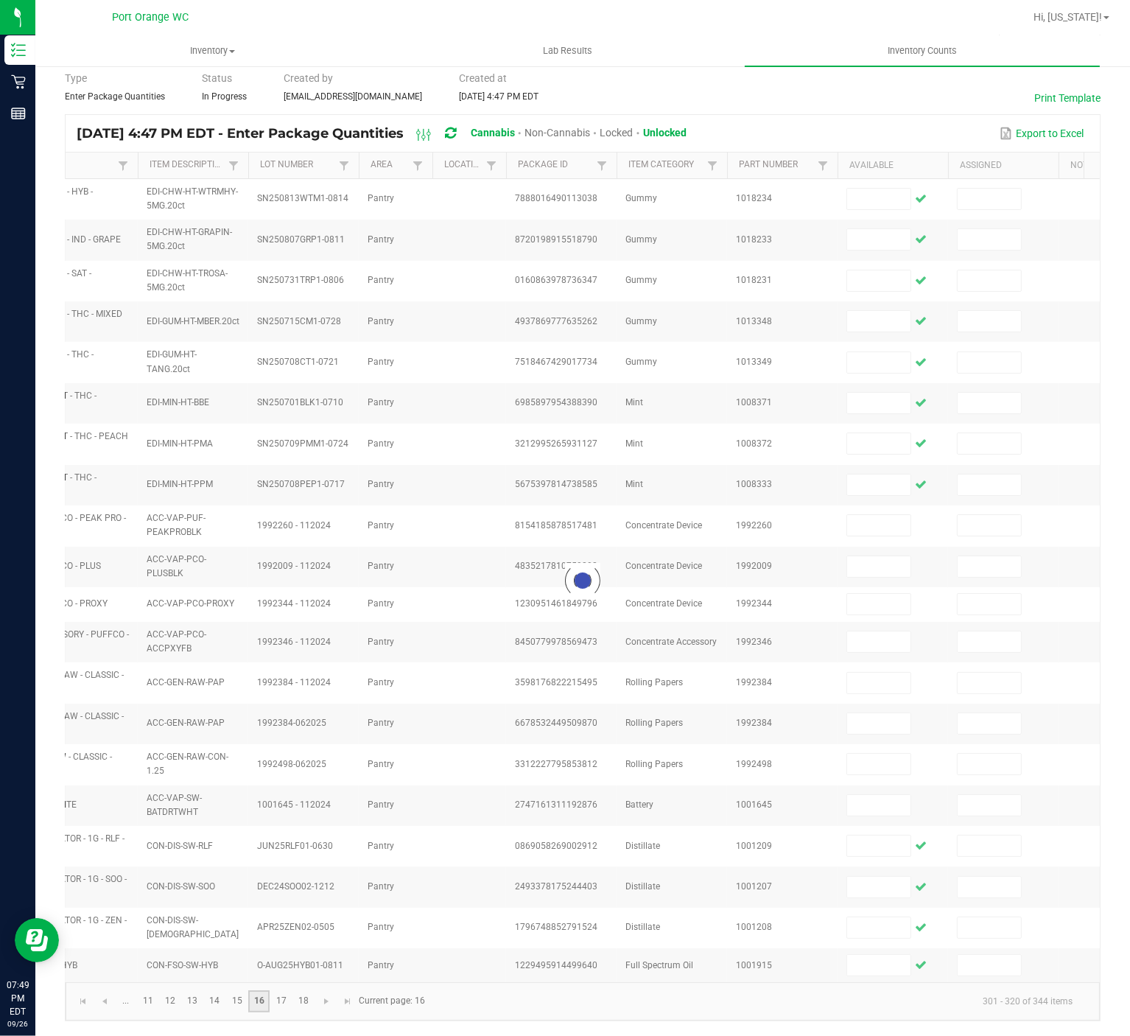
scroll to position [73, 0]
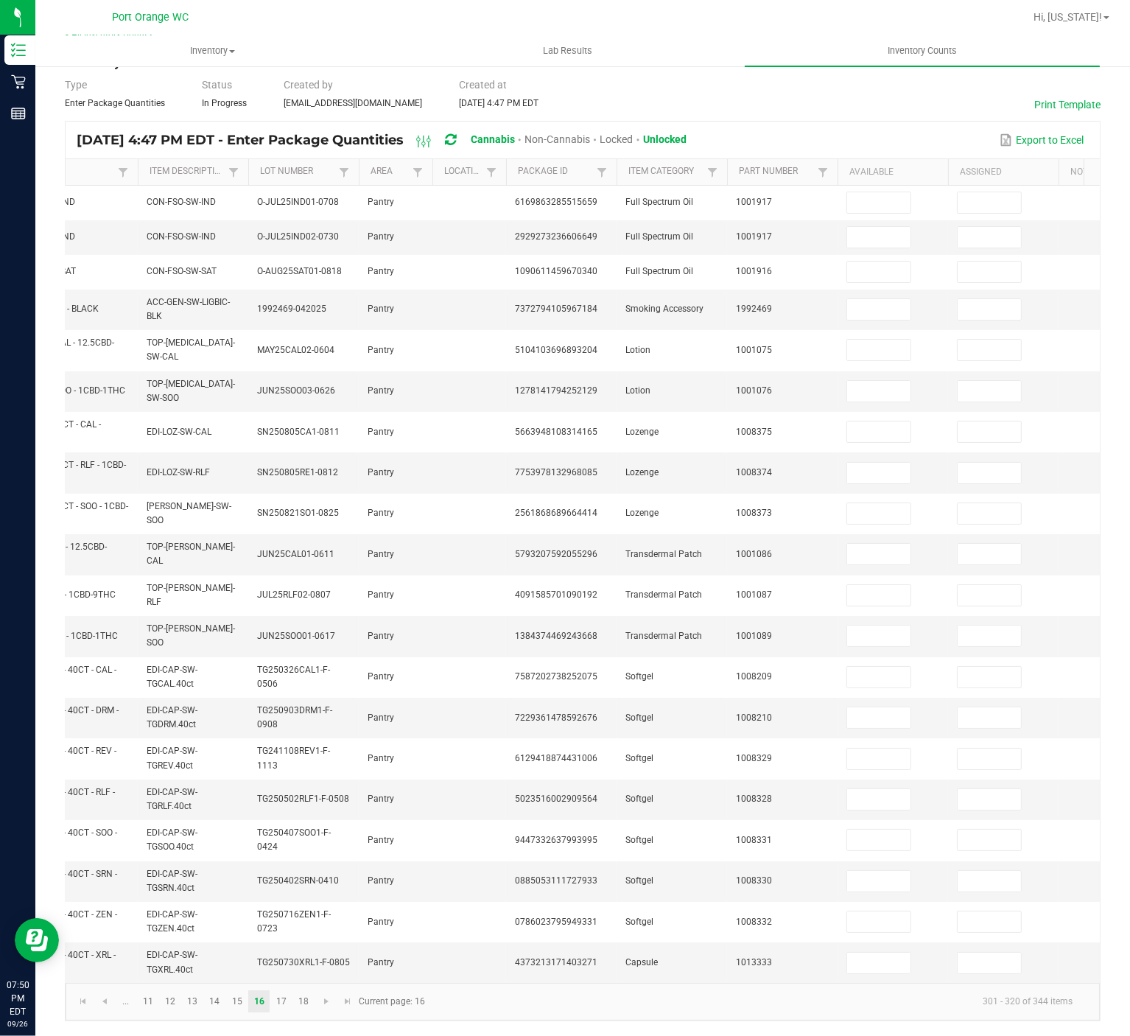
click at [892, 159] on th "Available" at bounding box center [893, 172] width 111 height 27
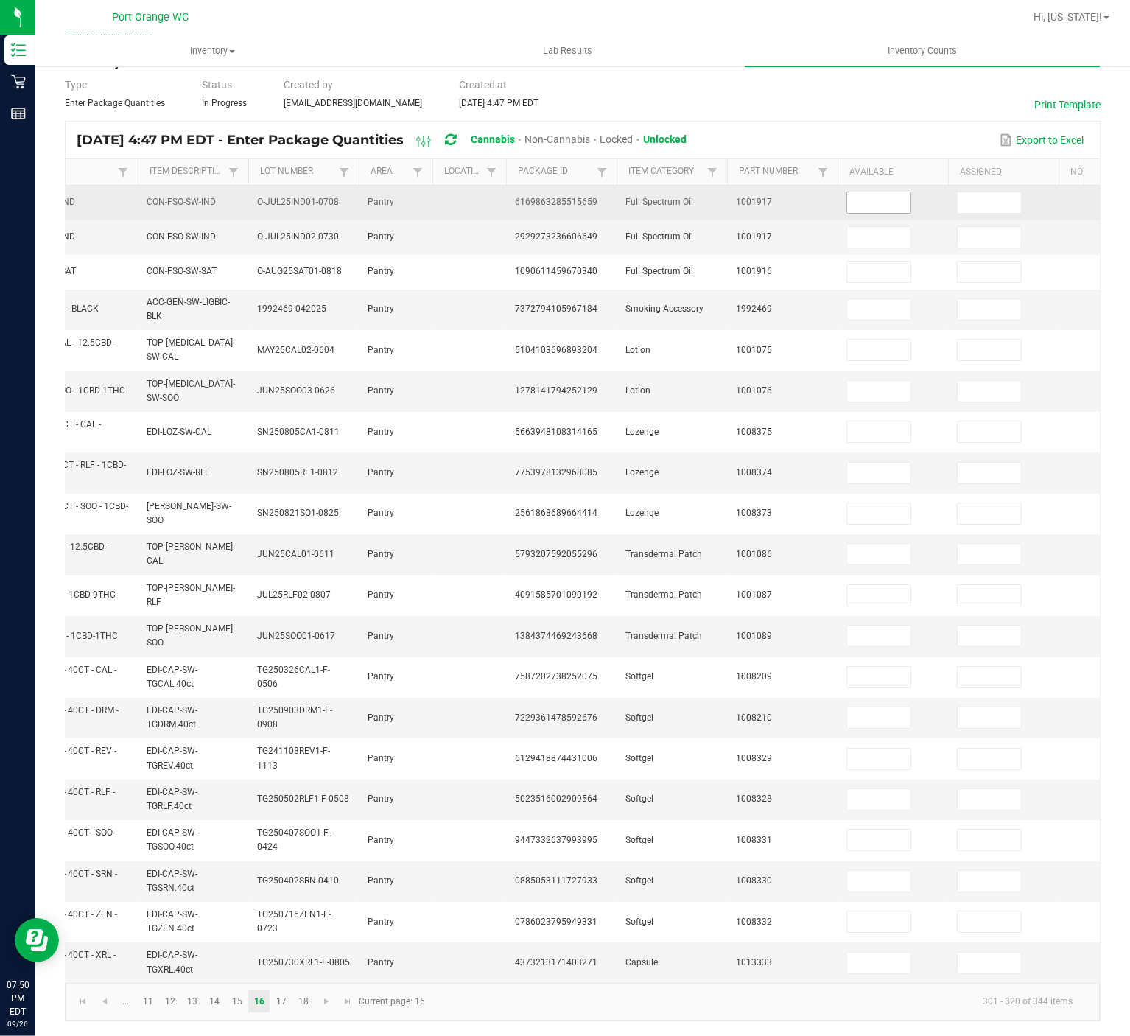
click at [897, 192] on input at bounding box center [878, 202] width 63 height 21
click at [887, 192] on input at bounding box center [878, 202] width 63 height 21
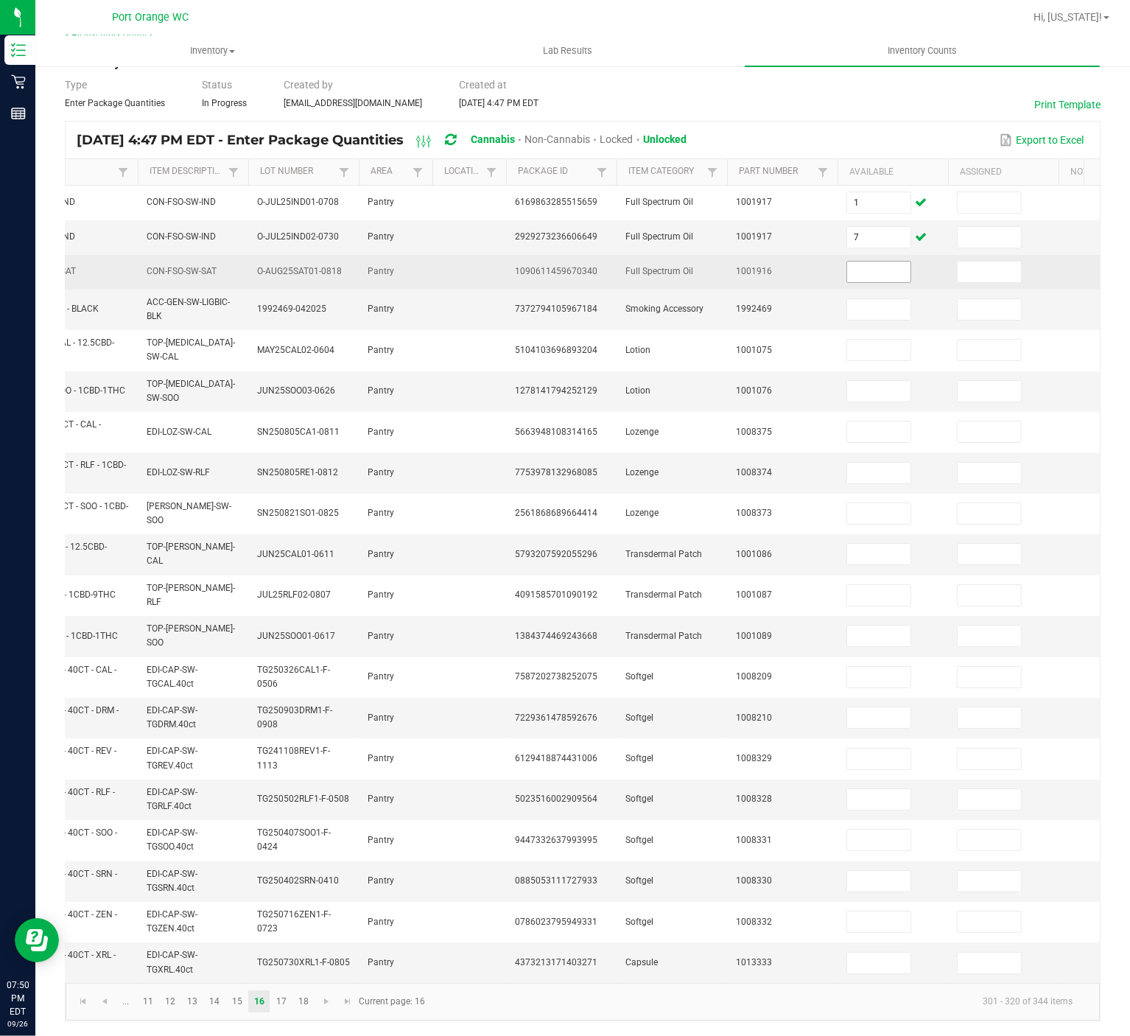
click at [873, 262] on input at bounding box center [878, 272] width 63 height 21
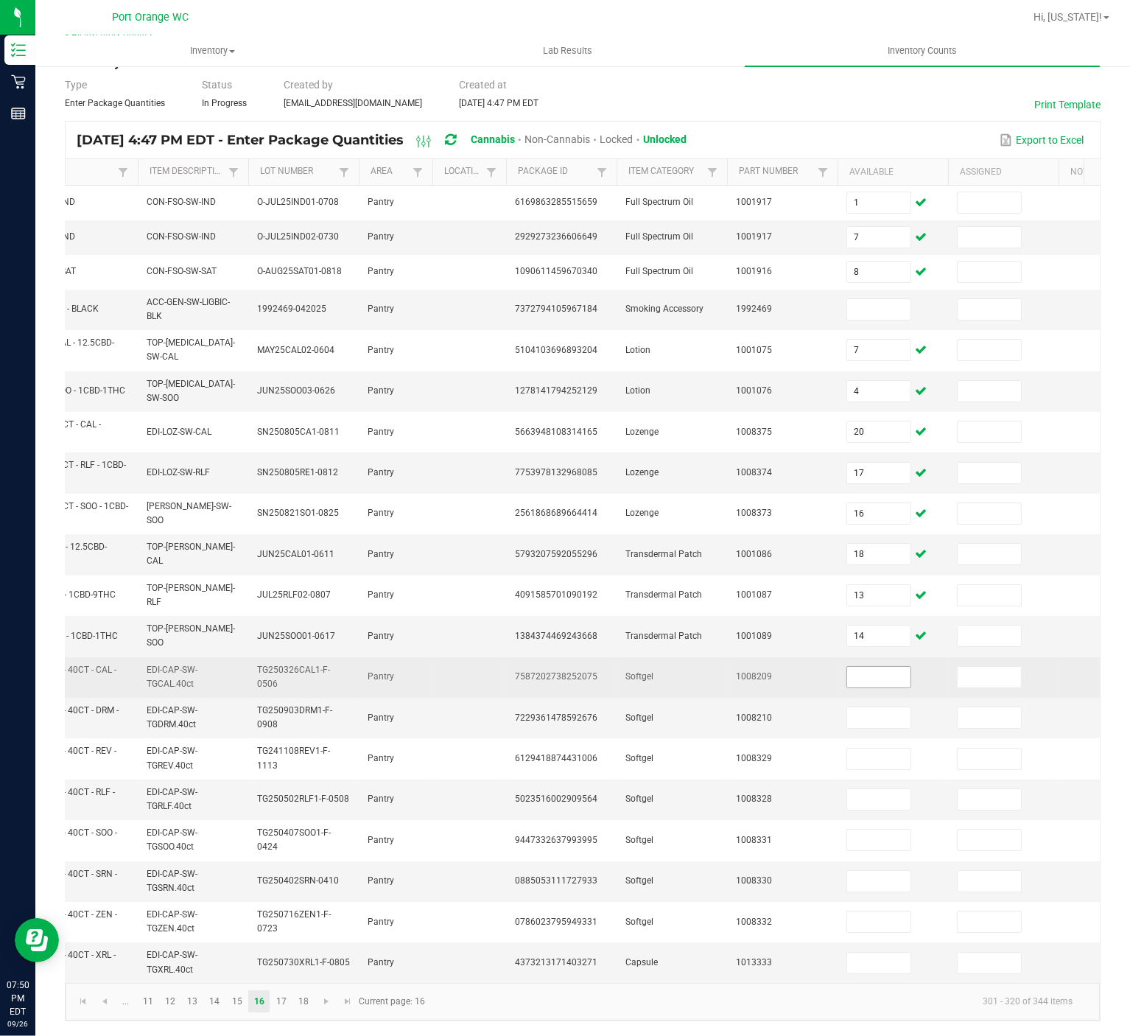
click at [893, 667] on input at bounding box center [878, 677] width 63 height 21
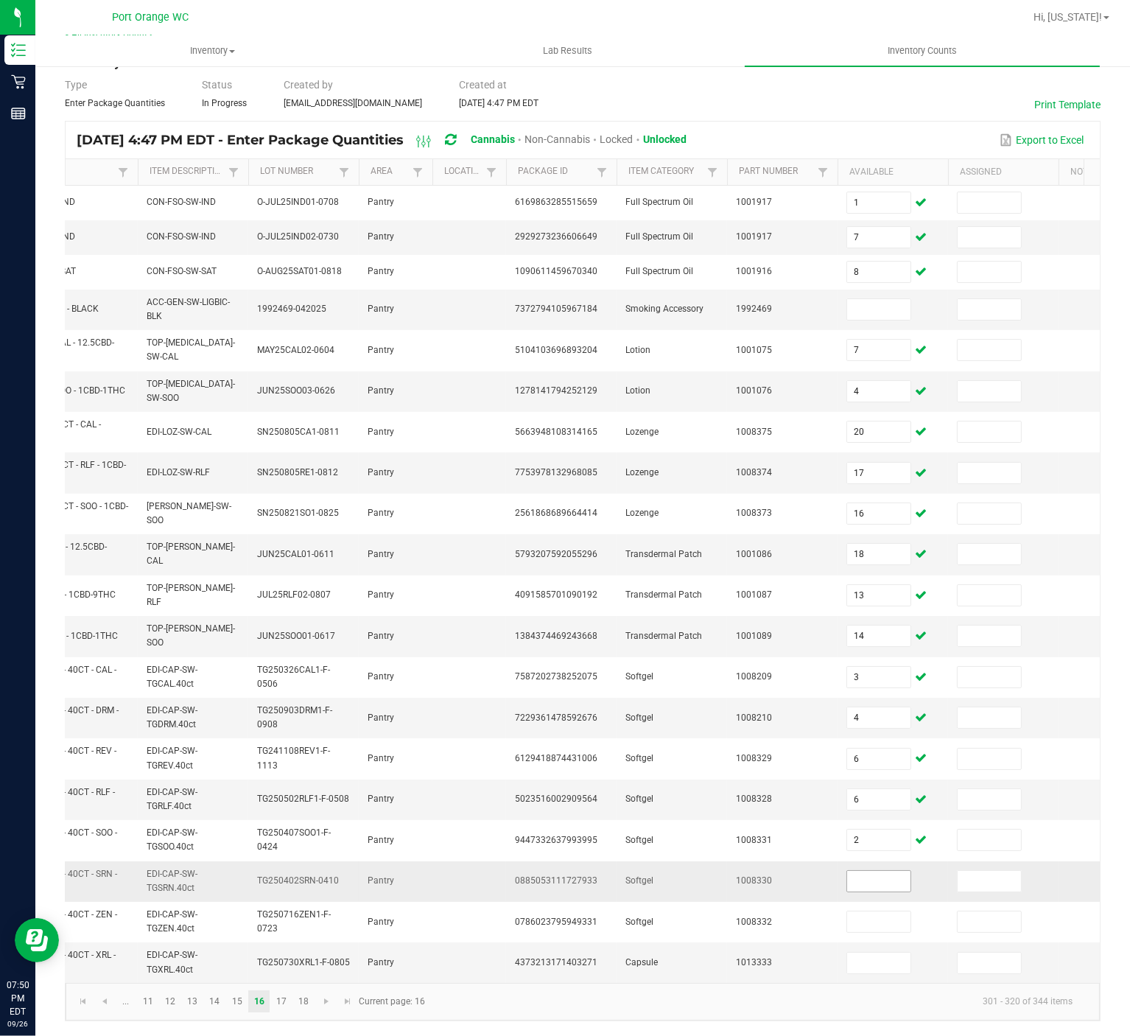
click at [895, 776] on input at bounding box center [878, 881] width 63 height 21
click at [287, 776] on link "17" at bounding box center [280, 1001] width 21 height 22
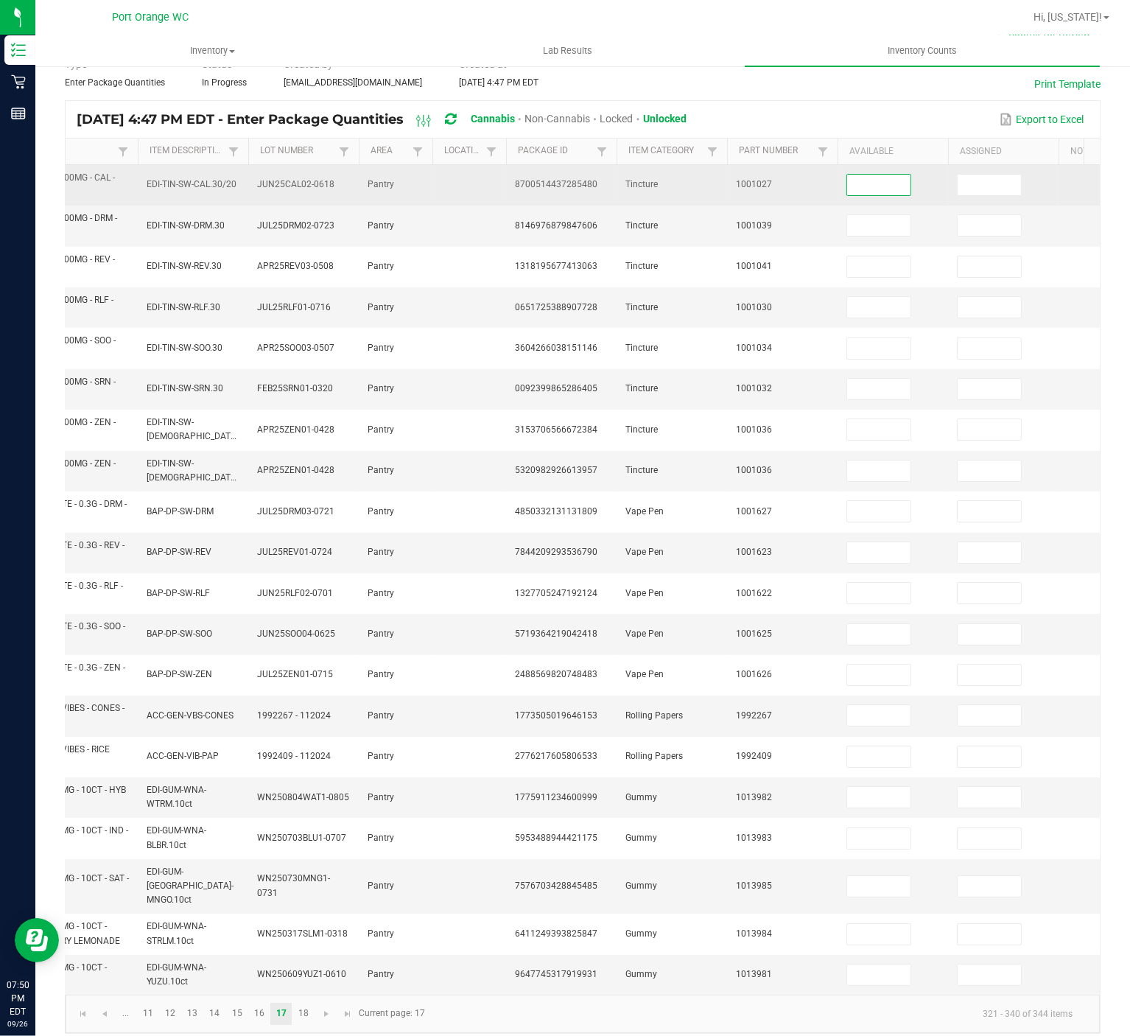
click at [883, 184] on input at bounding box center [878, 185] width 63 height 21
click at [875, 186] on input "8" at bounding box center [878, 185] width 63 height 21
click at [867, 186] on input "6" at bounding box center [878, 185] width 63 height 21
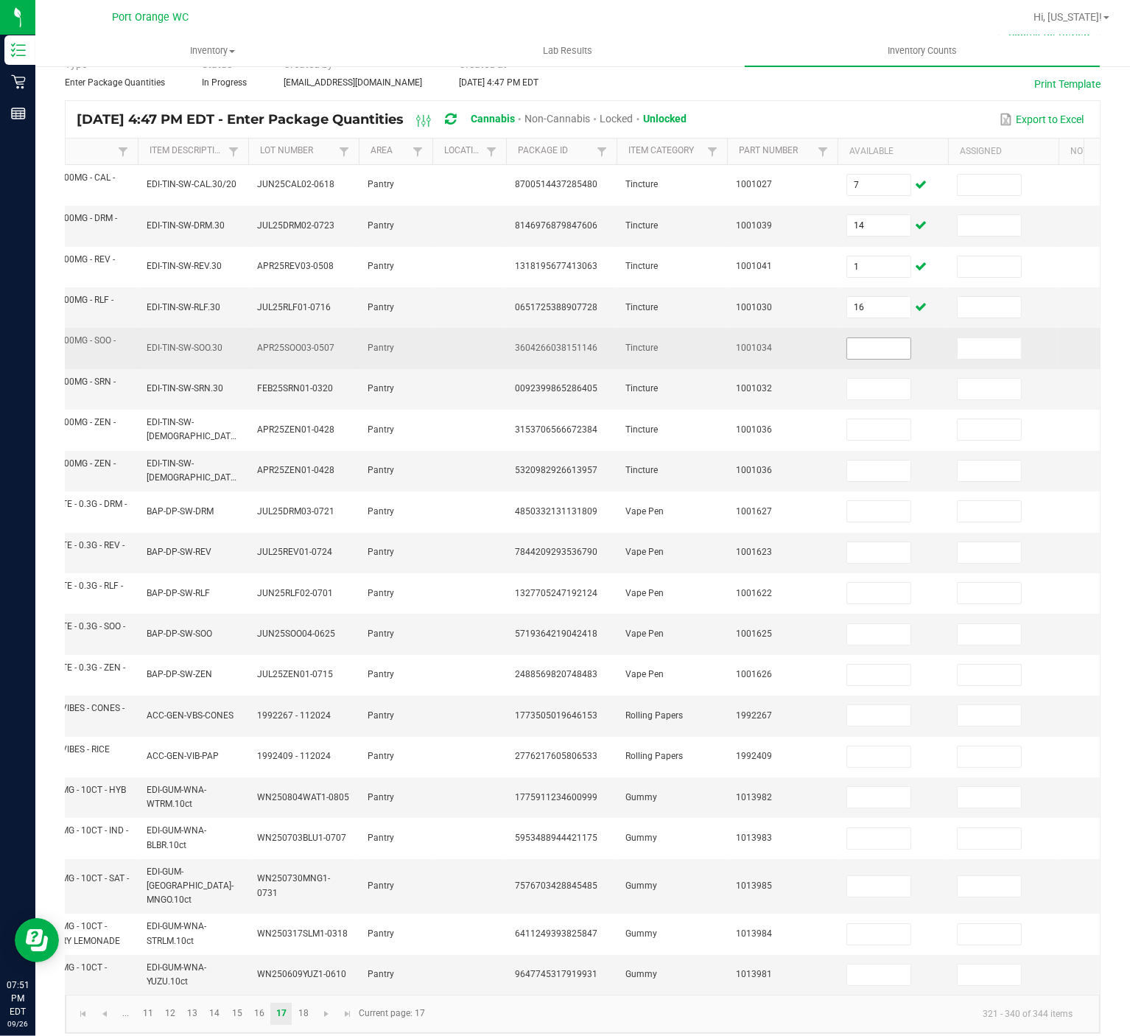
click at [890, 351] on input at bounding box center [878, 348] width 63 height 21
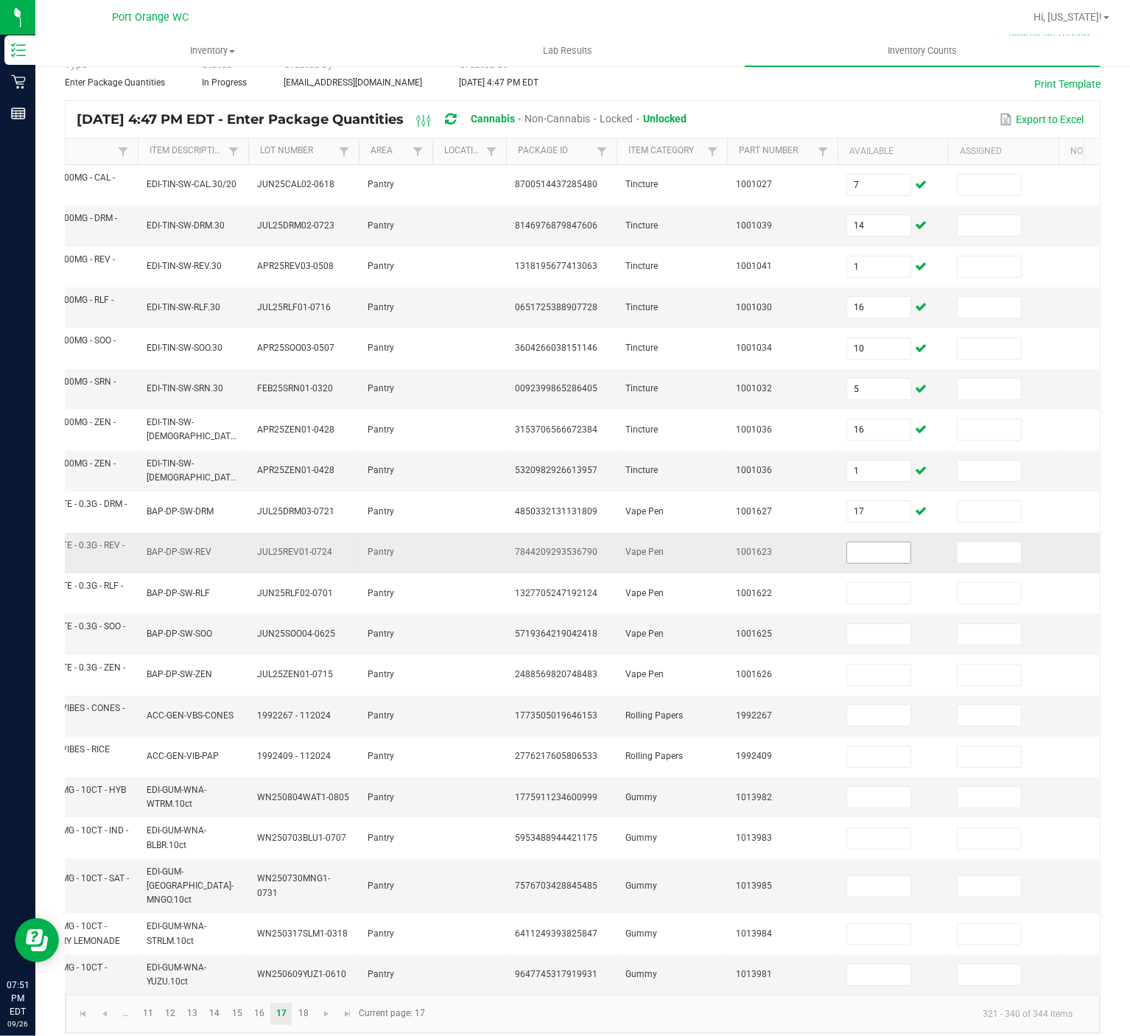
click at [884, 557] on input at bounding box center [878, 552] width 63 height 21
click at [881, 776] on input at bounding box center [878, 886] width 63 height 21
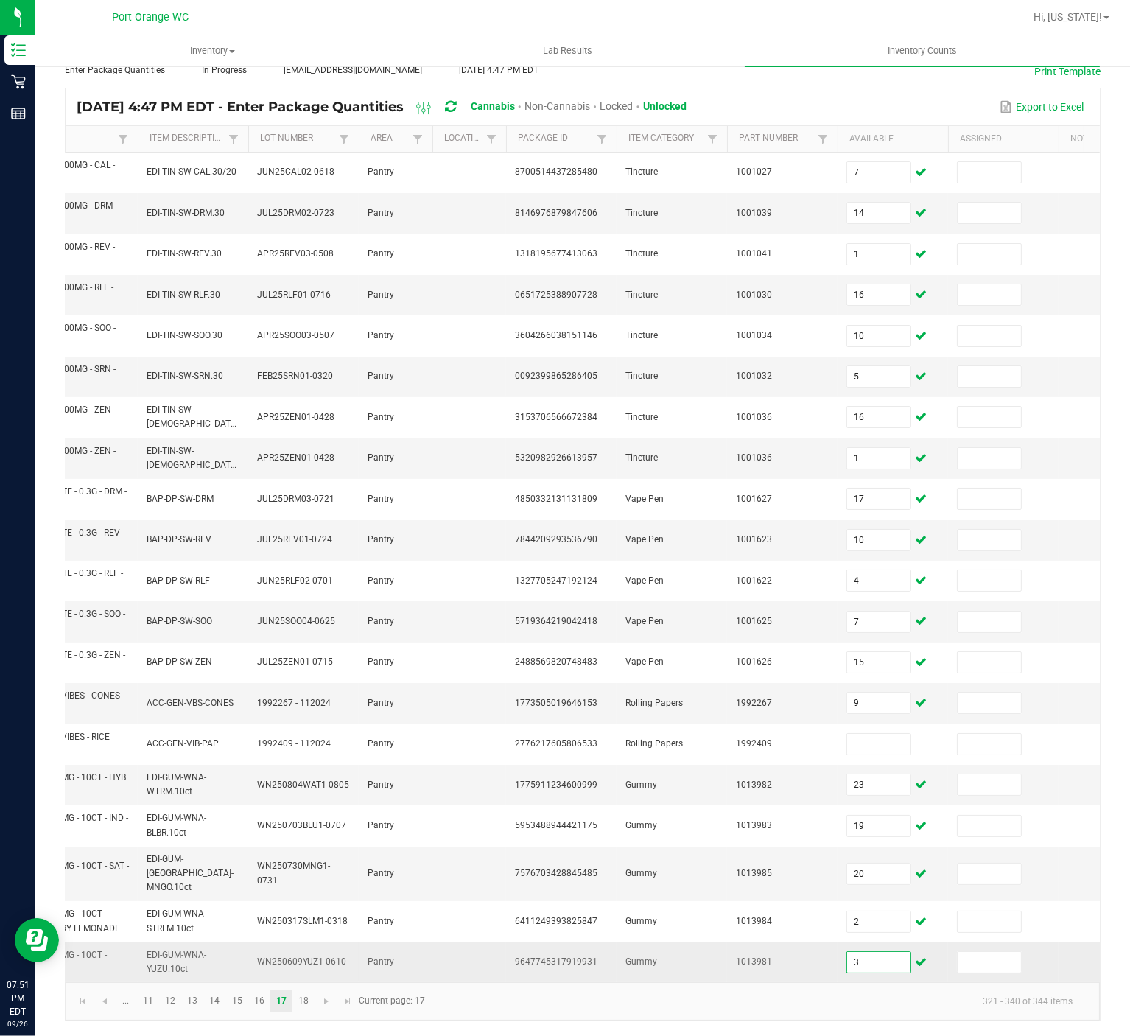
scroll to position [105, 0]
click at [303, 776] on link "18" at bounding box center [302, 1001] width 21 height 22
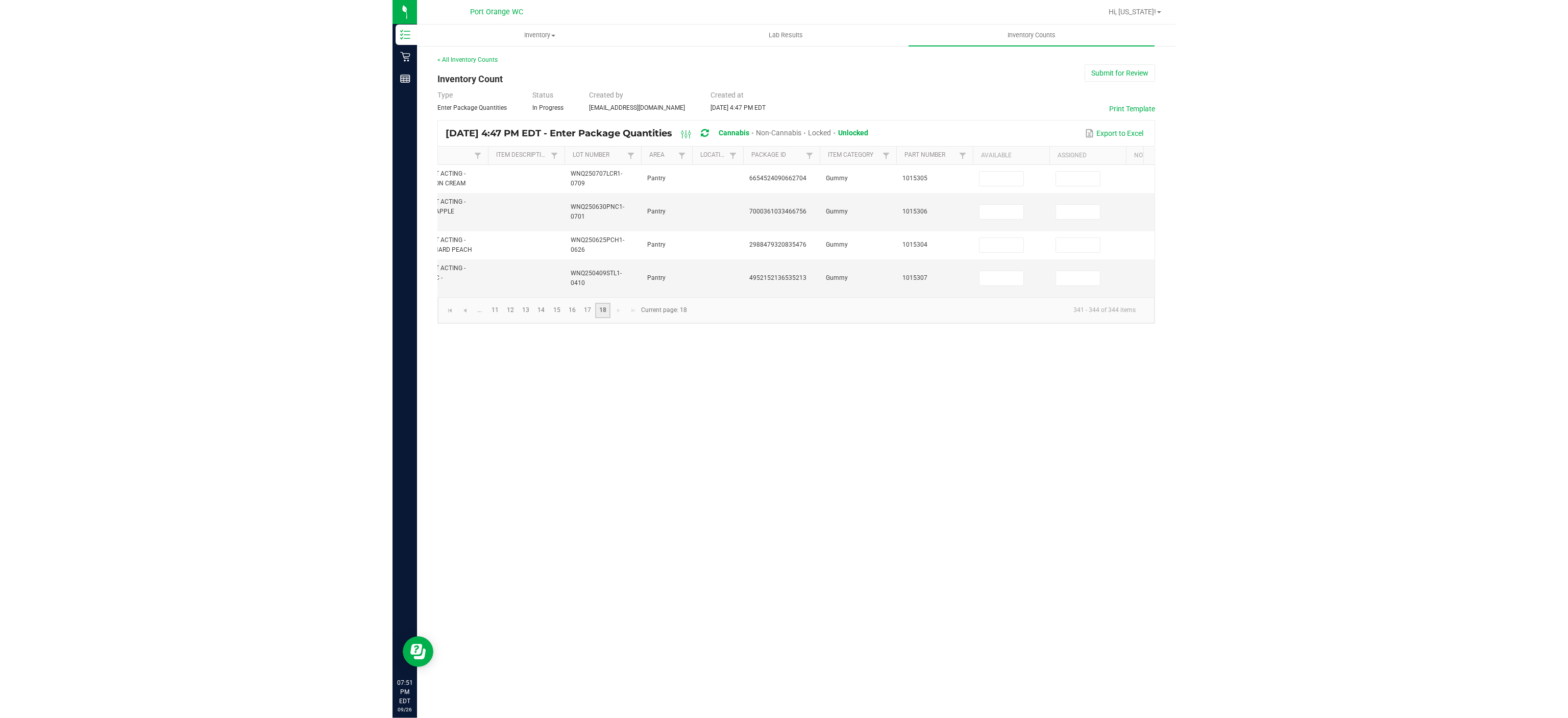
scroll to position [0, 0]
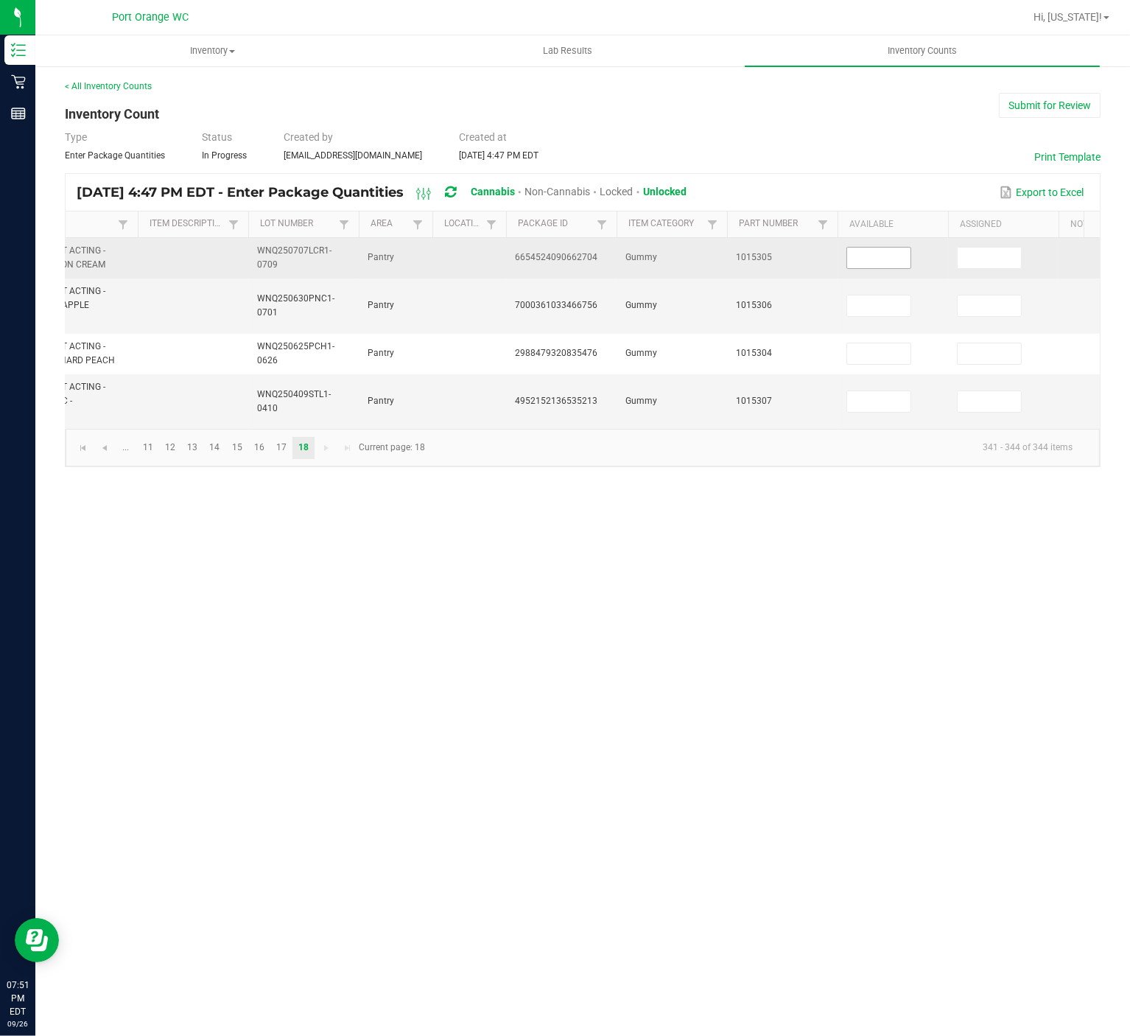
click at [891, 257] on input at bounding box center [878, 258] width 63 height 21
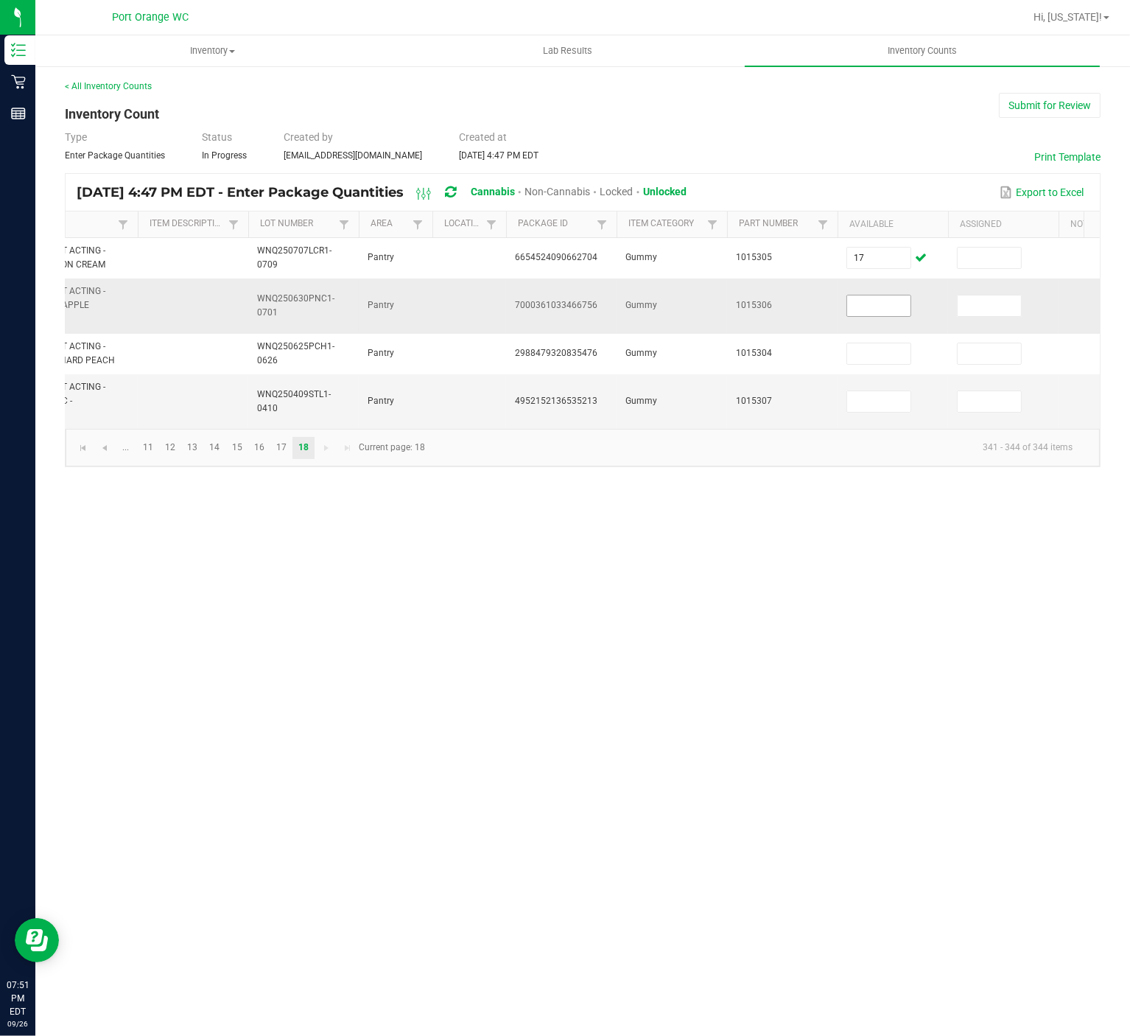
click at [898, 303] on input at bounding box center [878, 305] width 63 height 21
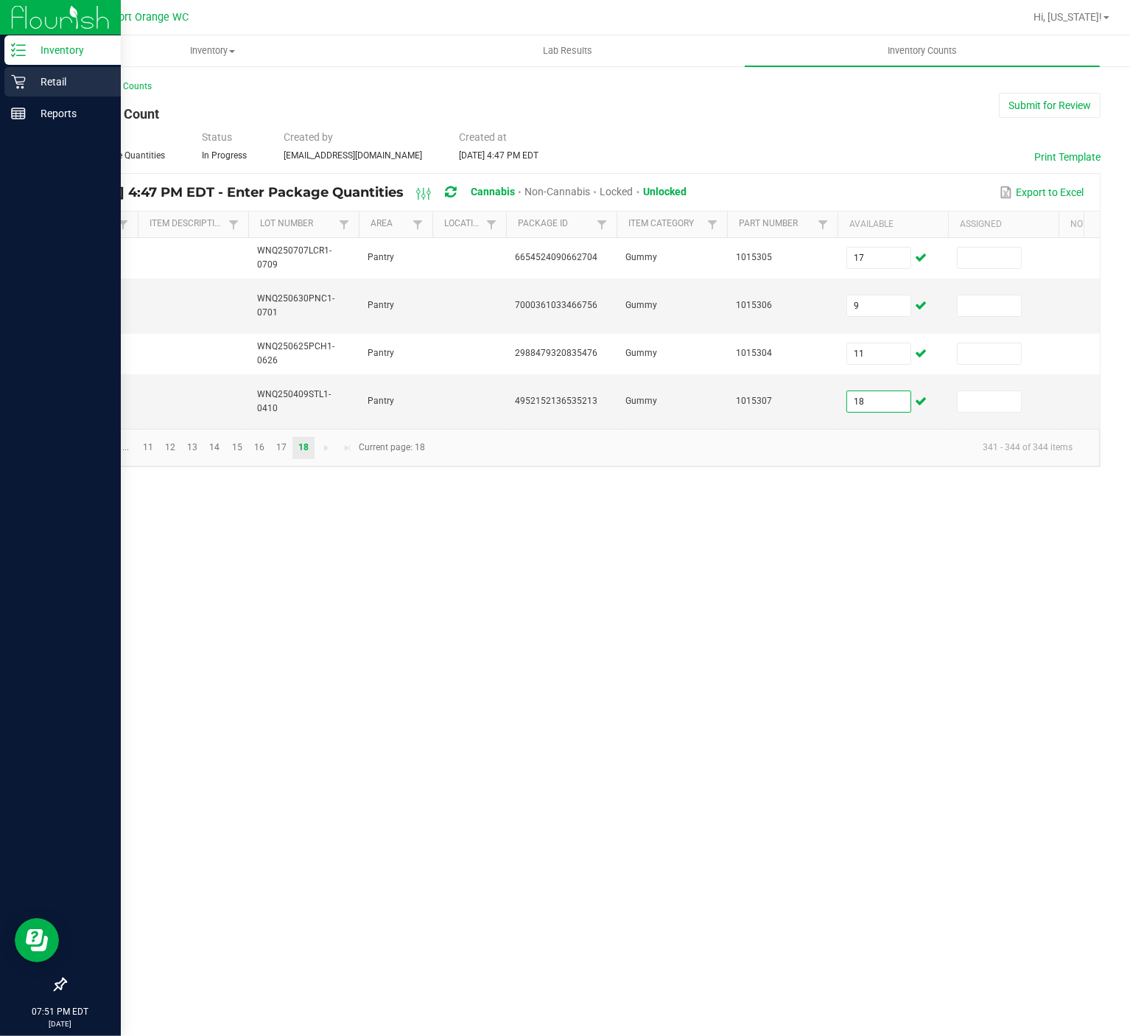
click at [64, 74] on p "Retail" at bounding box center [70, 82] width 88 height 18
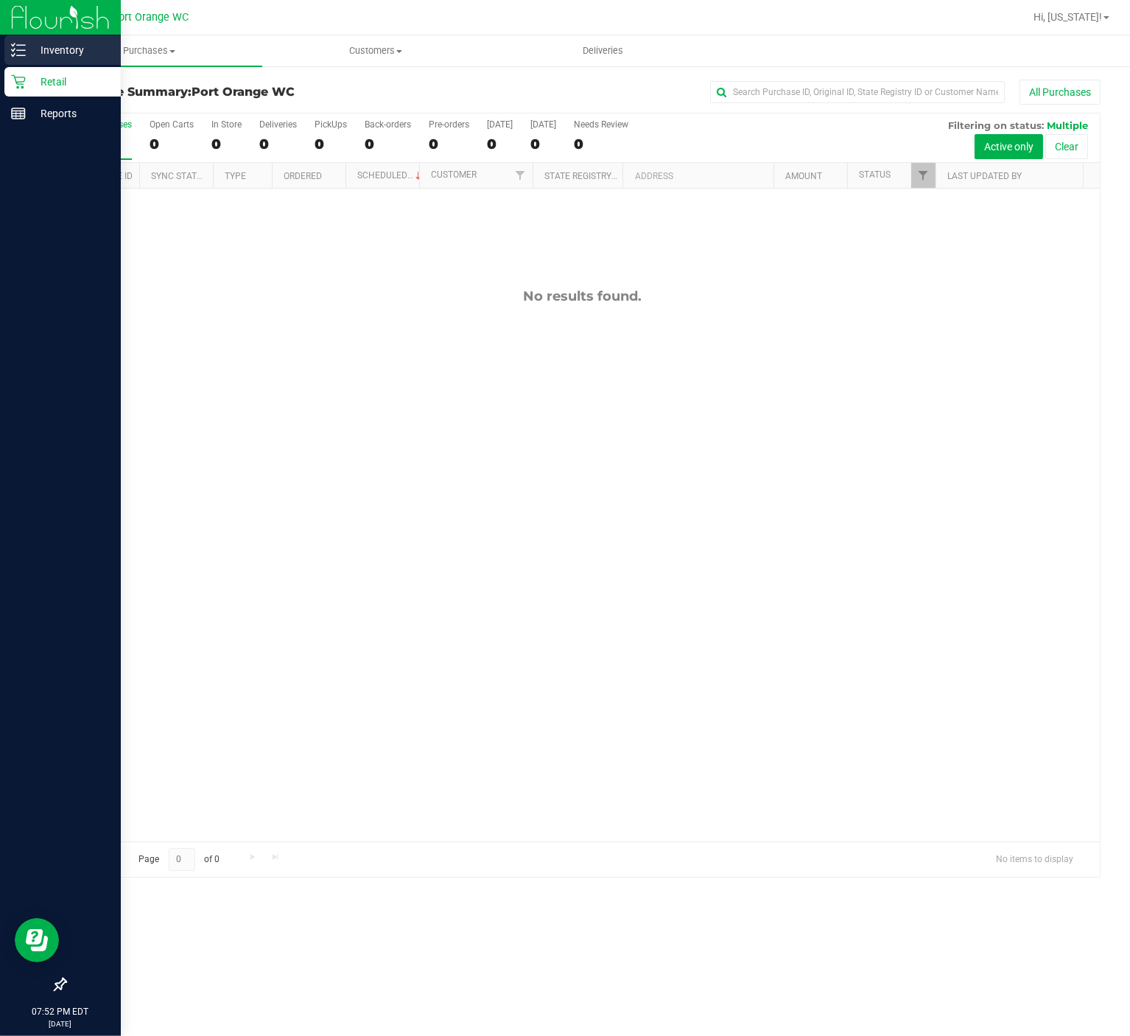
click at [13, 49] on icon at bounding box center [18, 50] width 15 height 15
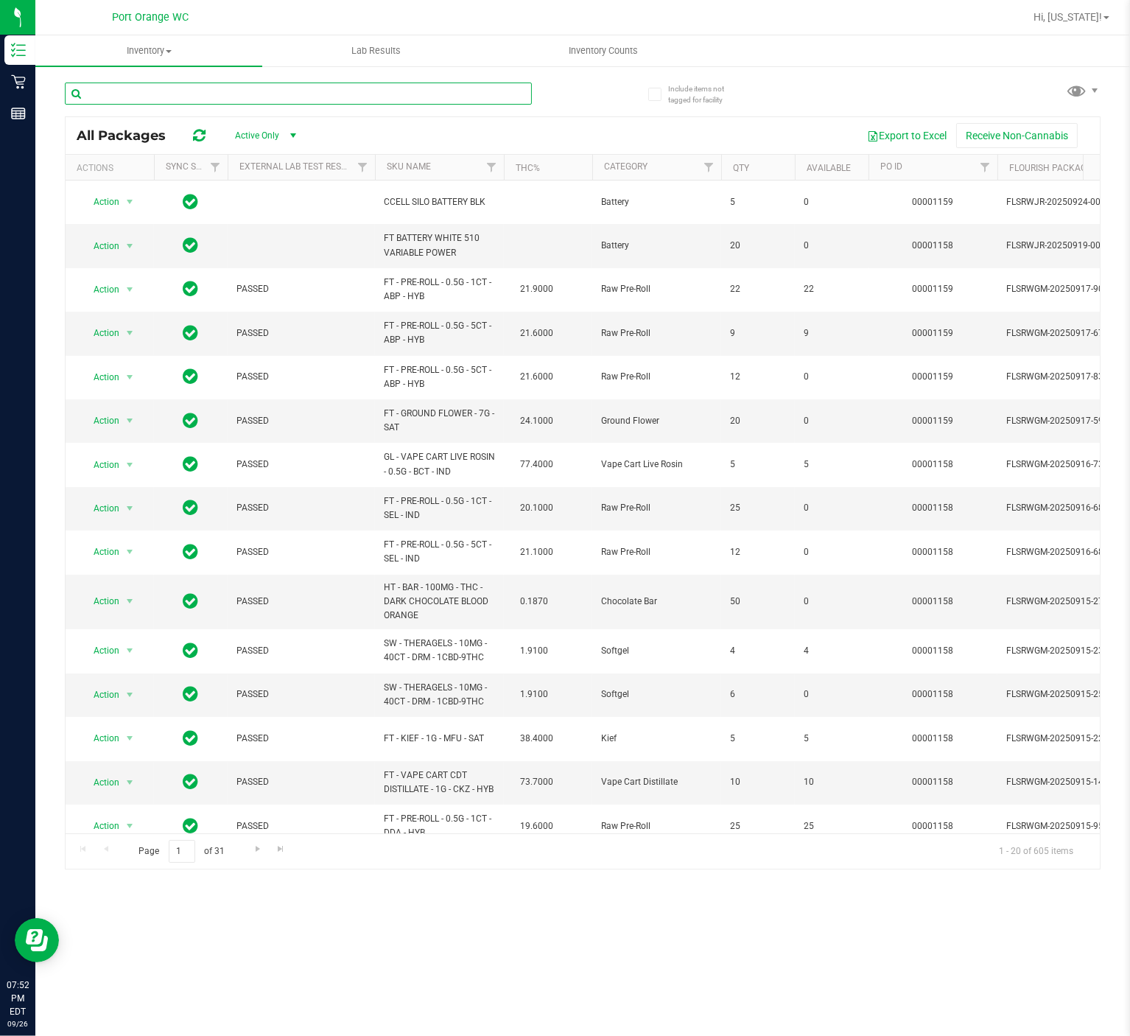
click at [155, 94] on input "text" at bounding box center [298, 94] width 467 height 22
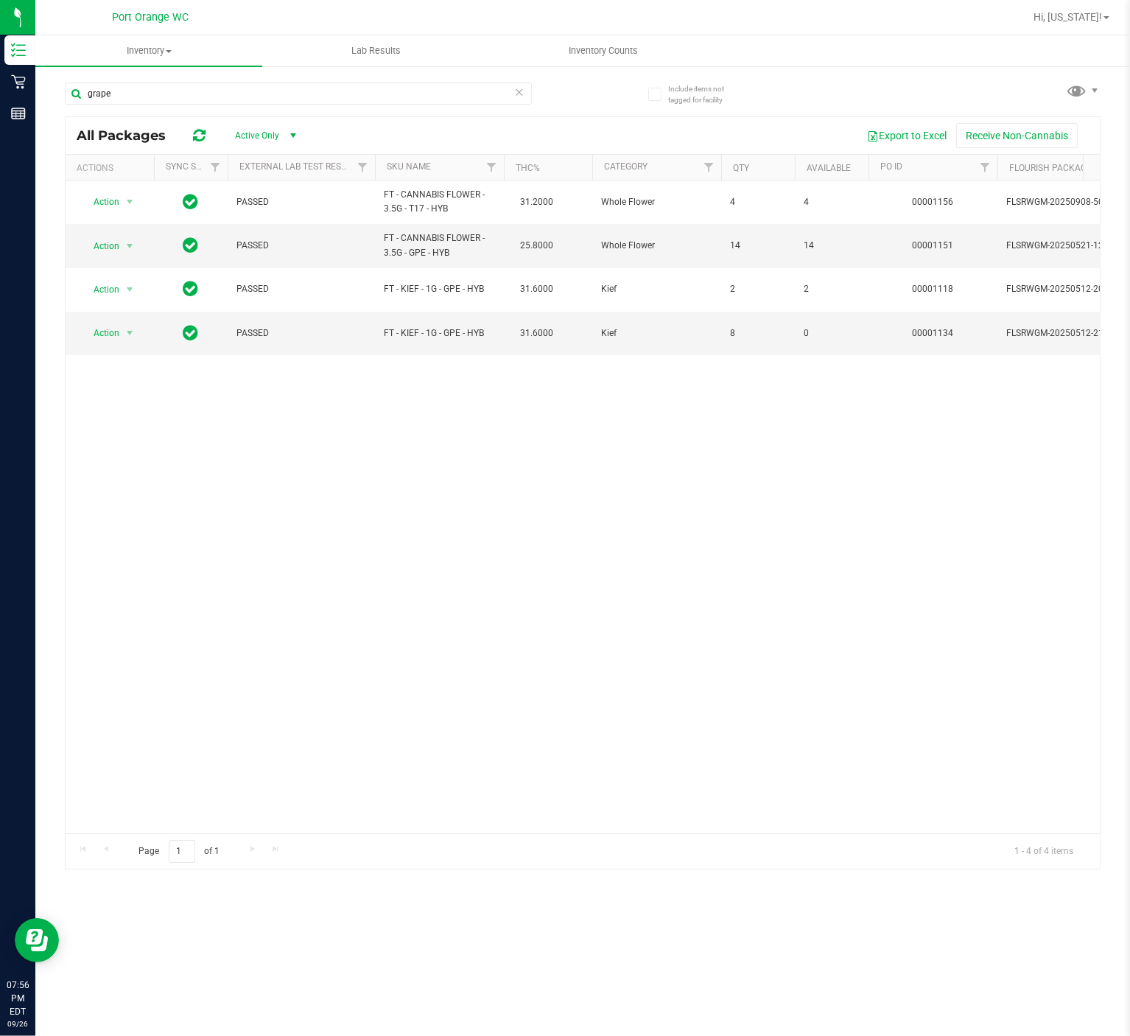
click at [713, 625] on div "Action Action Global inventory Package audit log Print package label Print prod…" at bounding box center [583, 507] width 1034 height 653
click at [975, 673] on div "Action Action Global inventory Package audit log Print package label Print prod…" at bounding box center [583, 507] width 1034 height 653
click at [680, 682] on div "Action Action Global inventory Package audit log Print package label Print prod…" at bounding box center [583, 507] width 1034 height 653
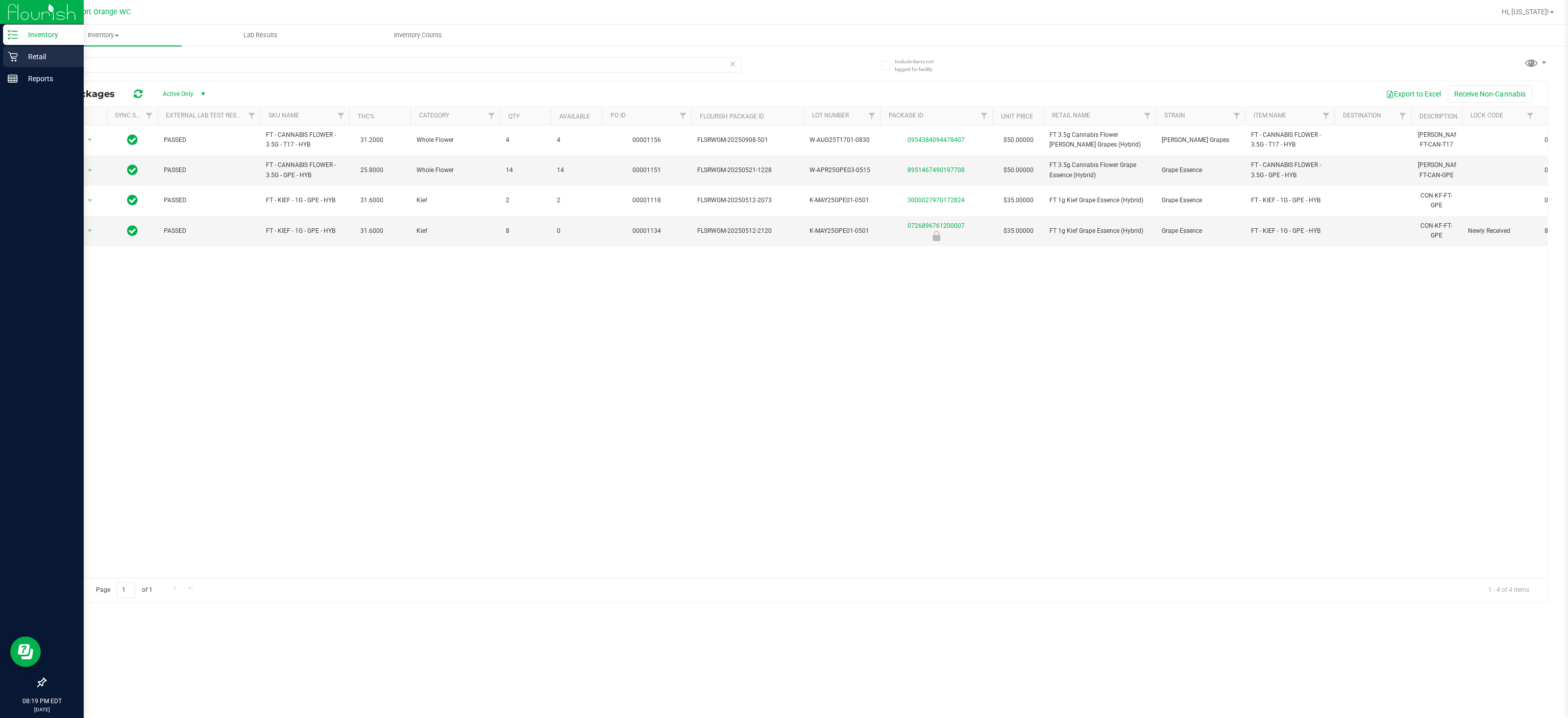
click at [48, 58] on p "Retail" at bounding box center [49, 57] width 61 height 12
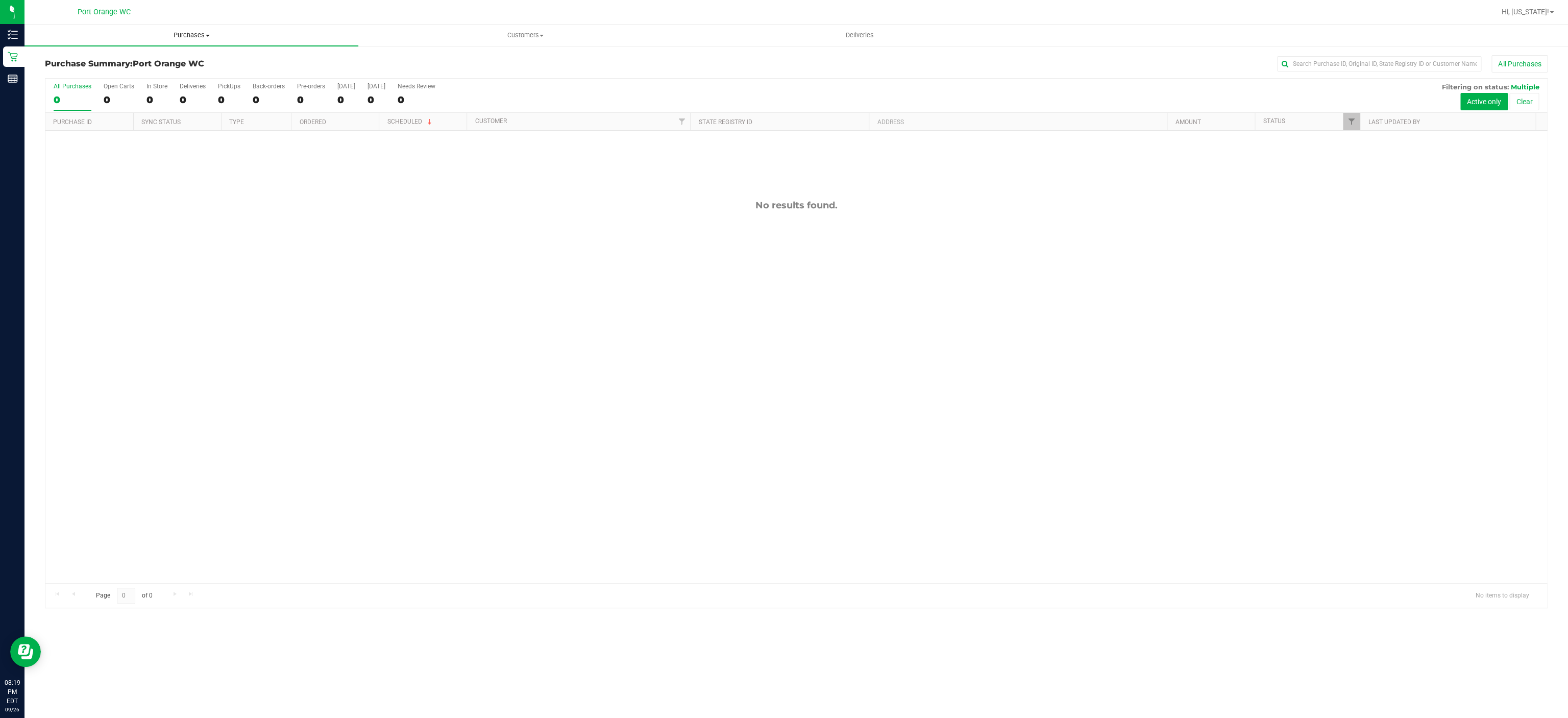
click at [182, 30] on span "Purchases" at bounding box center [191, 35] width 334 height 9
click at [130, 71] on li "Fulfillment" at bounding box center [191, 74] width 334 height 12
click at [547, 291] on div "No results found." at bounding box center [796, 392] width 1501 height 521
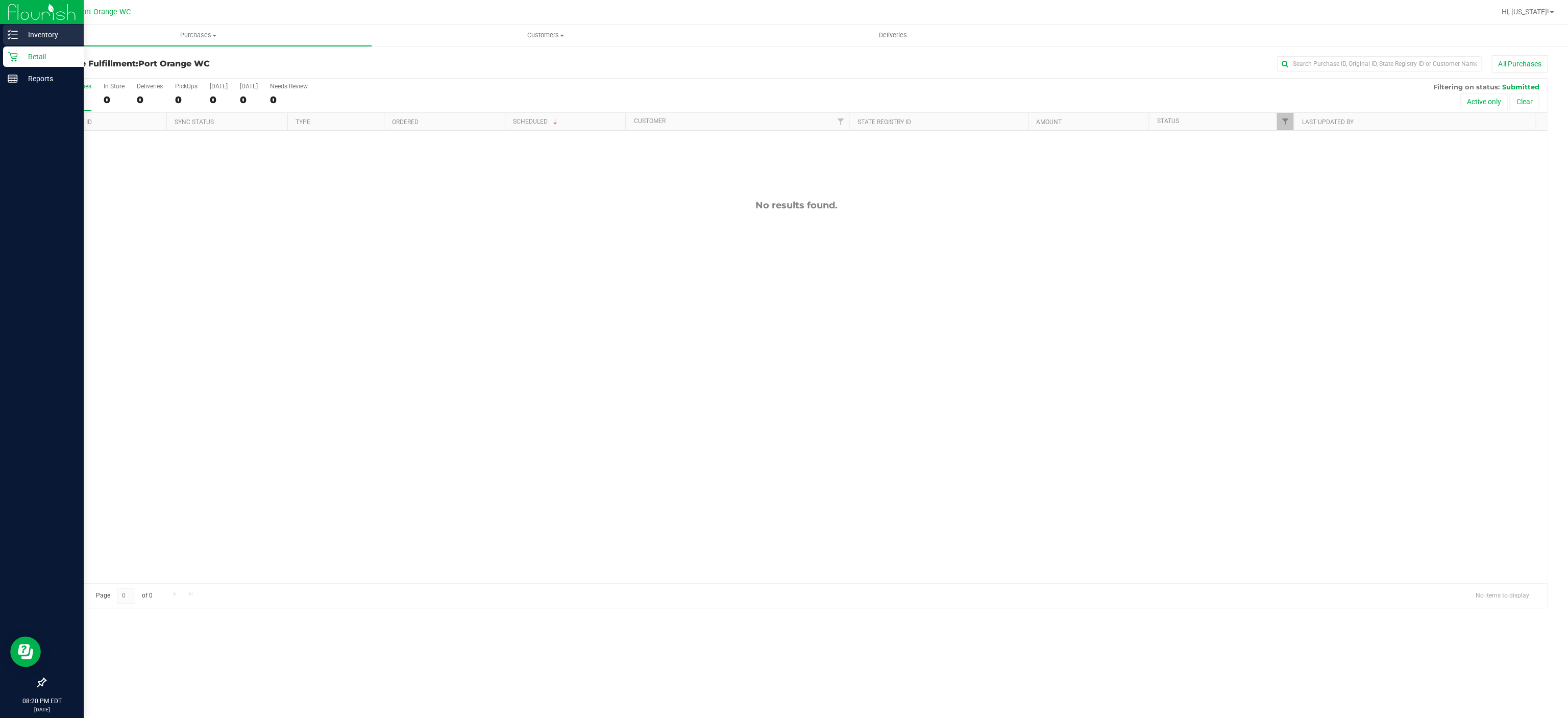
click at [21, 40] on div "Inventory" at bounding box center [43, 34] width 80 height 20
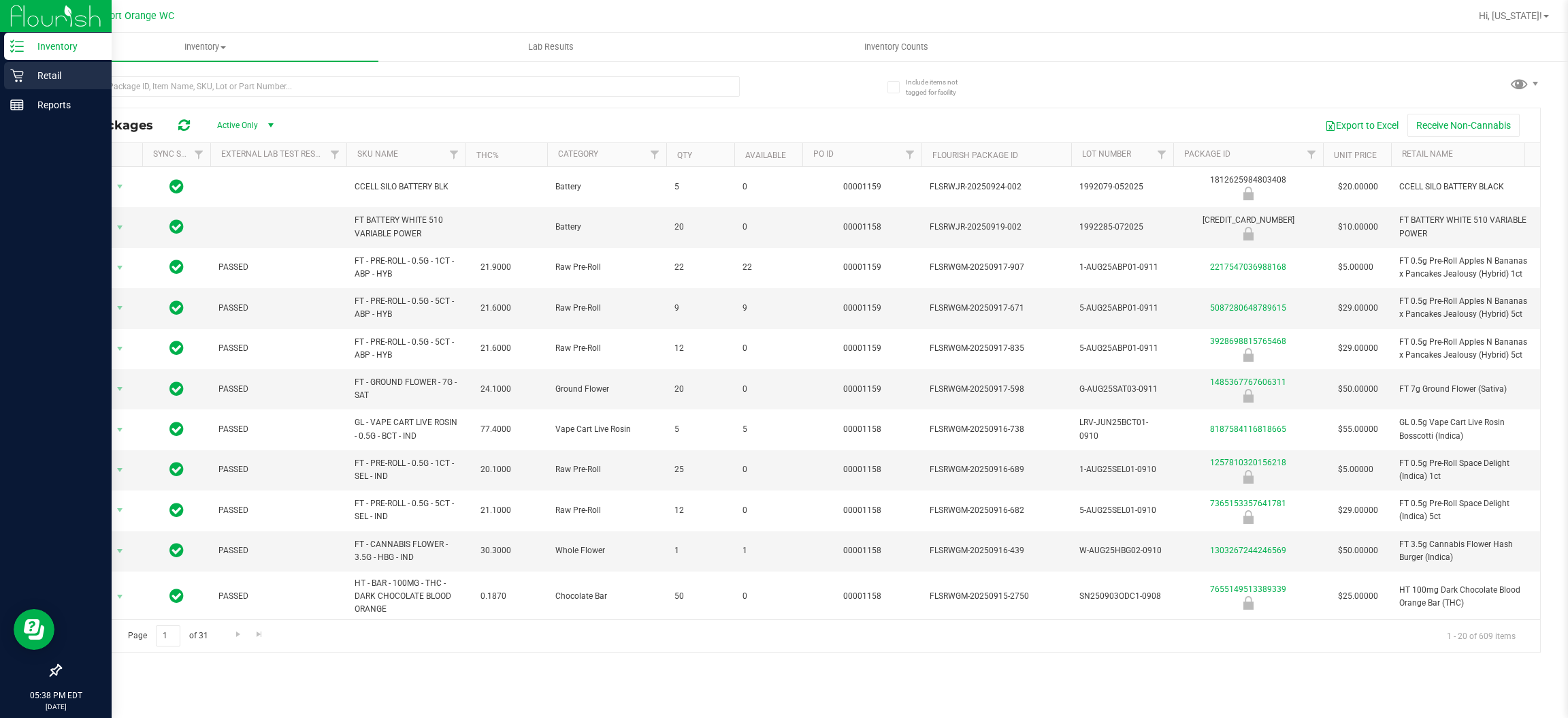
click at [22, 73] on icon at bounding box center [17, 76] width 13 height 13
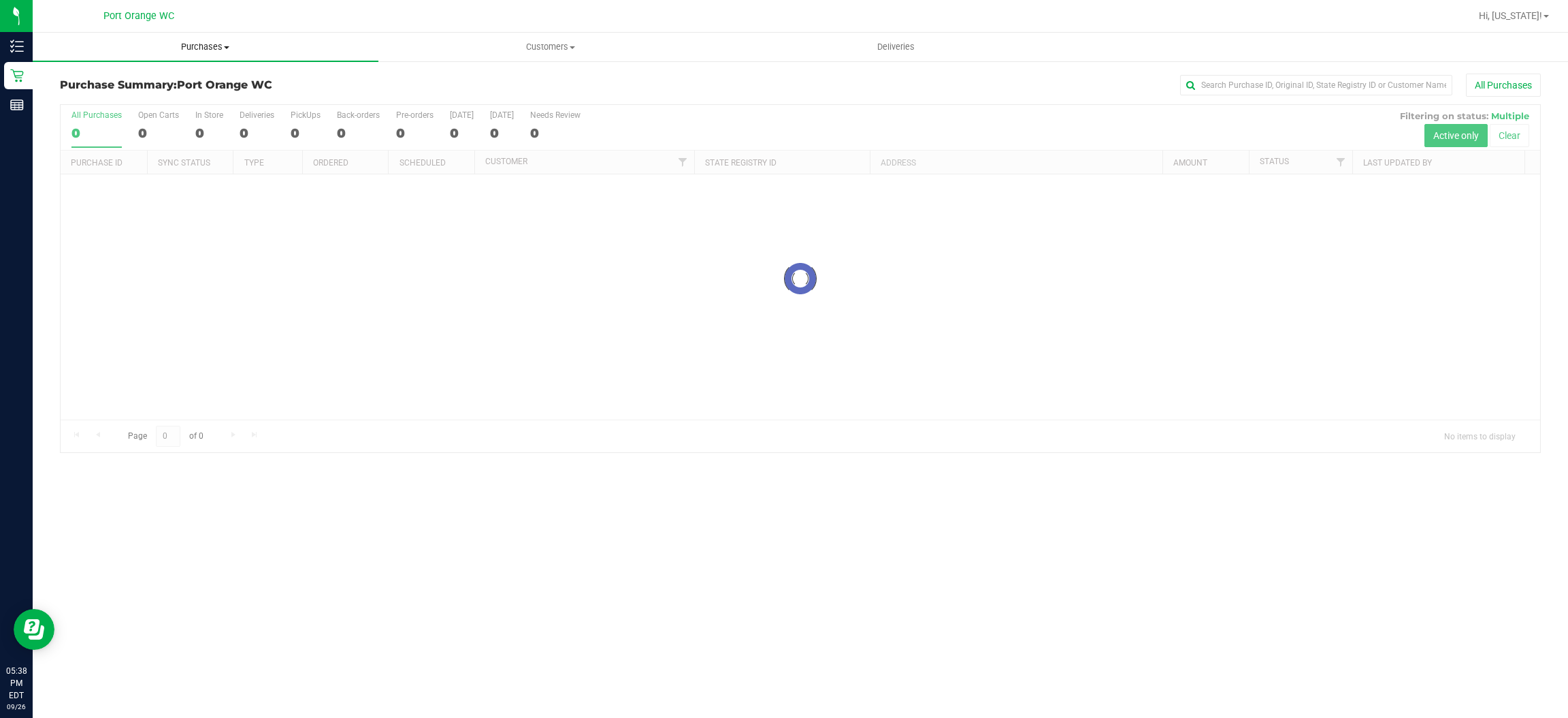
click at [208, 51] on span "Purchases" at bounding box center [205, 46] width 346 height 12
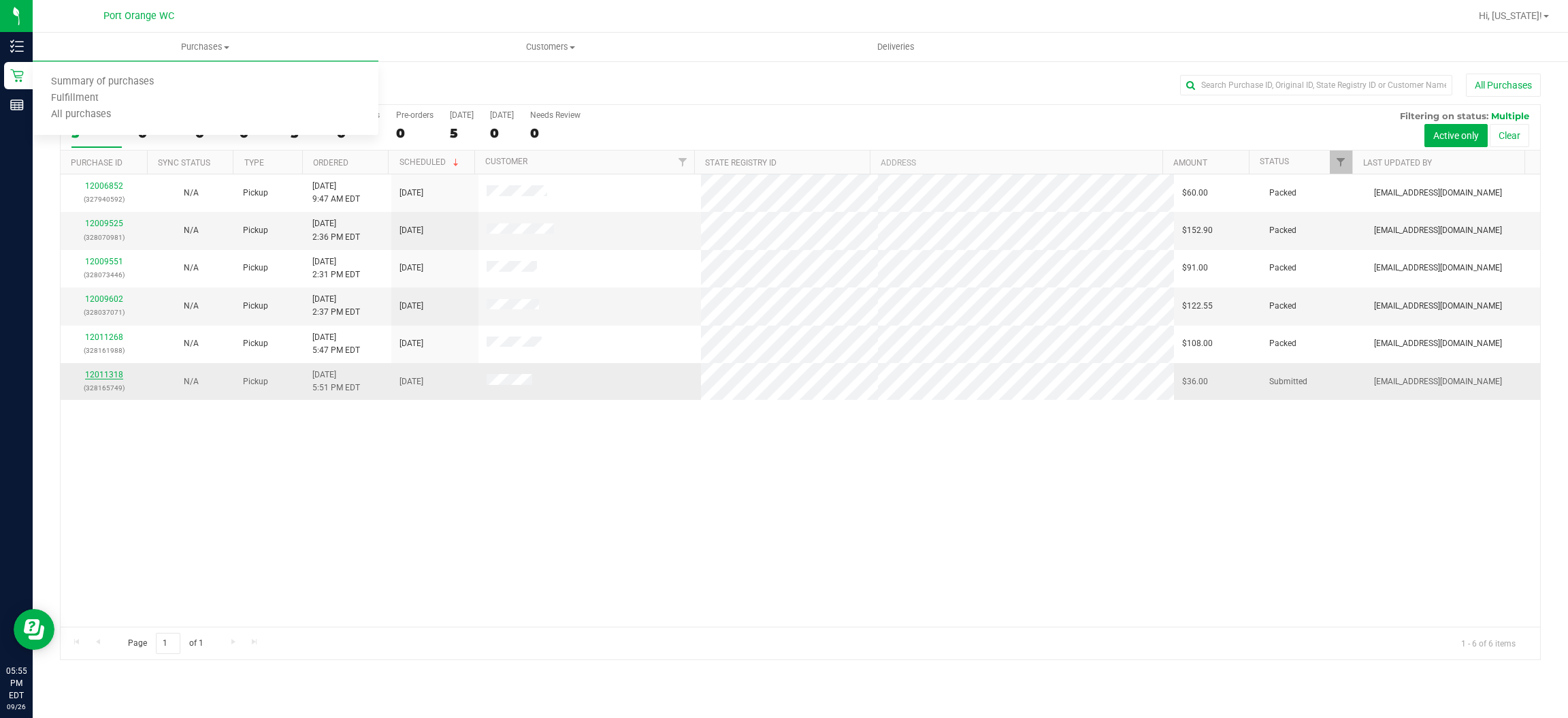
click at [114, 374] on link "12011318" at bounding box center [103, 374] width 38 height 9
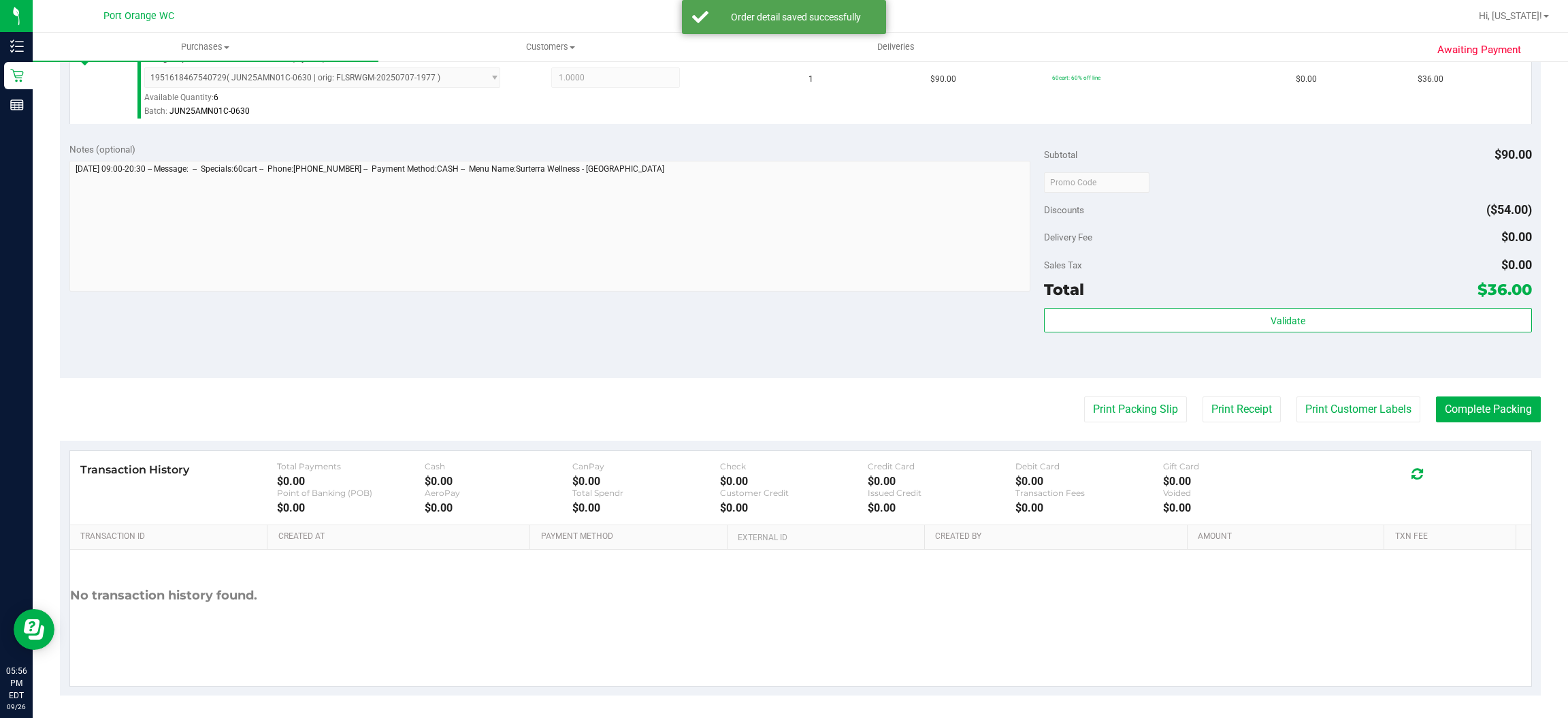
scroll to position [397, 0]
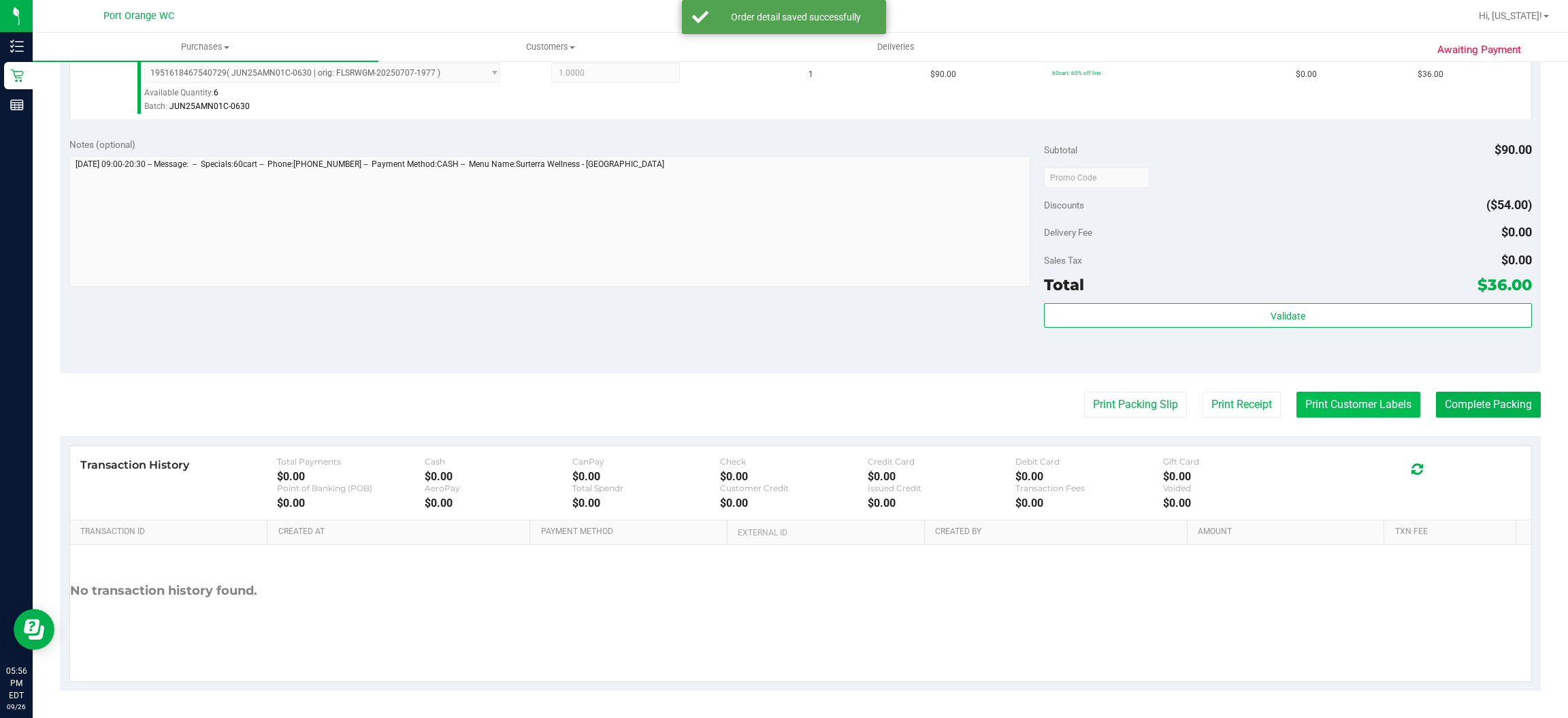
click at [1367, 408] on button "Print Customer Labels" at bounding box center [1358, 405] width 124 height 26
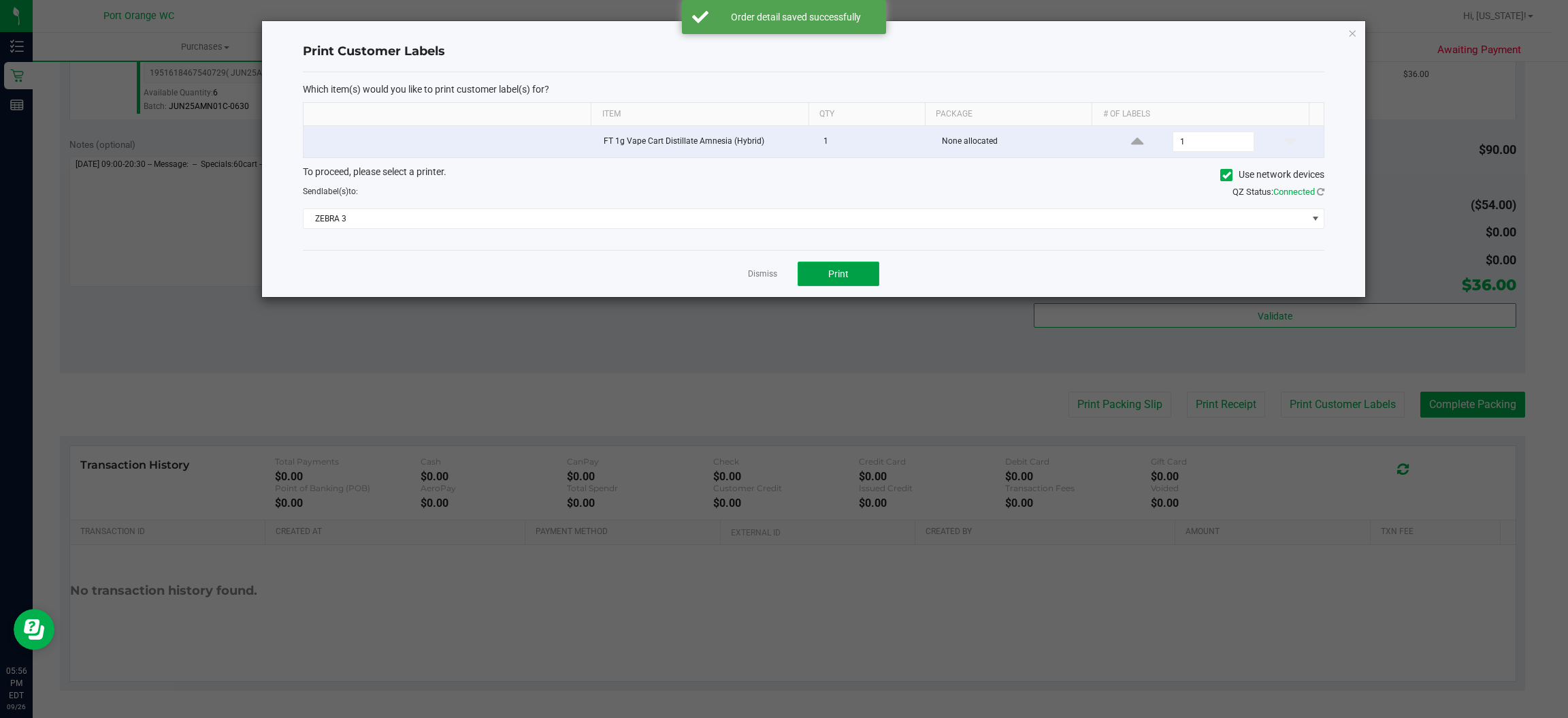
click at [845, 276] on span "Print" at bounding box center [839, 274] width 20 height 11
click at [753, 275] on link "Dismiss" at bounding box center [763, 274] width 30 height 12
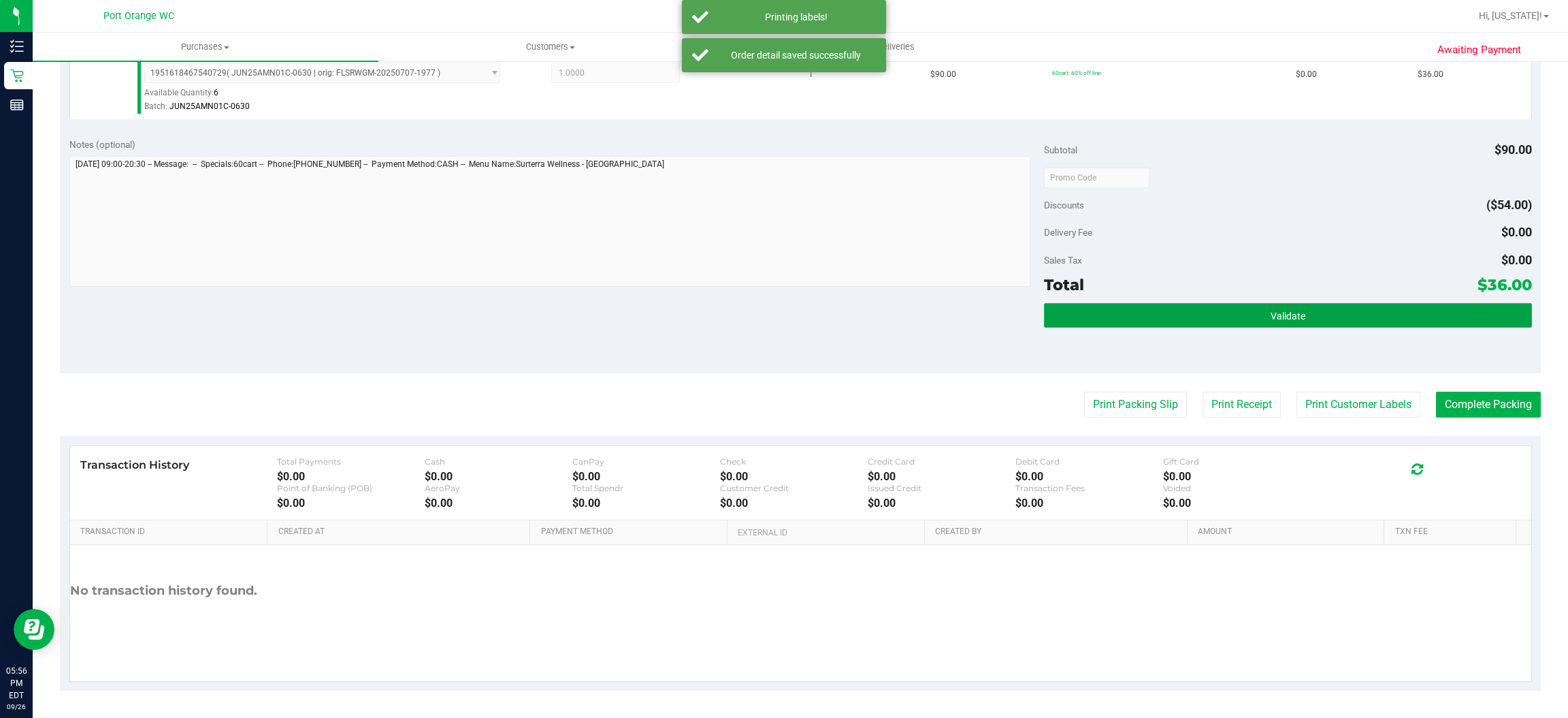
click at [1175, 317] on button "Validate" at bounding box center [1288, 315] width 488 height 25
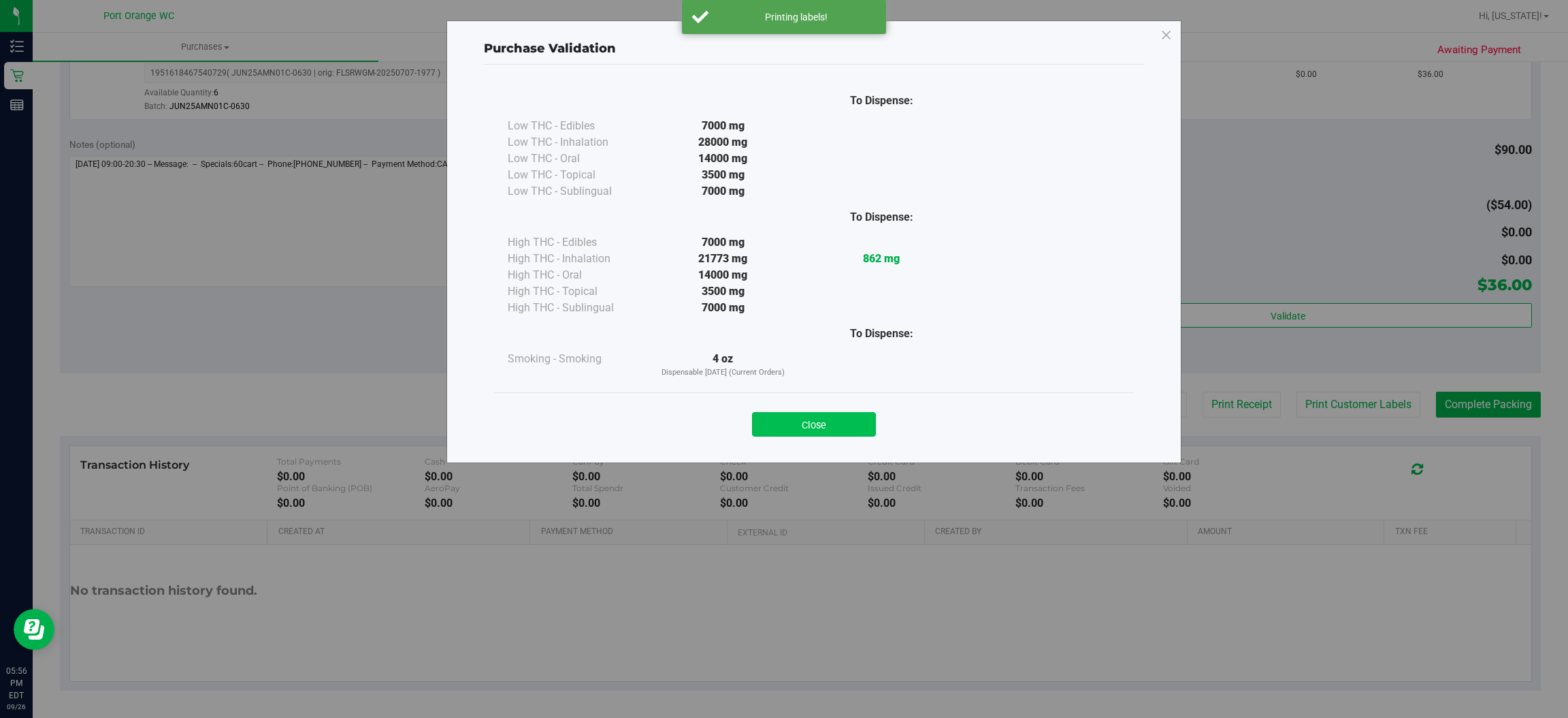
click at [813, 424] on button "Close" at bounding box center [814, 424] width 124 height 25
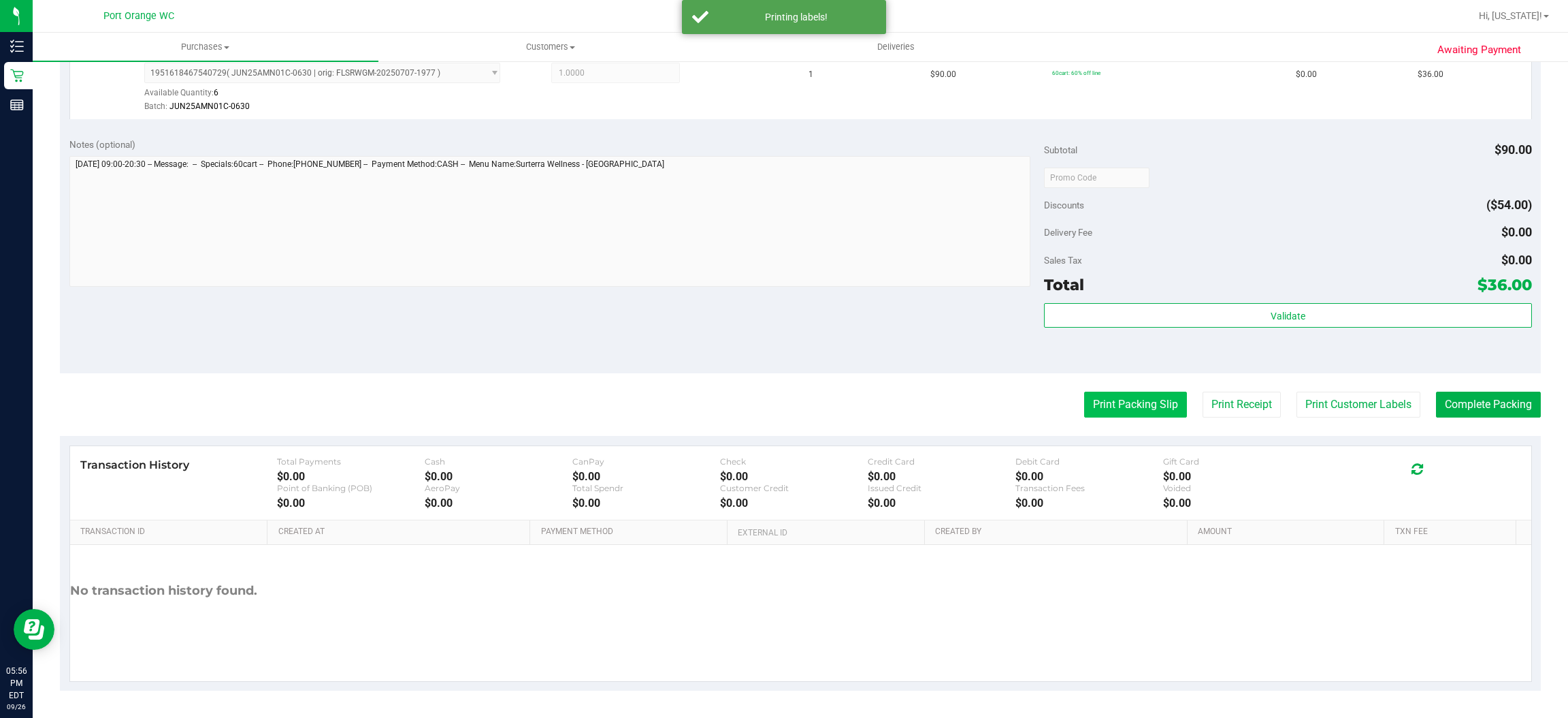
click at [1085, 406] on button "Print Packing Slip" at bounding box center [1136, 405] width 103 height 26
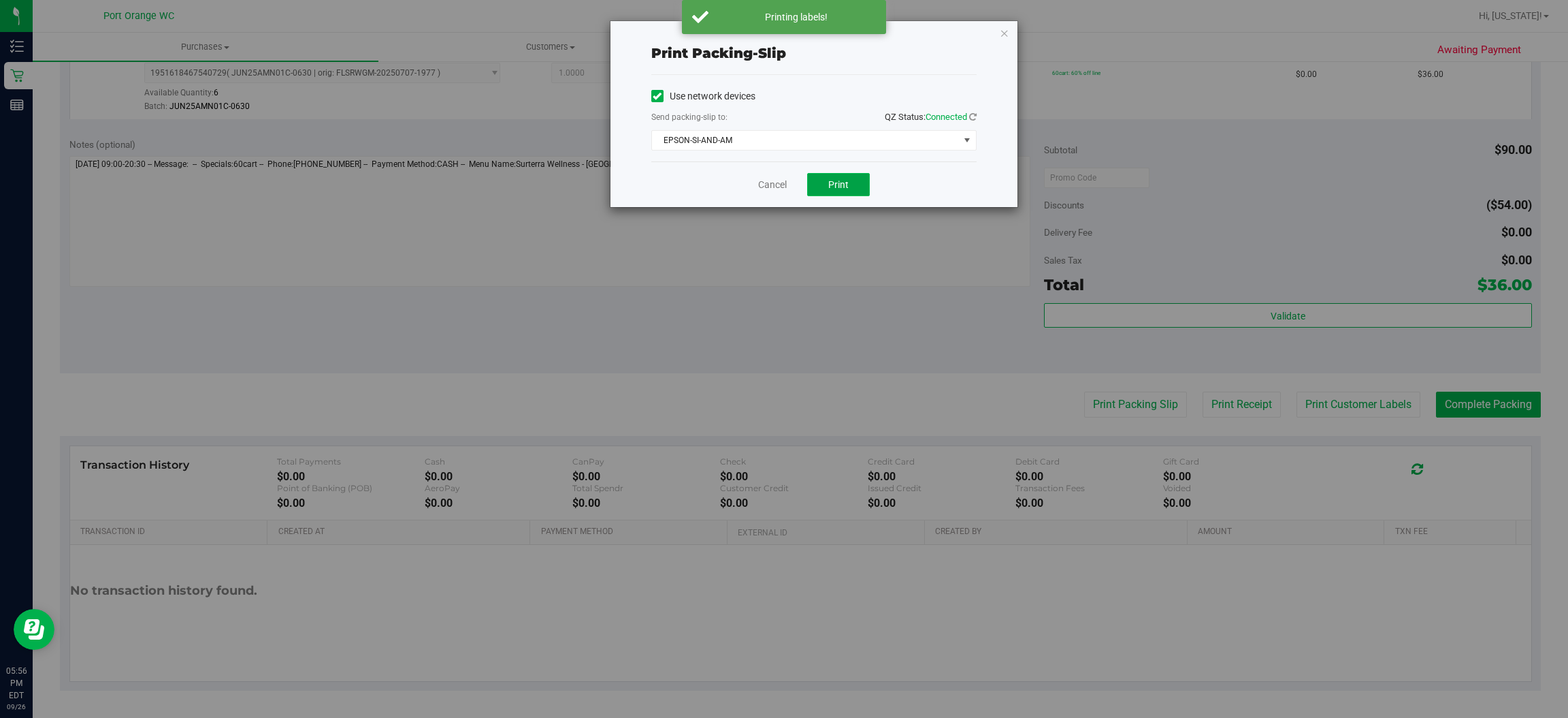
click at [818, 191] on button "Print" at bounding box center [839, 184] width 63 height 23
click at [773, 186] on link "Cancel" at bounding box center [772, 184] width 29 height 14
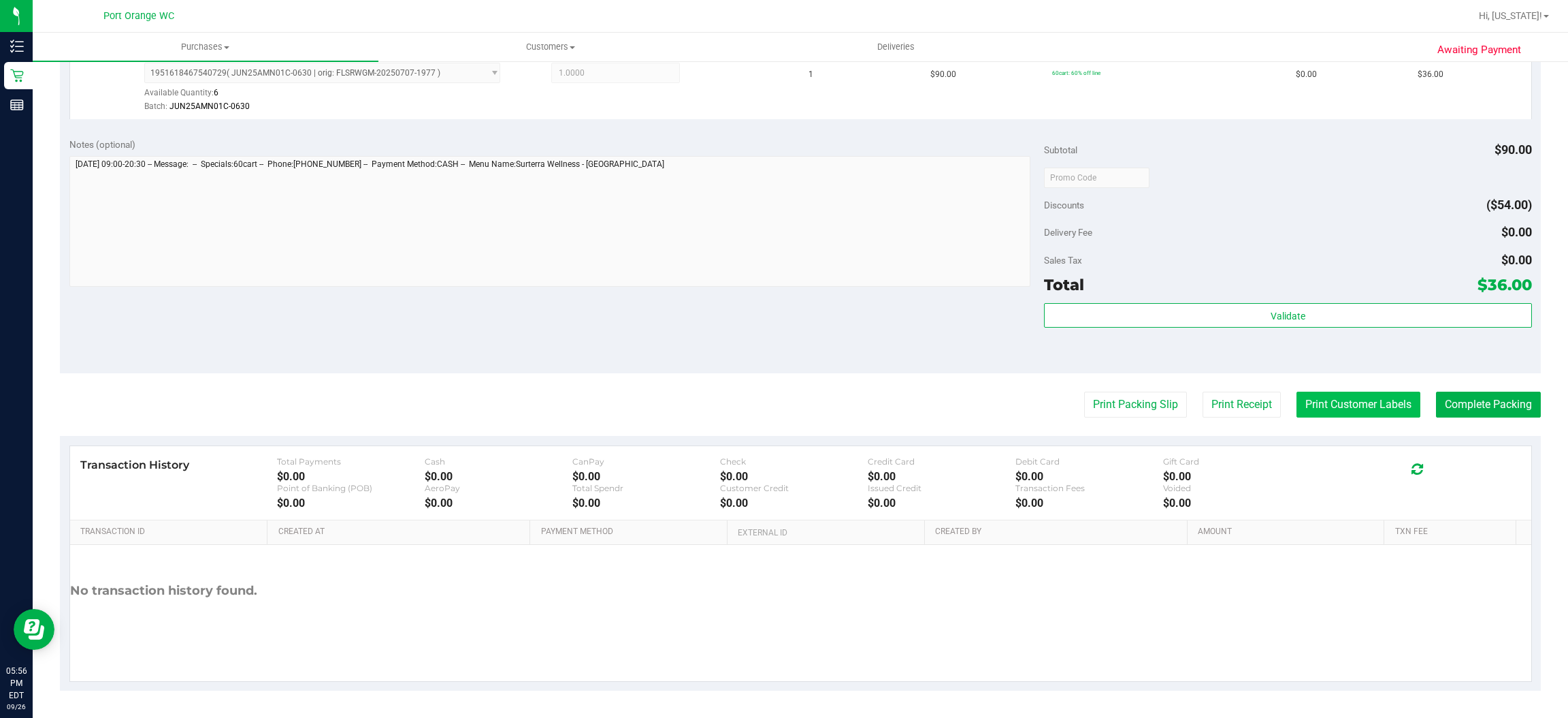
click at [1359, 405] on button "Print Customer Labels" at bounding box center [1358, 405] width 124 height 26
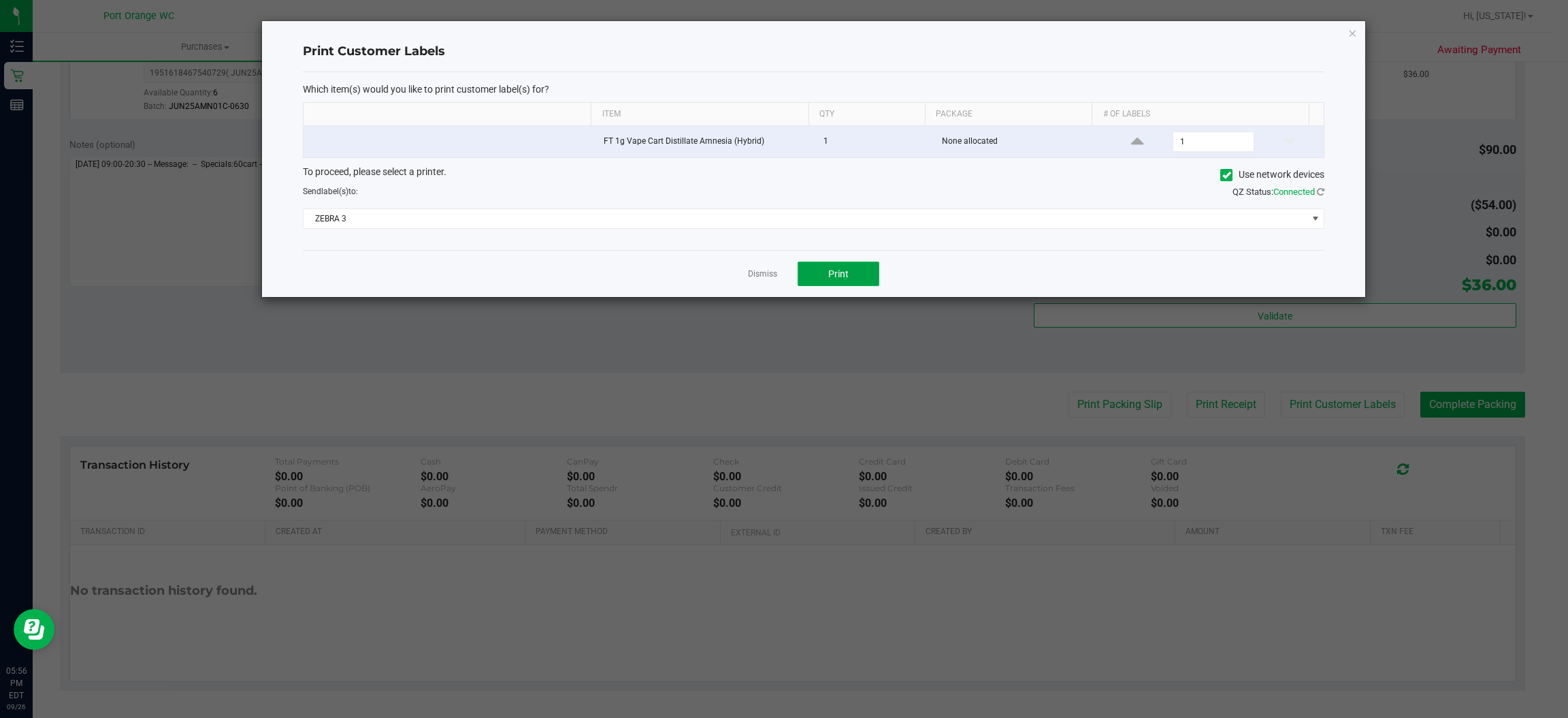
click at [853, 268] on button "Print" at bounding box center [838, 274] width 81 height 25
click at [749, 275] on link "Dismiss" at bounding box center [763, 274] width 30 height 12
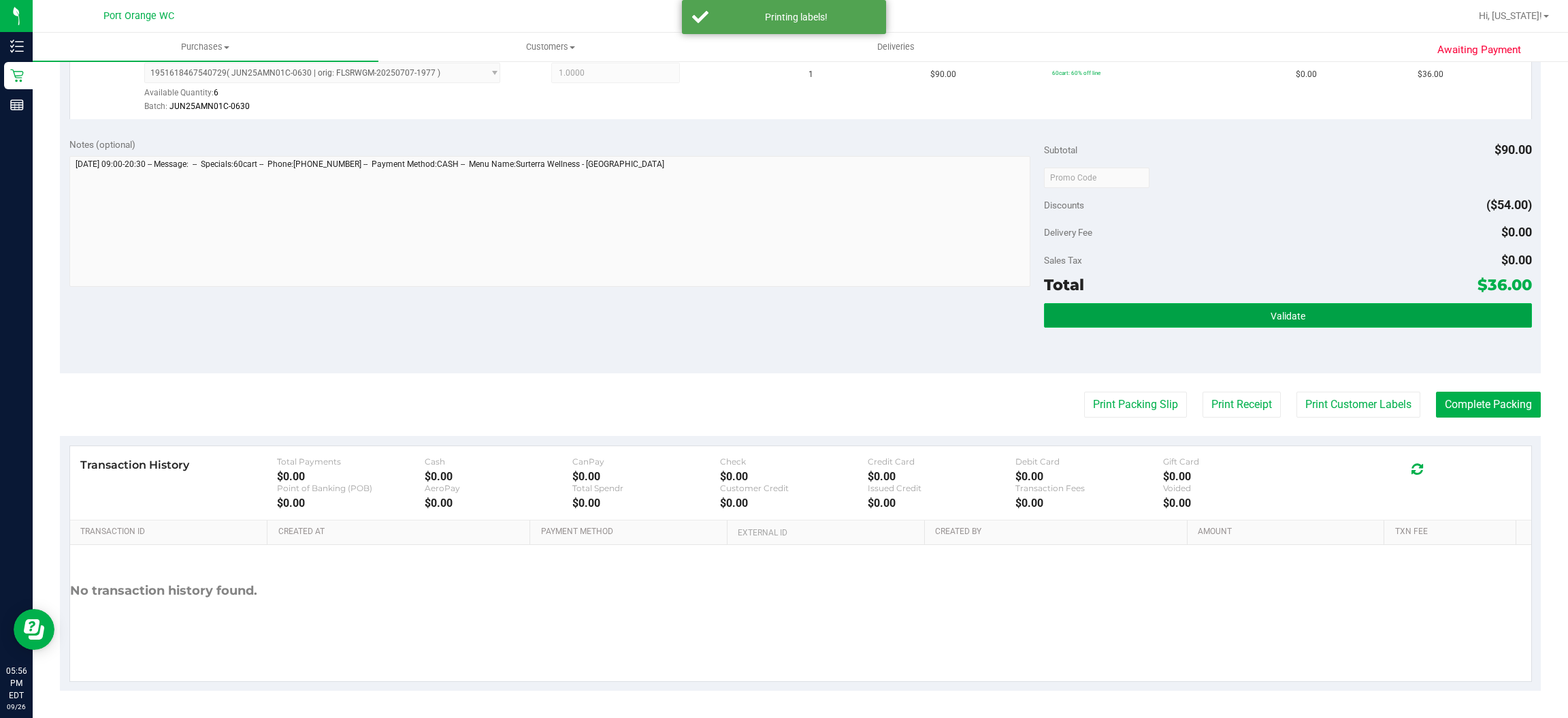
click at [1270, 310] on span "Validate" at bounding box center [1288, 316] width 35 height 11
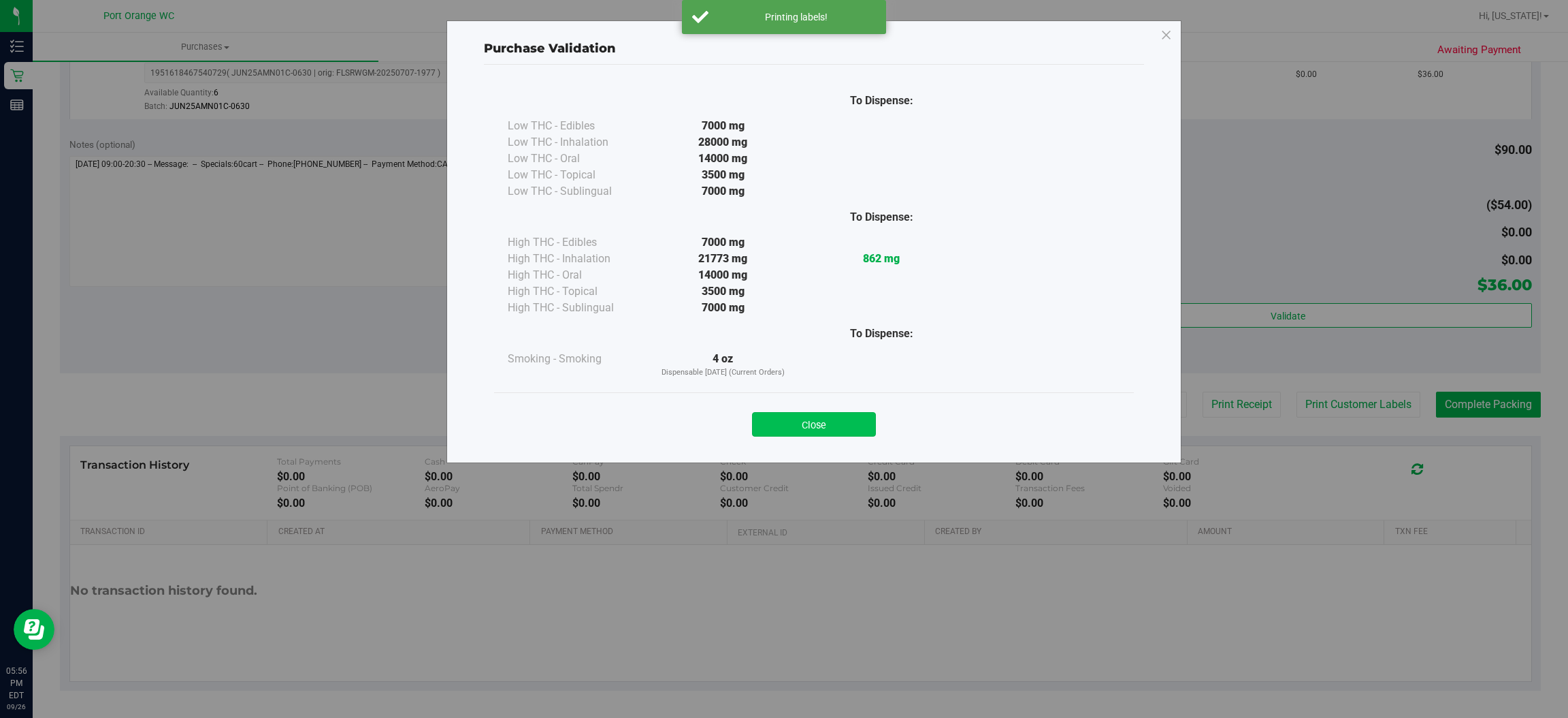
click at [806, 422] on button "Close" at bounding box center [814, 424] width 124 height 25
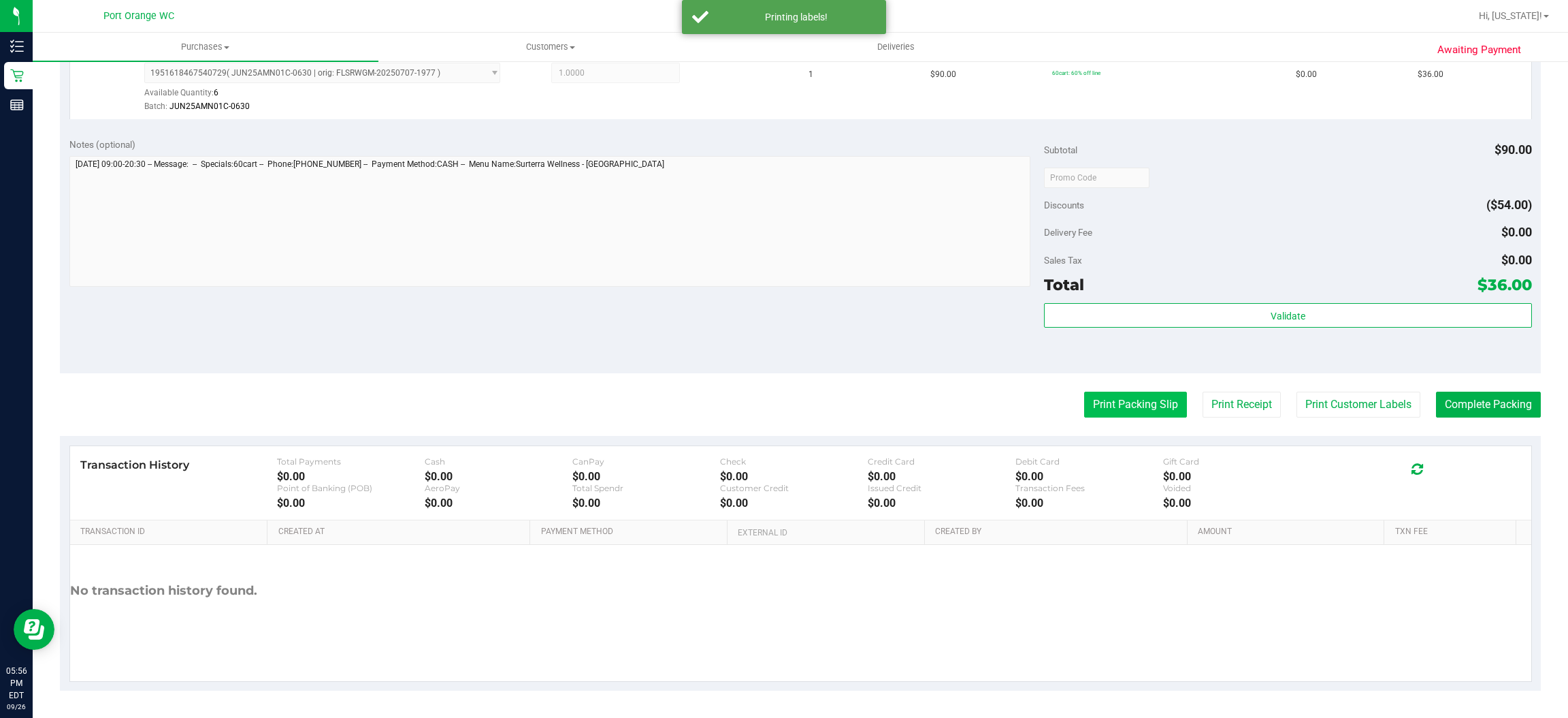
click at [1114, 407] on button "Print Packing Slip" at bounding box center [1136, 405] width 103 height 26
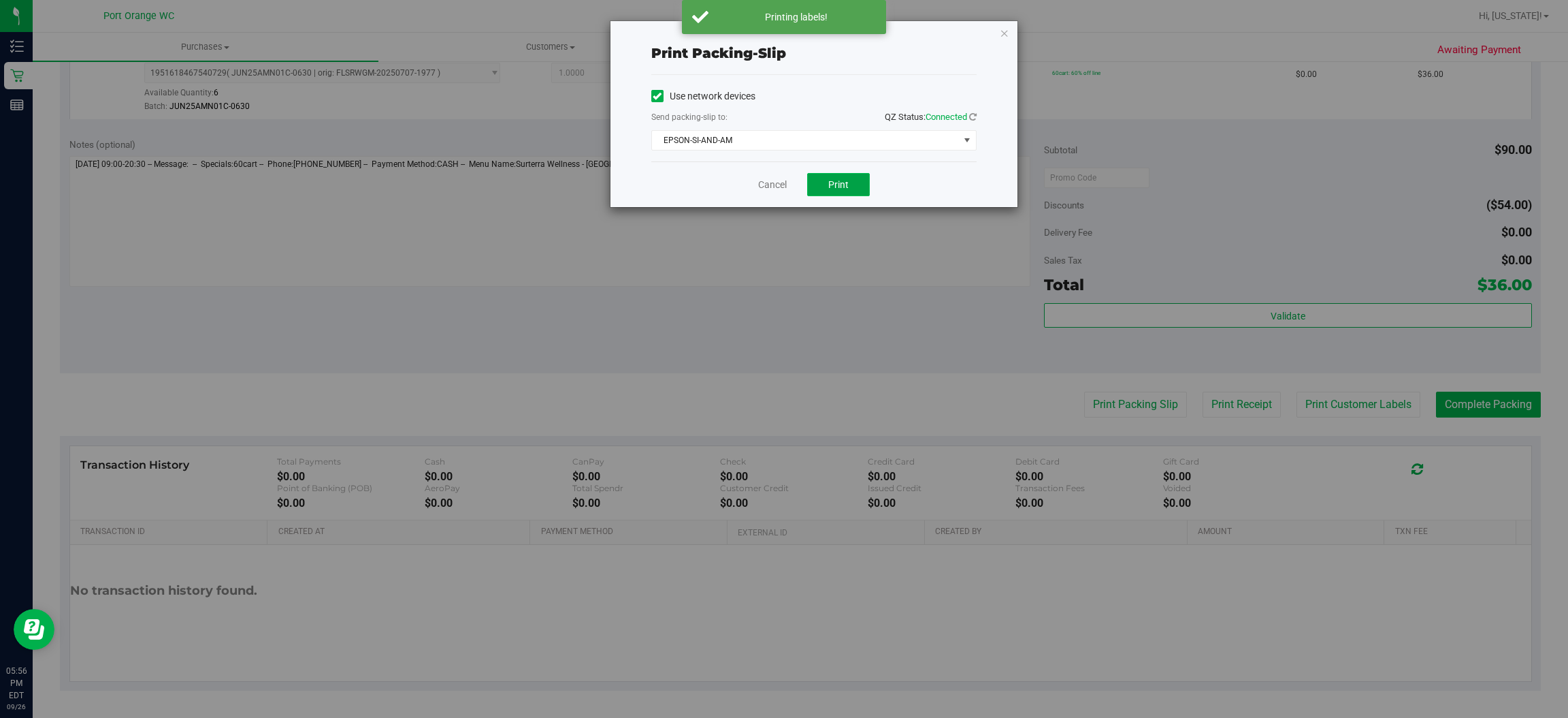
click at [838, 185] on span "Print" at bounding box center [839, 185] width 20 height 11
click at [782, 185] on link "Cancel" at bounding box center [772, 184] width 29 height 14
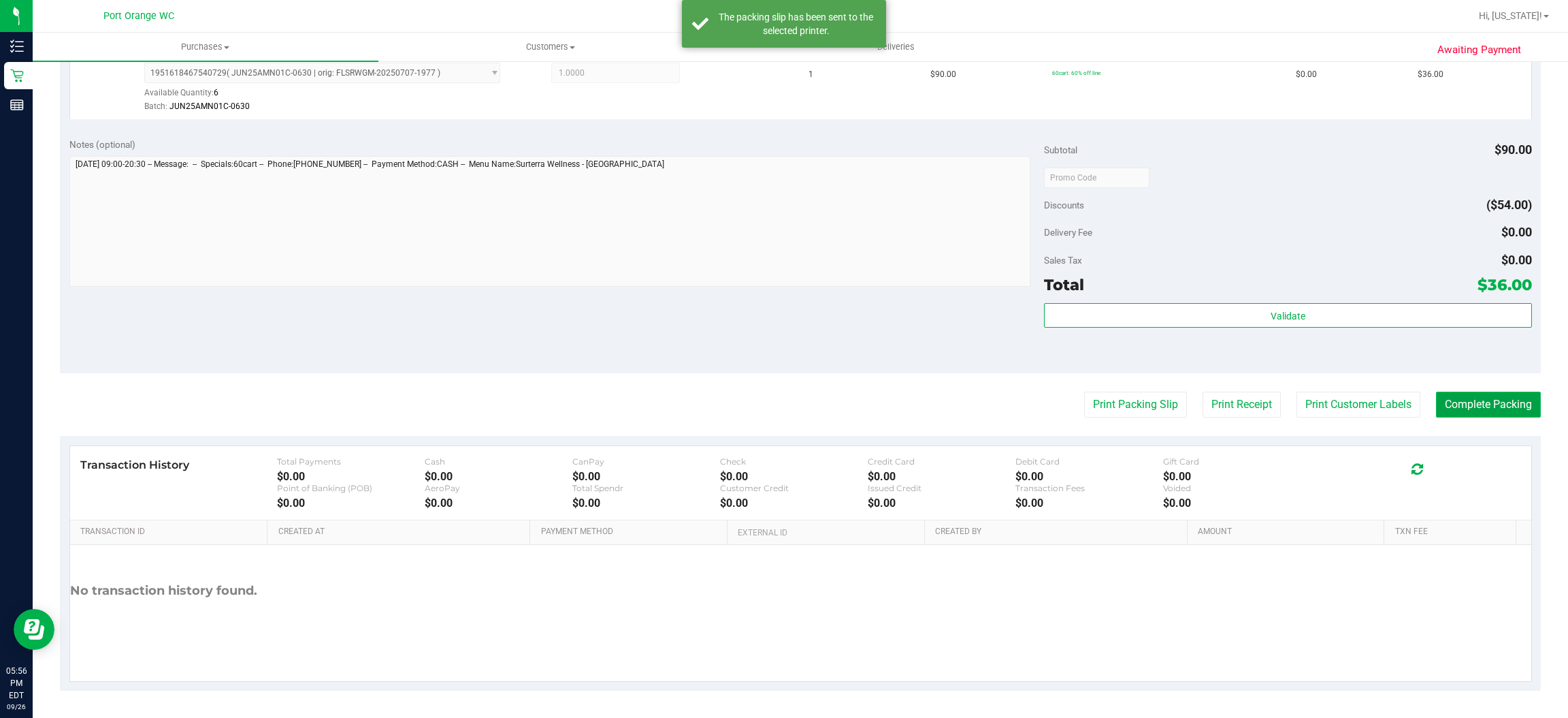
click at [1489, 403] on button "Complete Packing" at bounding box center [1489, 405] width 104 height 26
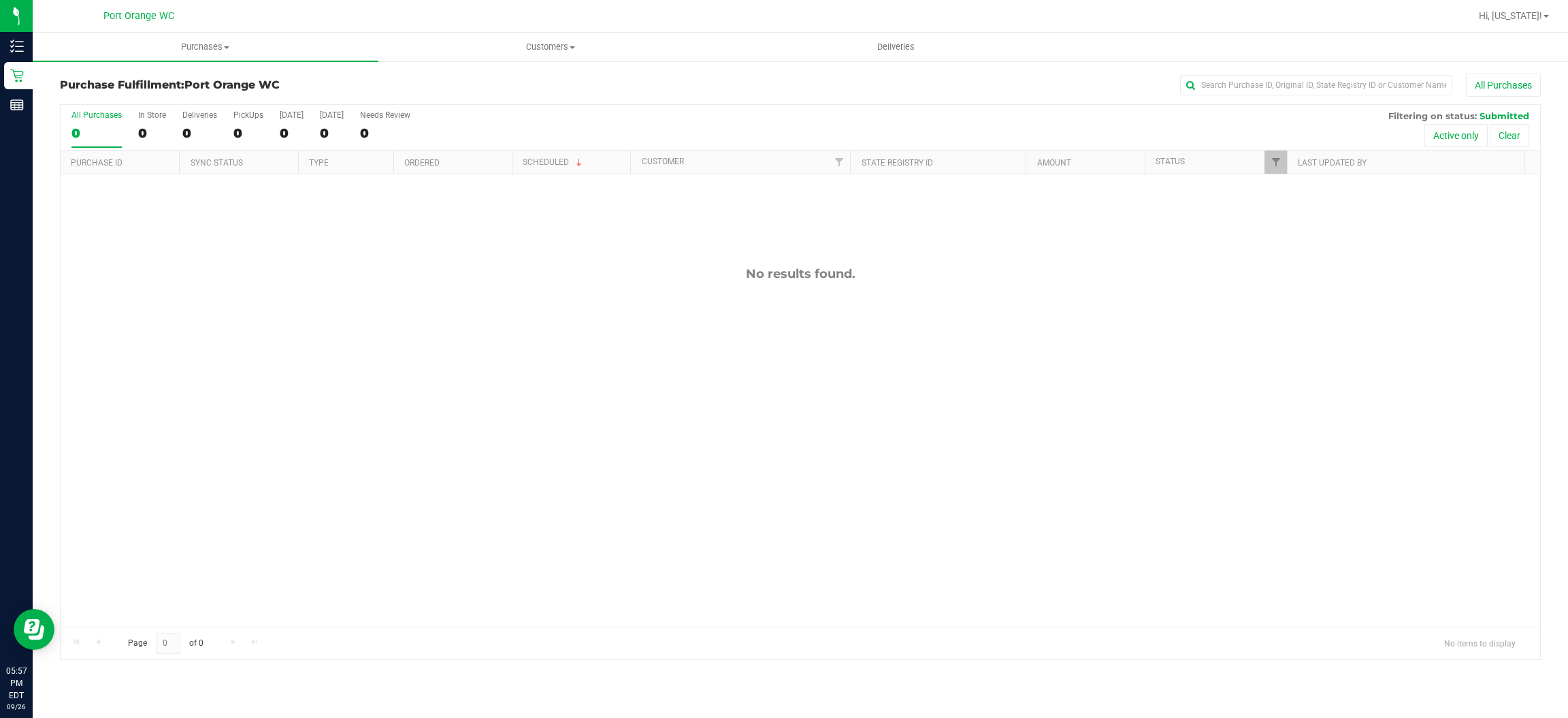
click at [1059, 431] on div "No results found." at bounding box center [801, 446] width 1480 height 544
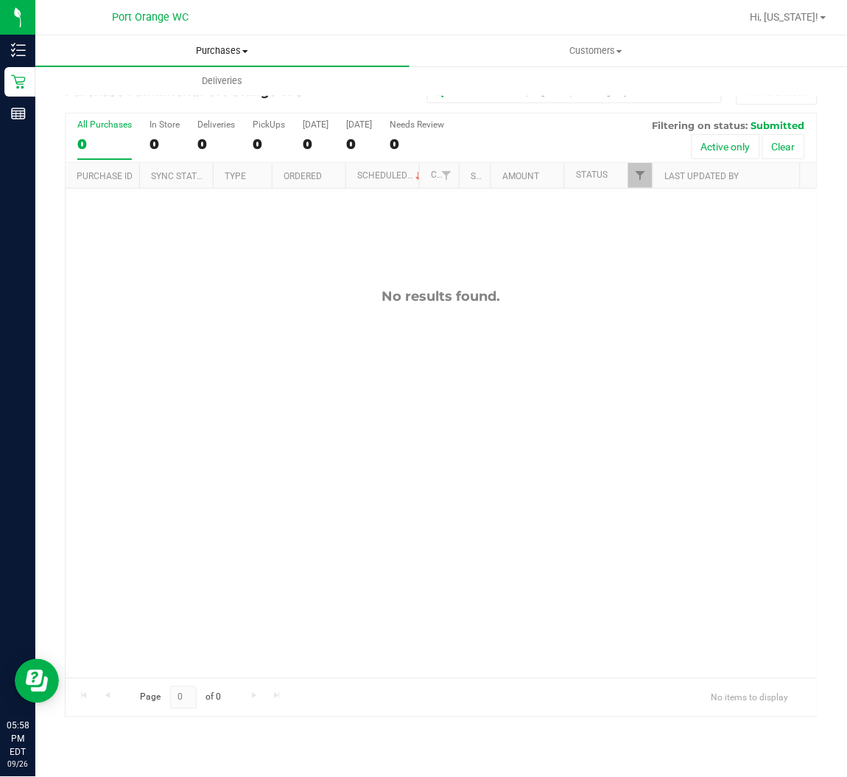
click at [215, 50] on span "Purchases" at bounding box center [222, 50] width 374 height 13
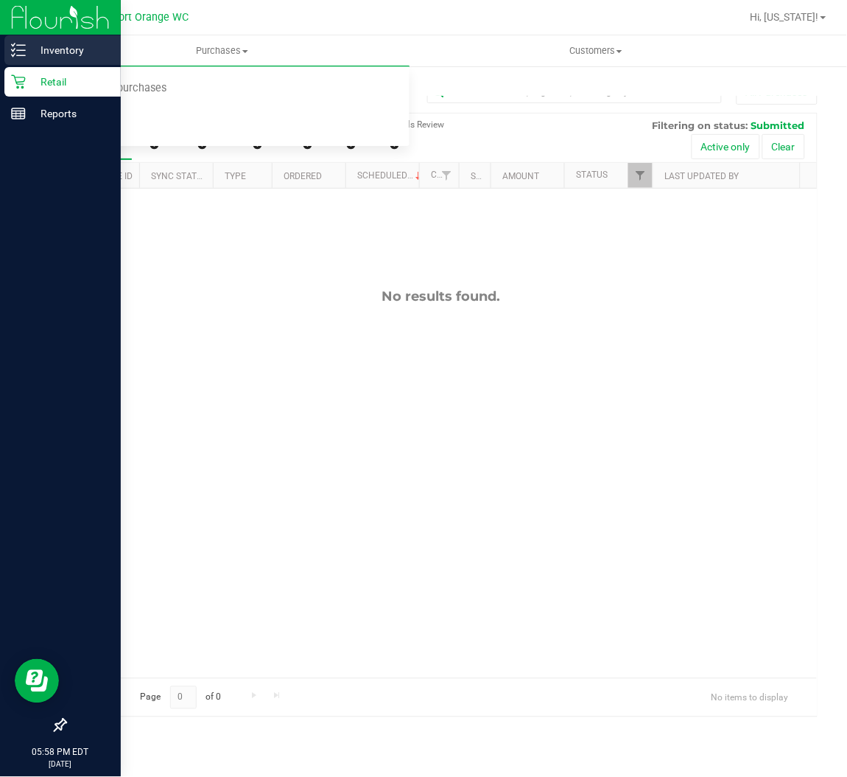
click at [34, 46] on p "Inventory" at bounding box center [70, 50] width 88 height 18
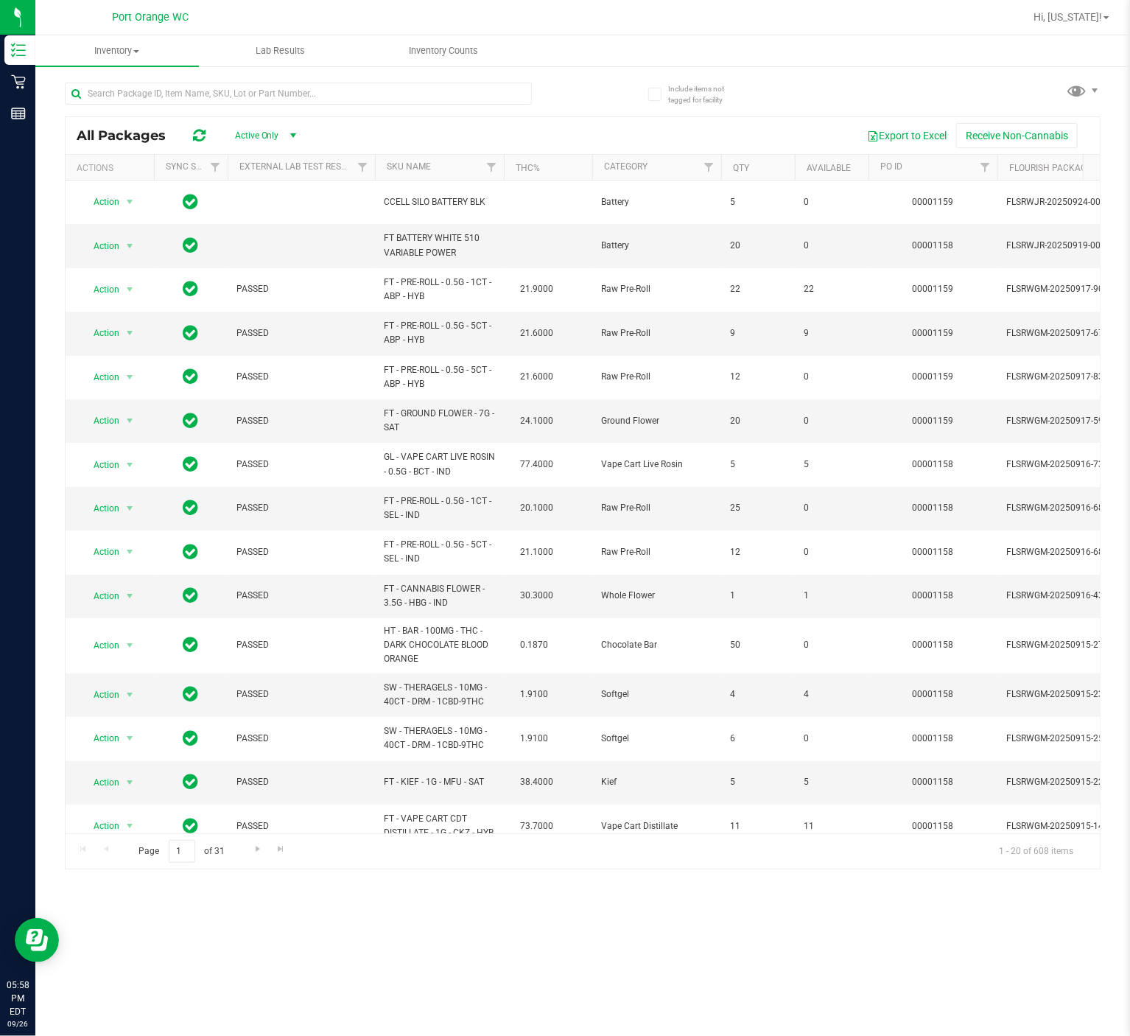
click at [828, 776] on div "Inventory All packages All inventory Waste log Lab Results Inventory Counts Inc…" at bounding box center [582, 535] width 1095 height 1000
click at [436, 167] on th "SKU Name" at bounding box center [439, 168] width 129 height 26
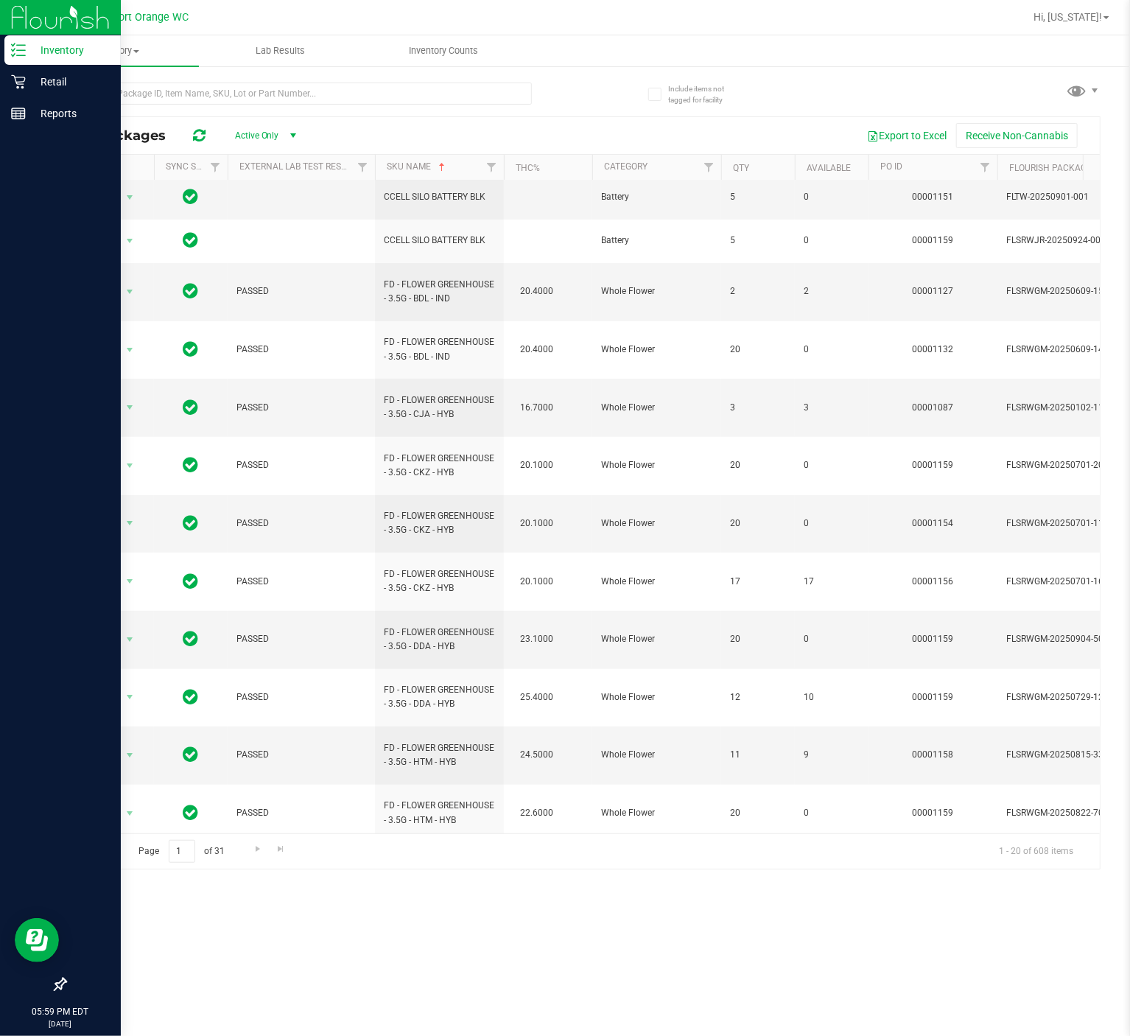
scroll to position [266, 0]
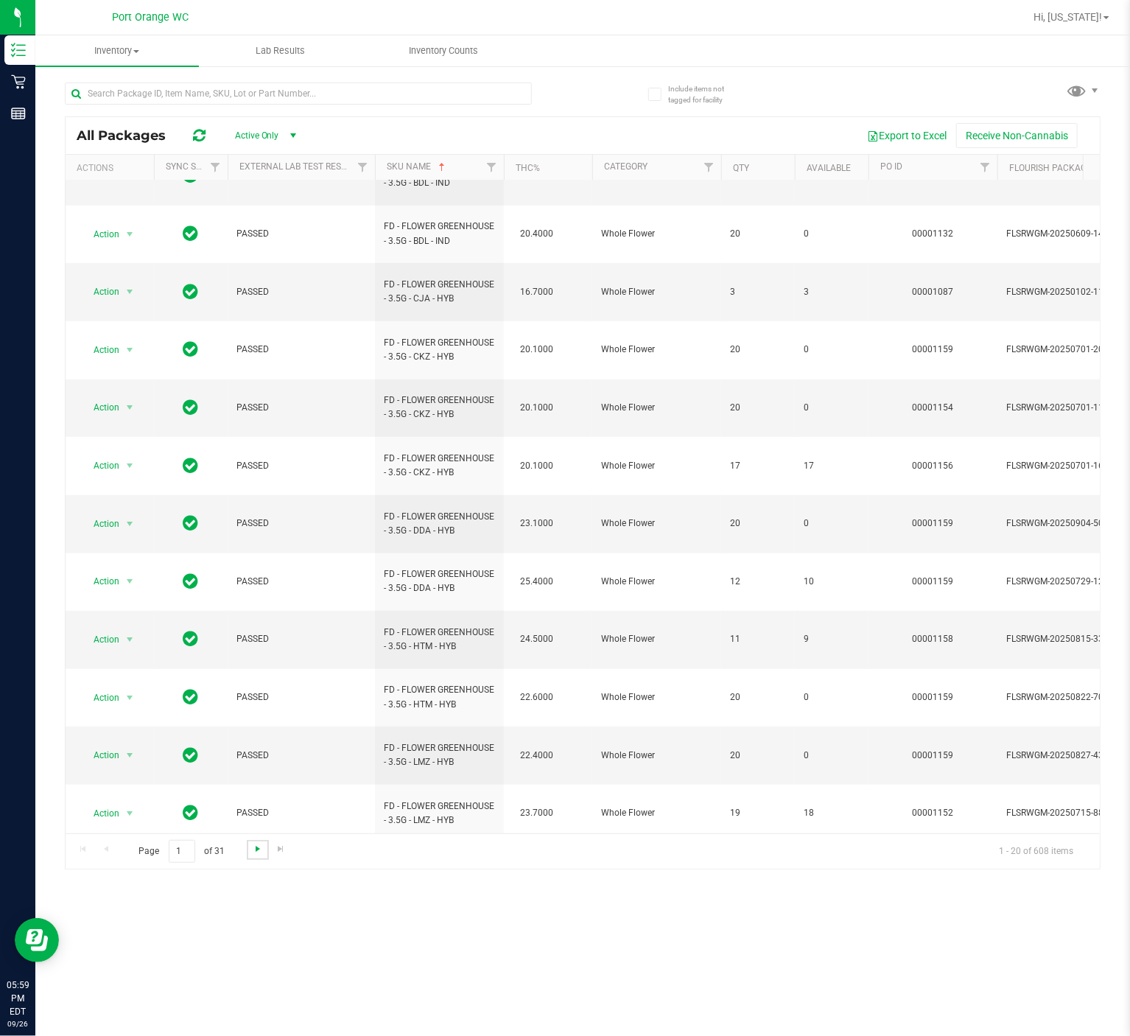
click at [262, 776] on span "Go to the next page" at bounding box center [258, 849] width 12 height 12
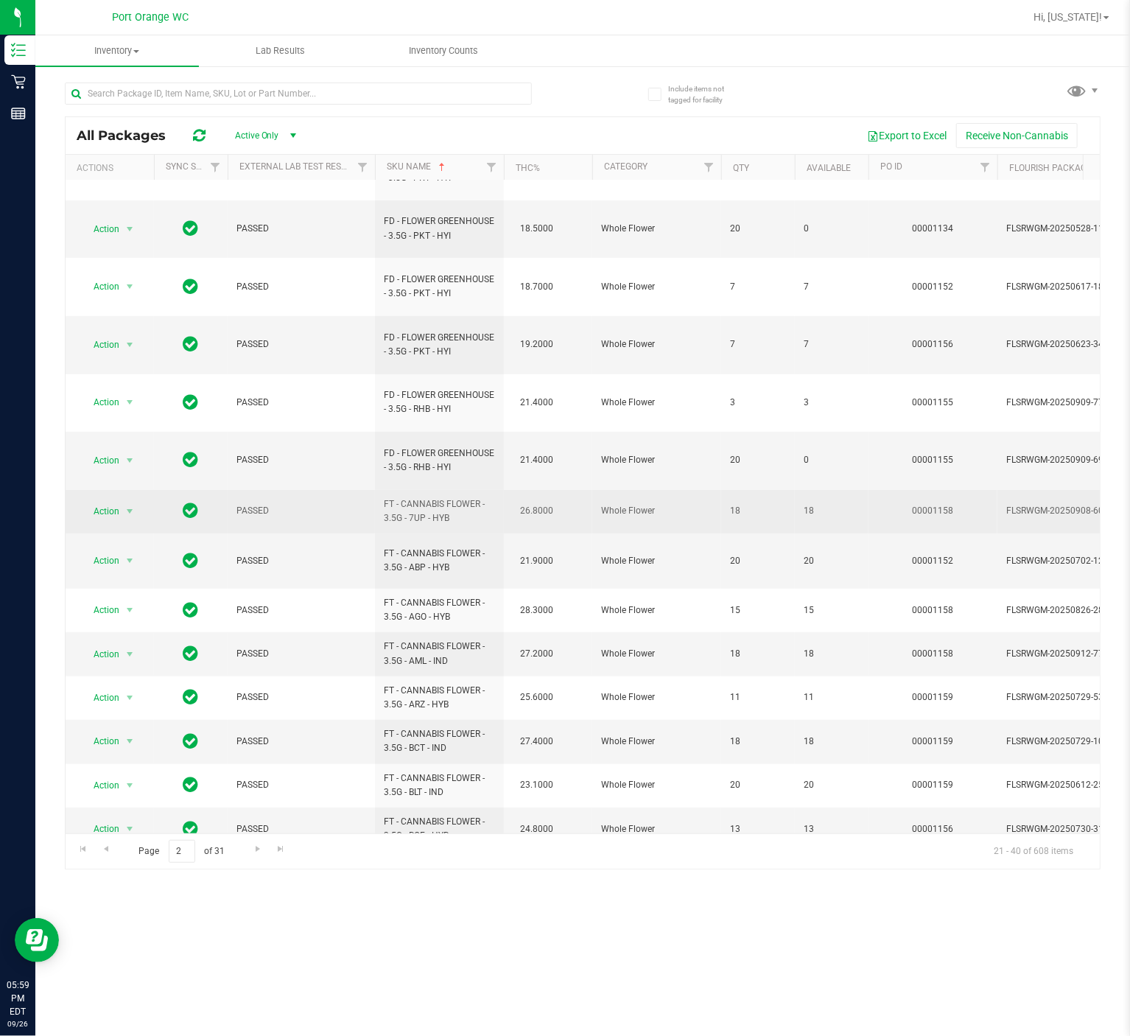
scroll to position [264, 0]
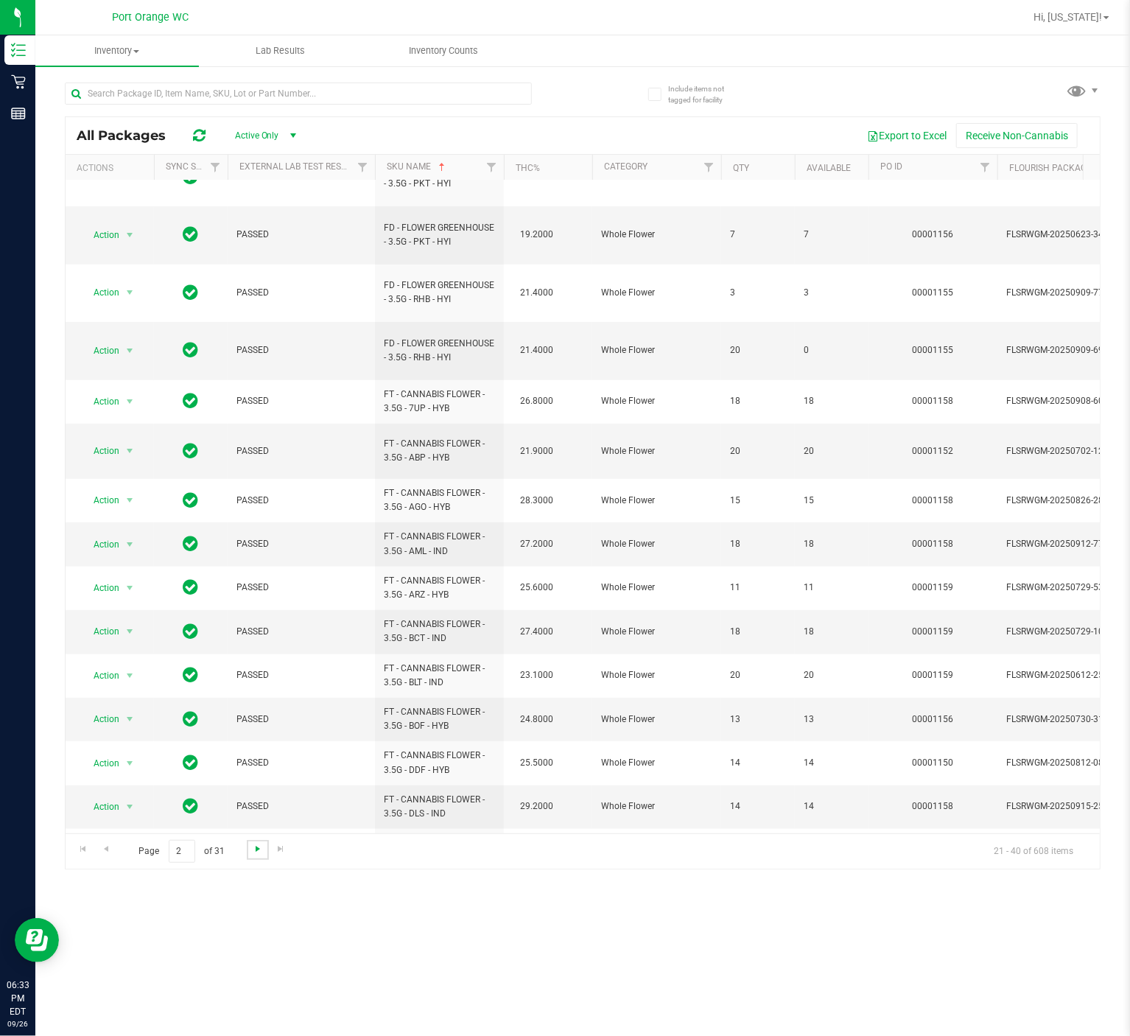
click at [256, 776] on span "Go to the next page" at bounding box center [258, 849] width 12 height 12
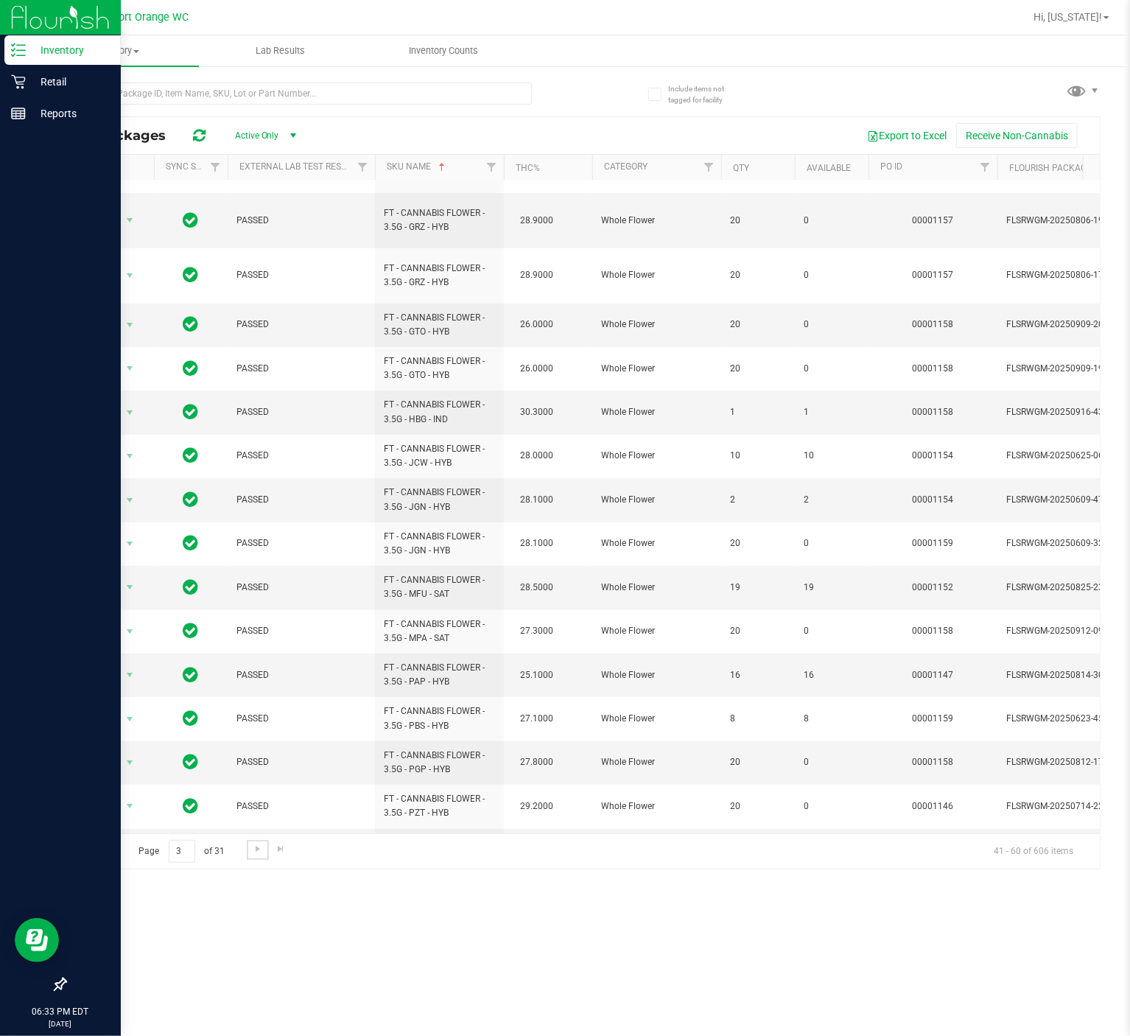
scroll to position [252, 0]
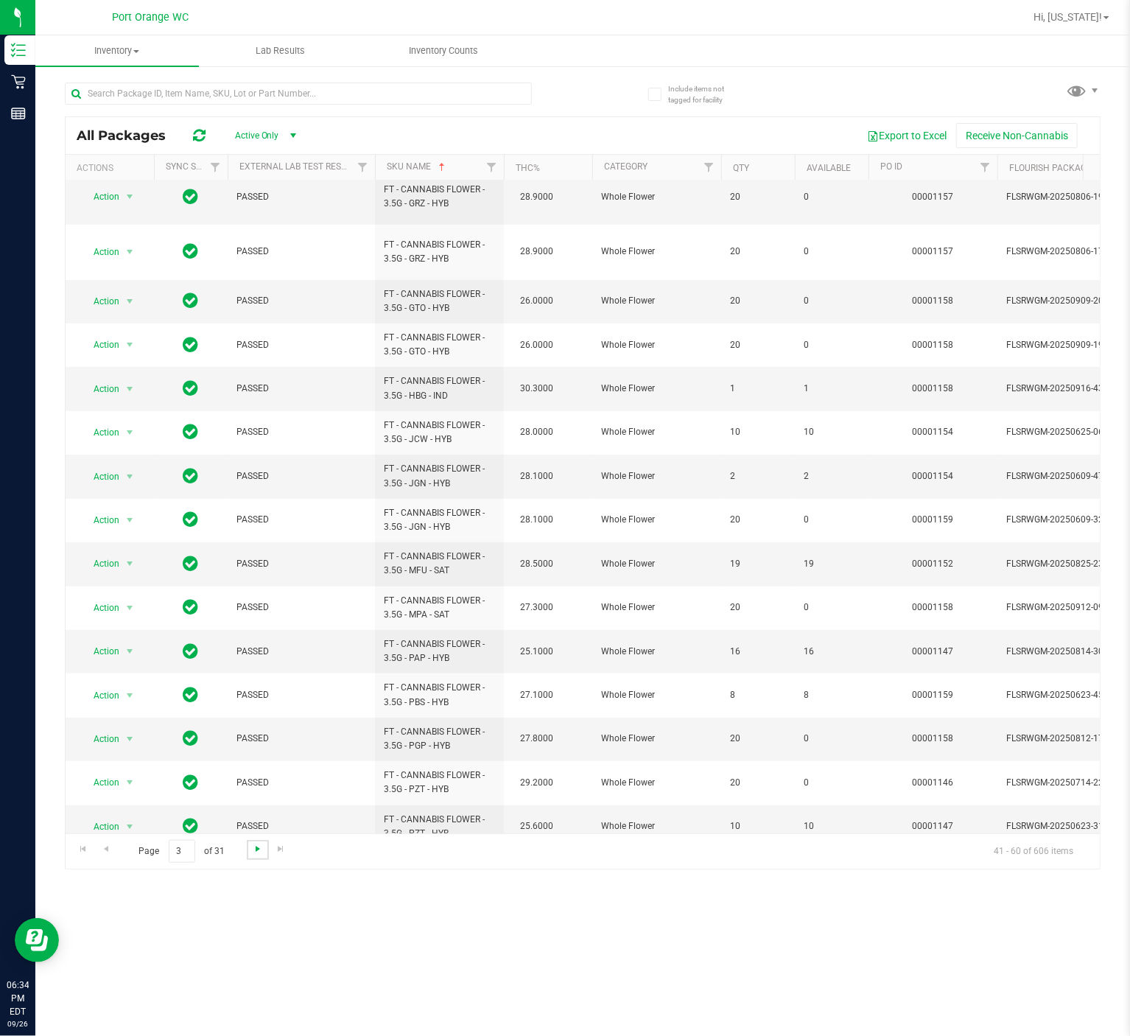
click at [256, 776] on span "Go to the next page" at bounding box center [258, 849] width 12 height 12
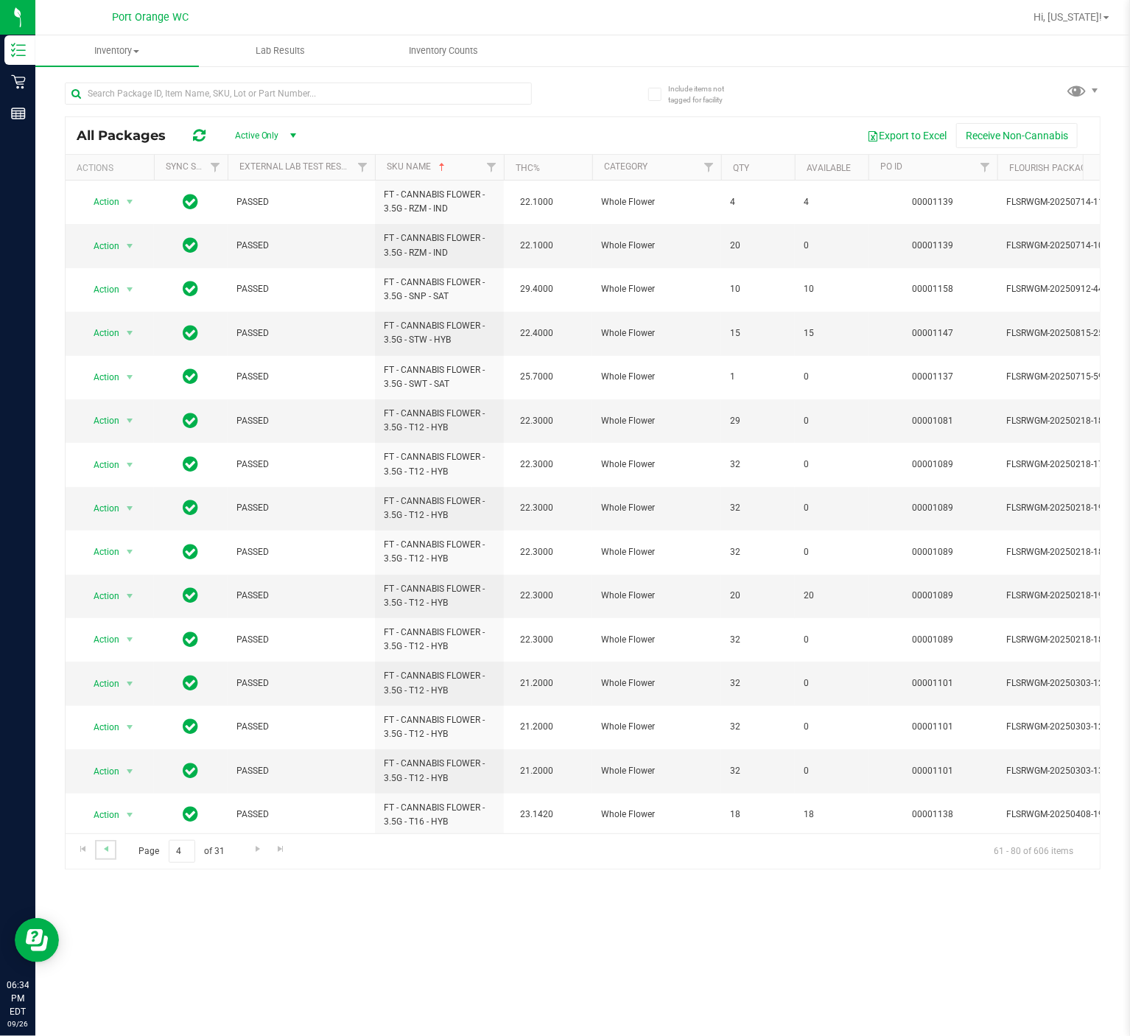
click at [102, 776] on link "Go to the previous page" at bounding box center [105, 850] width 21 height 20
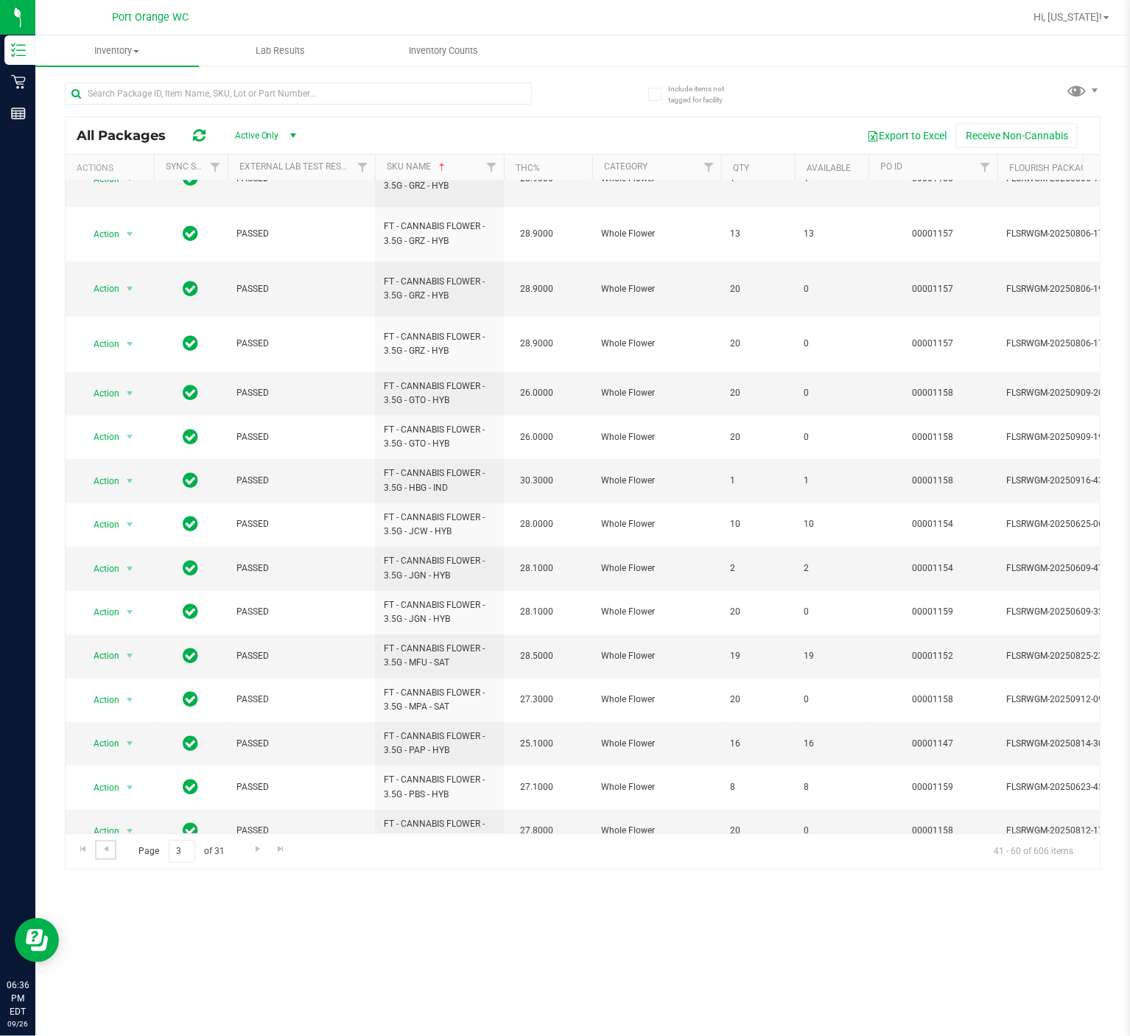
scroll to position [252, 0]
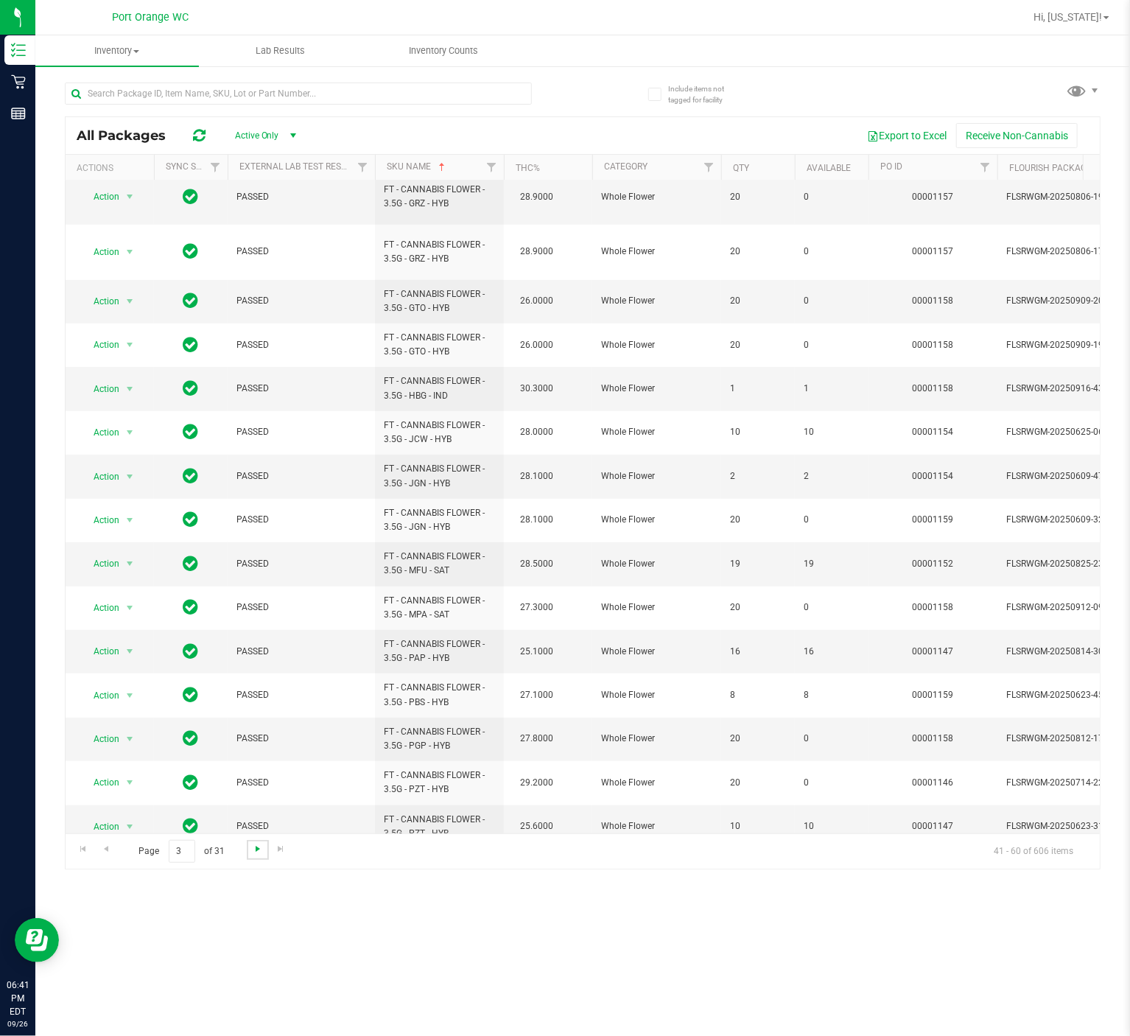
click at [256, 776] on span "Go to the next page" at bounding box center [258, 849] width 12 height 12
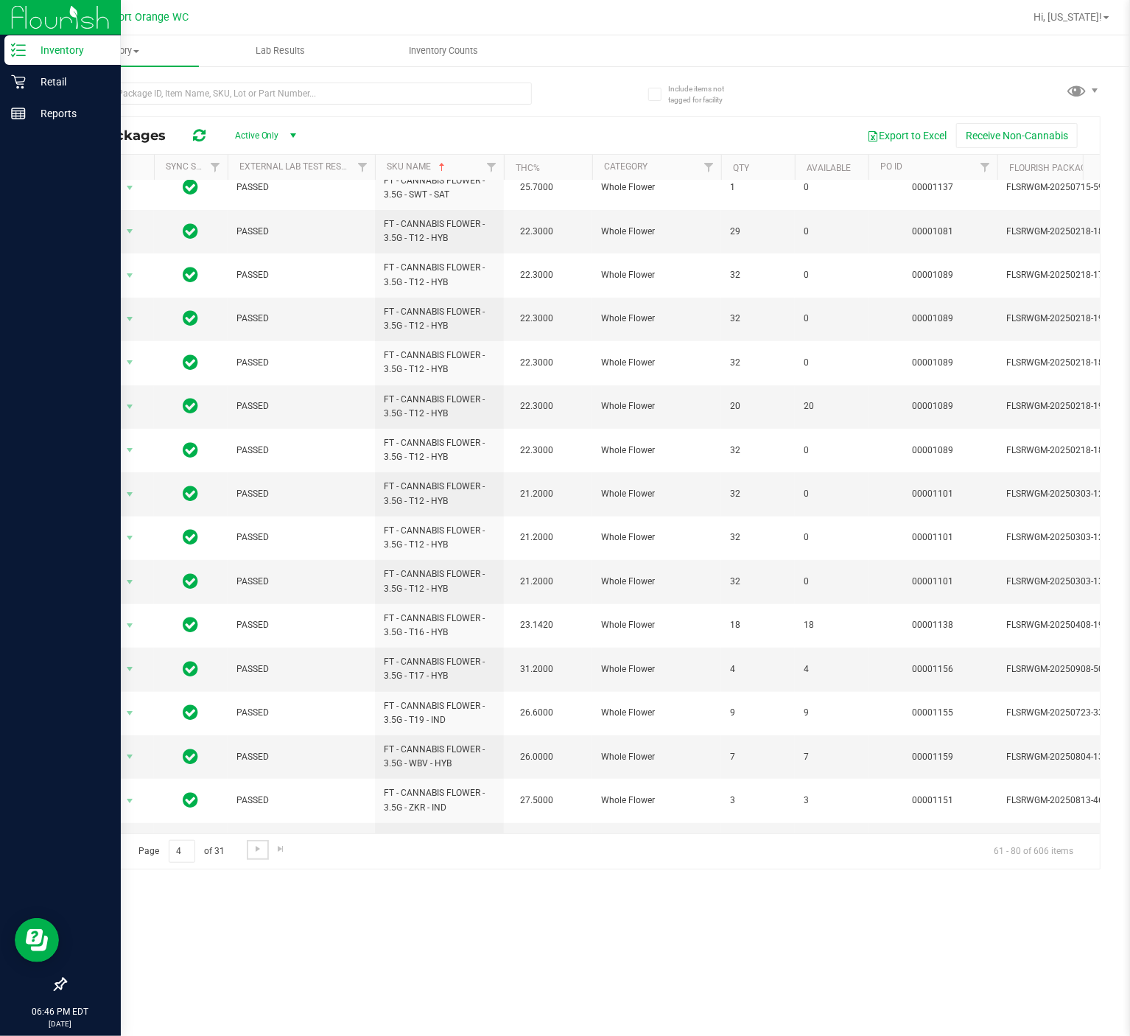
scroll to position [252, 0]
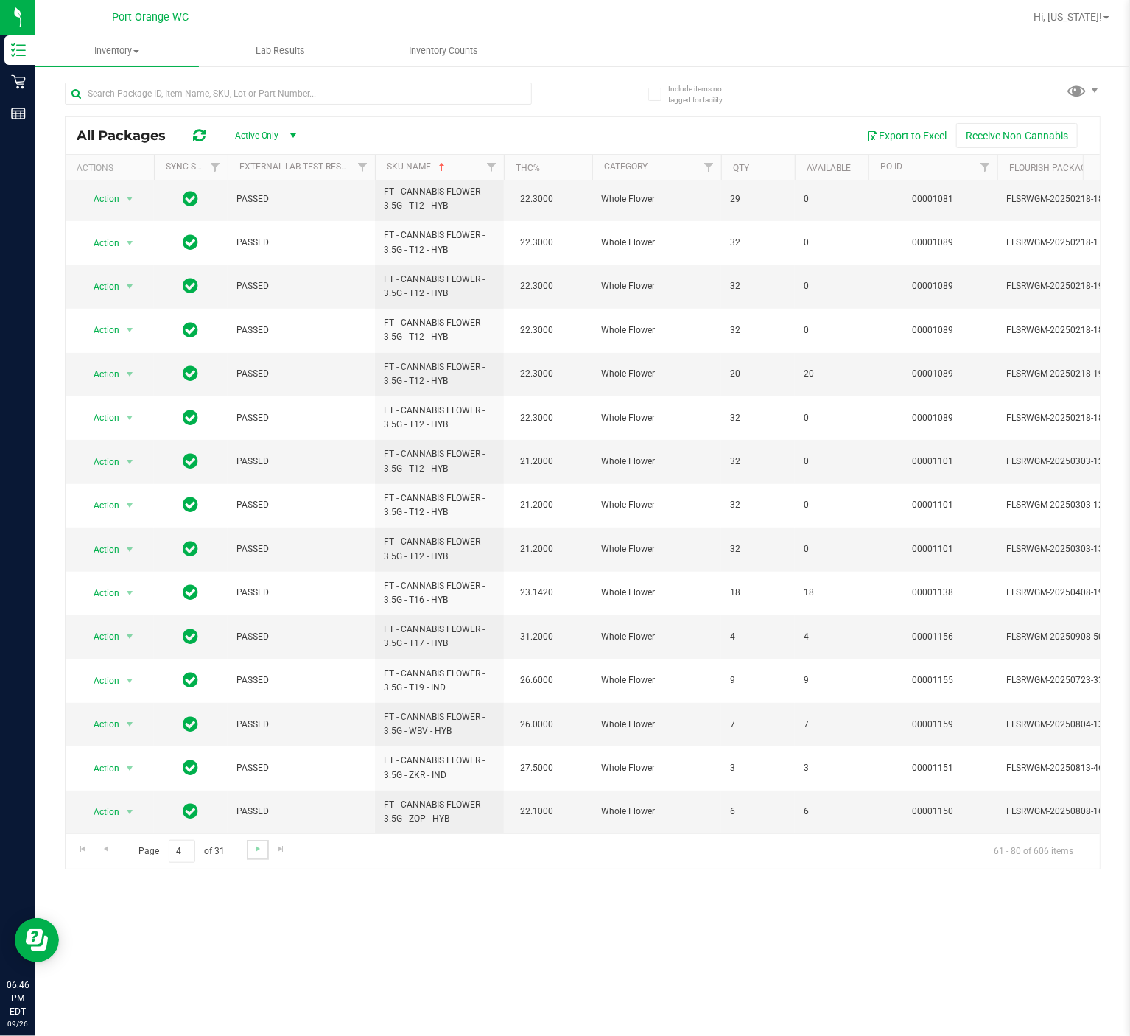
click at [265, 776] on link "Go to the next page" at bounding box center [257, 850] width 21 height 20
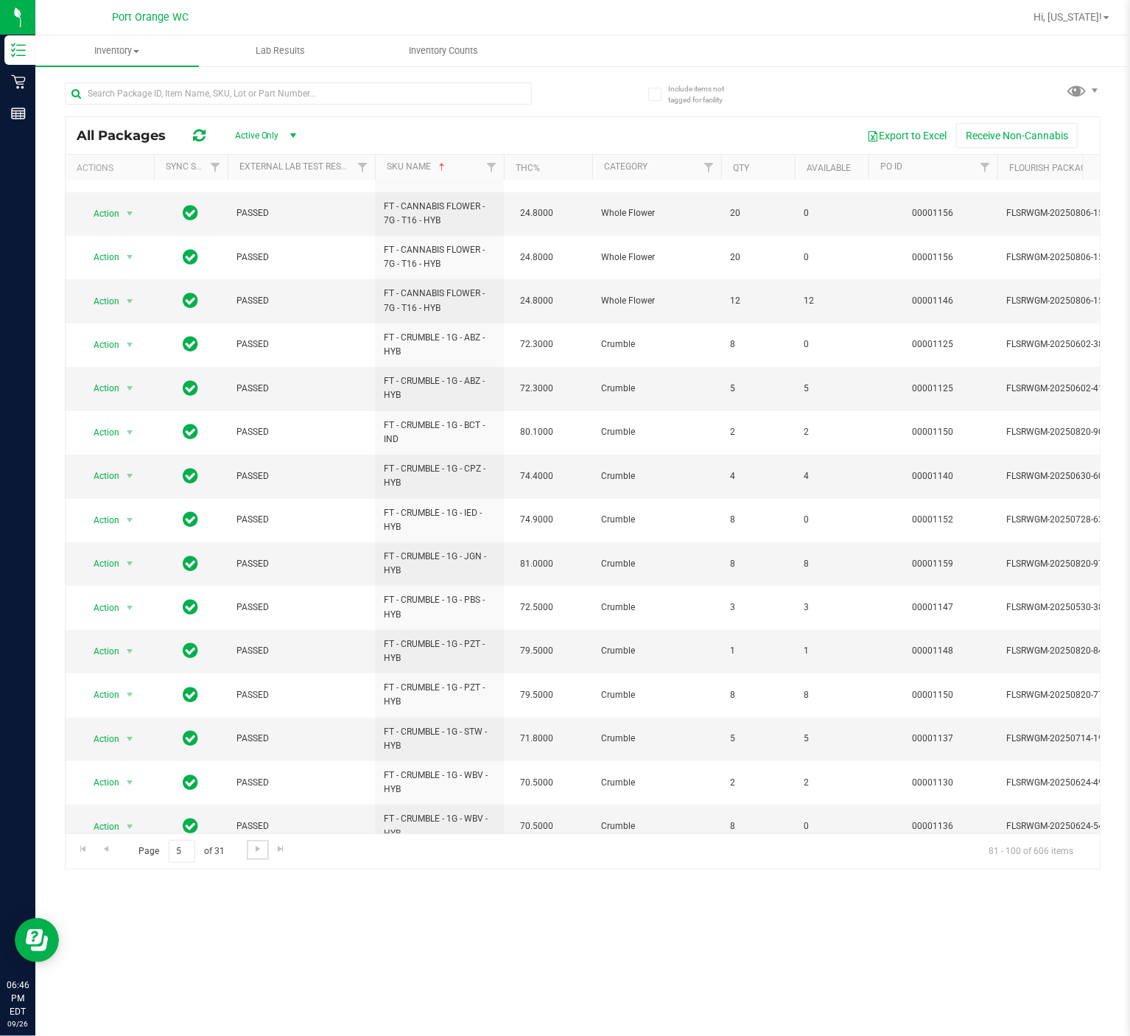
scroll to position [274, 0]
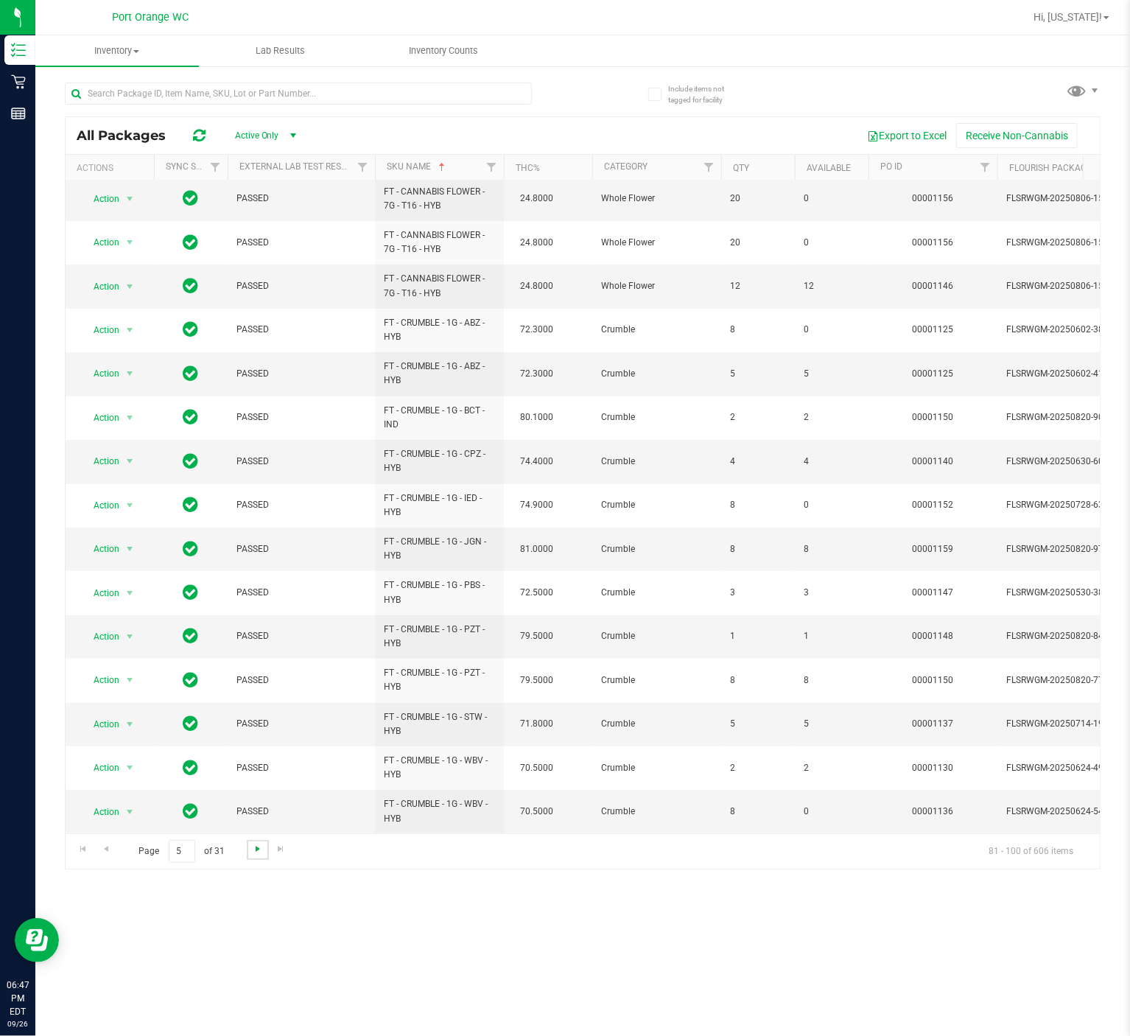
click at [259, 776] on span "Go to the next page" at bounding box center [258, 849] width 12 height 12
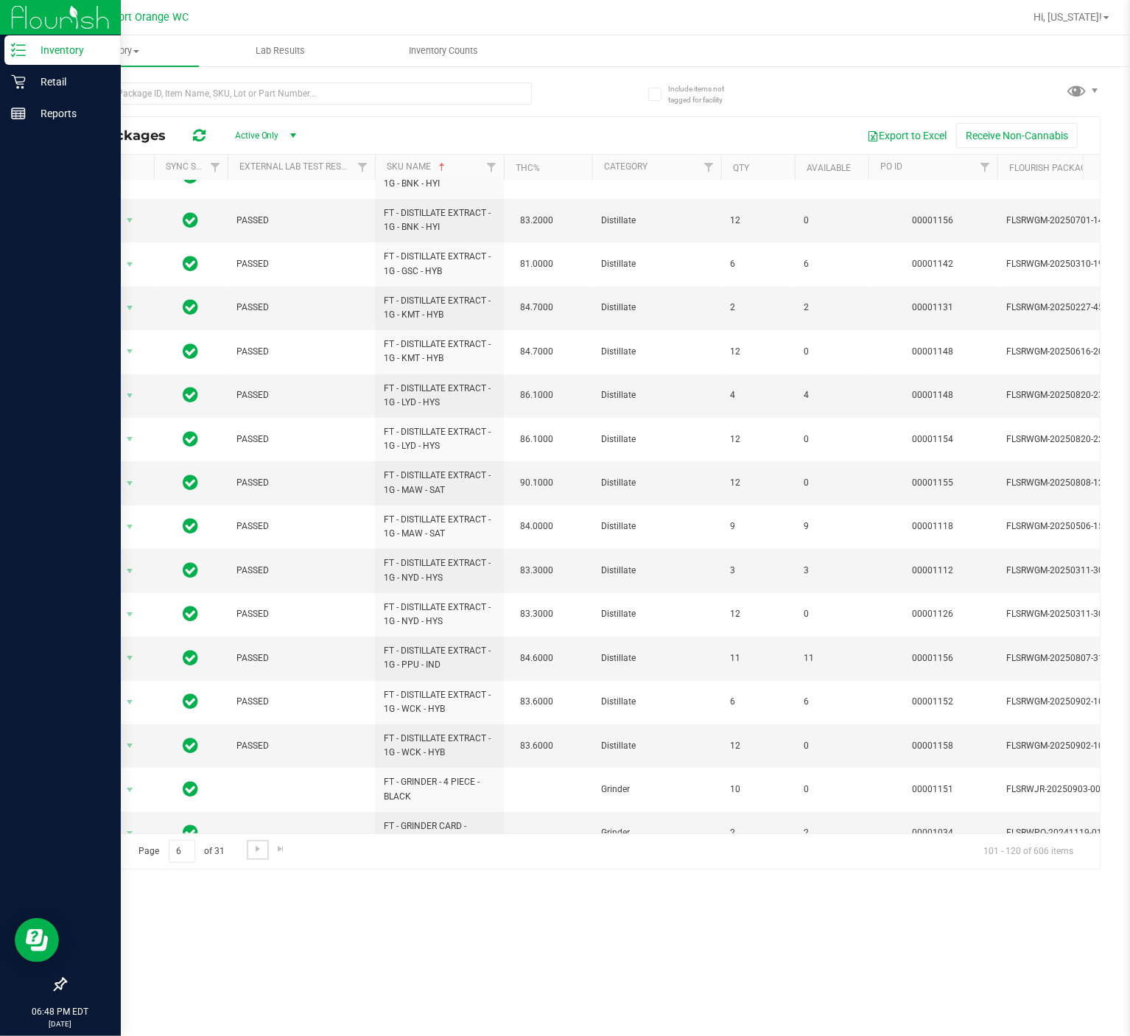
scroll to position [252, 0]
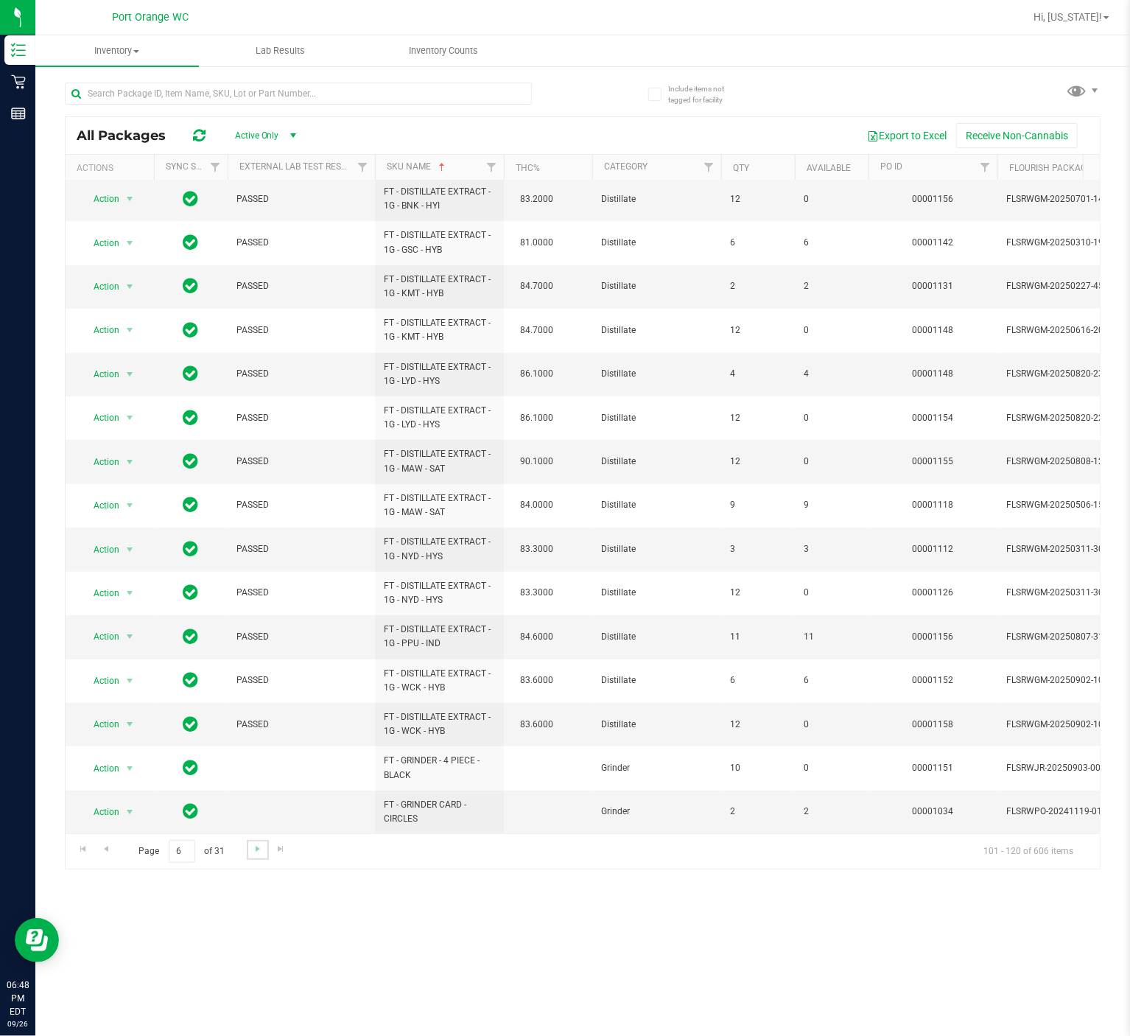
click at [248, 776] on link "Go to the next page" at bounding box center [257, 850] width 21 height 20
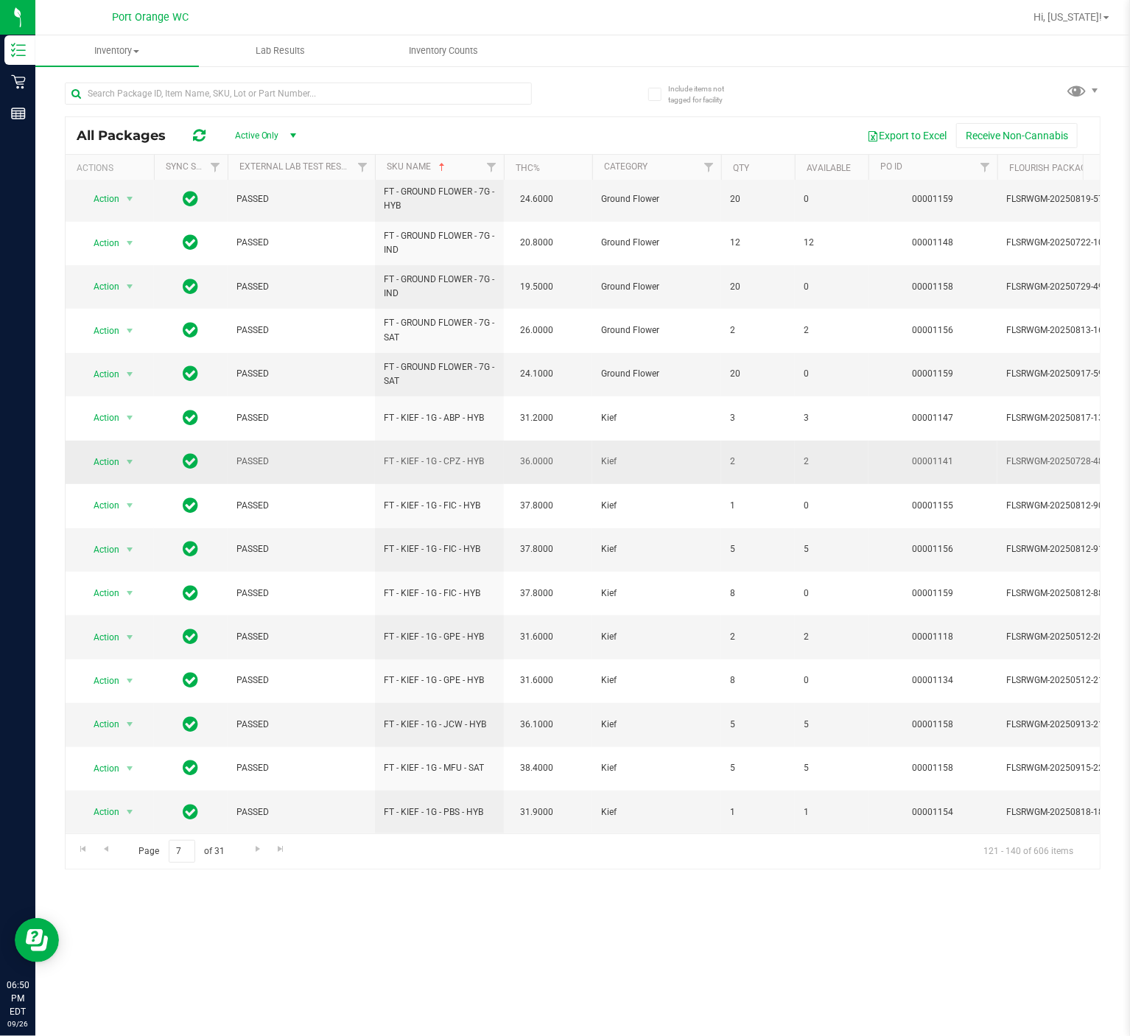
scroll to position [266, 0]
click at [264, 776] on link "Go to the next page" at bounding box center [257, 850] width 21 height 20
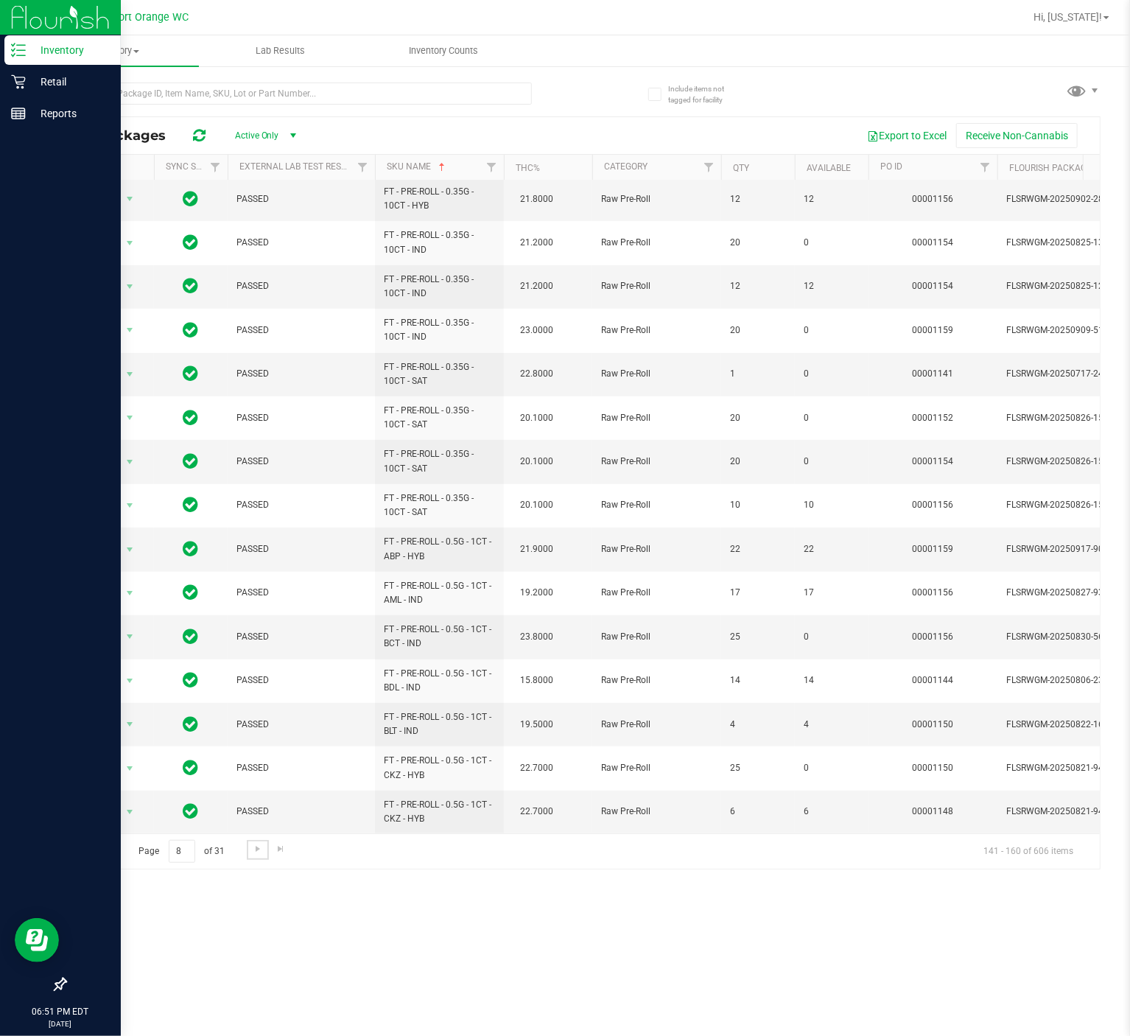
scroll to position [252, 0]
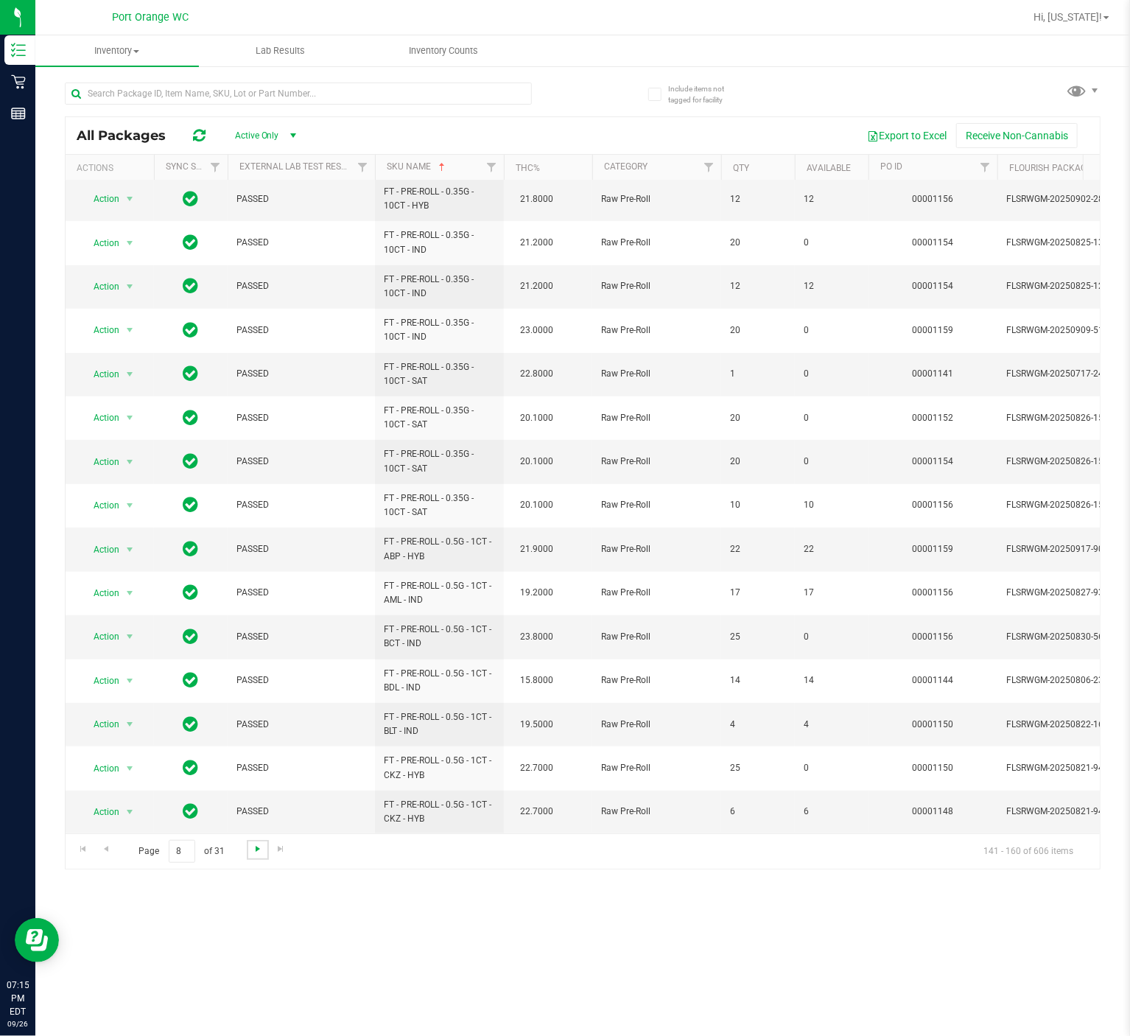
click at [256, 776] on span "Go to the next page" at bounding box center [258, 849] width 12 height 12
click at [259, 776] on span "Go to the next page" at bounding box center [258, 849] width 12 height 12
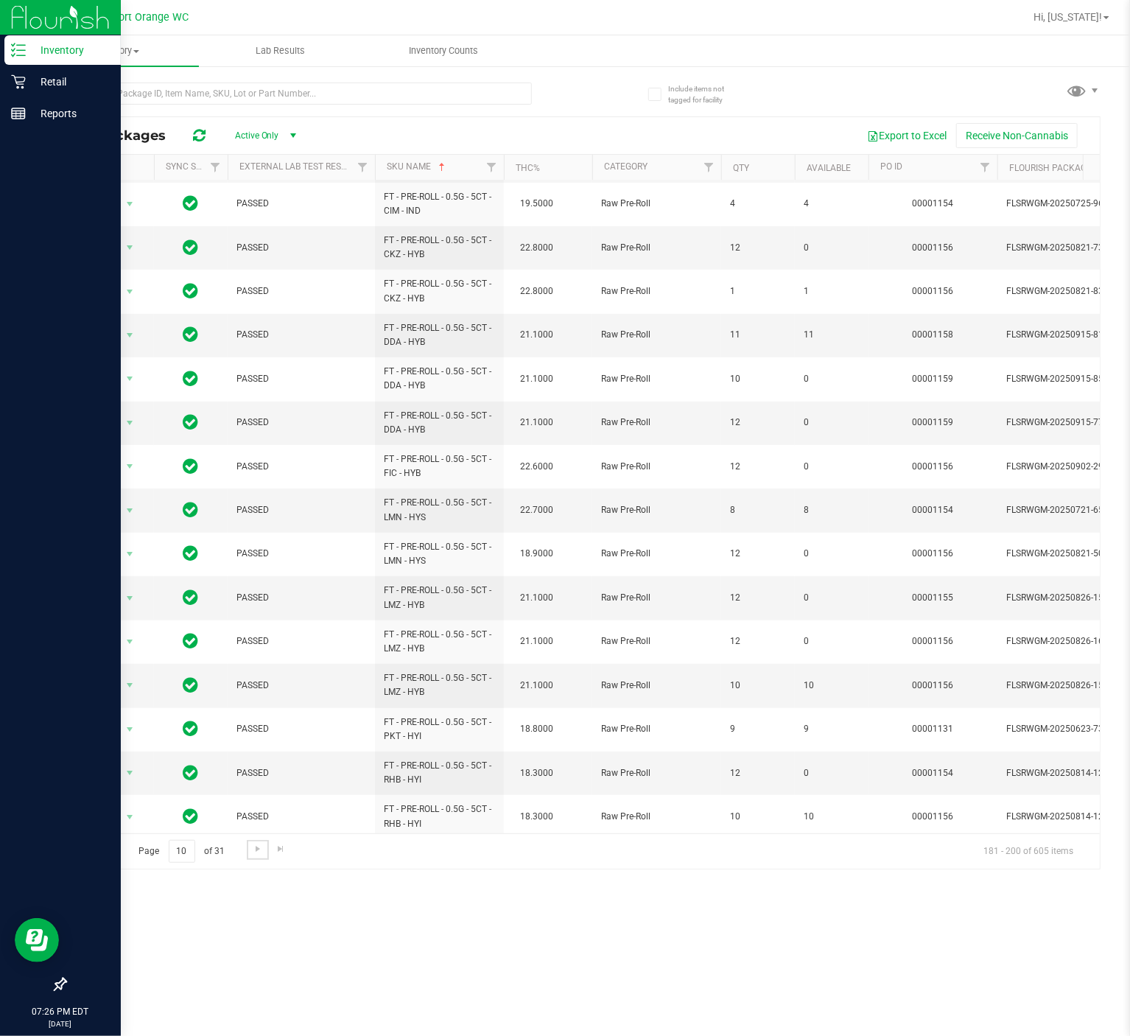
scroll to position [252, 0]
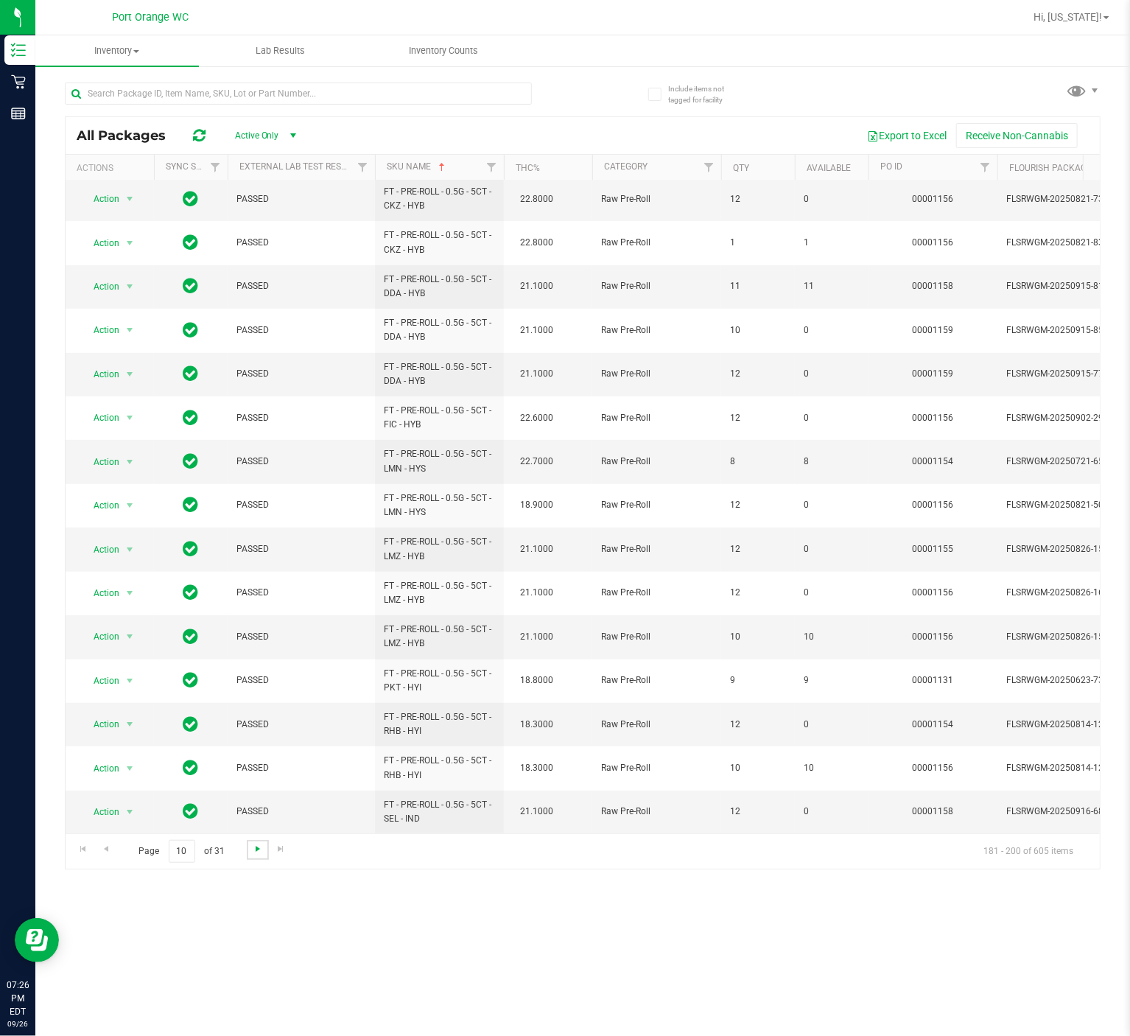
click at [253, 776] on span "Go to the next page" at bounding box center [258, 849] width 12 height 12
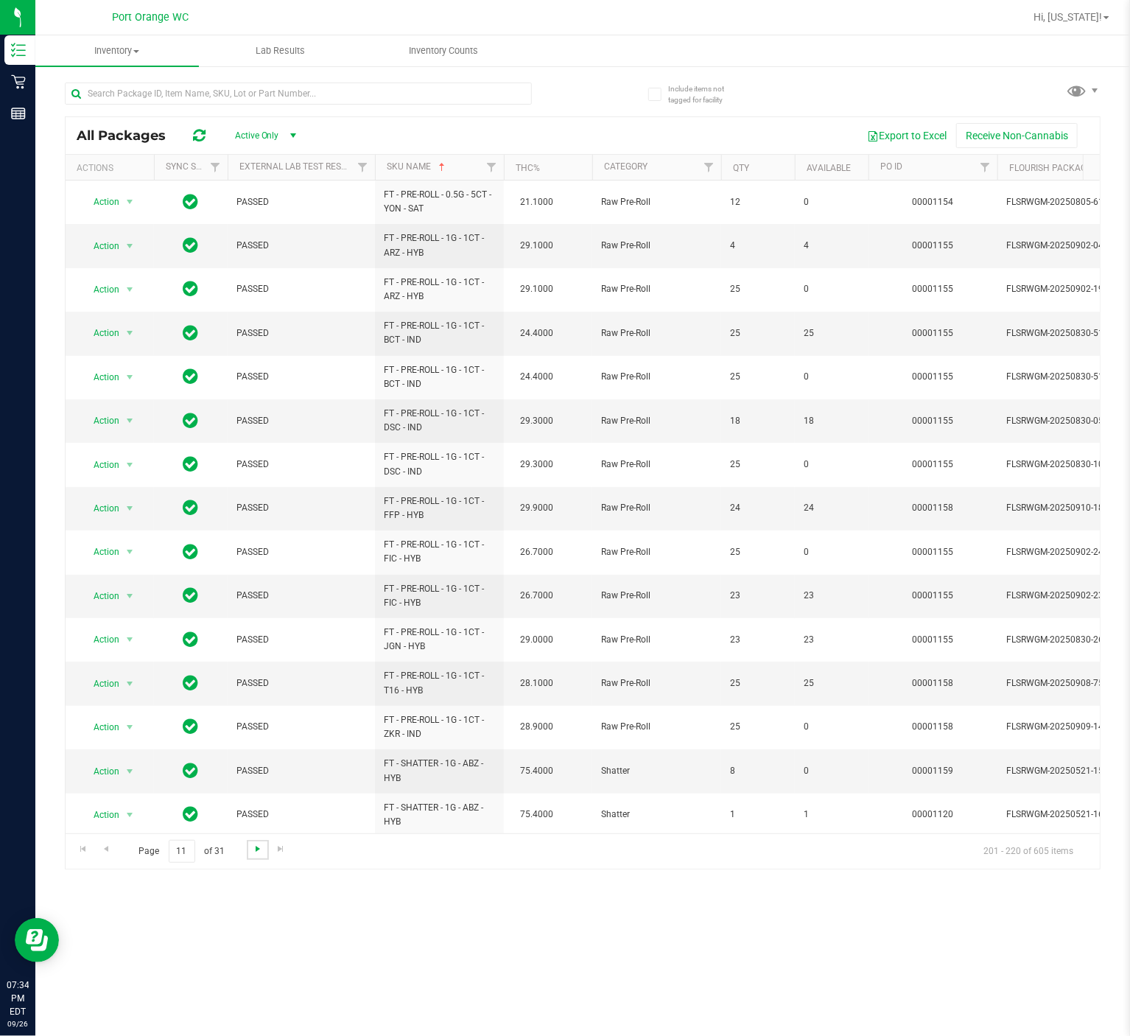
scroll to position [252, 0]
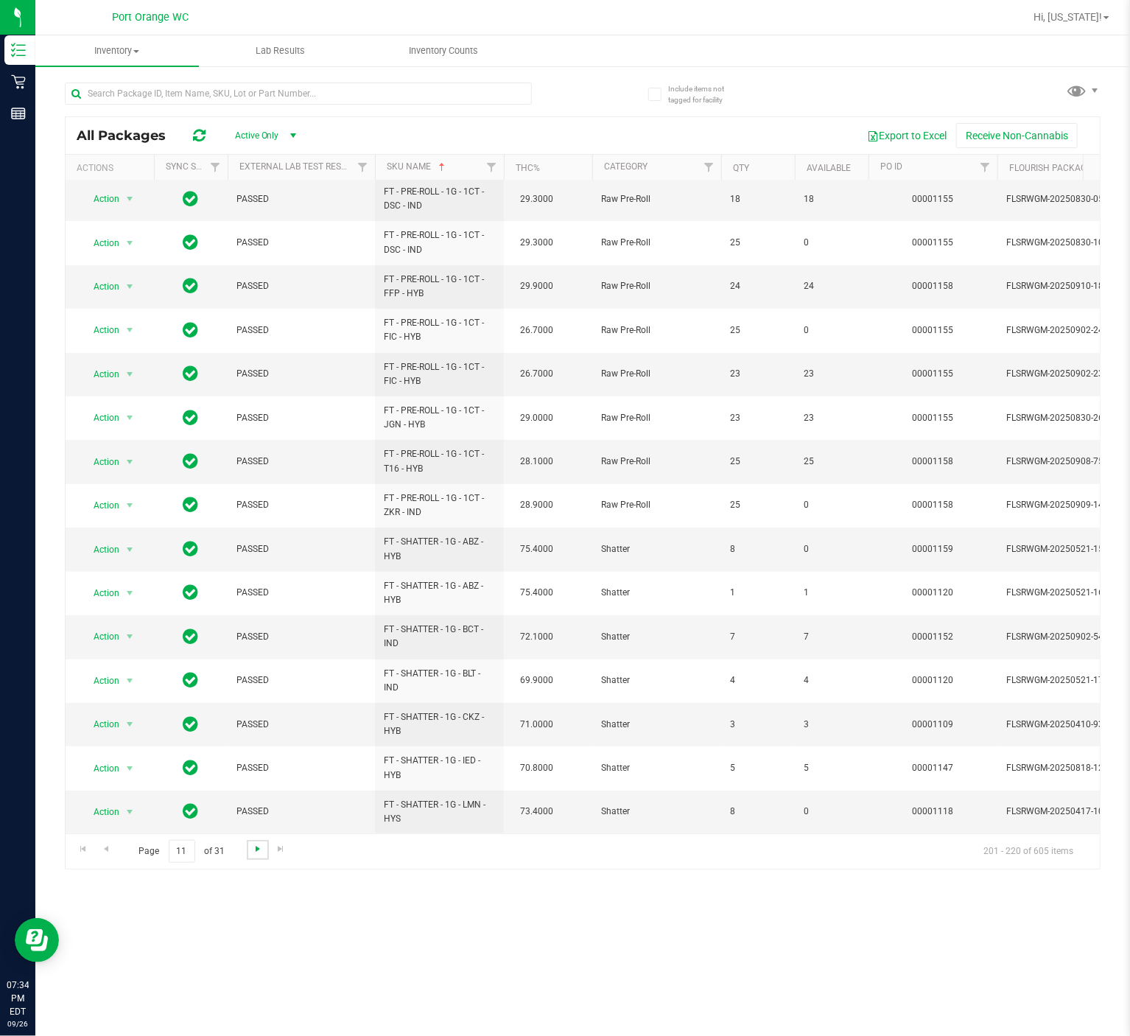
click at [262, 776] on span "Go to the next page" at bounding box center [258, 849] width 12 height 12
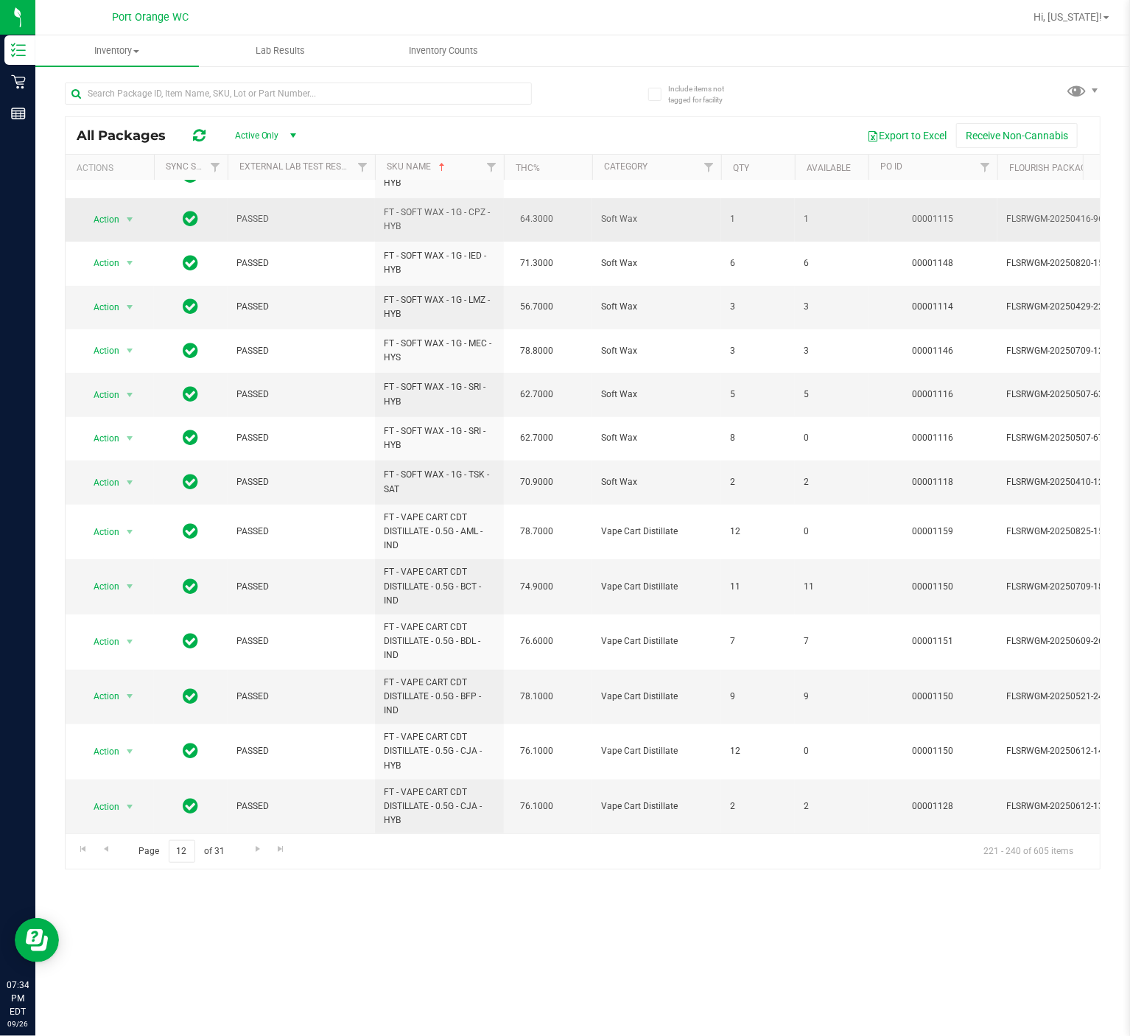
scroll to position [319, 0]
click at [258, 776] on span "Go to the next page" at bounding box center [258, 849] width 12 height 12
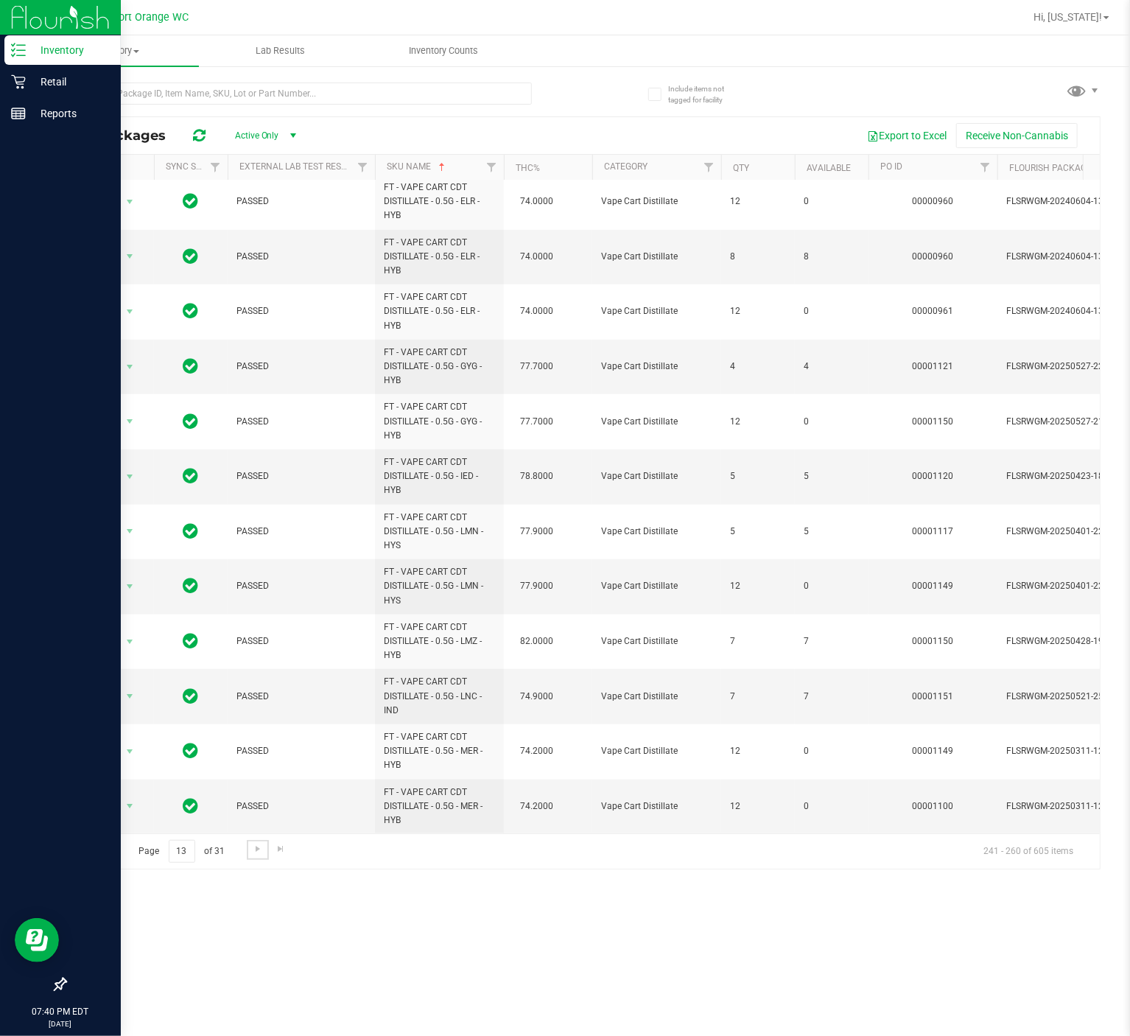
scroll to position [476, 0]
click at [256, 776] on span "Go to the next page" at bounding box center [258, 849] width 12 height 12
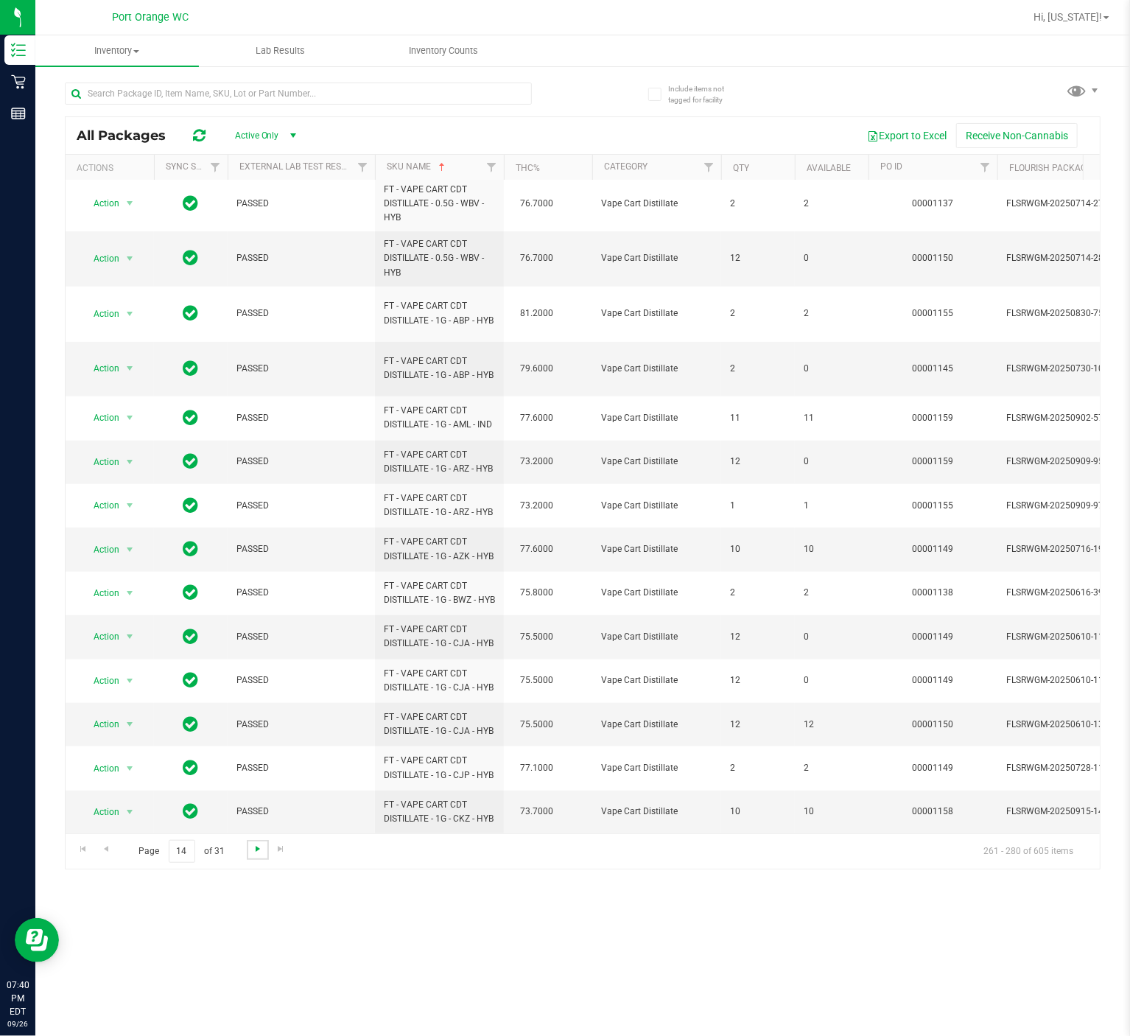
scroll to position [398, 0]
click at [256, 776] on span "Go to the next page" at bounding box center [258, 849] width 12 height 12
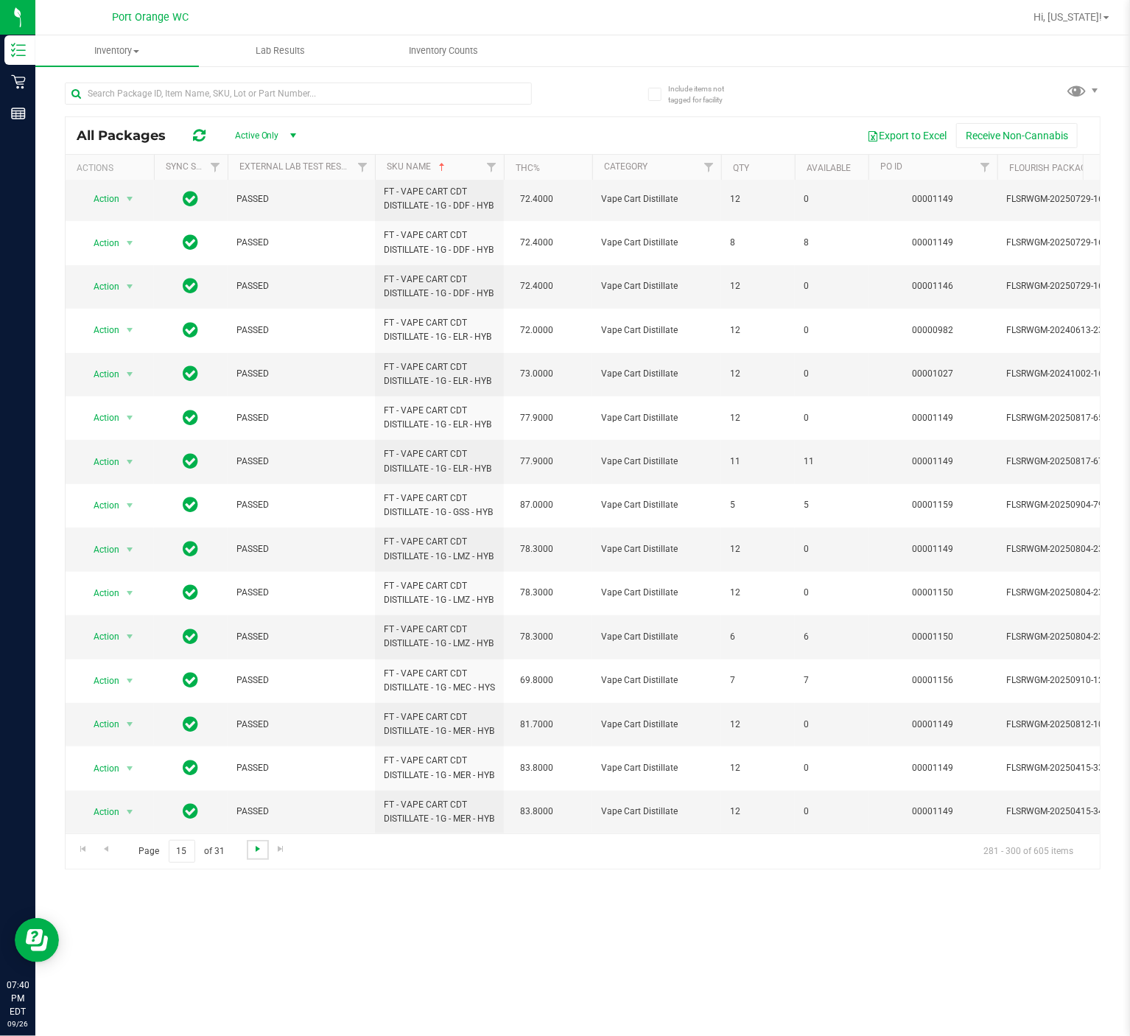
scroll to position [364, 0]
click at [256, 776] on span "Go to the next page" at bounding box center [258, 849] width 12 height 12
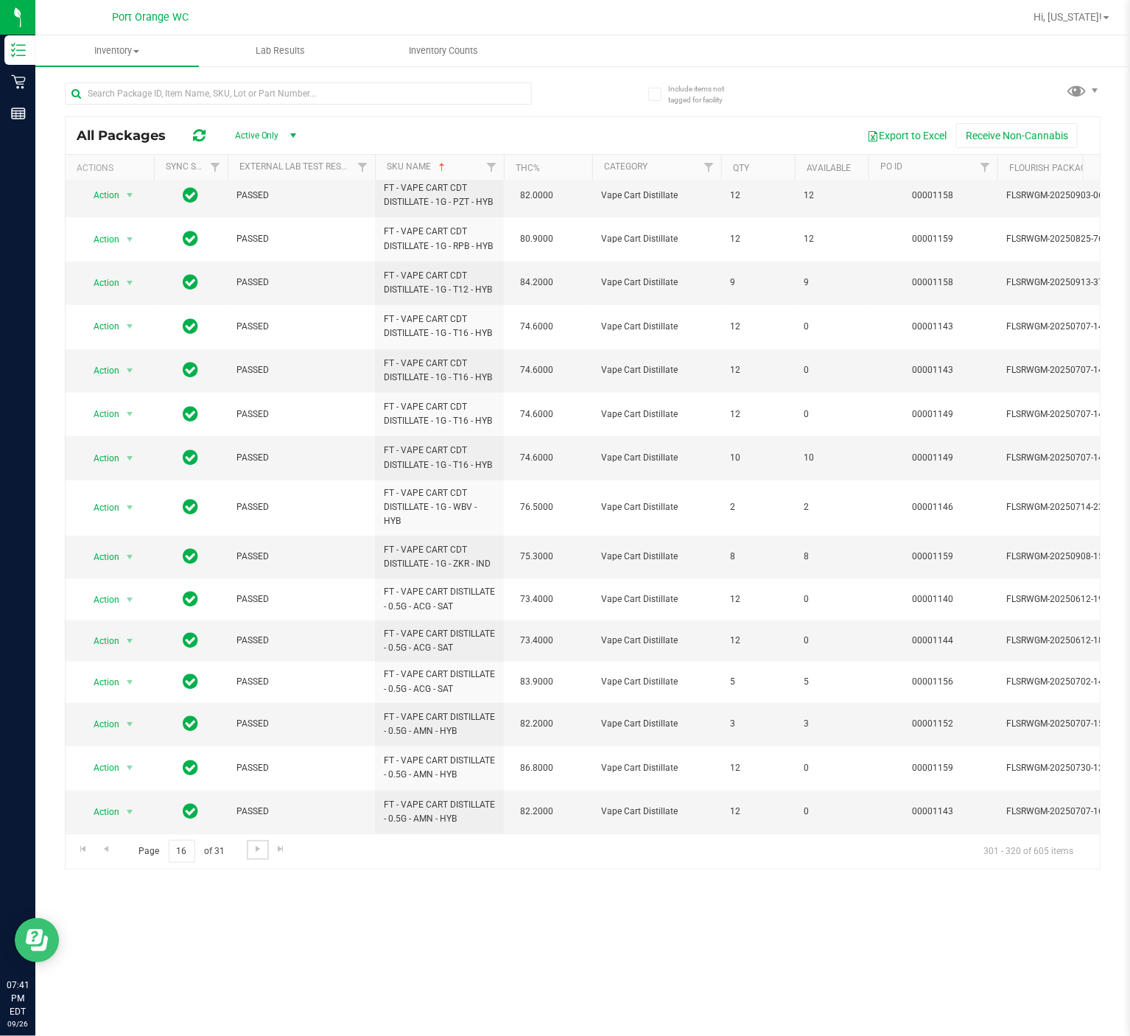
scroll to position [301, 0]
click at [256, 776] on span "Go to the next page" at bounding box center [258, 849] width 12 height 12
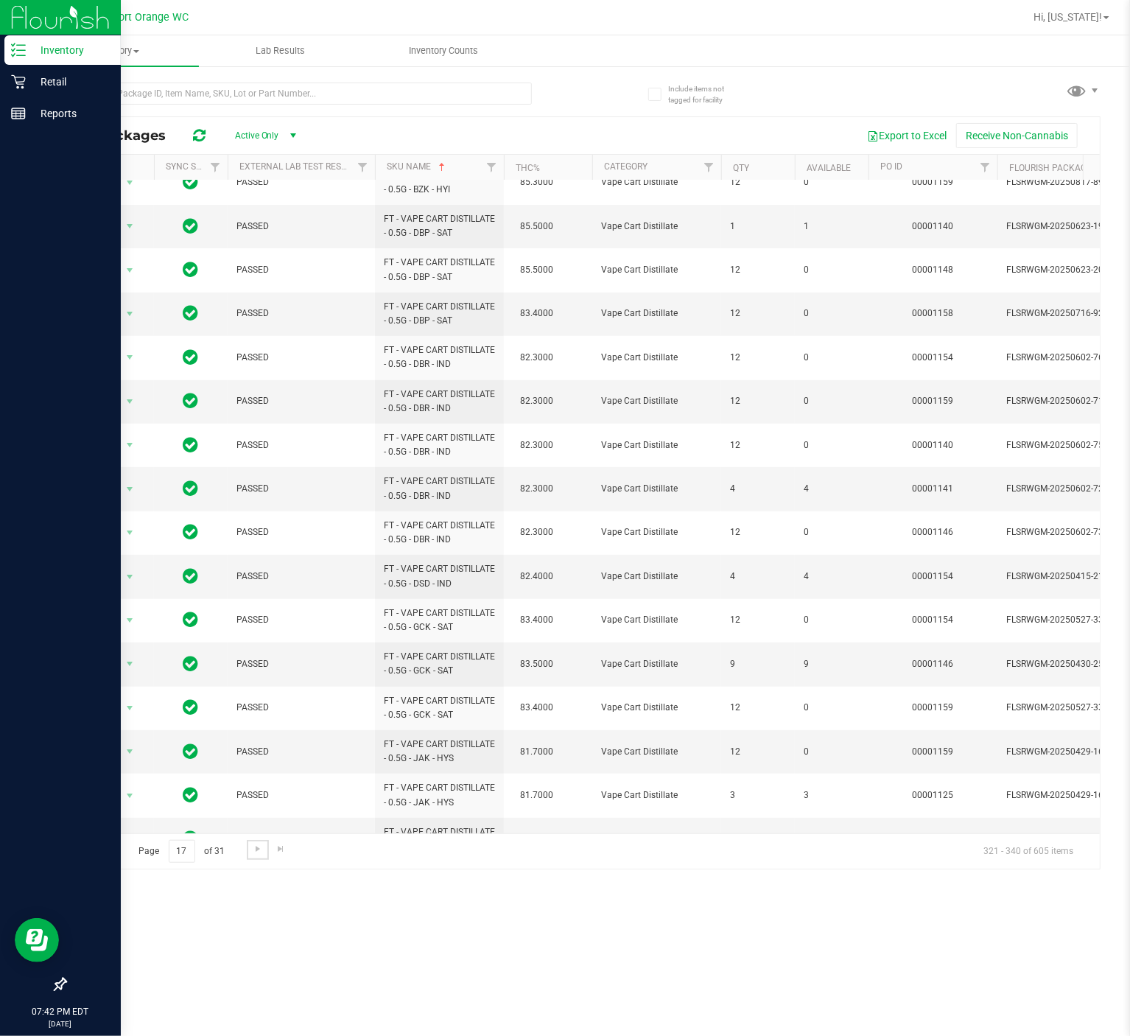
scroll to position [252, 0]
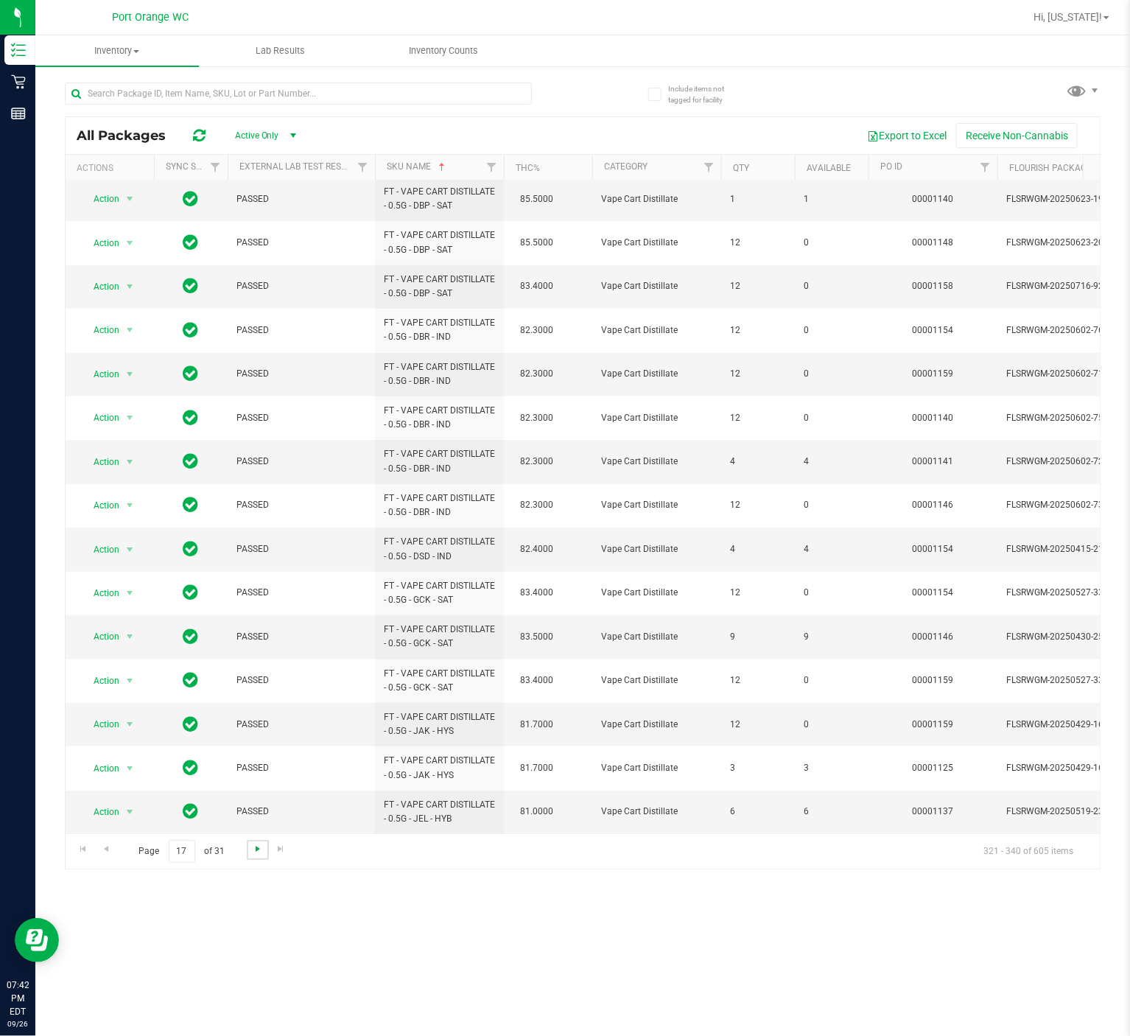
click at [256, 776] on span "Go to the next page" at bounding box center [258, 849] width 12 height 12
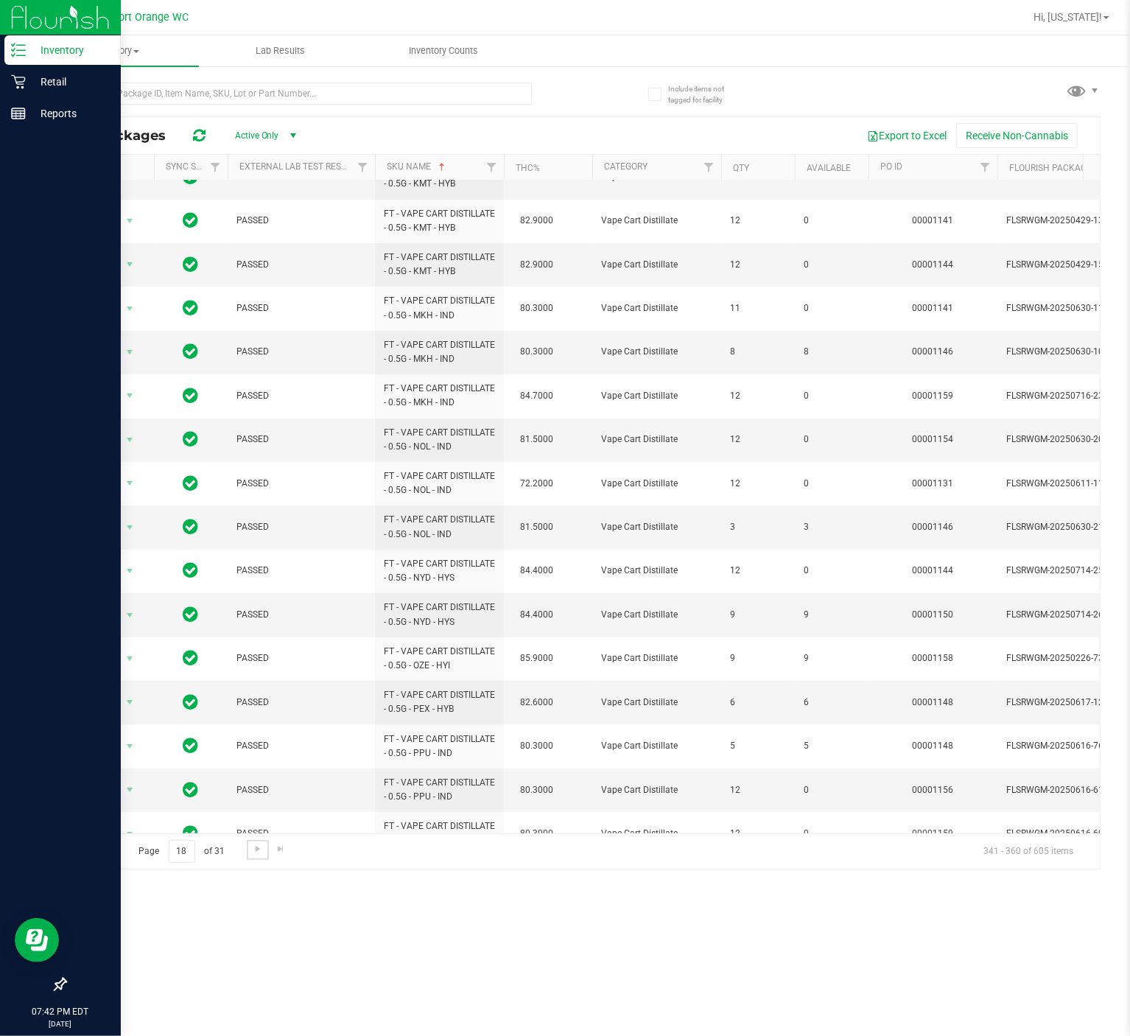
scroll to position [252, 0]
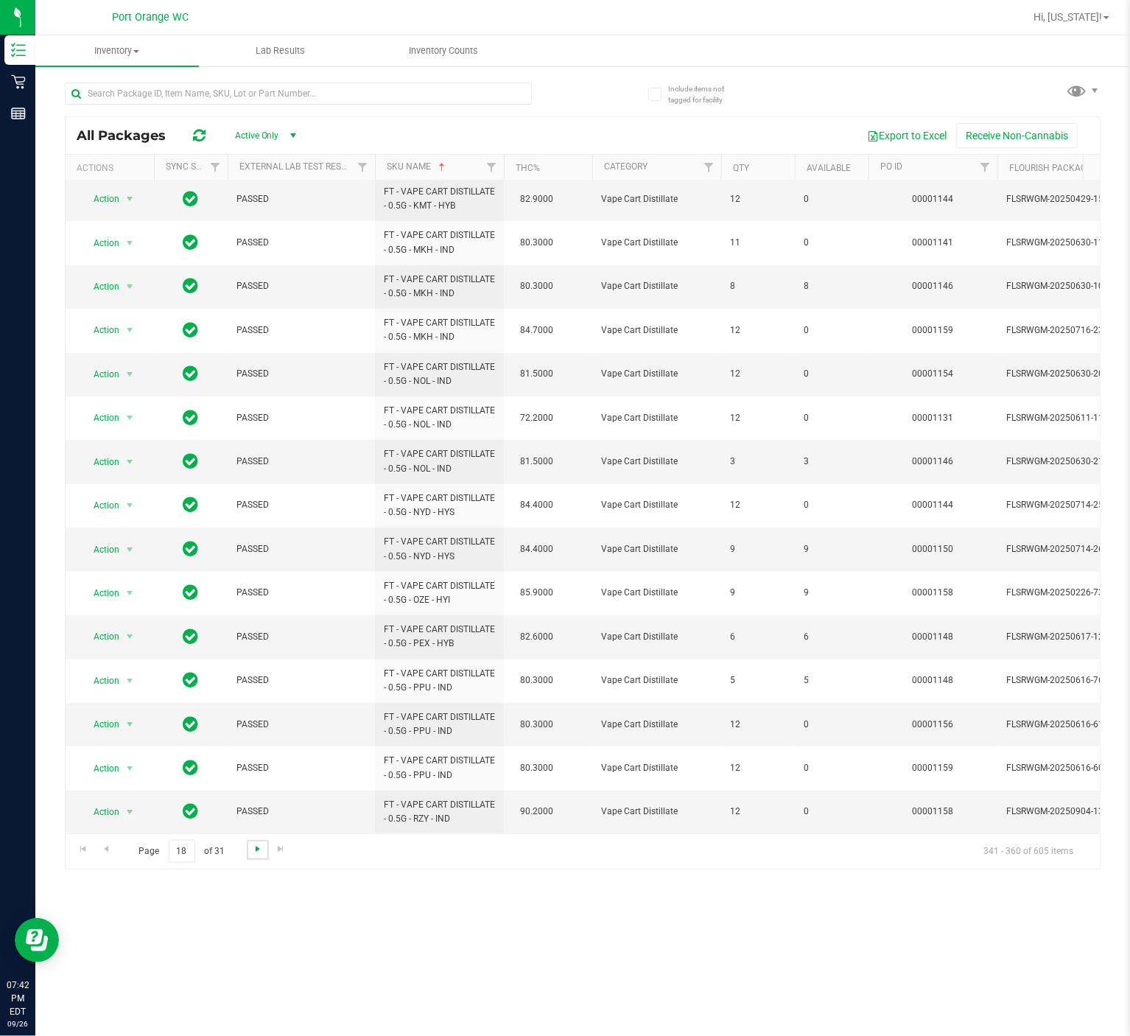
click at [256, 776] on span "Go to the next page" at bounding box center [258, 849] width 12 height 12
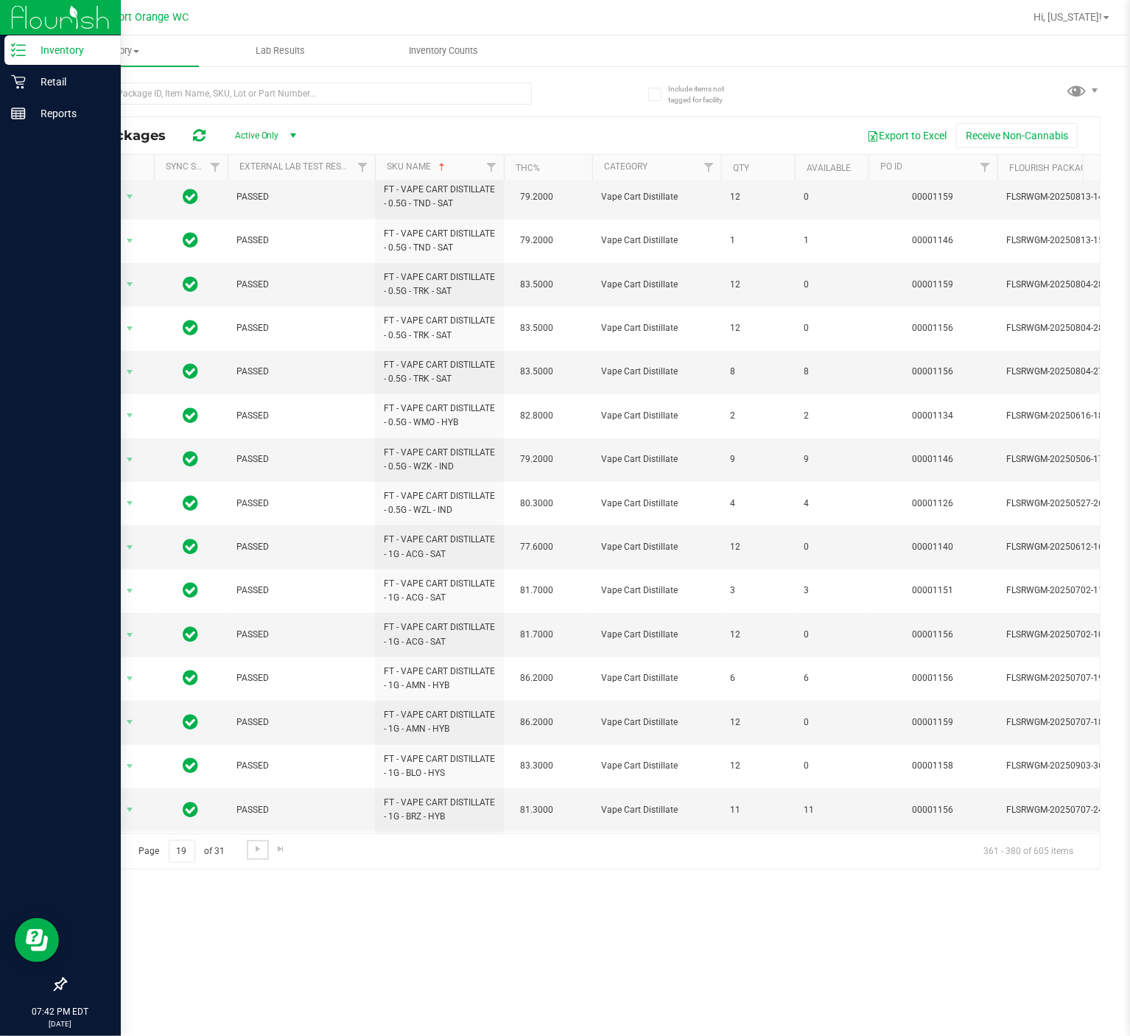
scroll to position [266, 0]
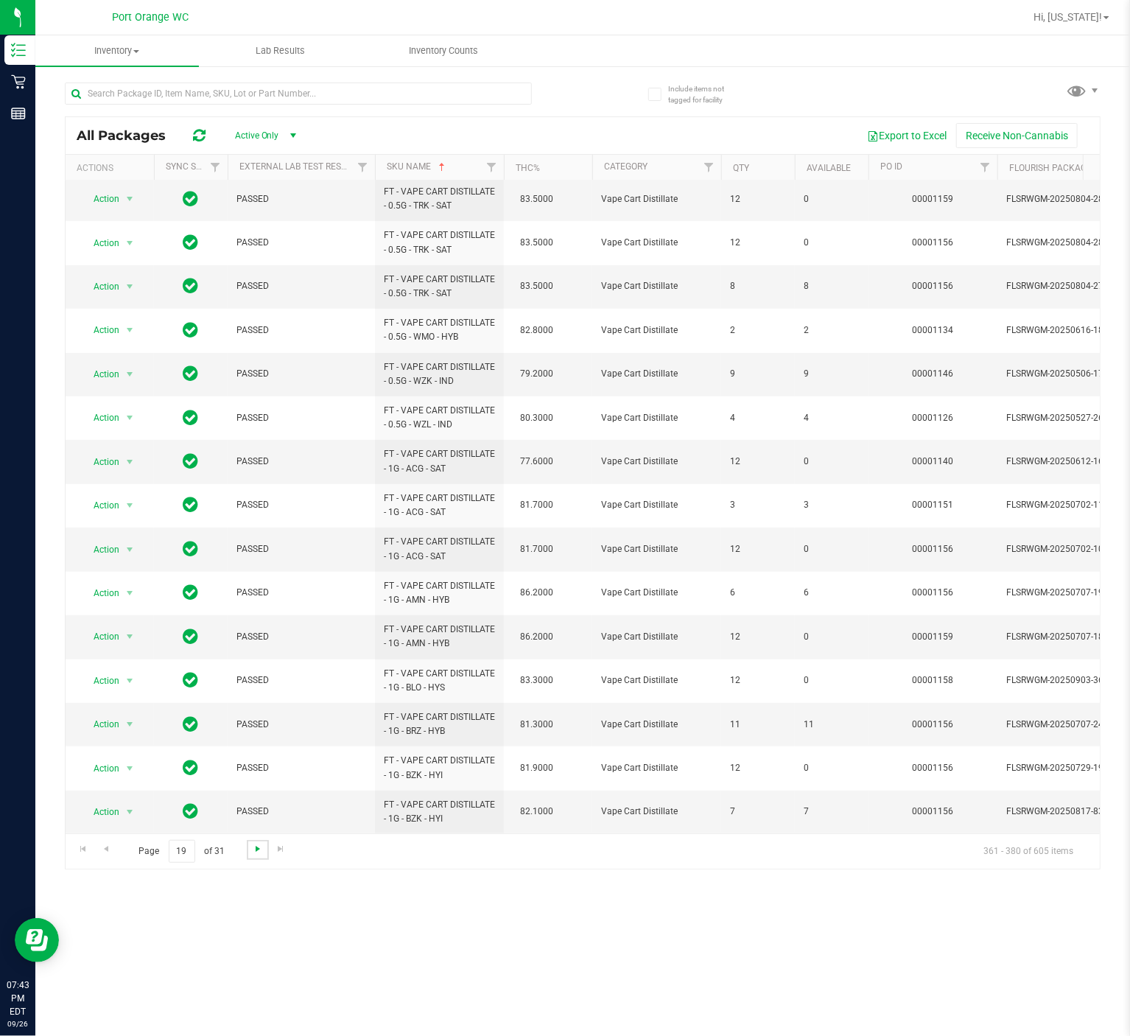
click at [252, 776] on span "Go to the next page" at bounding box center [258, 849] width 12 height 12
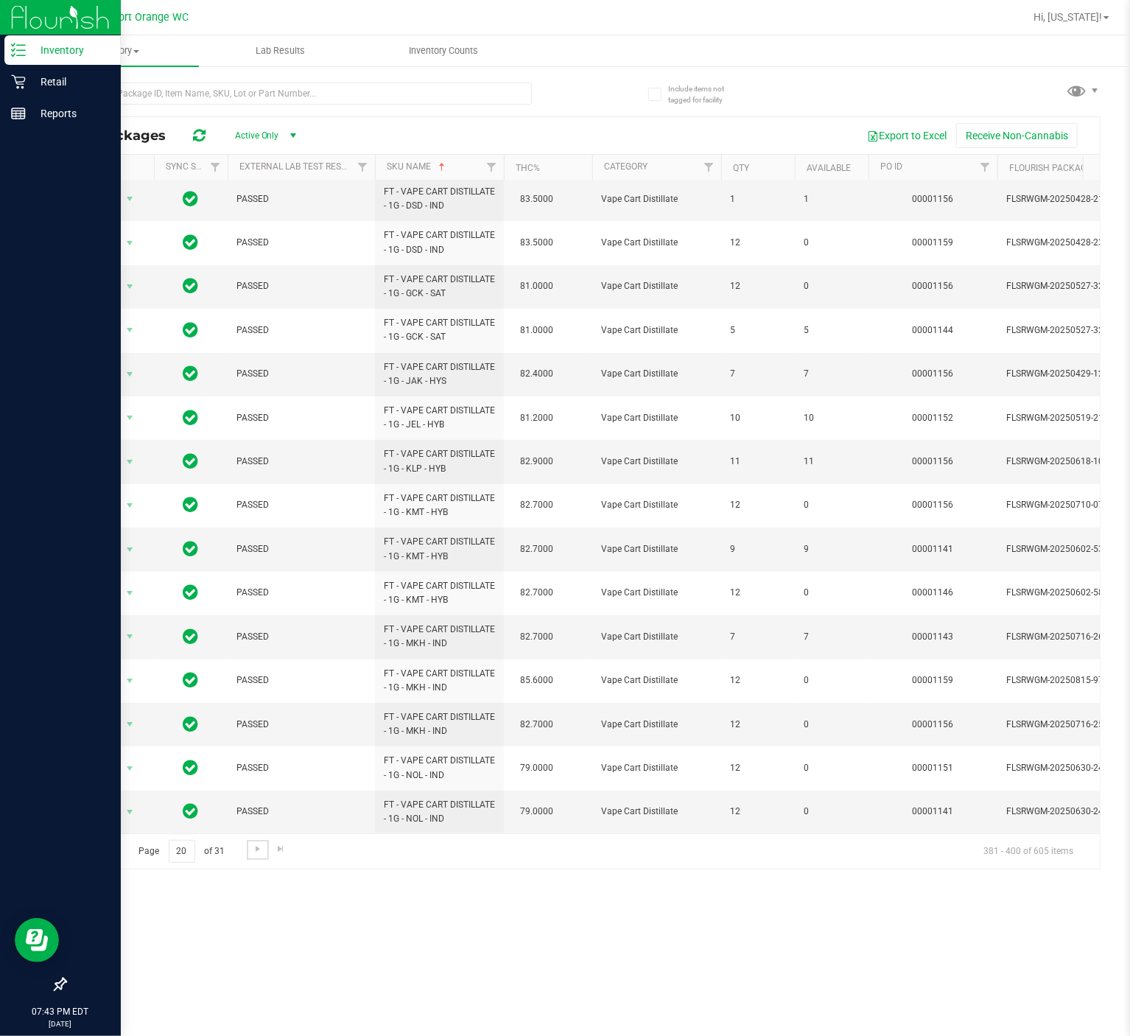
scroll to position [252, 0]
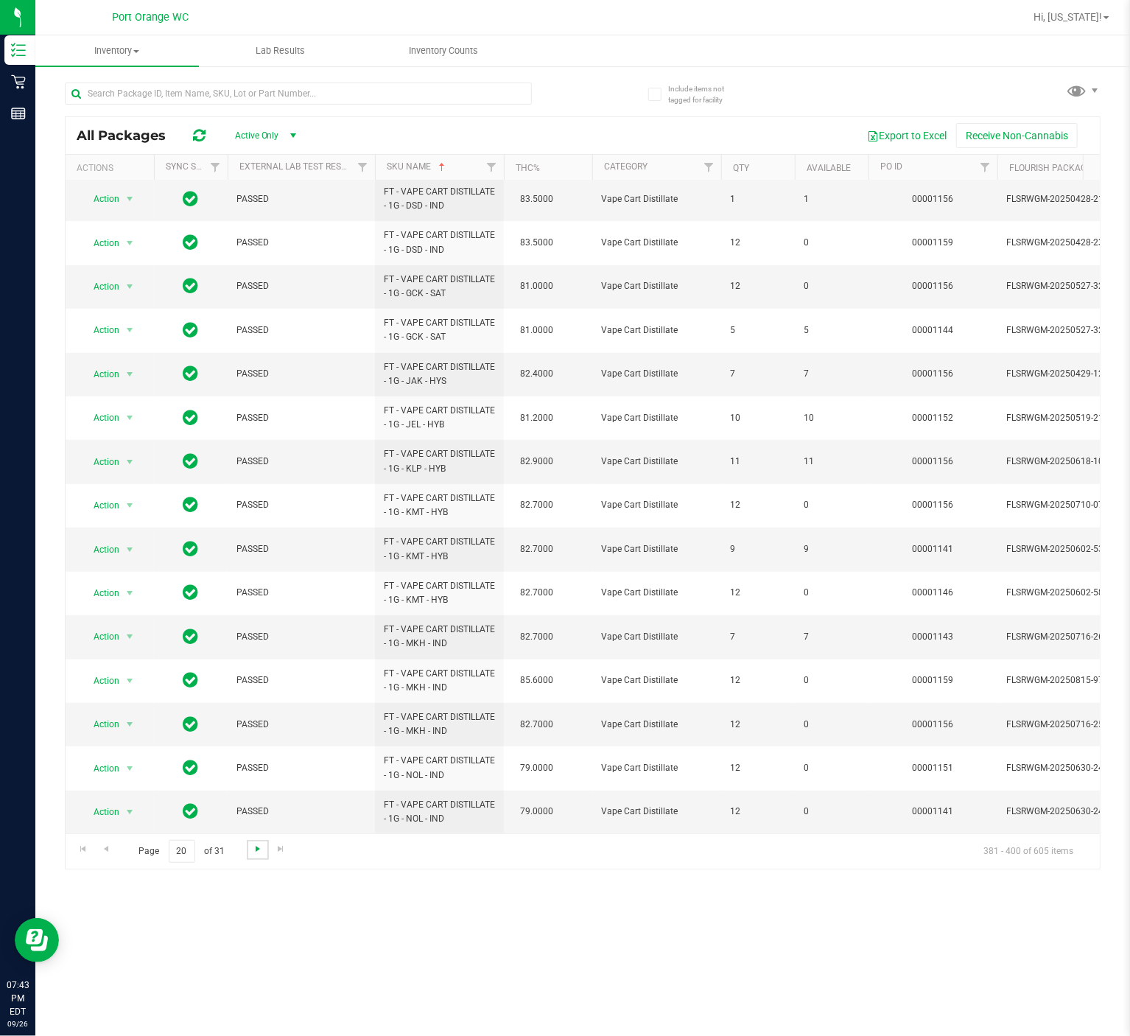
click at [256, 776] on span "Go to the next page" at bounding box center [258, 849] width 12 height 12
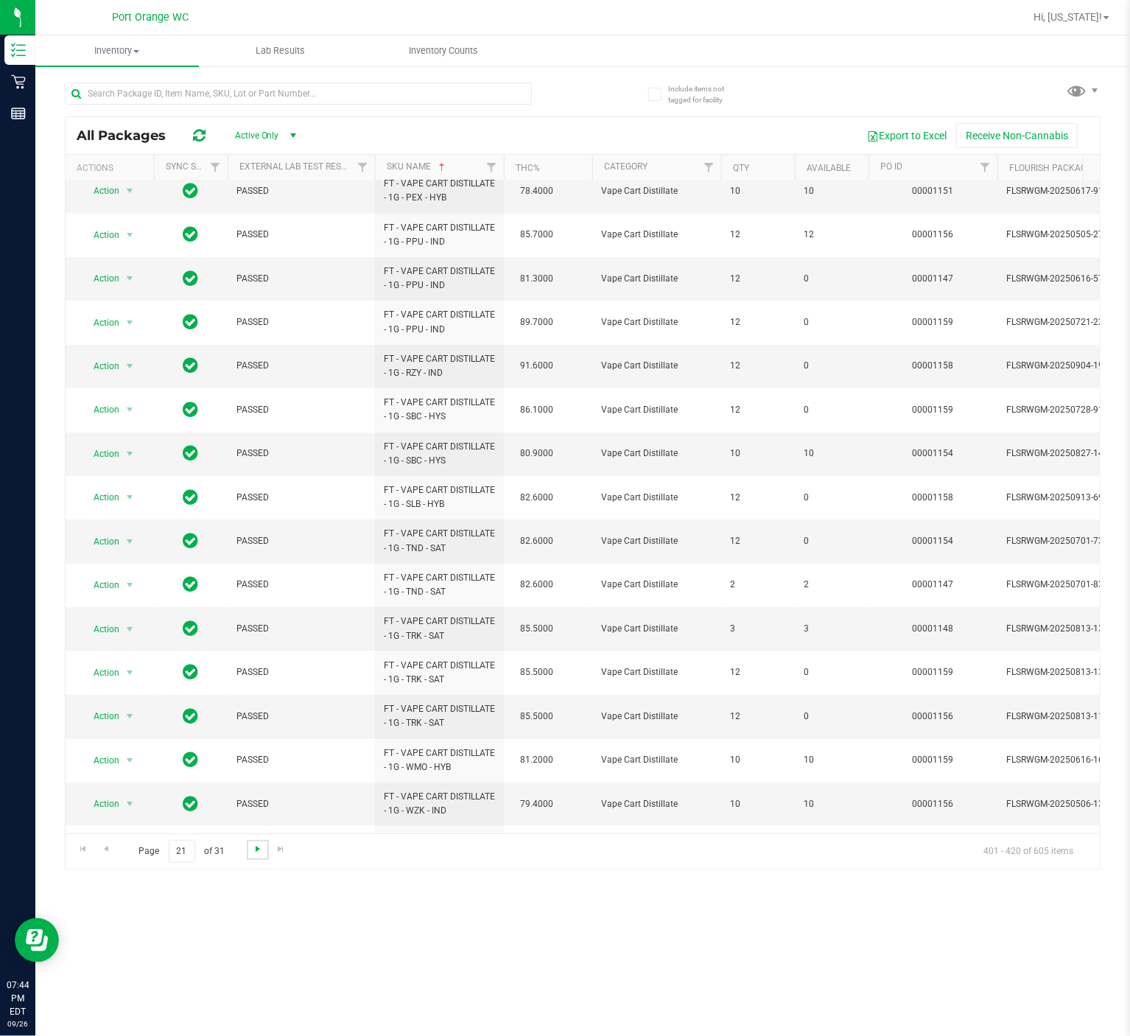
scroll to position [252, 0]
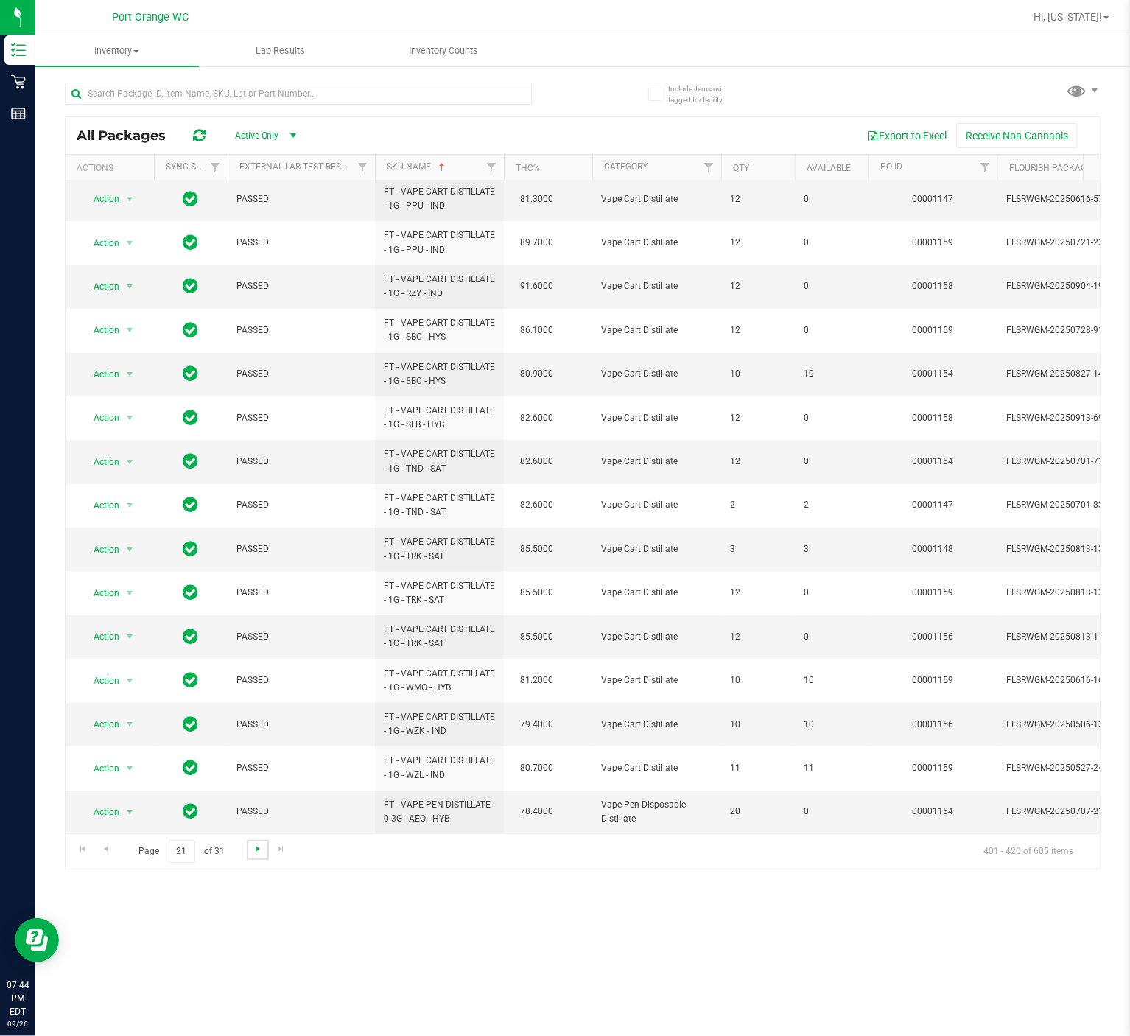
click at [256, 776] on span "Go to the next page" at bounding box center [258, 849] width 12 height 12
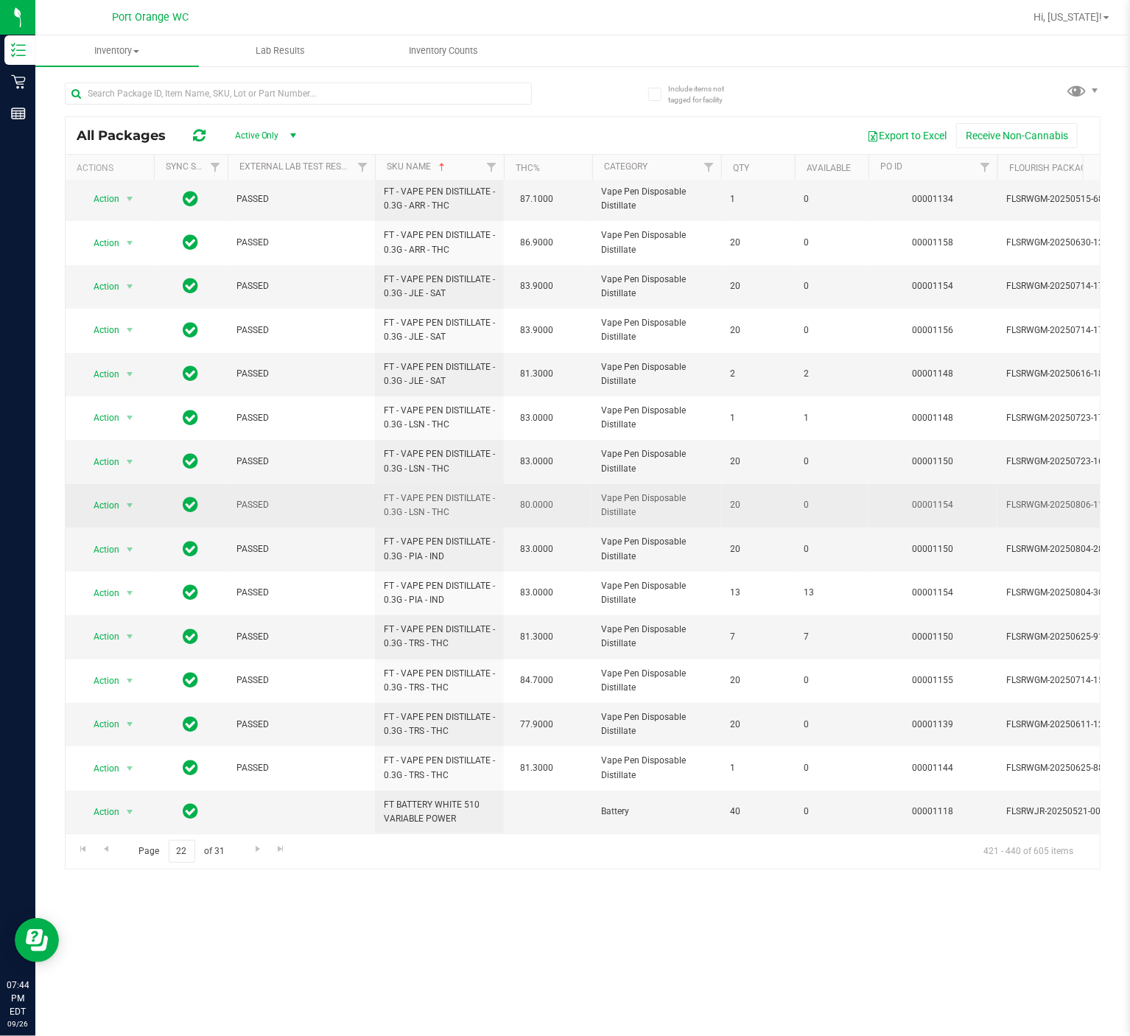
scroll to position [252, 0]
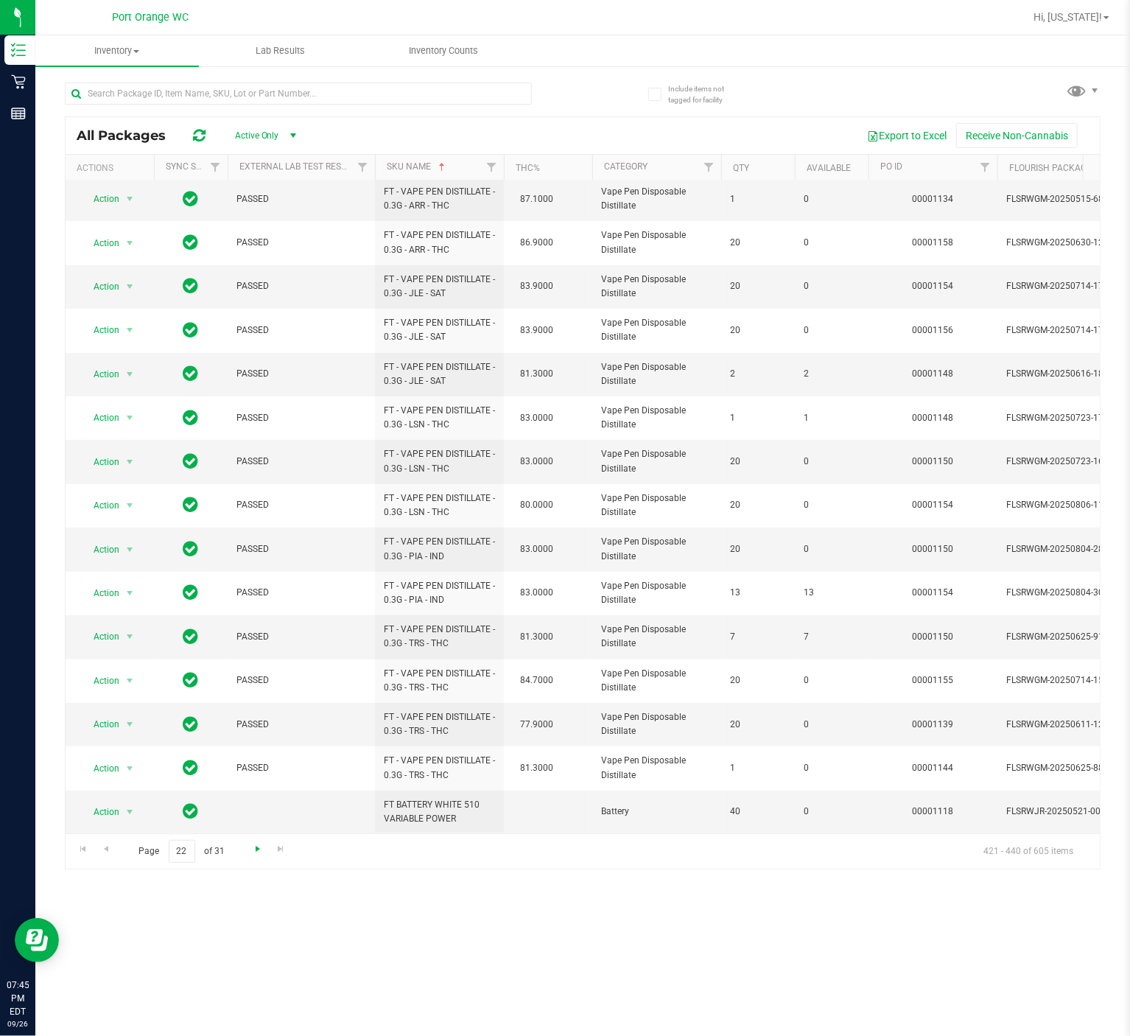
click at [259, 776] on span "Go to the next page" at bounding box center [258, 849] width 12 height 12
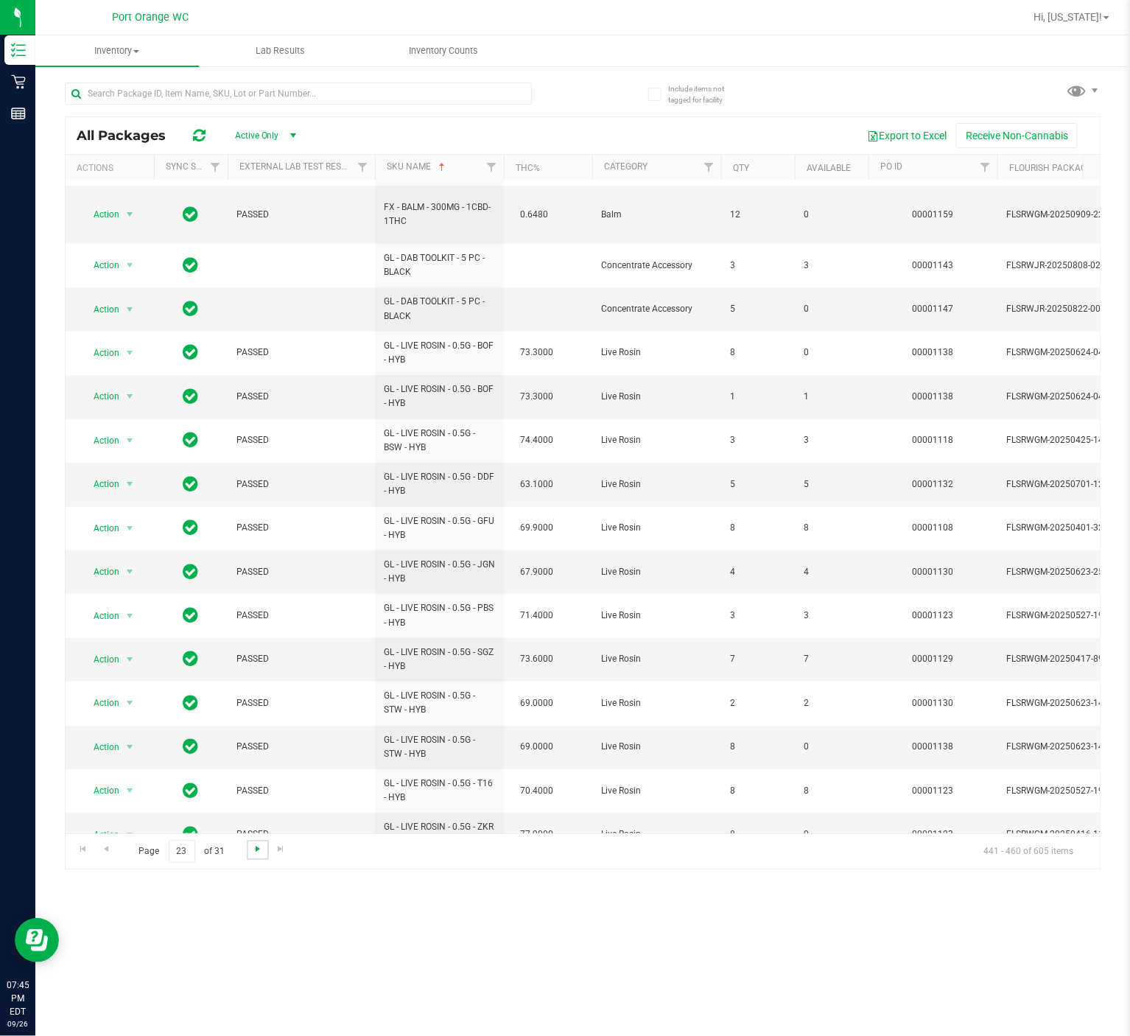
scroll to position [252, 0]
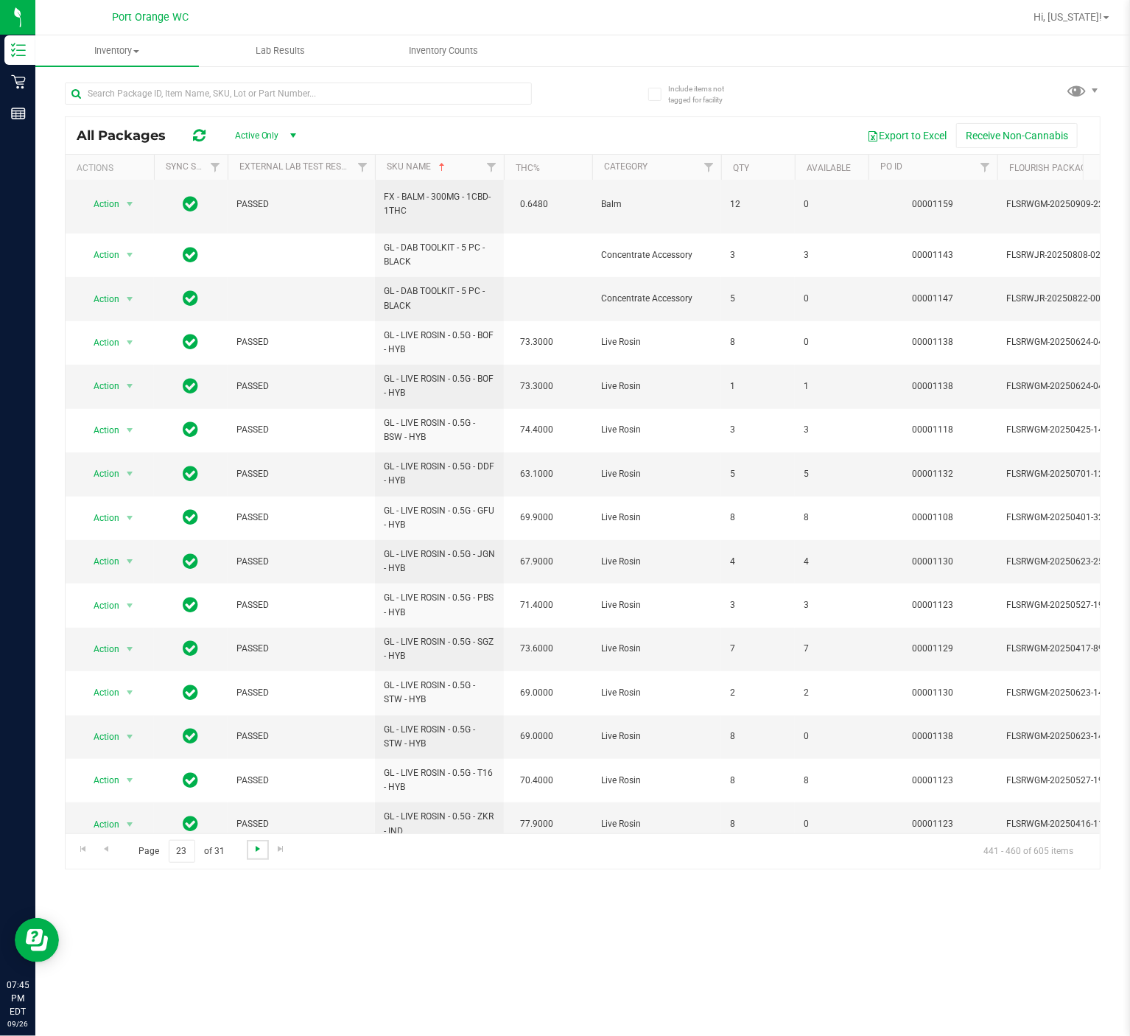
click at [259, 776] on span "Go to the next page" at bounding box center [258, 849] width 12 height 12
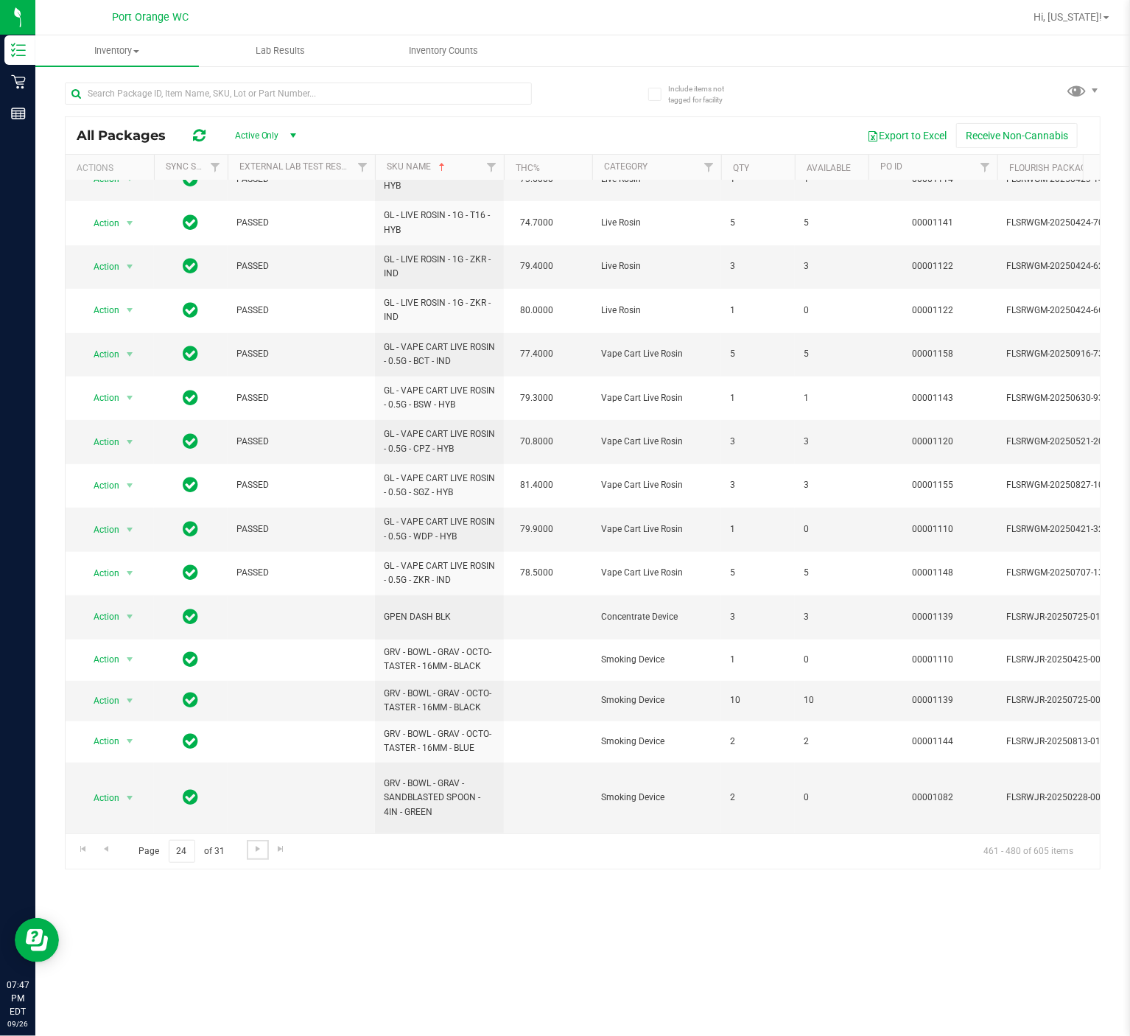
scroll to position [272, 0]
click at [256, 776] on span "Go to the next page" at bounding box center [258, 849] width 12 height 12
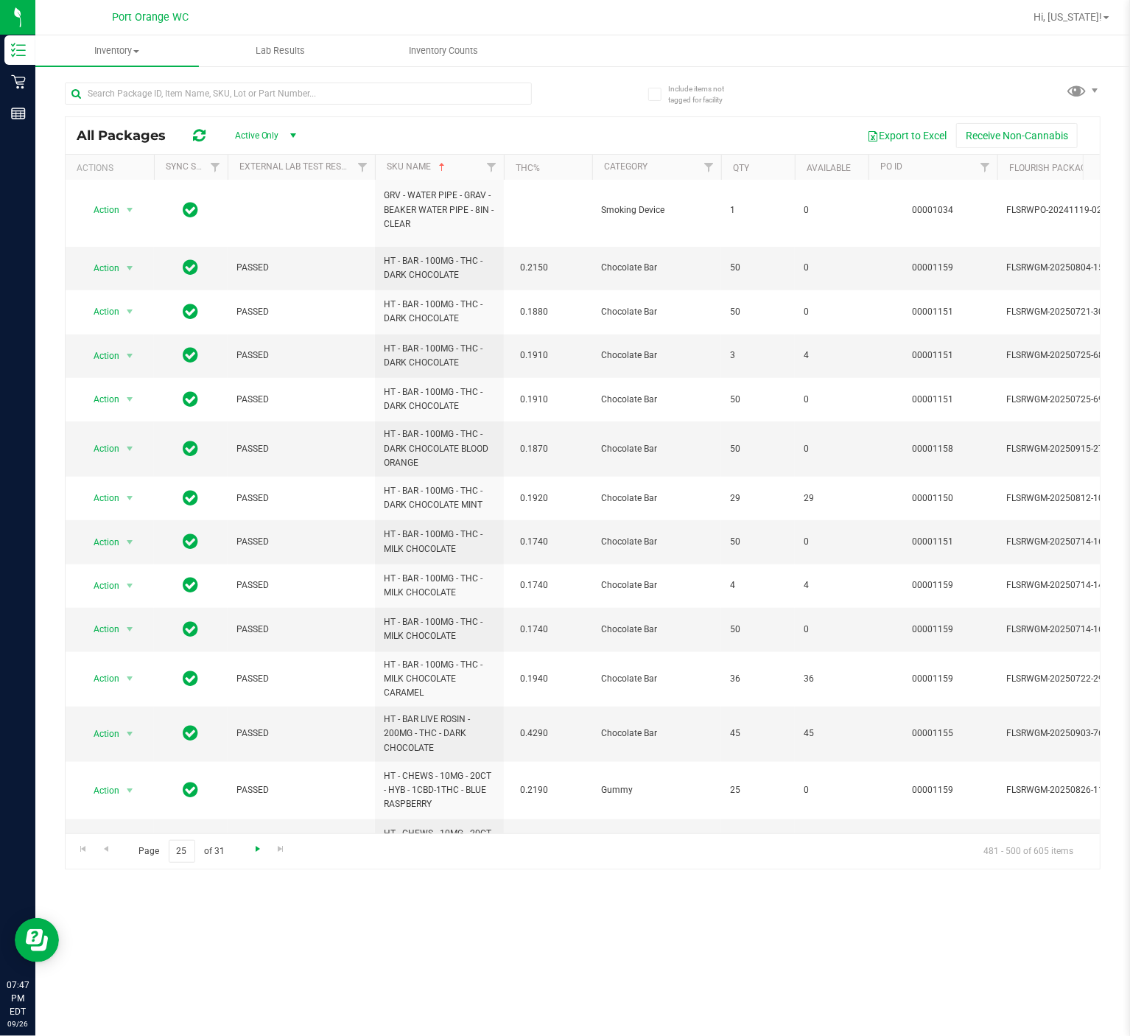
scroll to position [523, 0]
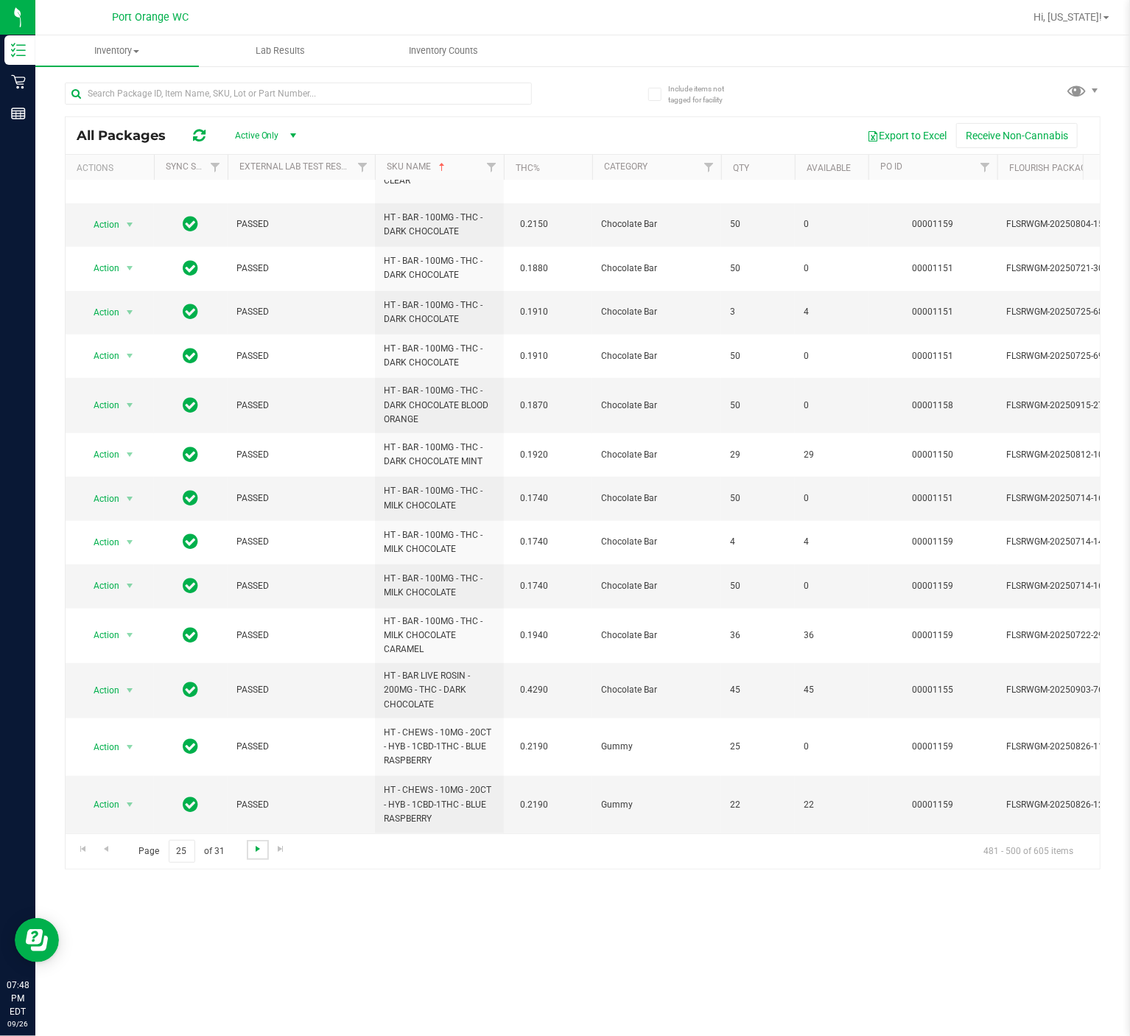
click at [258, 776] on span "Go to the next page" at bounding box center [258, 849] width 12 height 12
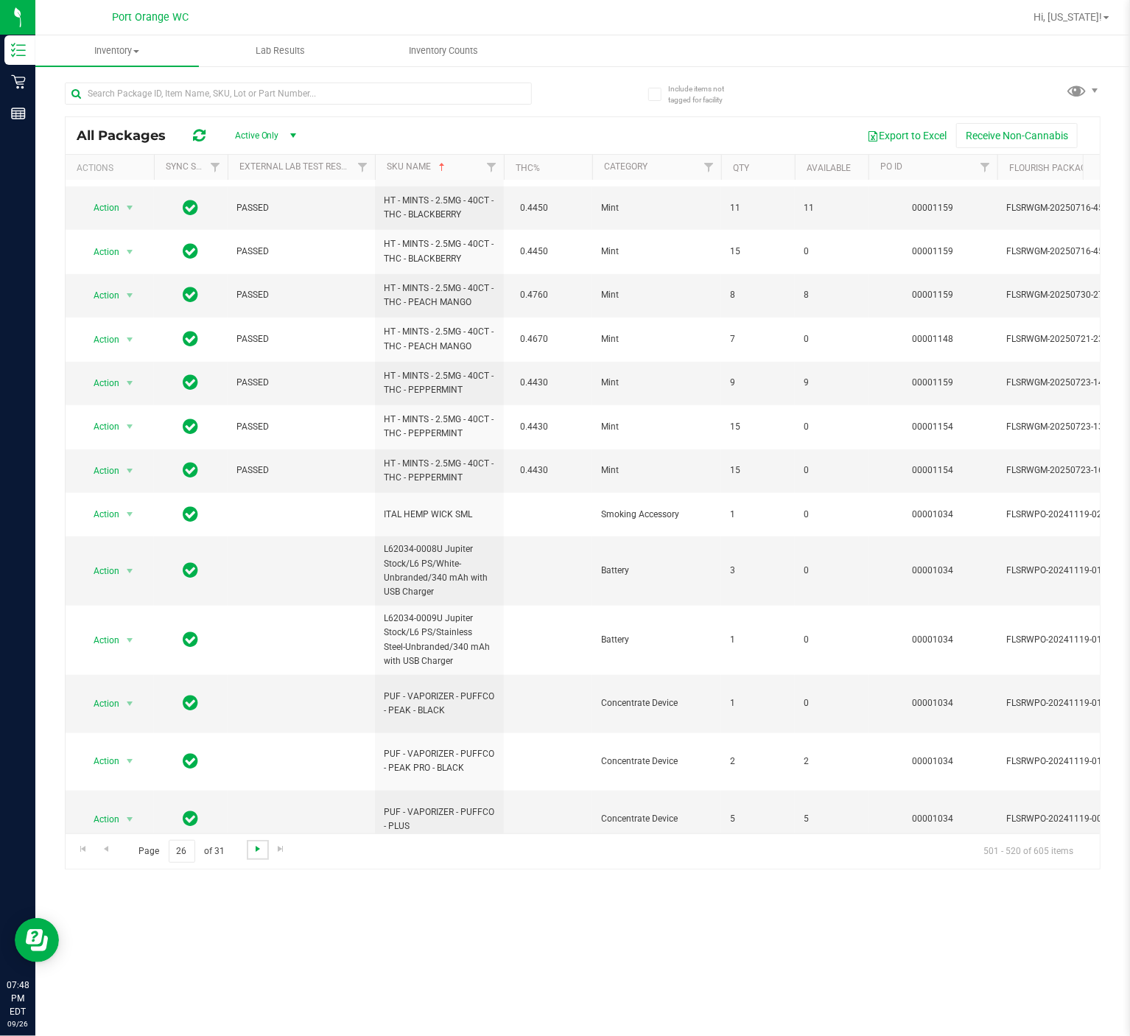
scroll to position [396, 0]
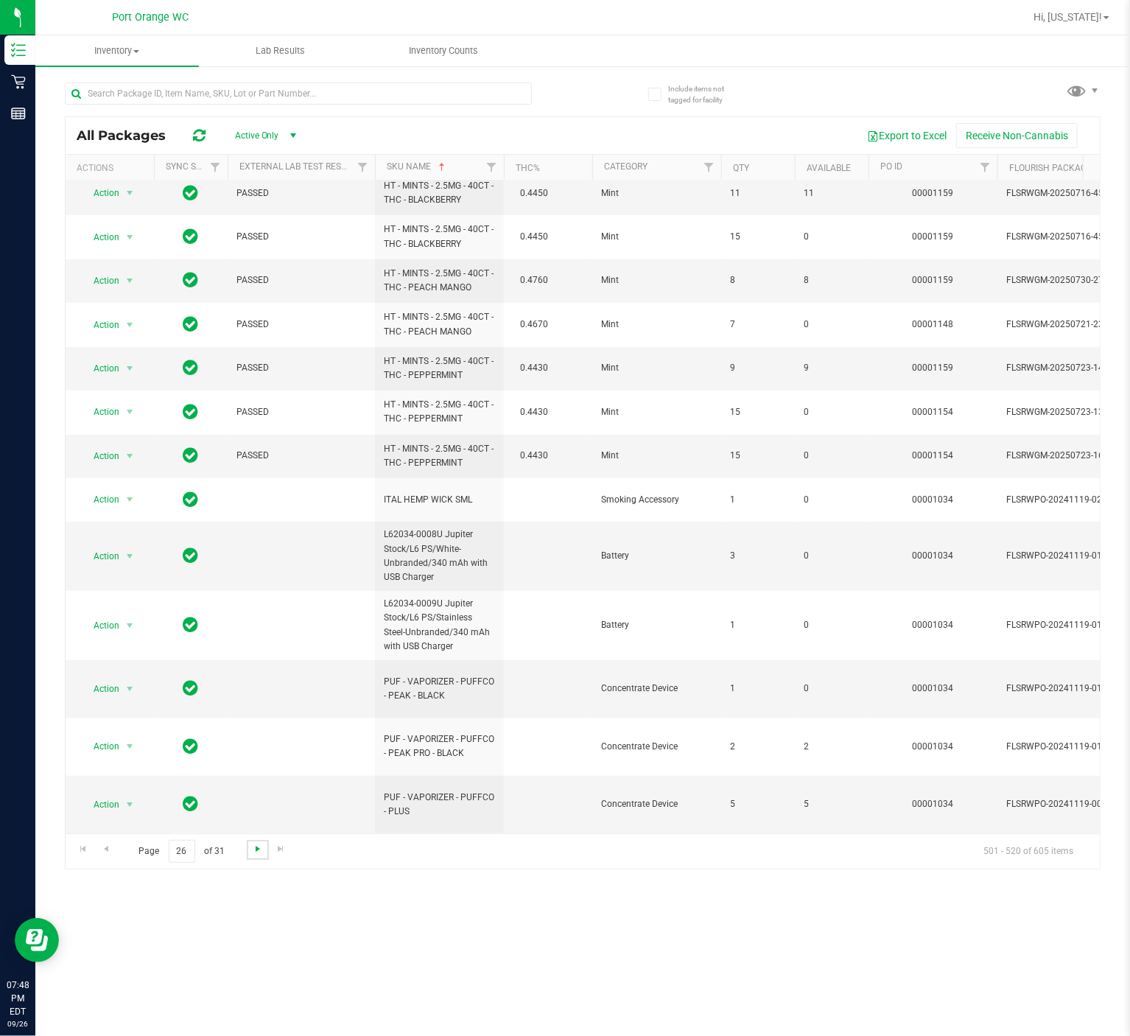
click at [256, 776] on span "Go to the next page" at bounding box center [258, 849] width 12 height 12
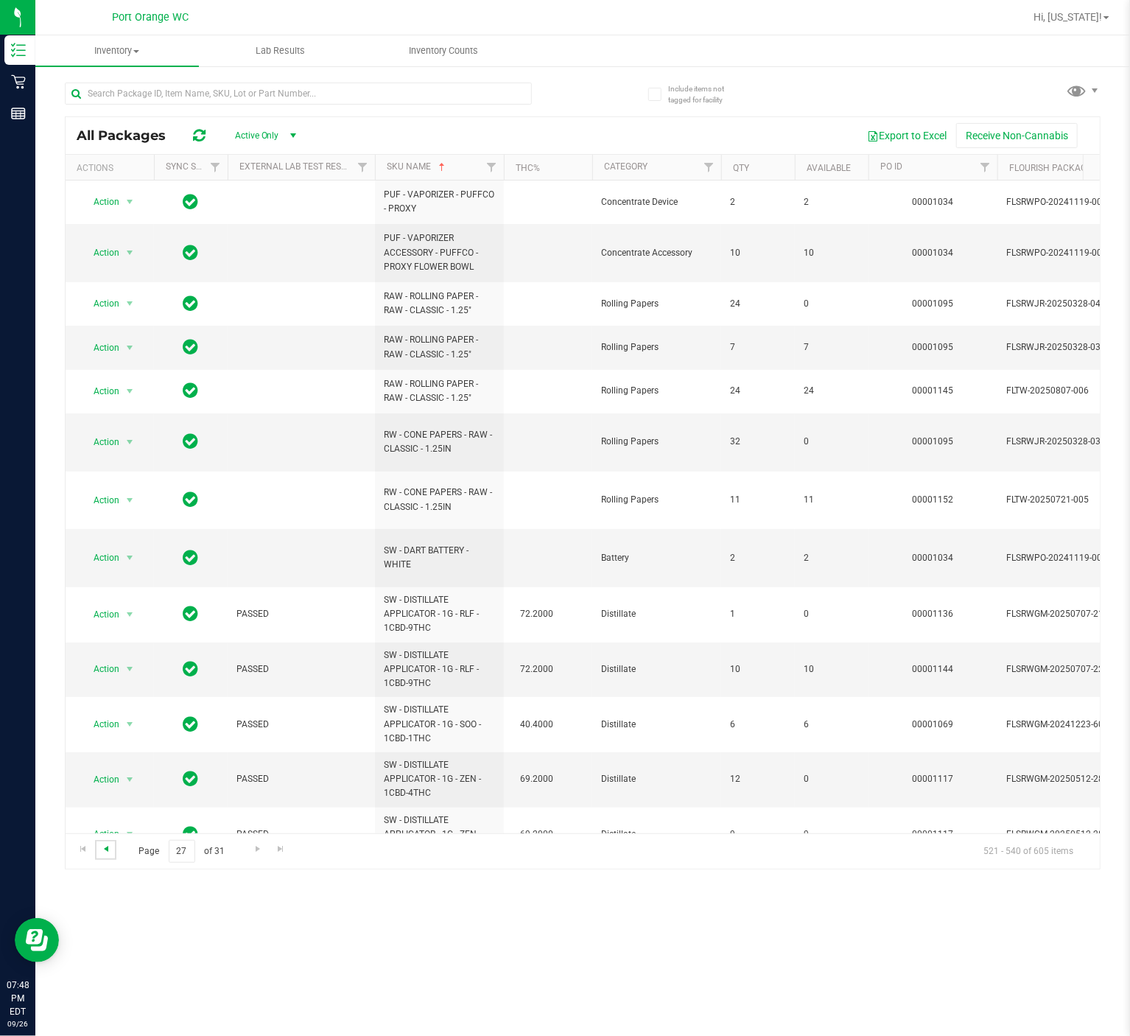
click at [105, 776] on span "Go to the previous page" at bounding box center [106, 849] width 12 height 12
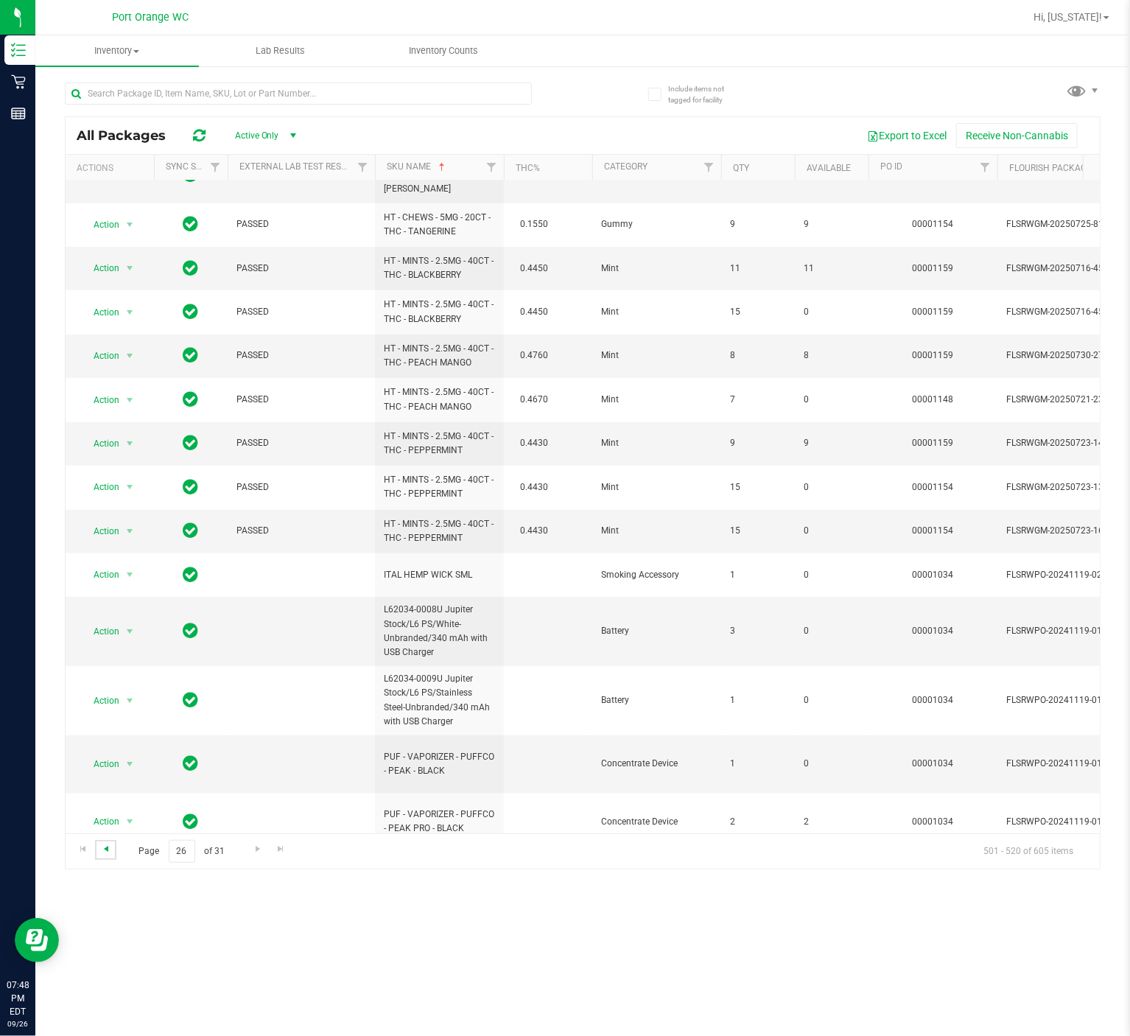
scroll to position [396, 0]
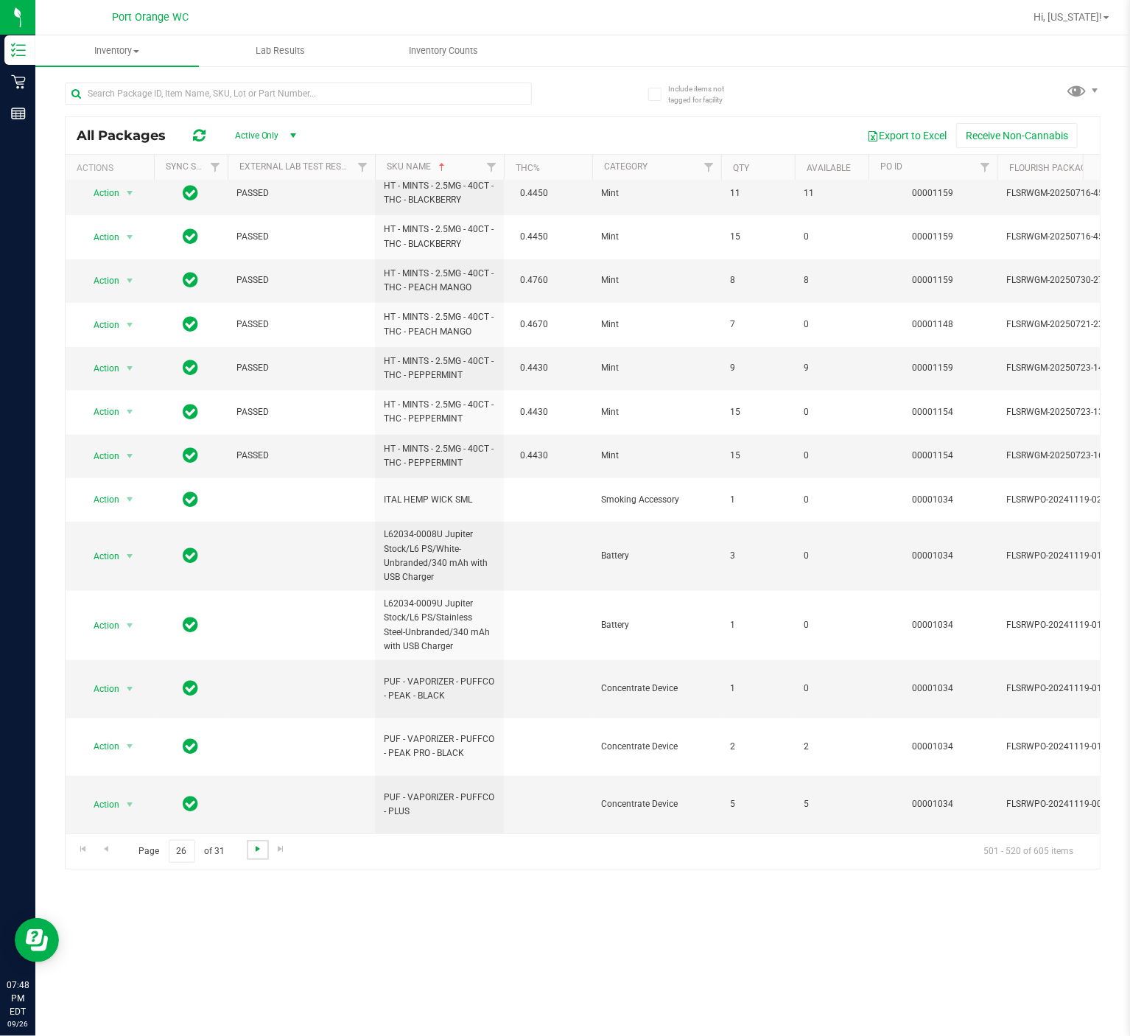
click at [256, 776] on span "Go to the next page" at bounding box center [258, 849] width 12 height 12
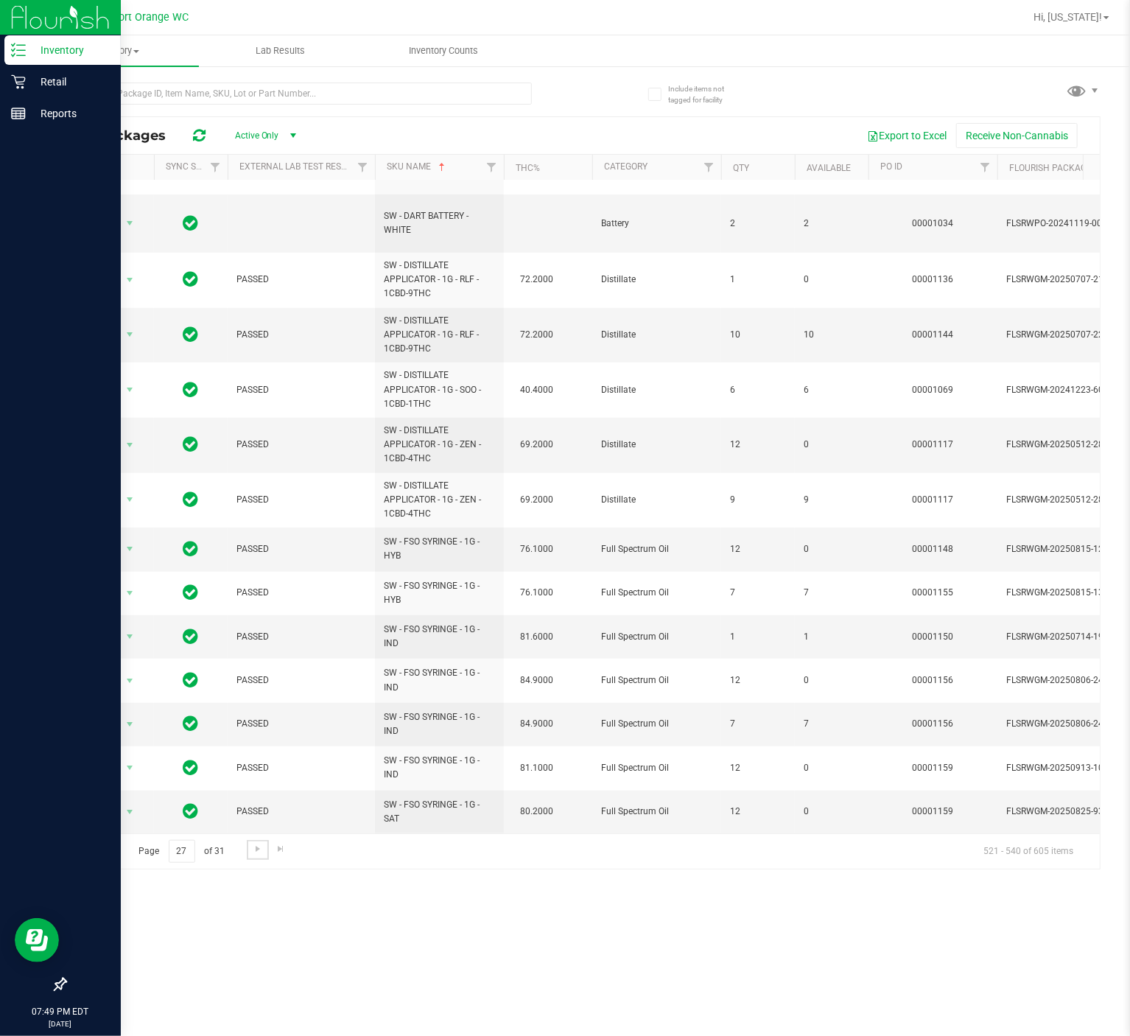
scroll to position [365, 0]
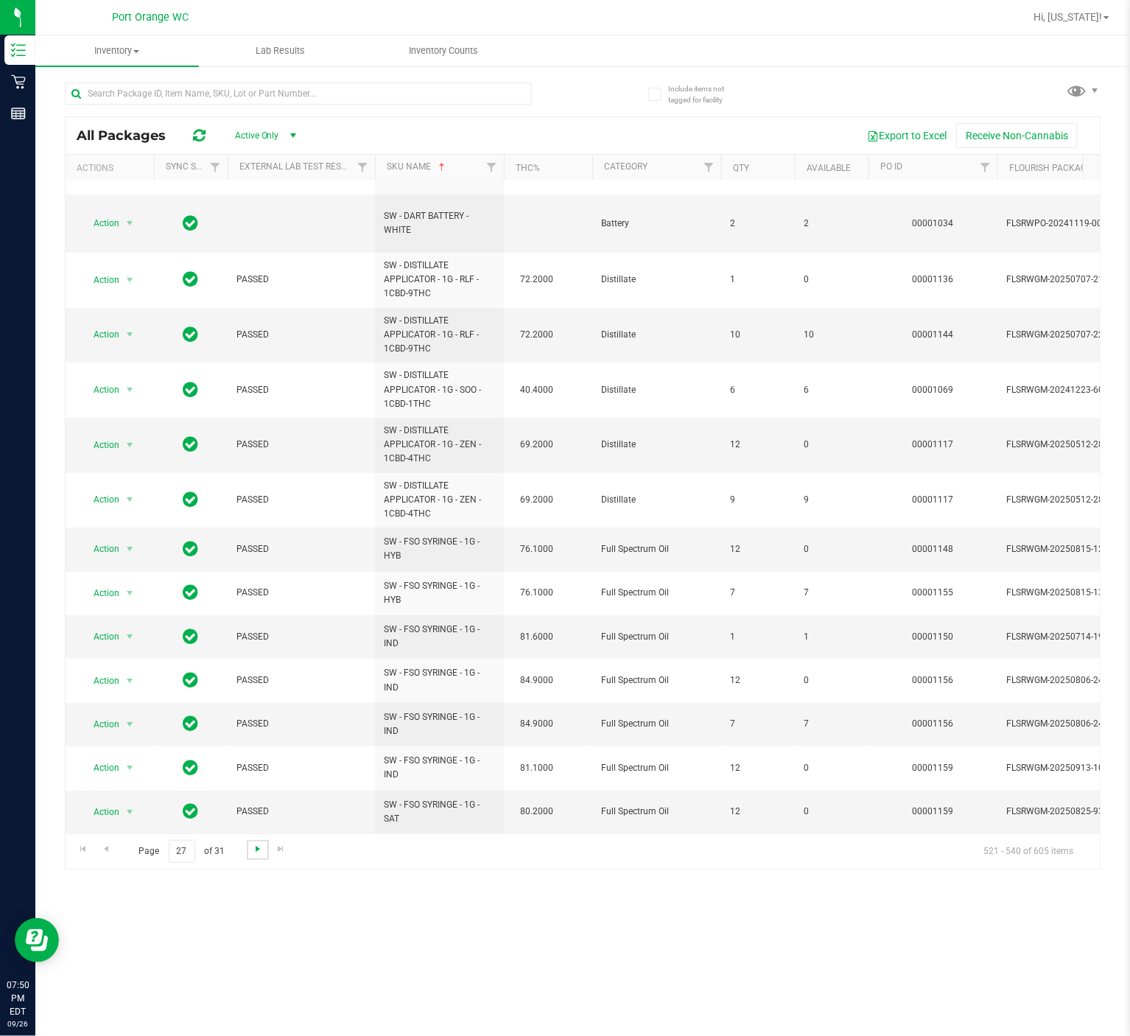
click at [258, 776] on span "Go to the next page" at bounding box center [258, 849] width 12 height 12
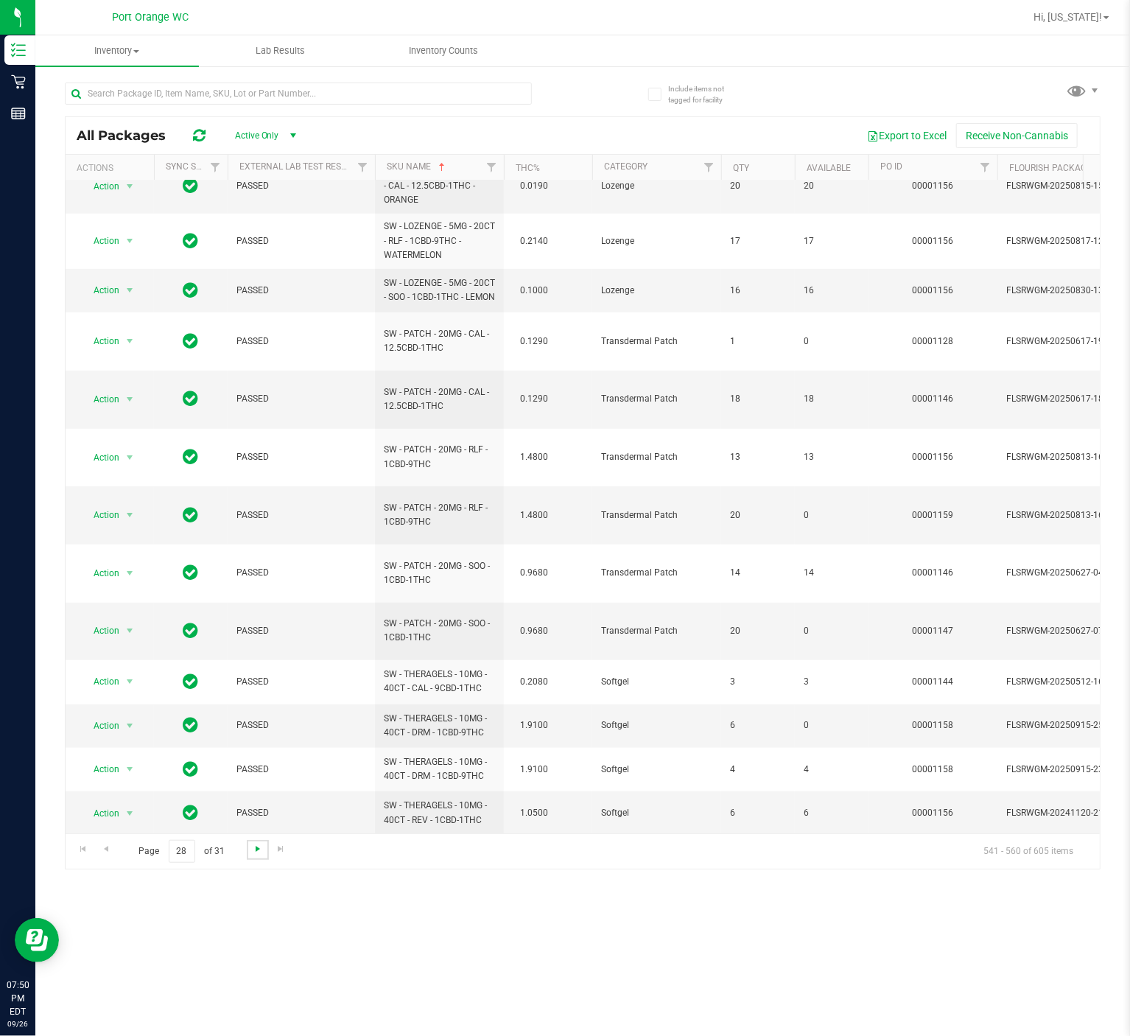
scroll to position [315, 0]
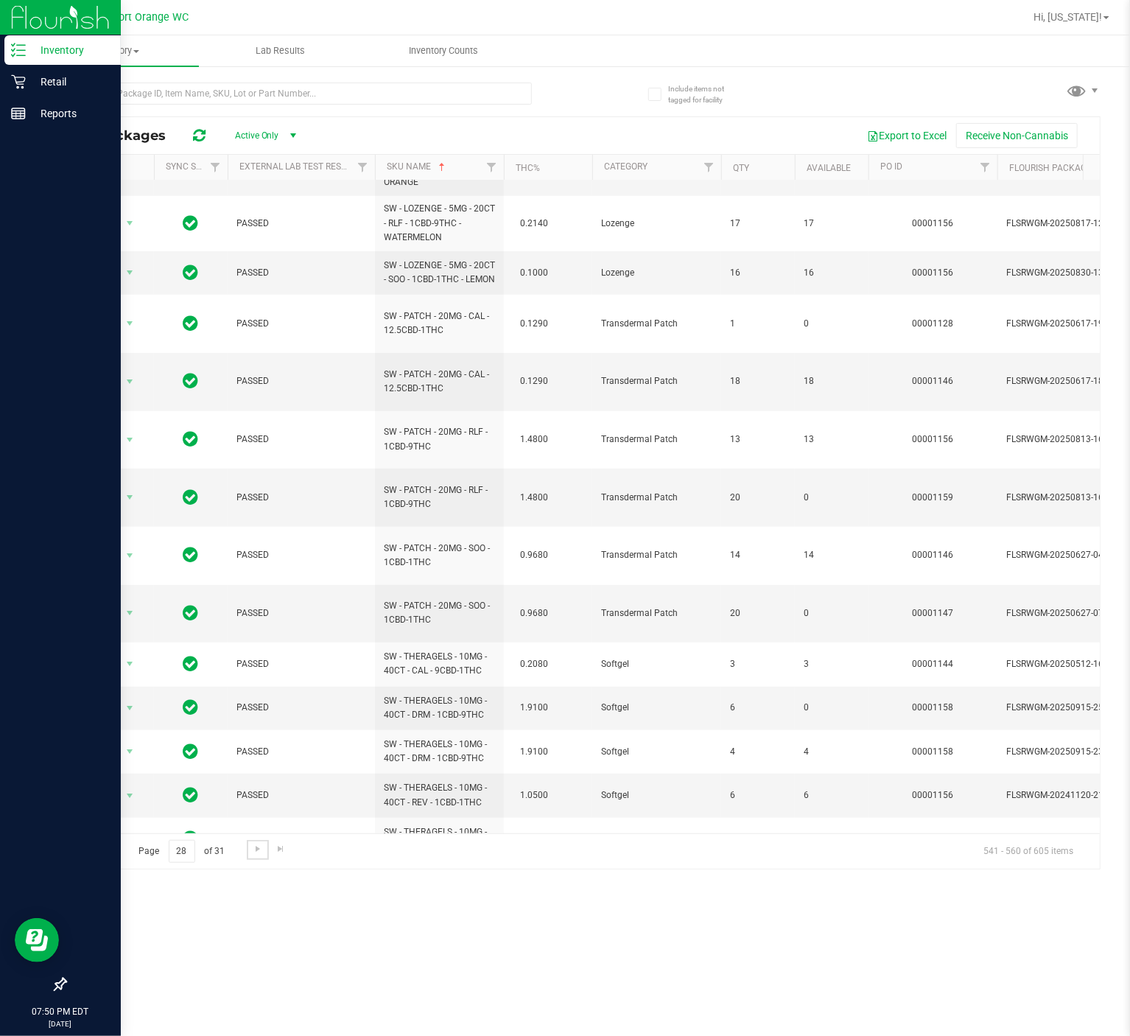
drag, startPoint x: 254, startPoint y: 854, endPoint x: 27, endPoint y: 1014, distance: 278.6
click at [256, 776] on span "Go to the next page" at bounding box center [258, 849] width 12 height 12
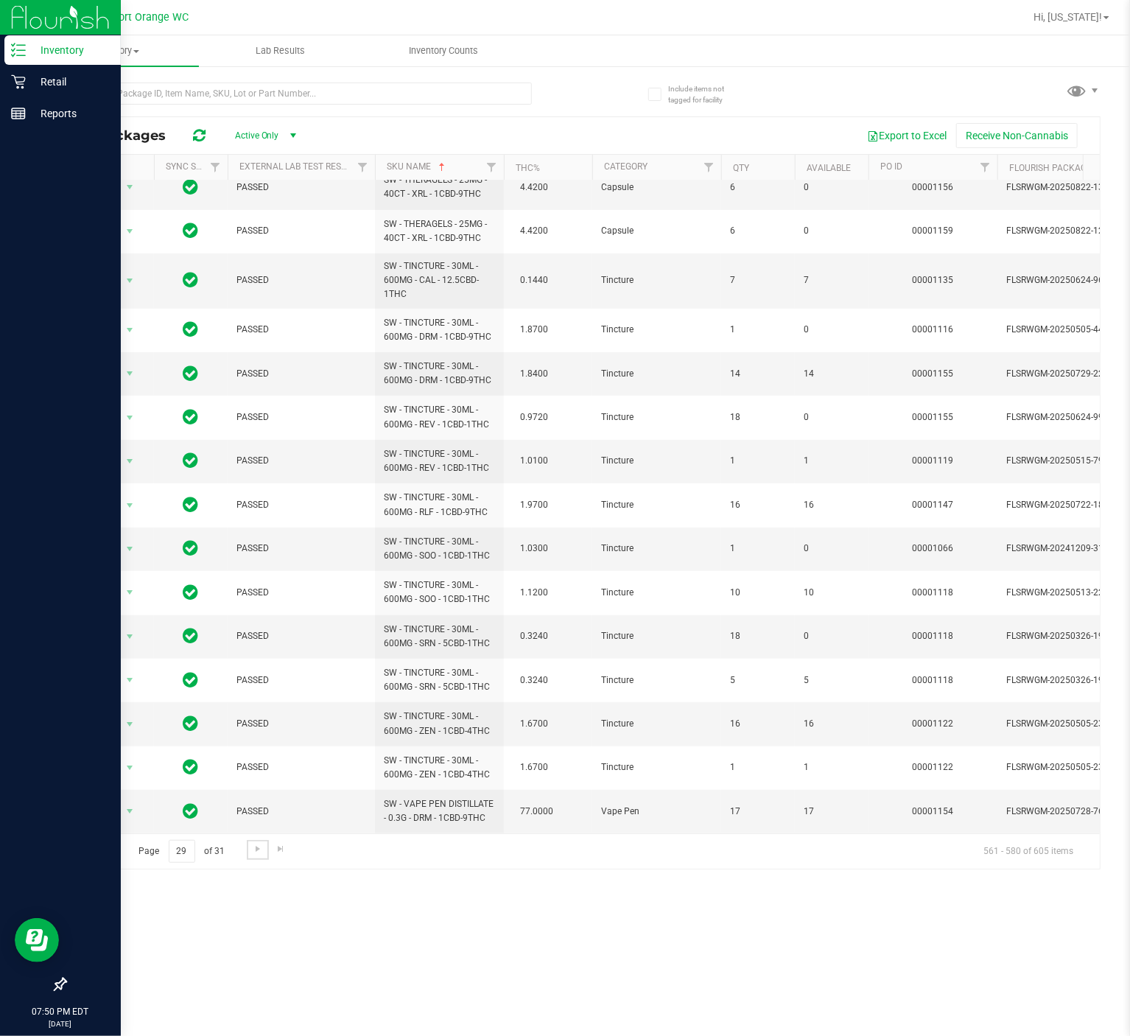
scroll to position [264, 0]
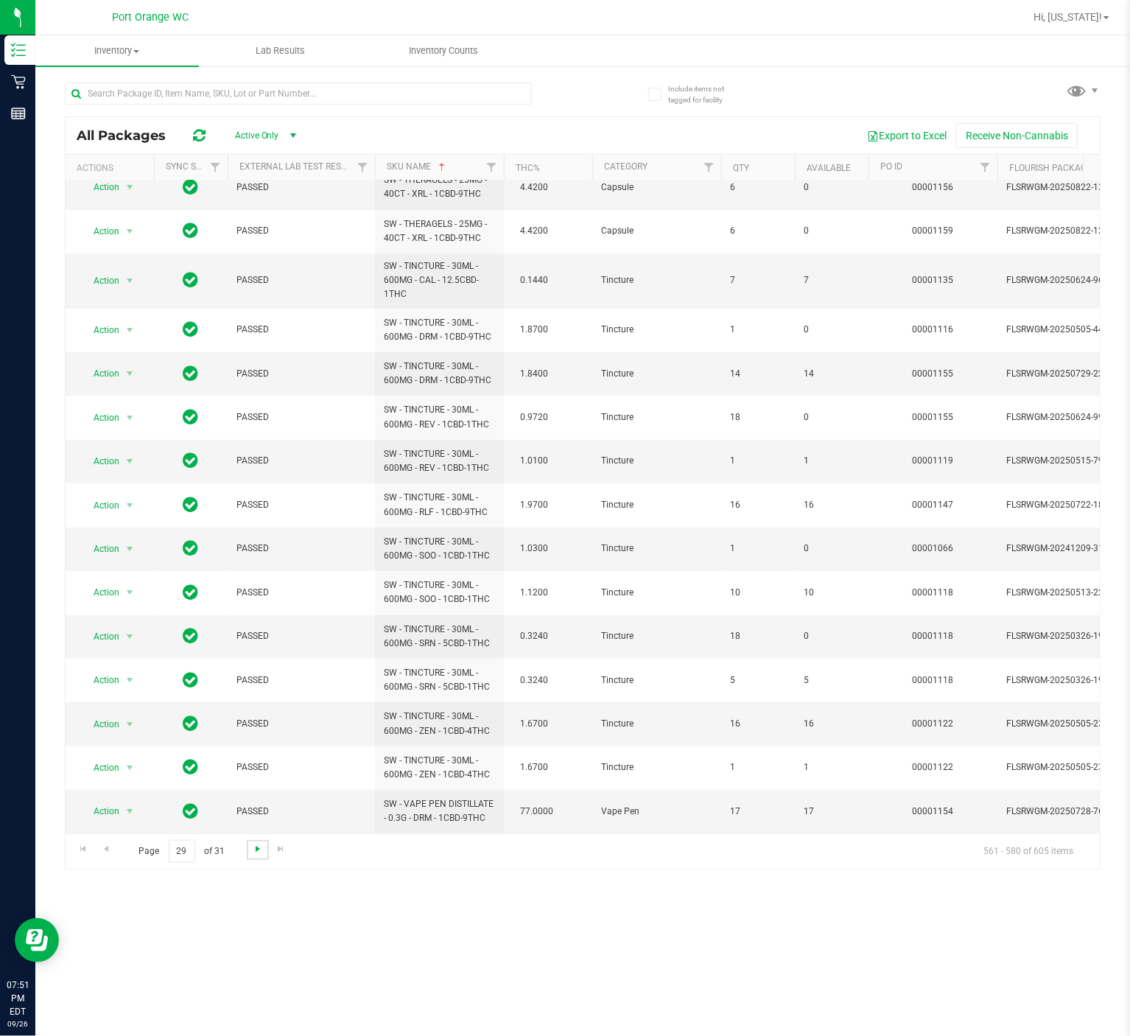
click at [256, 776] on span "Go to the next page" at bounding box center [258, 849] width 12 height 12
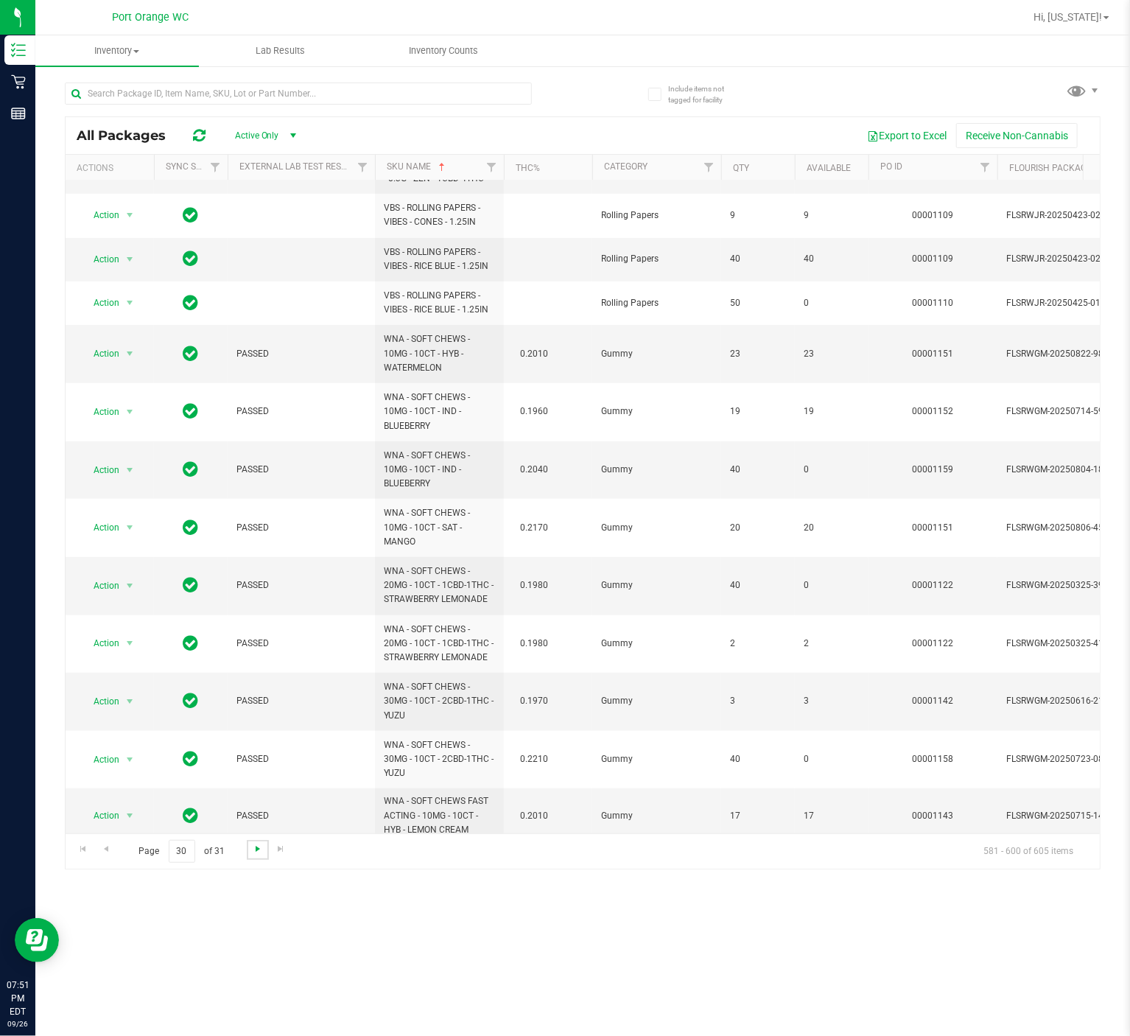
scroll to position [377, 0]
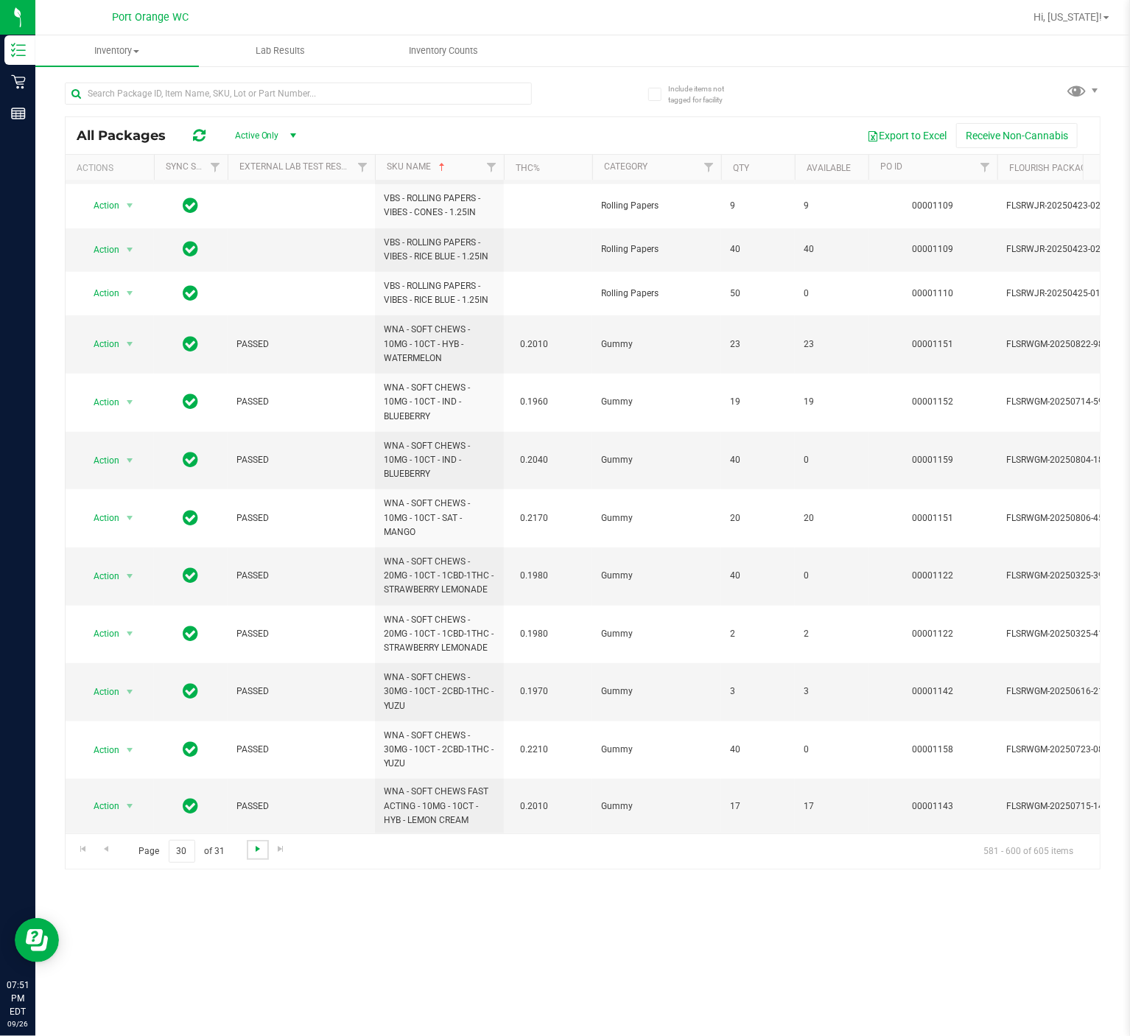
click at [256, 776] on span "Go to the next page" at bounding box center [258, 849] width 12 height 12
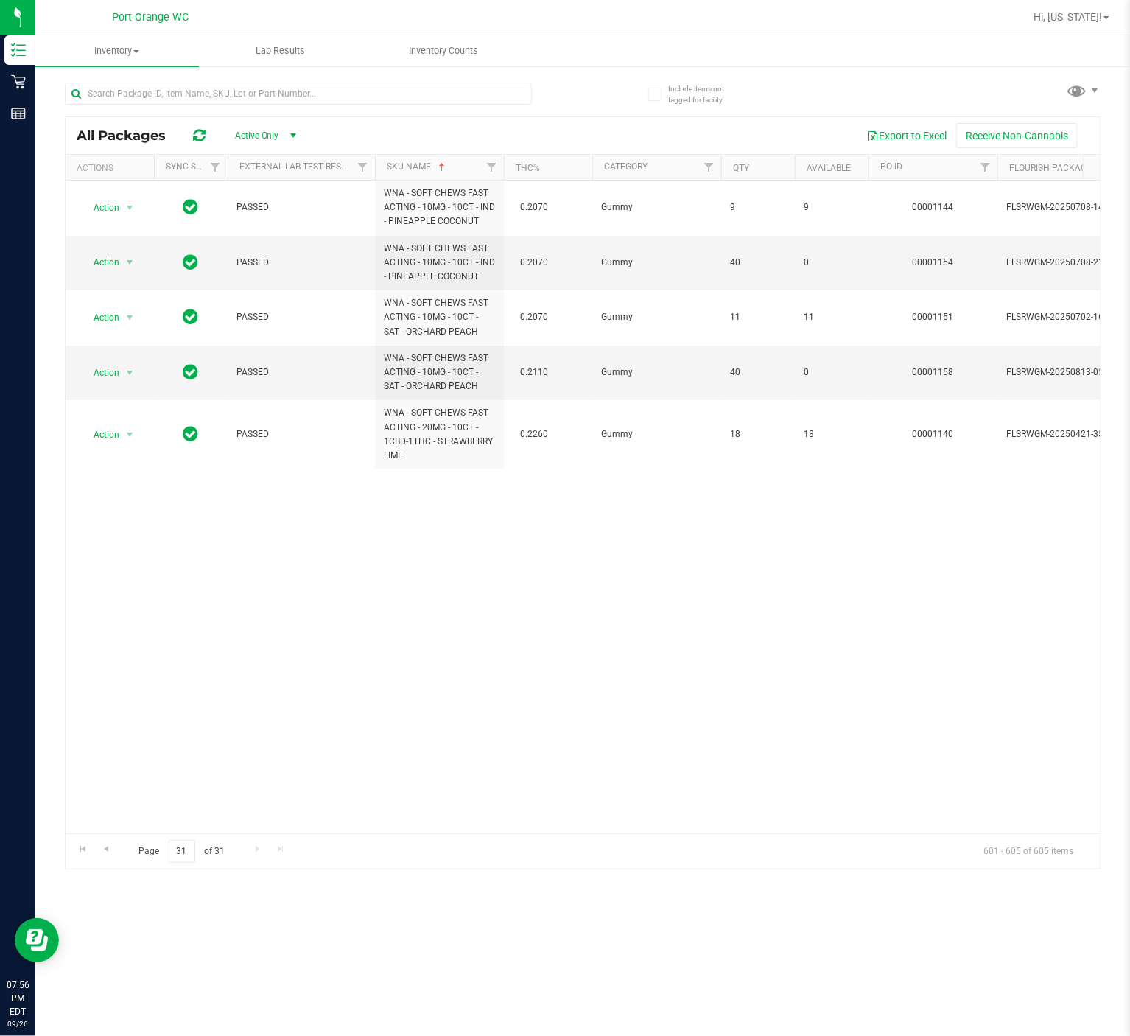
click at [578, 776] on div "Inventory All packages All inventory Waste log Lab Results Inventory Counts Inc…" at bounding box center [582, 535] width 1095 height 1000
click at [293, 651] on div "Action Action Global inventory Package audit log Print package label Print prod…" at bounding box center [583, 507] width 1034 height 653
click at [220, 93] on input "text" at bounding box center [298, 94] width 467 height 22
type input "zkr"
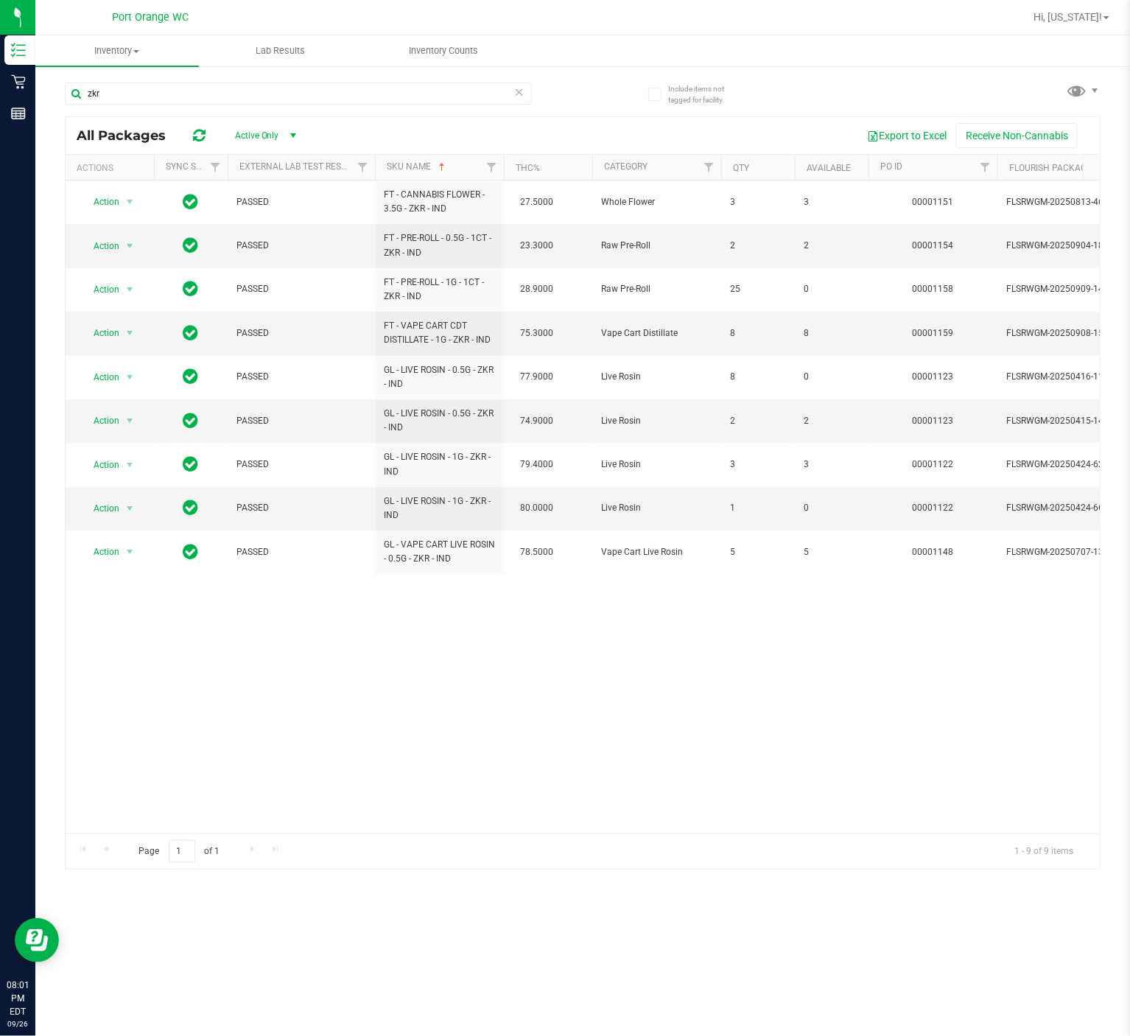
click at [710, 751] on div "Action Action Global inventory Package audit log Print package label Print prod…" at bounding box center [583, 507] width 1034 height 653
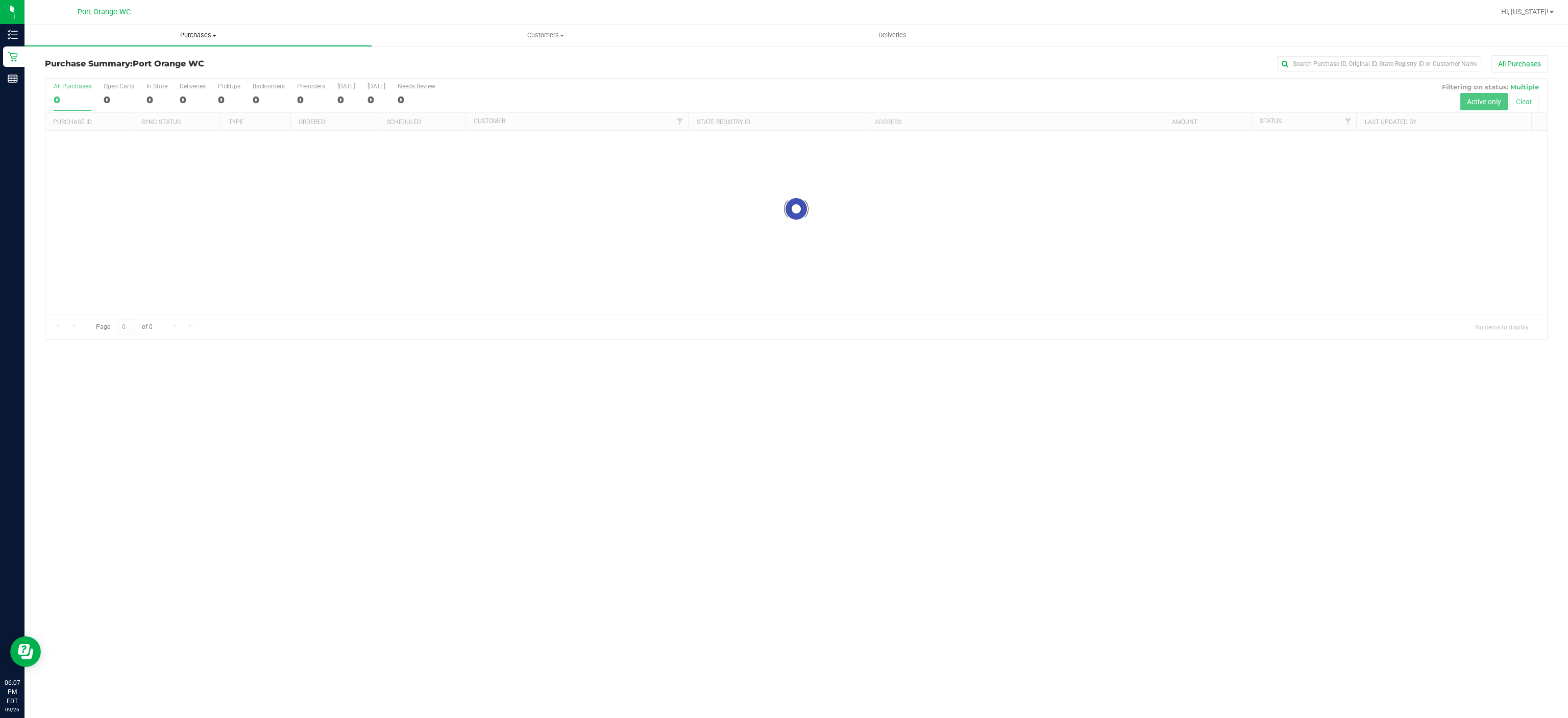
click at [188, 42] on uib-tab-heading "Purchases Summary of purchases Fulfillment All purchases" at bounding box center [197, 35] width 347 height 21
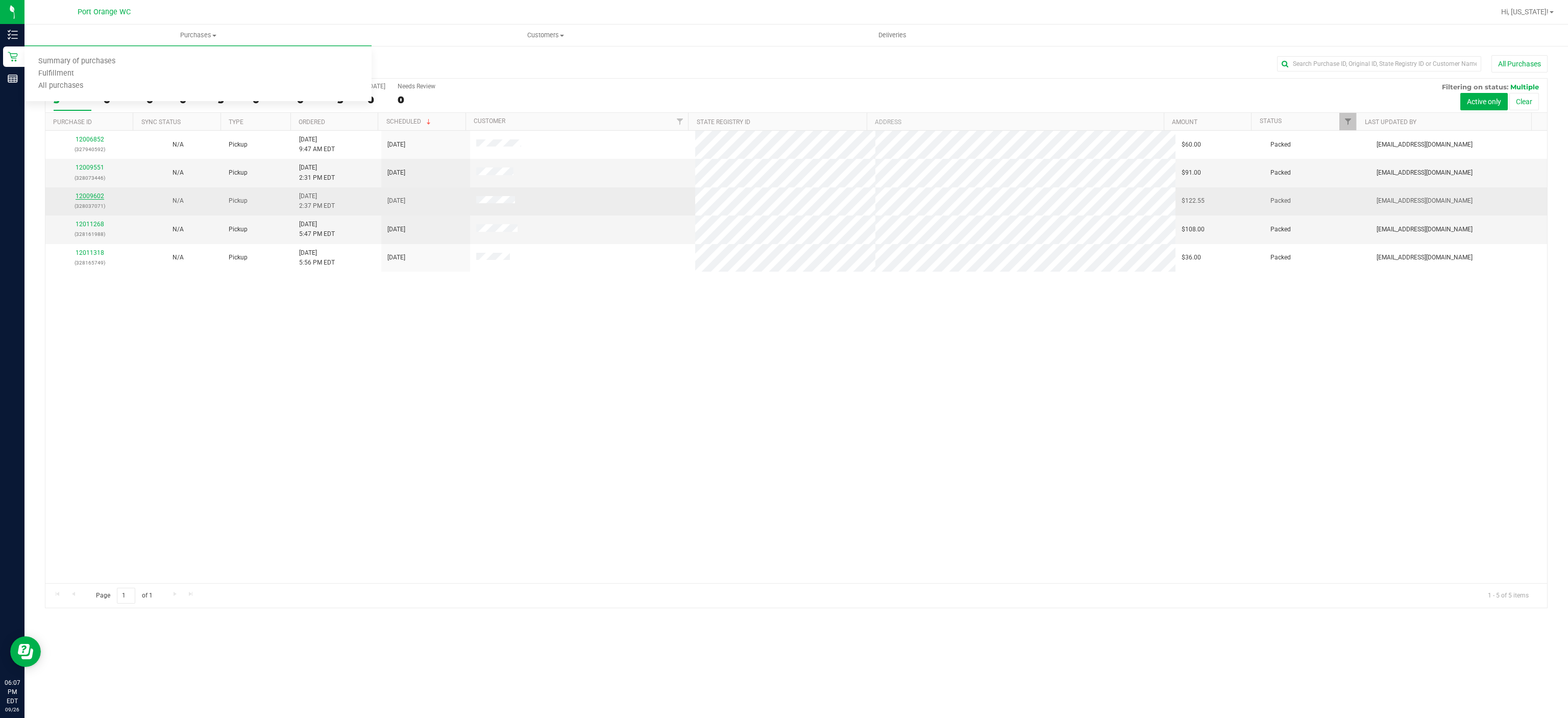
click at [100, 195] on link "12009602" at bounding box center [89, 196] width 28 height 7
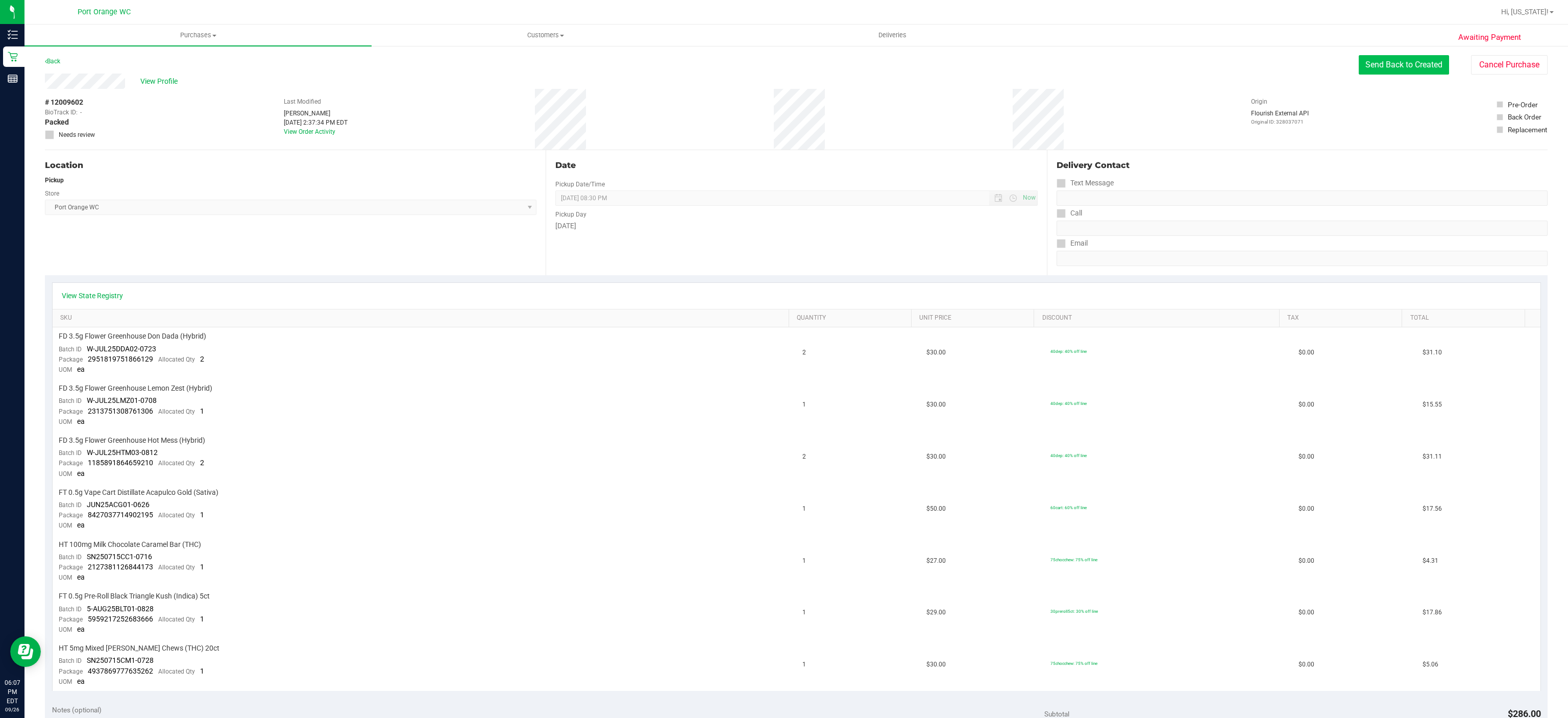
click at [1398, 60] on button "Send Back to Created" at bounding box center [1404, 65] width 90 height 19
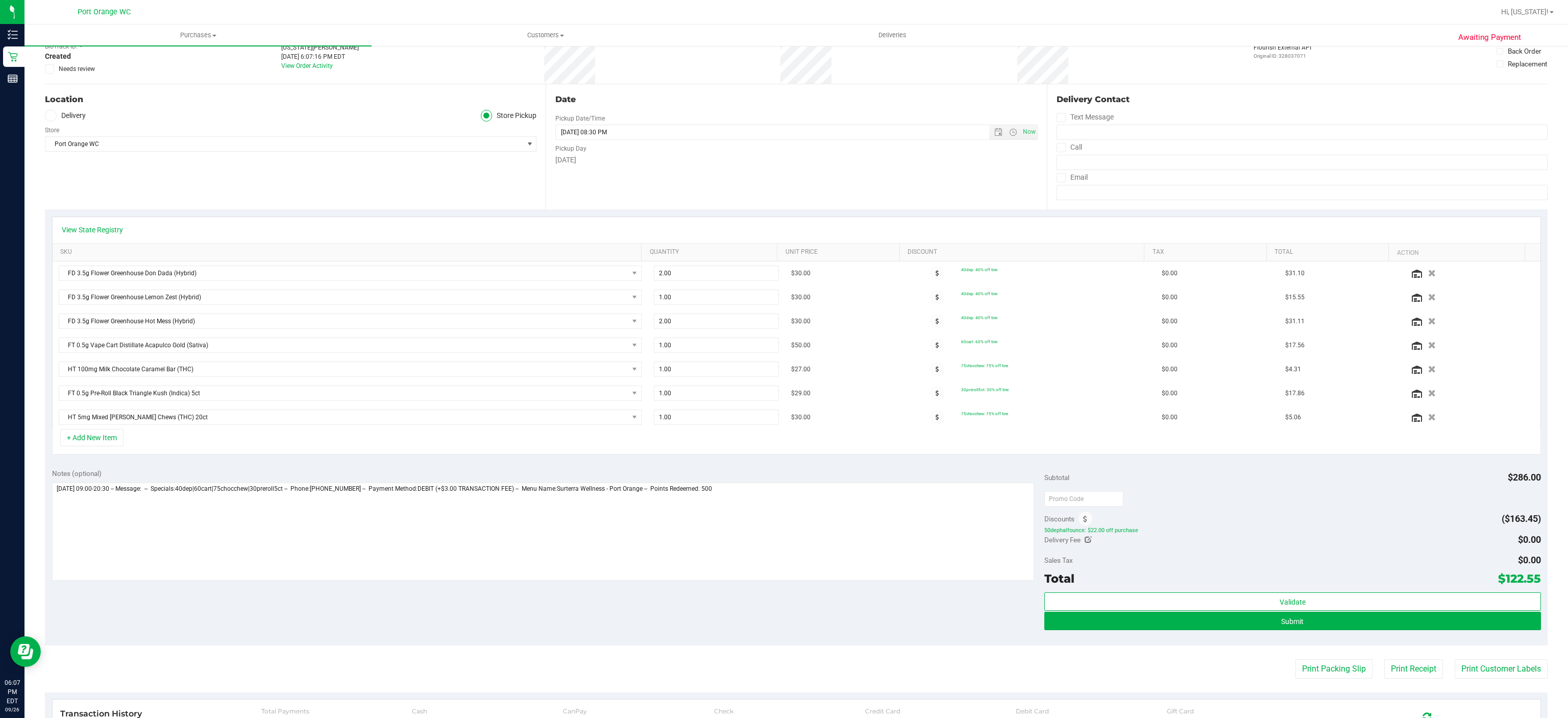
scroll to position [102, 0]
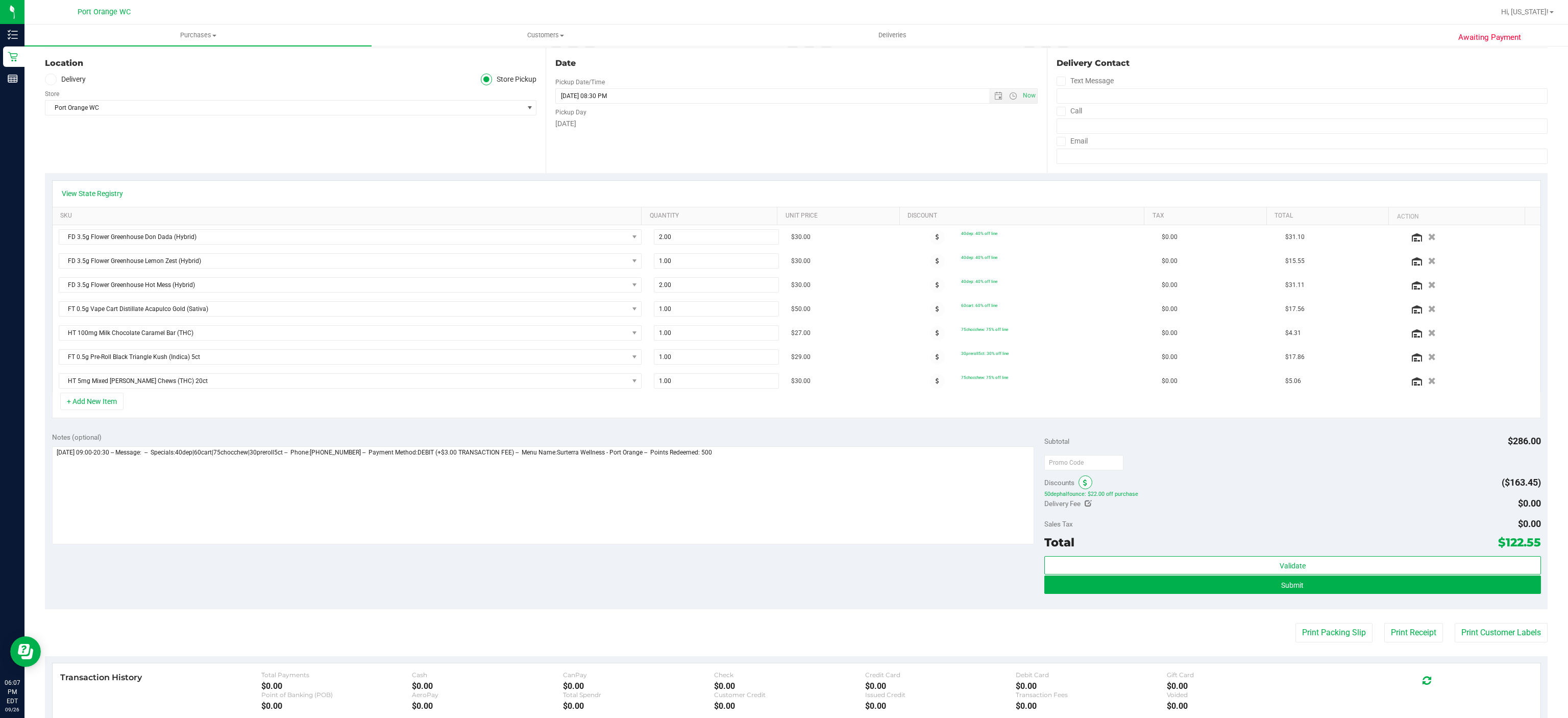
click at [1079, 484] on span at bounding box center [1086, 482] width 14 height 14
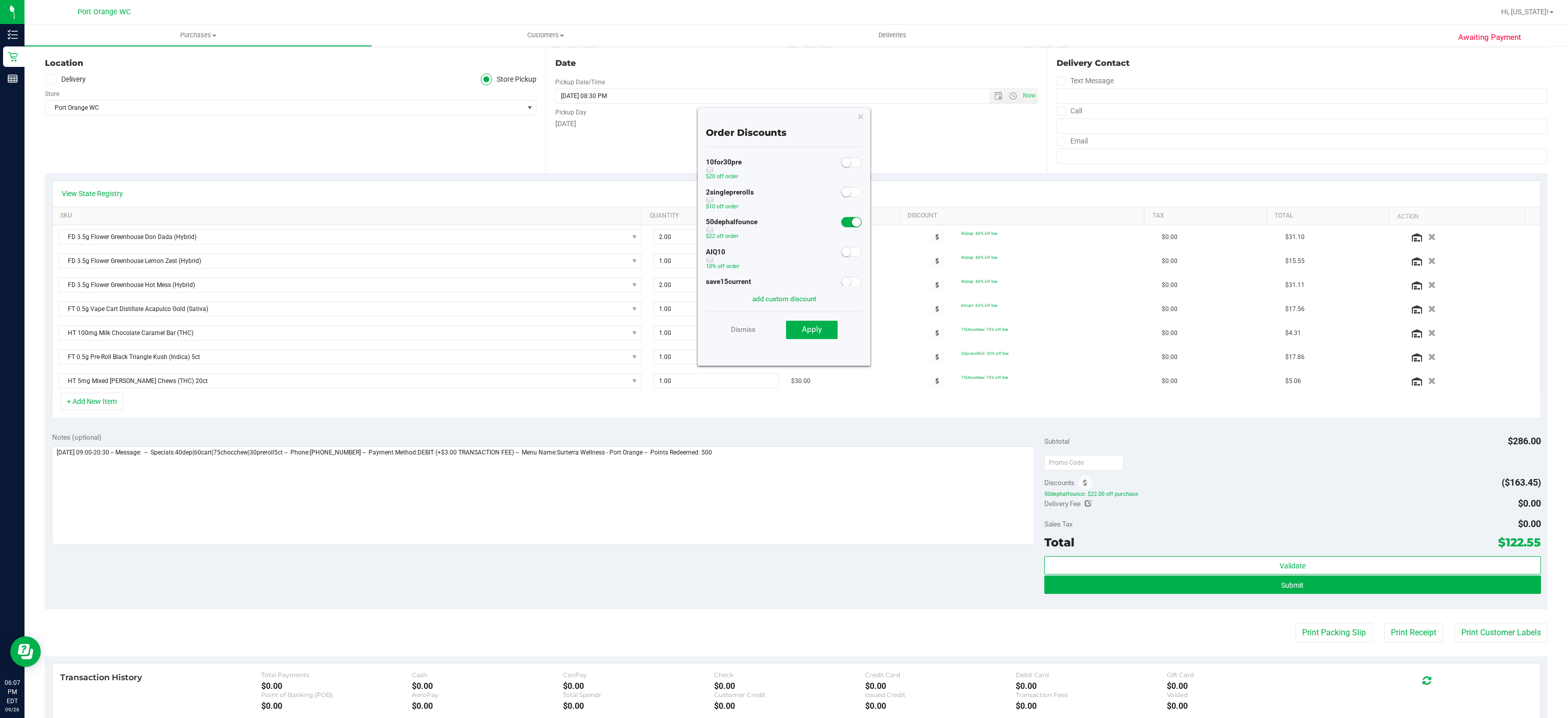
click at [841, 257] on span at bounding box center [851, 252] width 20 height 10
click at [821, 330] on span "Apply" at bounding box center [811, 329] width 20 height 9
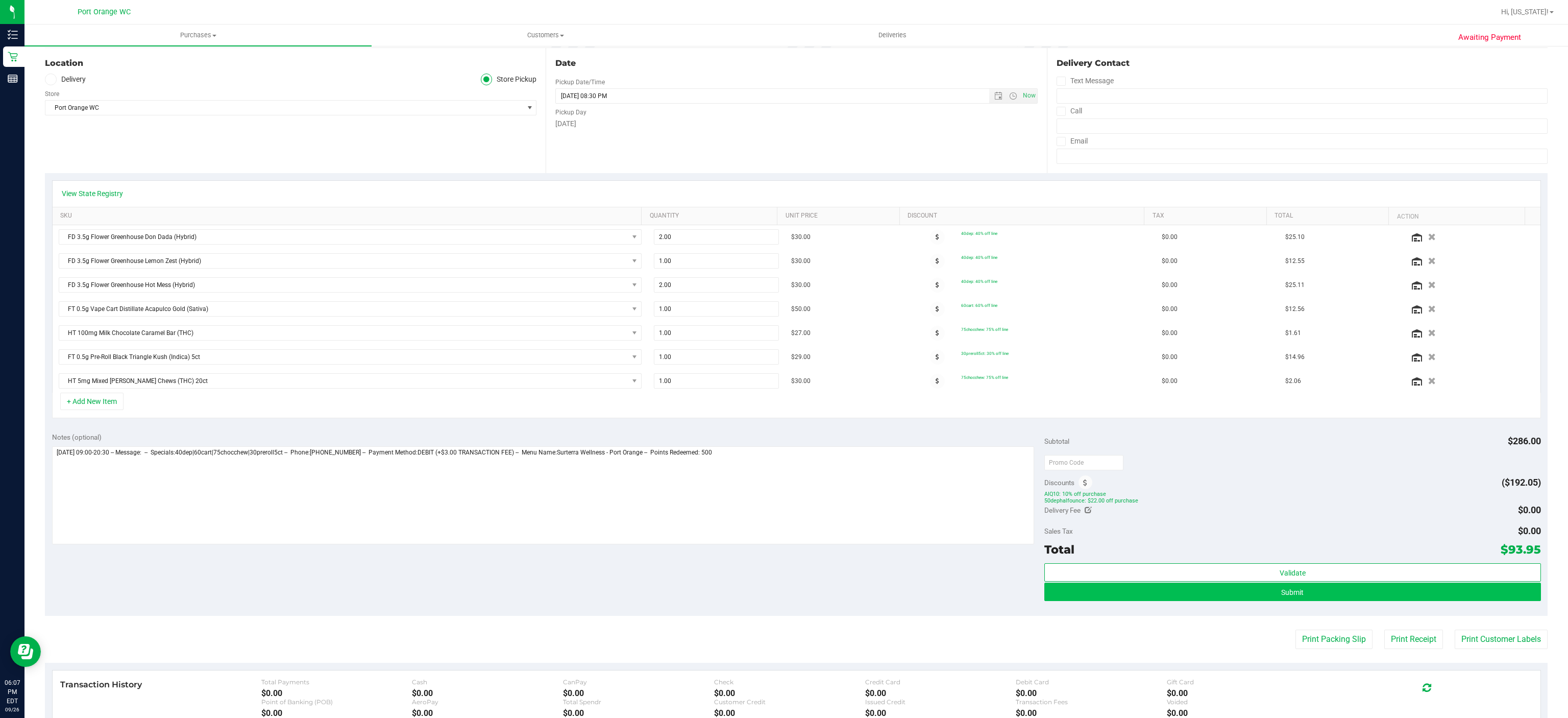
drag, startPoint x: 1345, startPoint y: 616, endPoint x: 1345, endPoint y: 609, distance: 7.0
click at [1345, 609] on div "Validate Submit" at bounding box center [1292, 586] width 496 height 46
click at [1345, 601] on button "Submit" at bounding box center [1292, 592] width 496 height 19
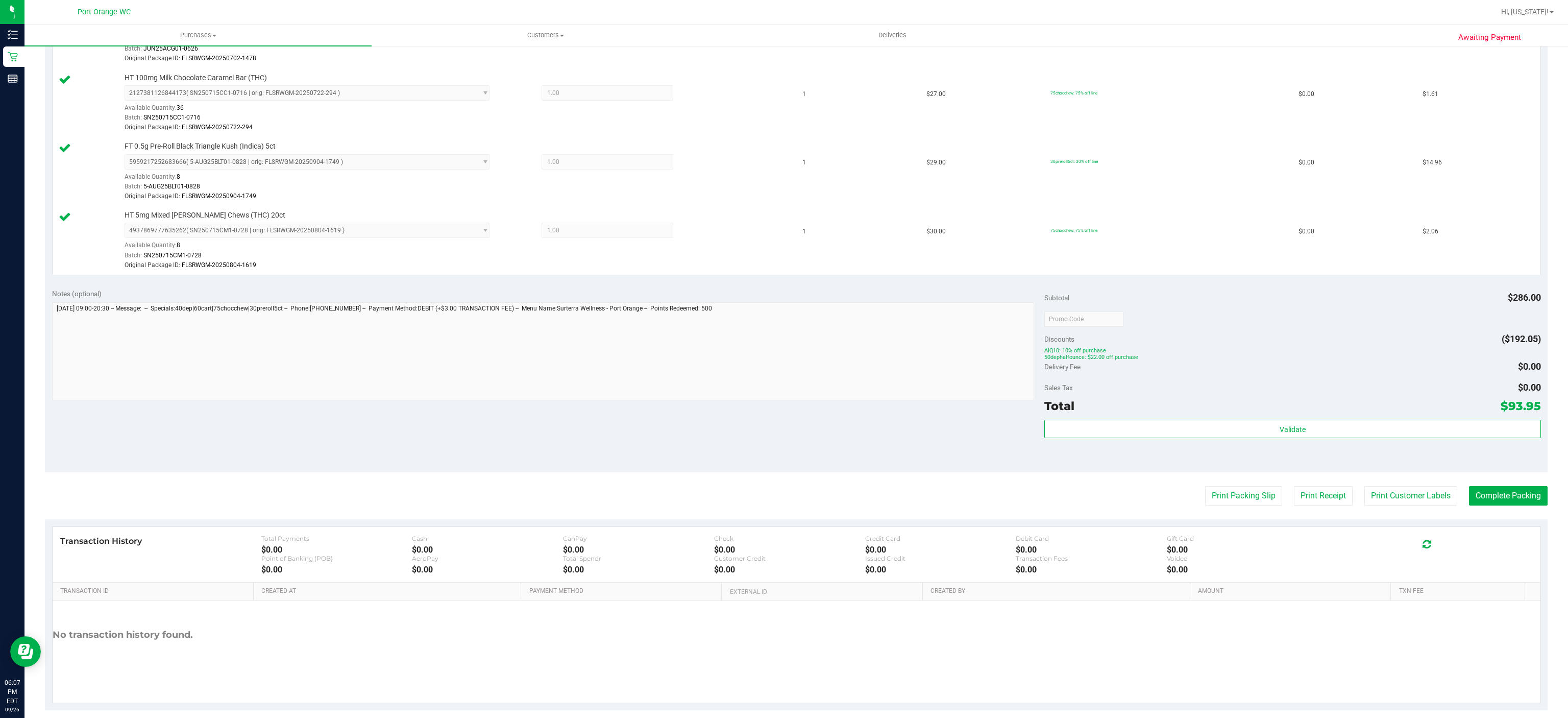
scroll to position [558, 0]
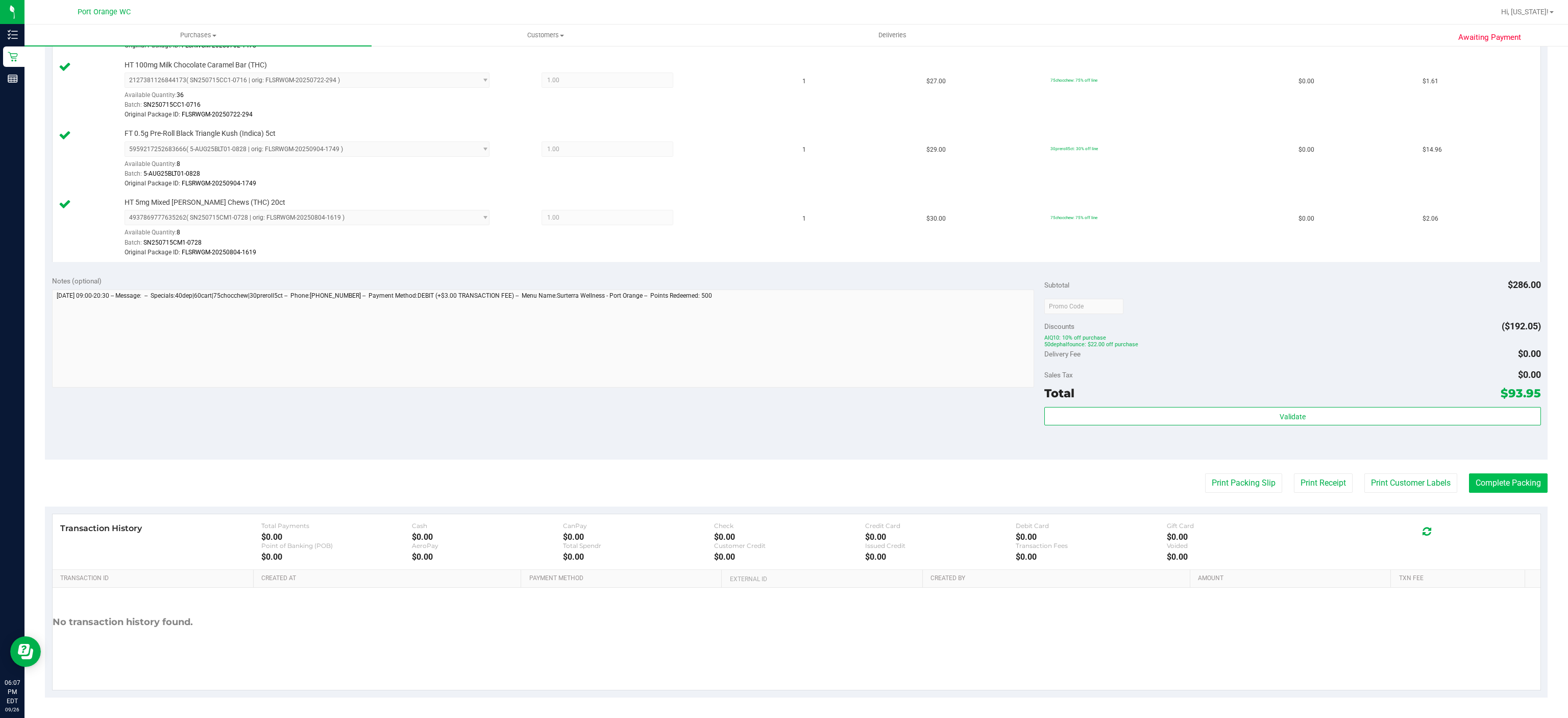
drag, startPoint x: 1519, startPoint y: 466, endPoint x: 1525, endPoint y: 471, distance: 7.8
click at [1519, 466] on purchase-details "Back Edit Purchase Cancel Purchase View Profile # 12009602 BioTrack ID: - Submi…" at bounding box center [796, 103] width 1503 height 1189
click at [1525, 475] on button "Complete Packing" at bounding box center [1508, 483] width 78 height 19
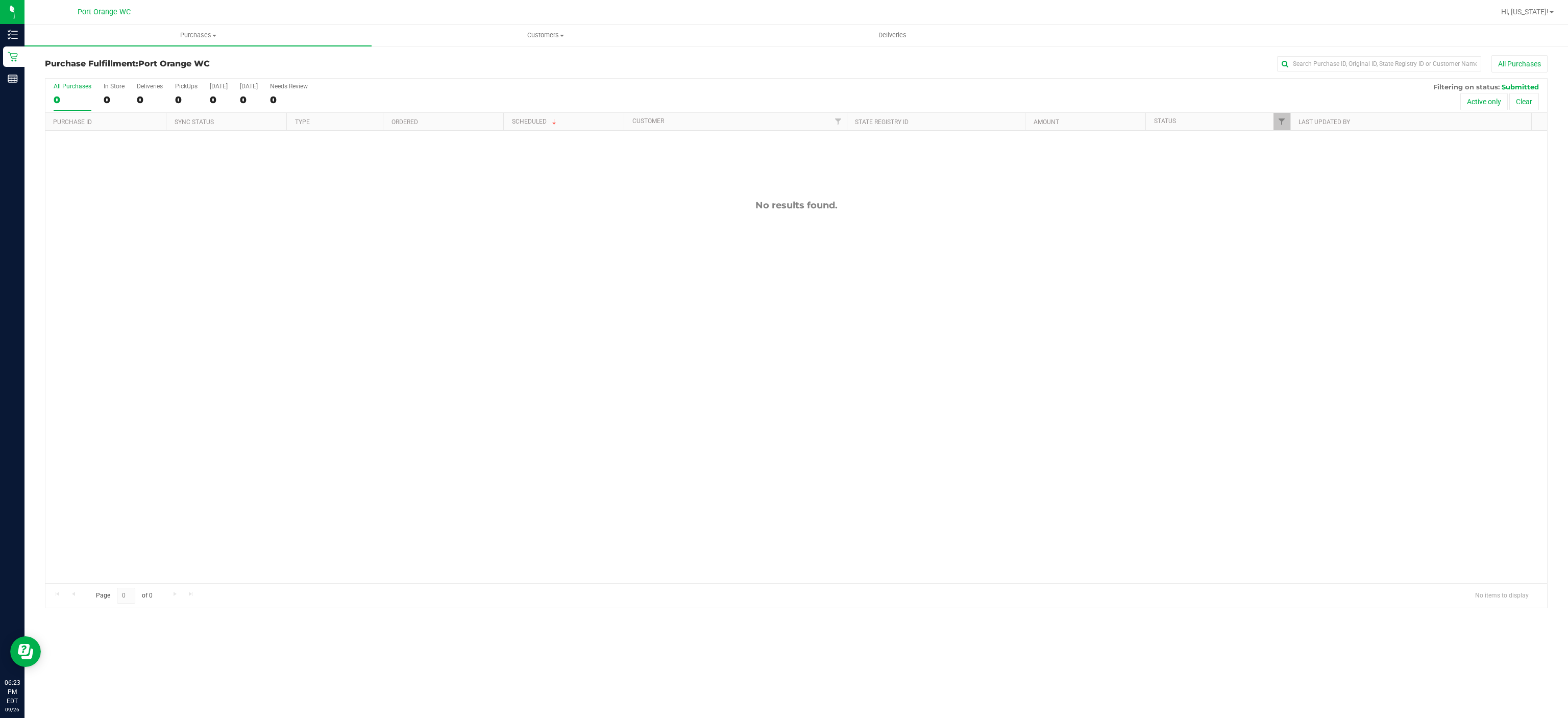
click at [1160, 475] on div "No results found." at bounding box center [796, 392] width 1501 height 521
click at [196, 35] on span "Purchases" at bounding box center [197, 35] width 347 height 9
click at [121, 73] on li "Fulfillment" at bounding box center [197, 74] width 347 height 12
click at [188, 35] on span "Purchases" at bounding box center [197, 35] width 347 height 9
click at [98, 60] on span "Summary of purchases" at bounding box center [76, 62] width 105 height 9
